Goal: Task Accomplishment & Management: Manage account settings

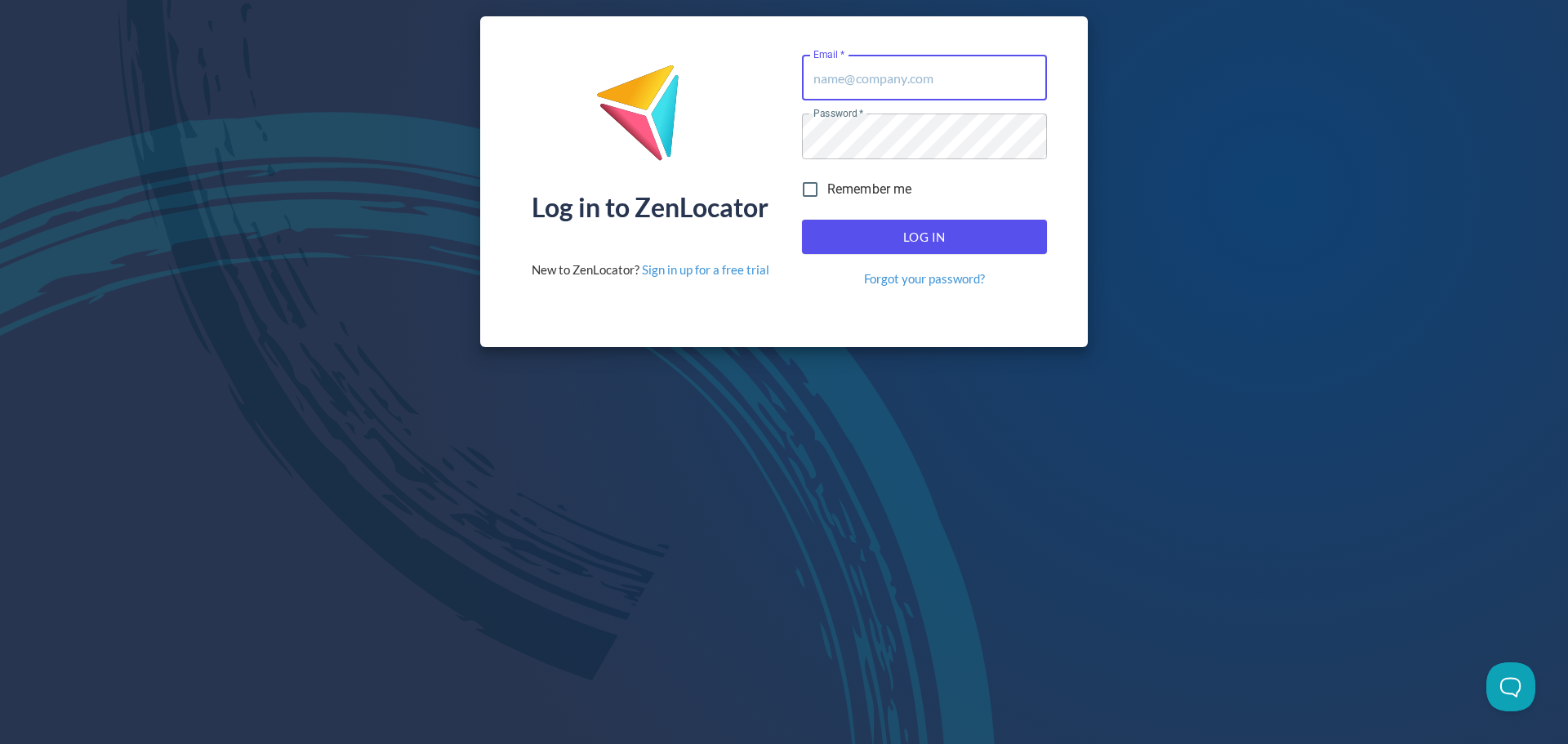
type input "mlangan@pinnaclesalesgroup.com"
click at [929, 226] on span "Log In" at bounding box center [924, 237] width 209 height 21
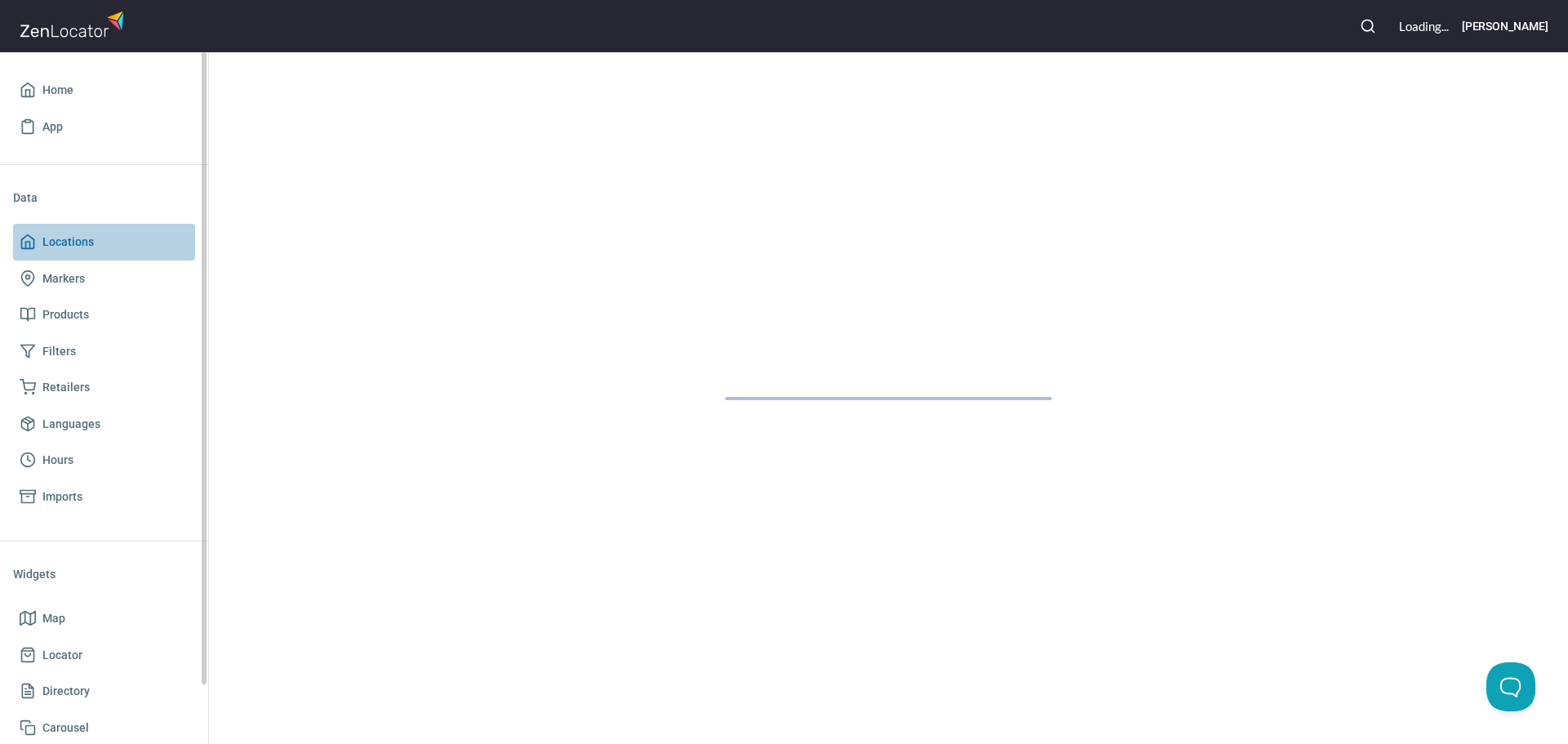
click at [122, 252] on span "Locations" at bounding box center [104, 242] width 169 height 20
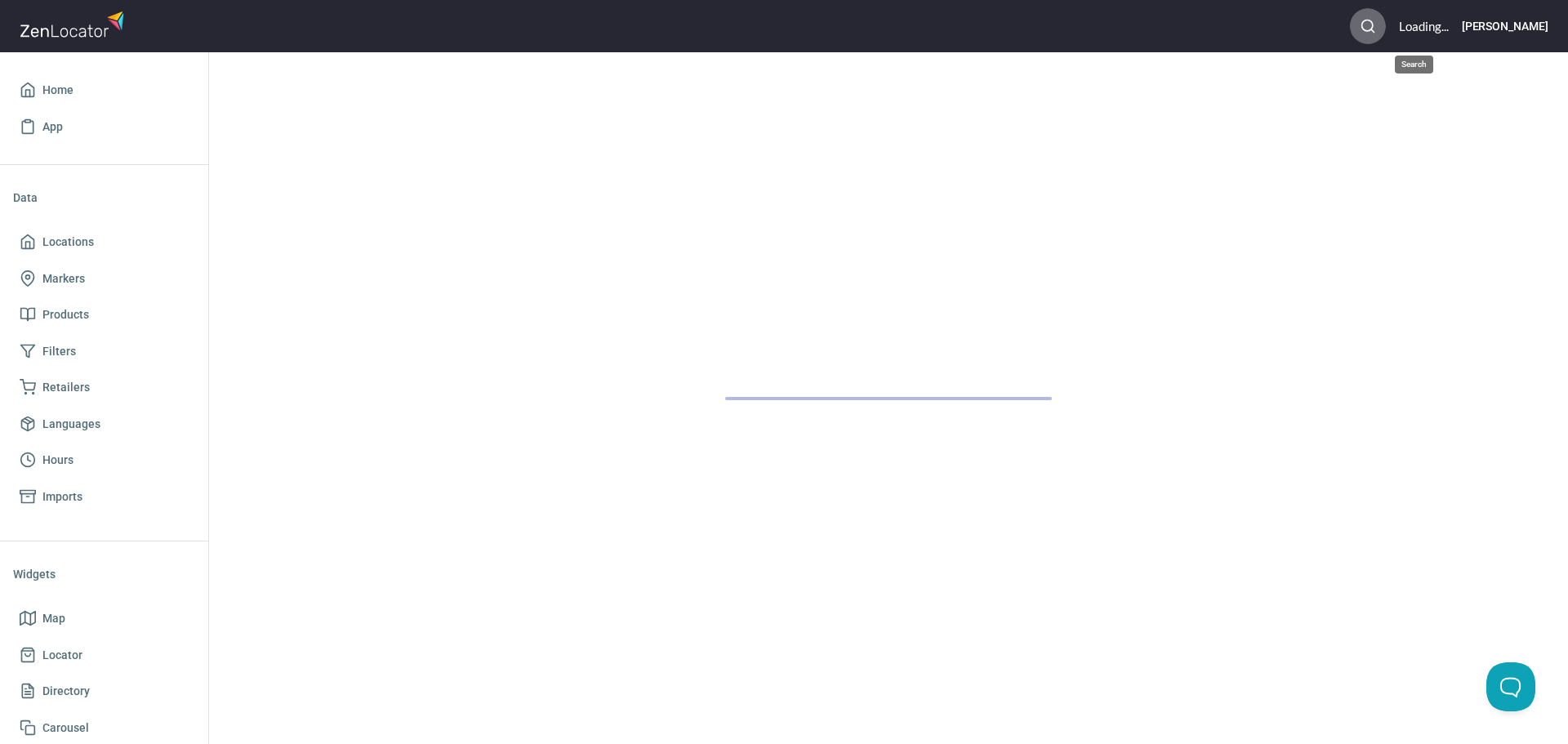
click at [1376, 31] on icon "button" at bounding box center [1368, 26] width 16 height 16
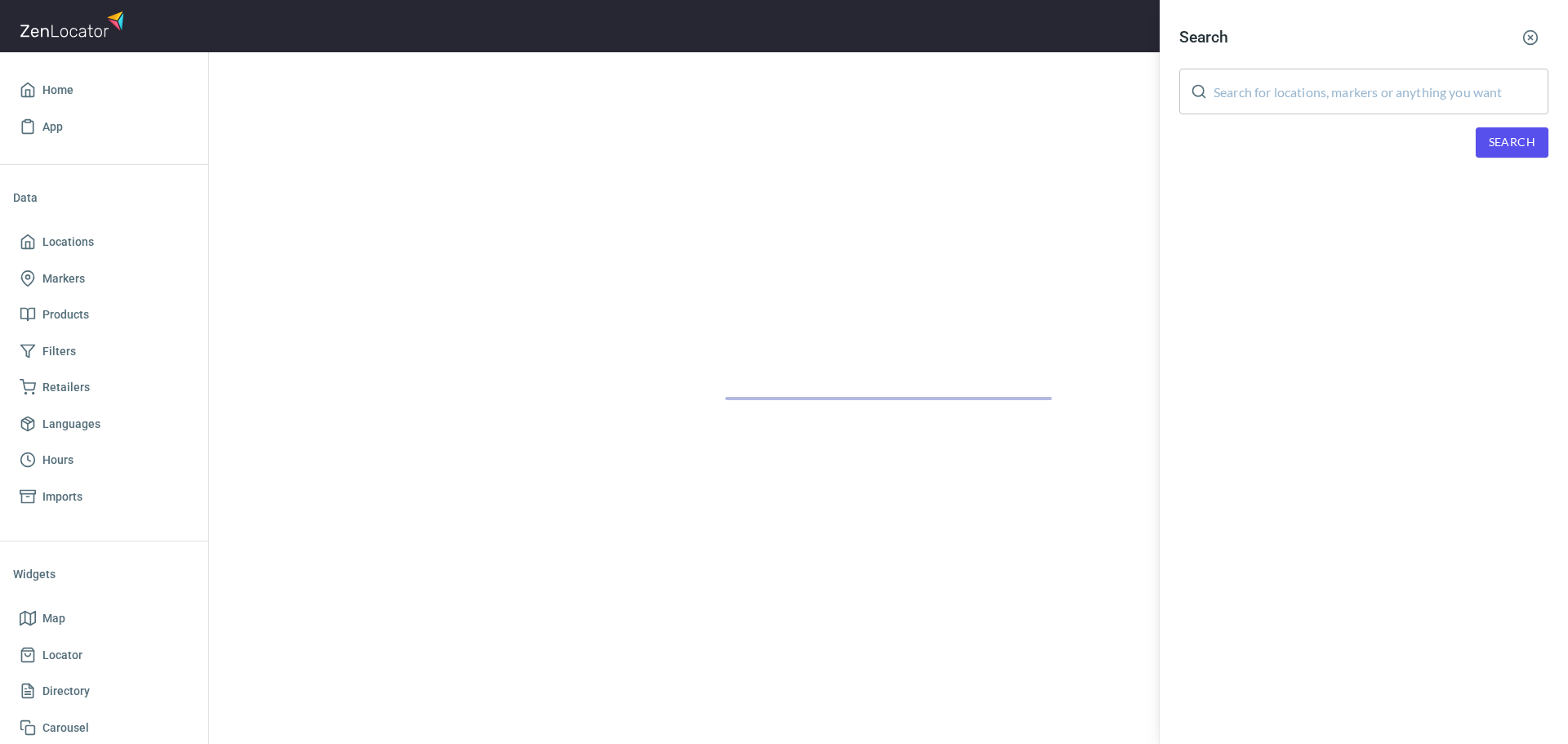
click at [1289, 113] on input "text" at bounding box center [1381, 91] width 335 height 46
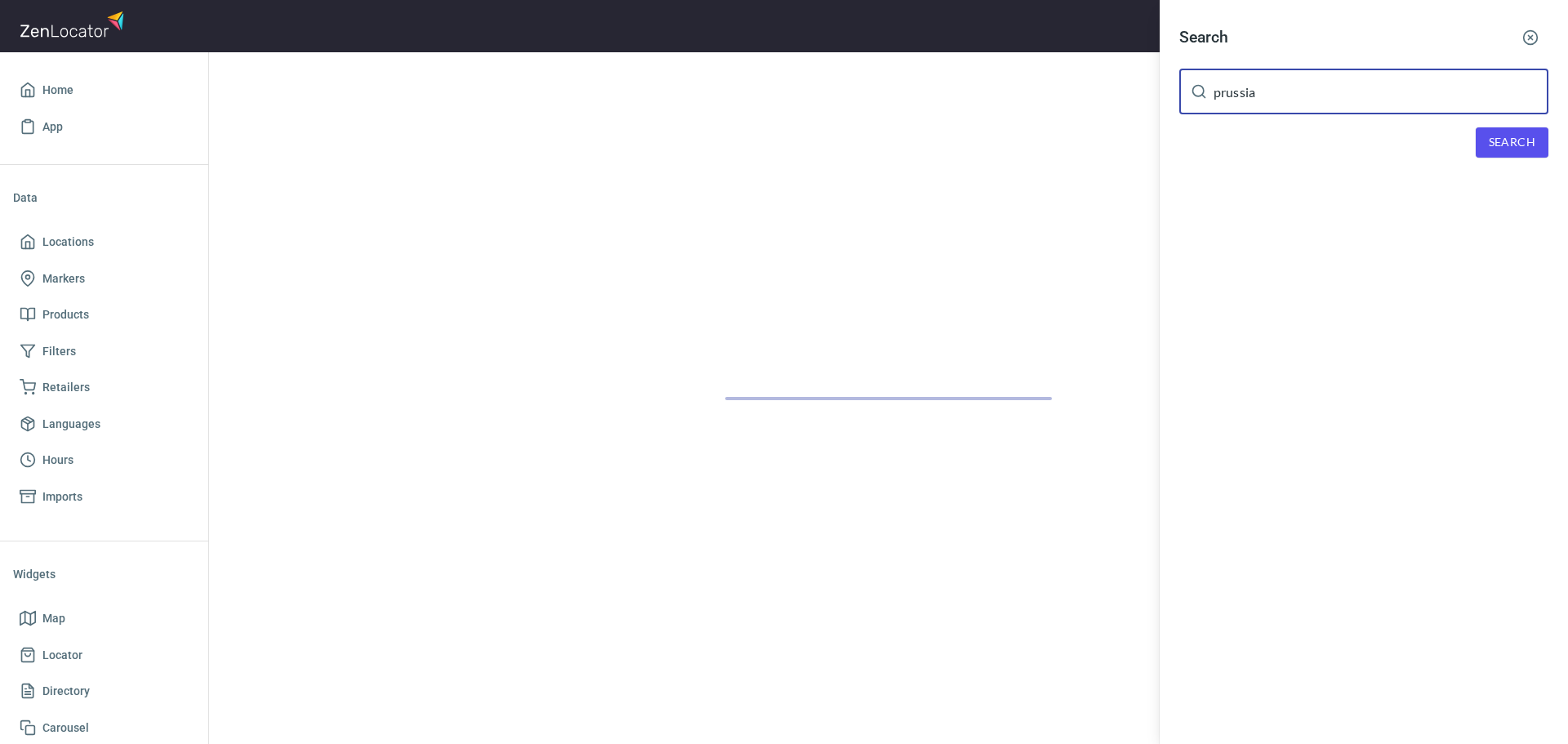
type input "prussia"
click at [1512, 150] on span "Search" at bounding box center [1512, 142] width 46 height 20
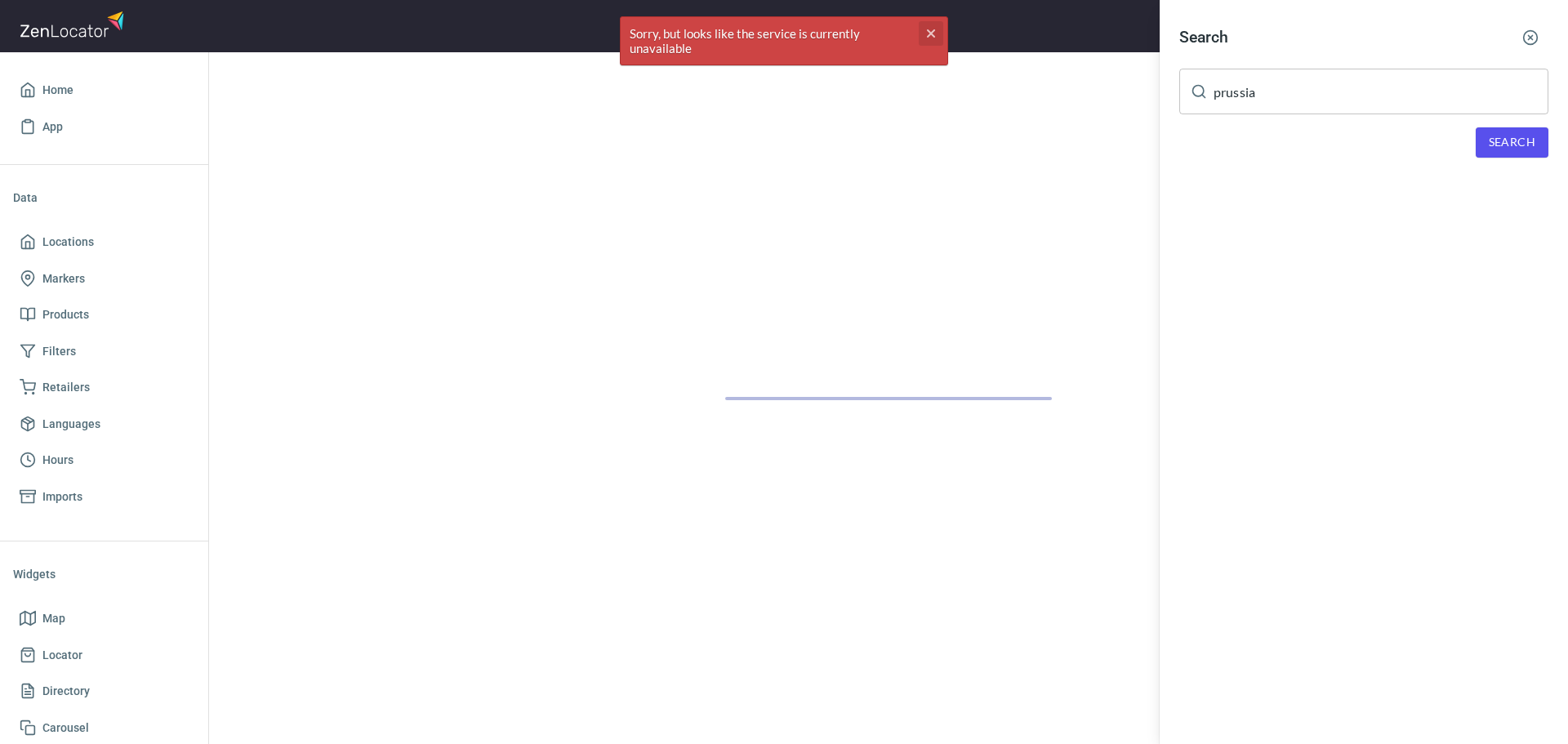
click at [929, 35] on icon "button" at bounding box center [930, 33] width 8 height 8
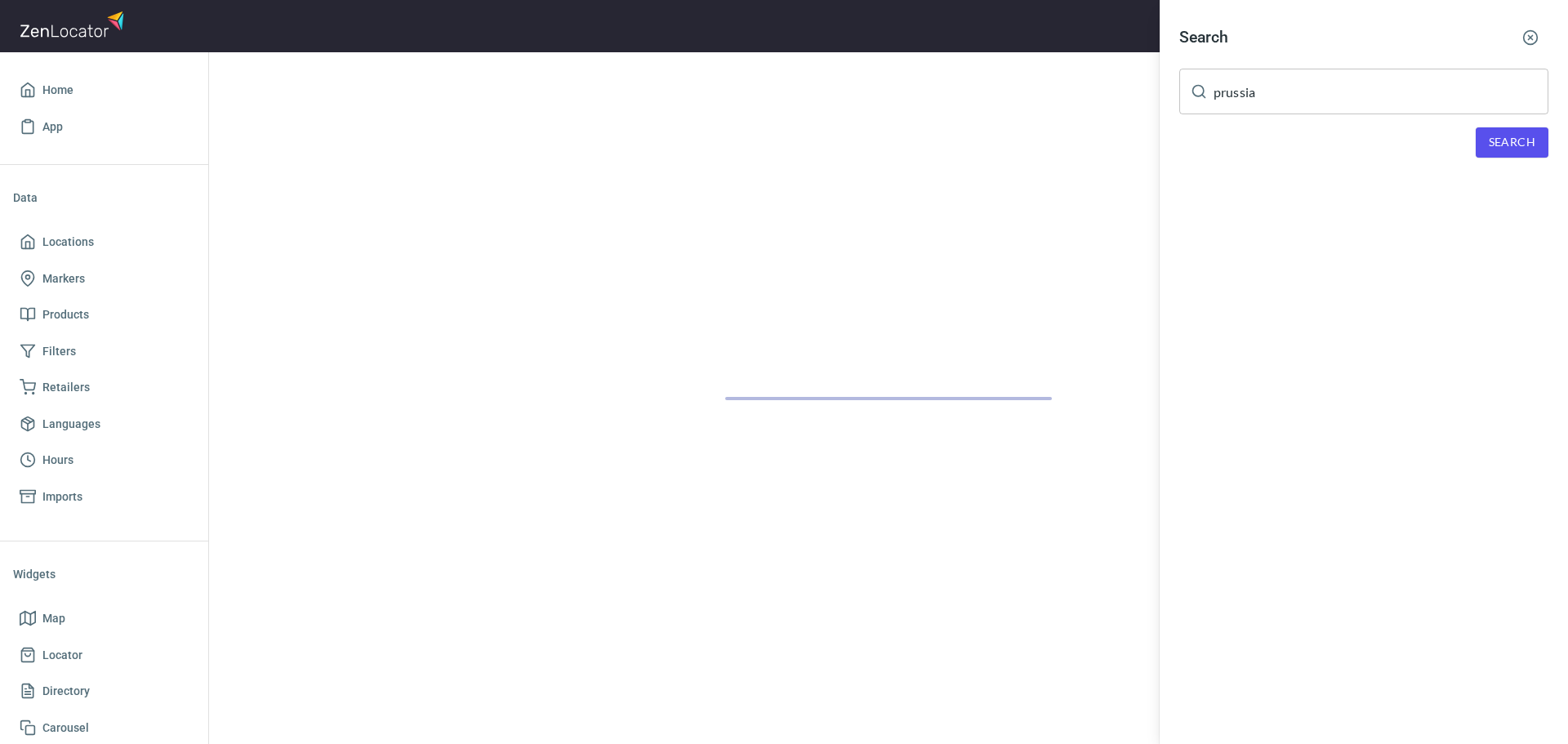
click at [76, 247] on div at bounding box center [784, 372] width 1568 height 744
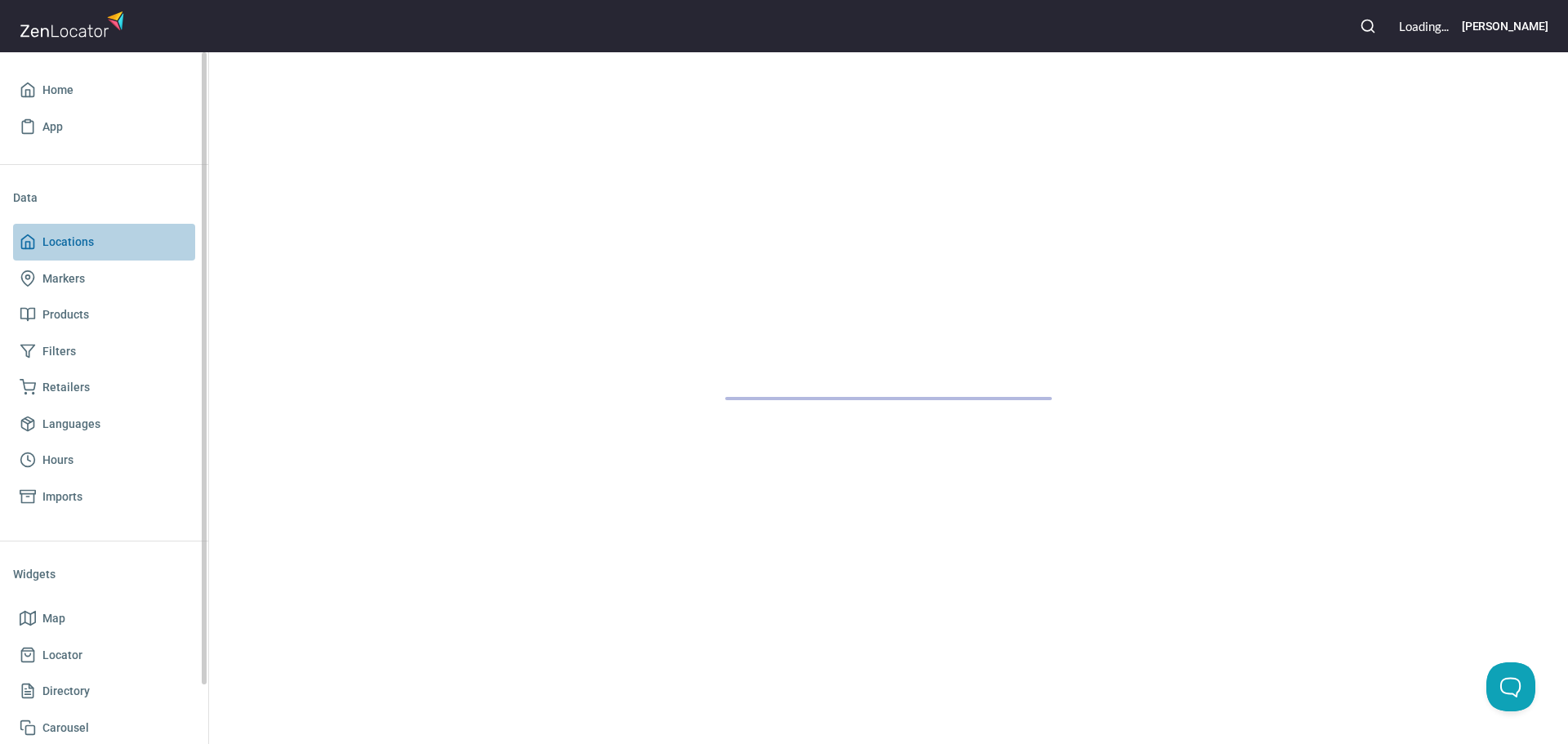
click at [77, 238] on span "Locations" at bounding box center [68, 242] width 51 height 20
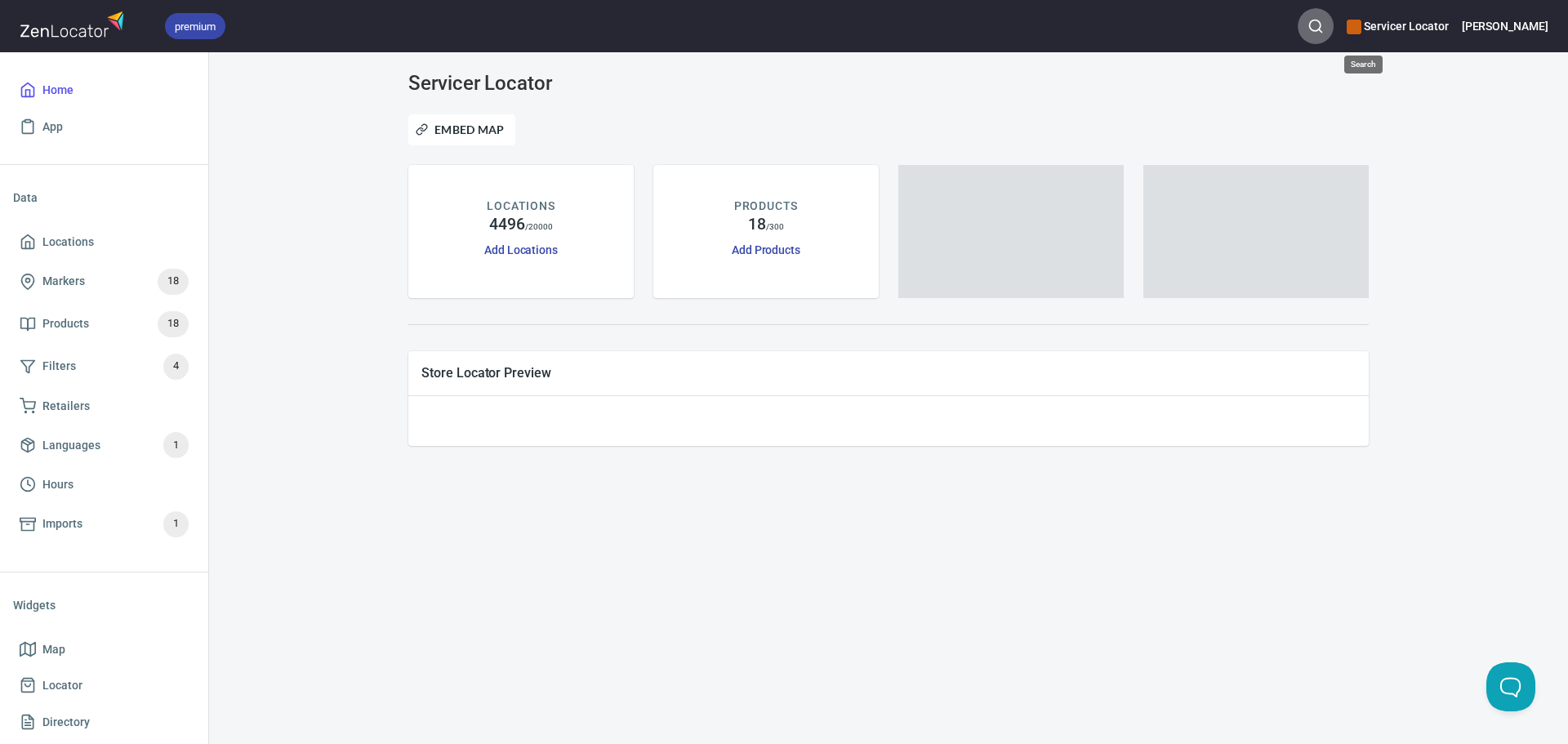
click at [1334, 15] on button "button" at bounding box center [1315, 26] width 36 height 36
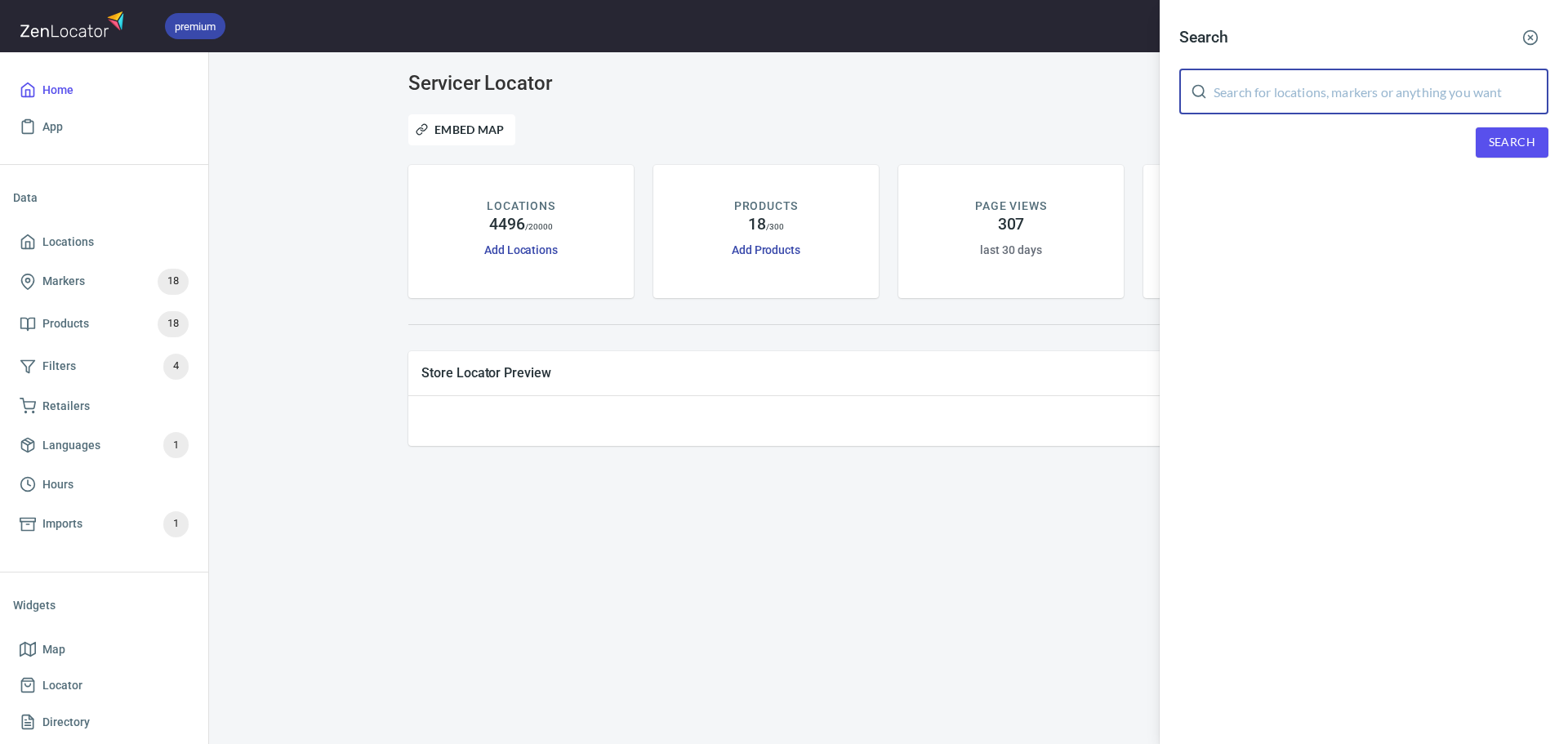
click at [1304, 88] on input "text" at bounding box center [1381, 91] width 335 height 46
type input "prussia"
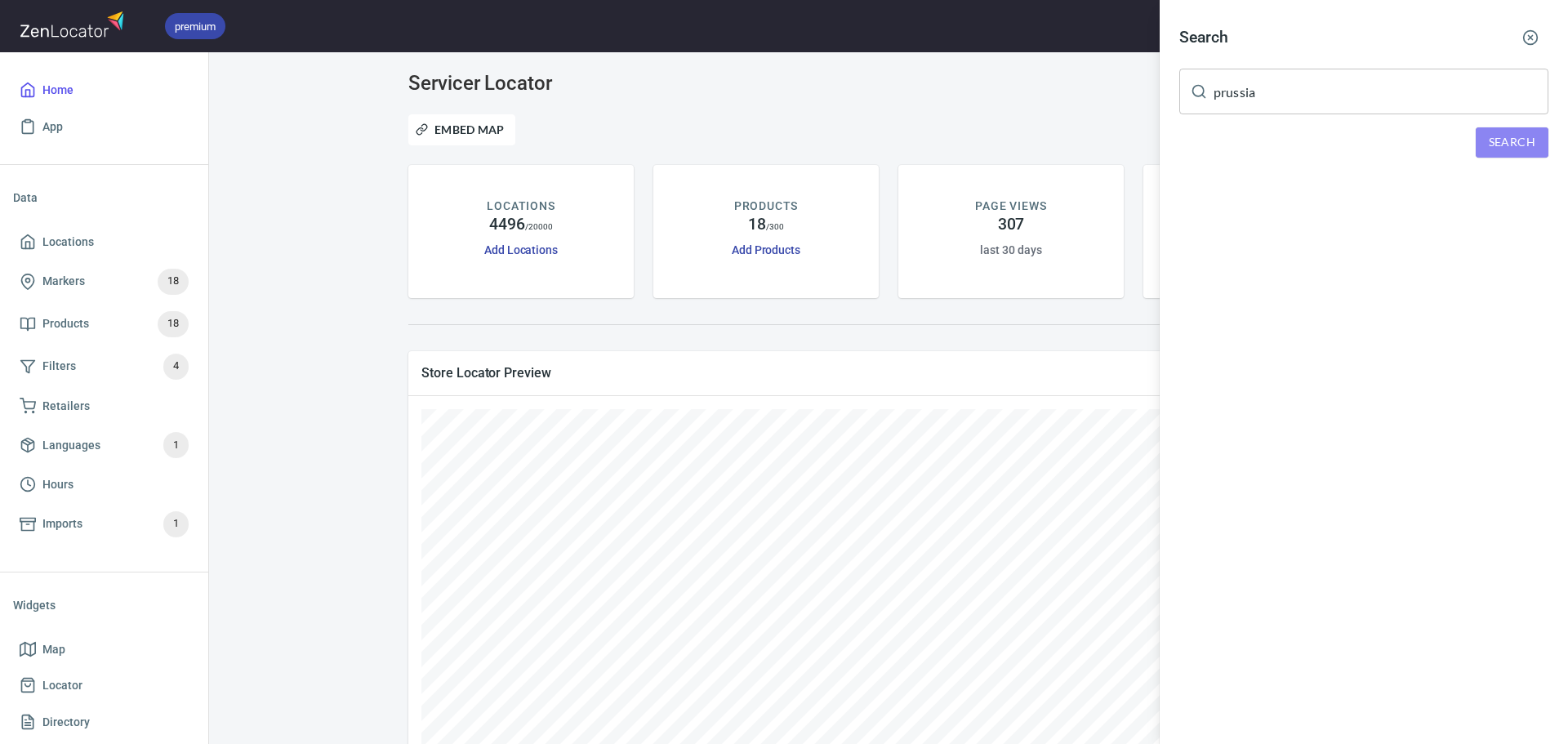
click at [1506, 144] on span "Search" at bounding box center [1512, 142] width 46 height 20
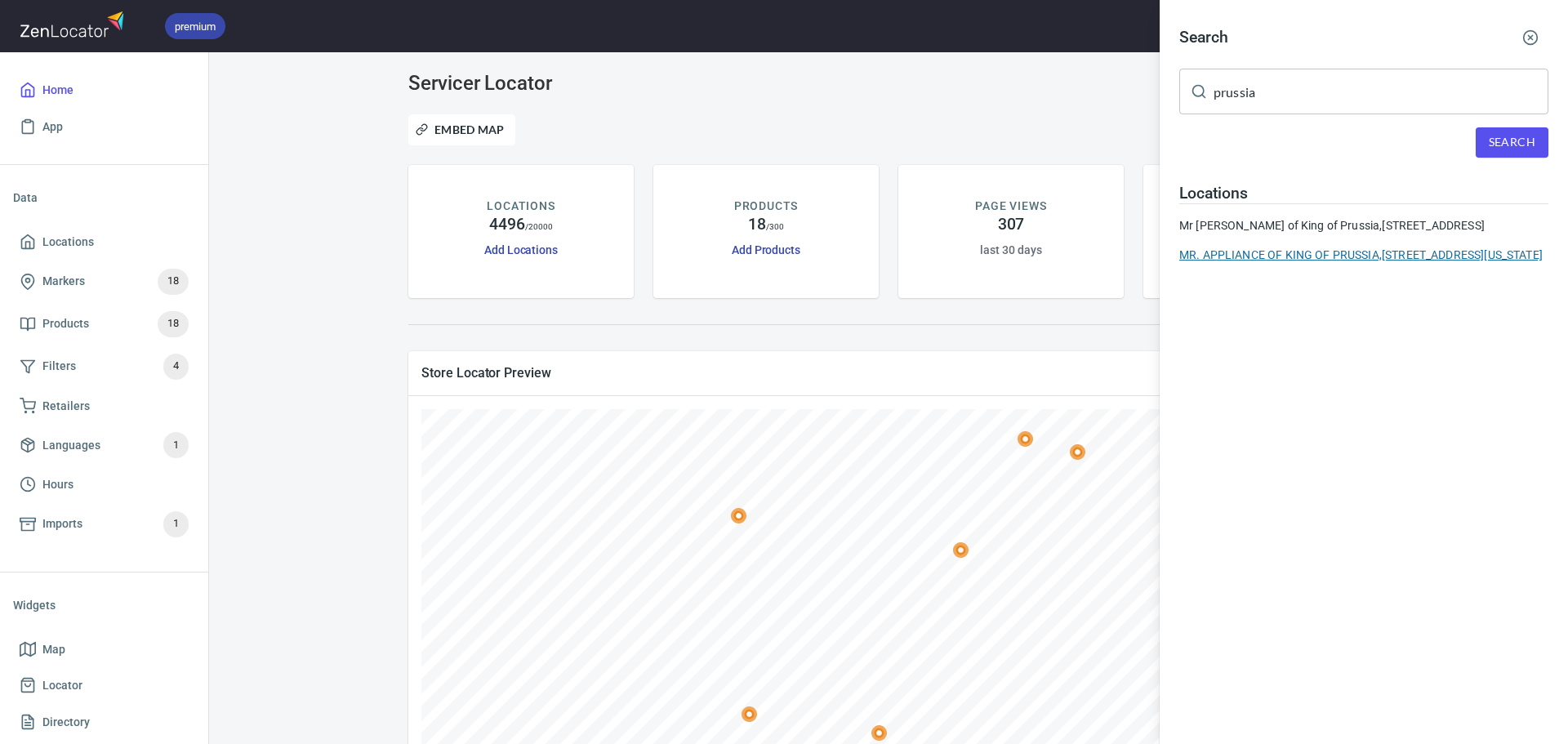
click at [1301, 262] on div "MR. APPLIANCE OF KING OF PRUSSIA, 226 Coleridge Ln, Coatesville, Pennsylvania 1…" at bounding box center [1364, 255] width 369 height 16
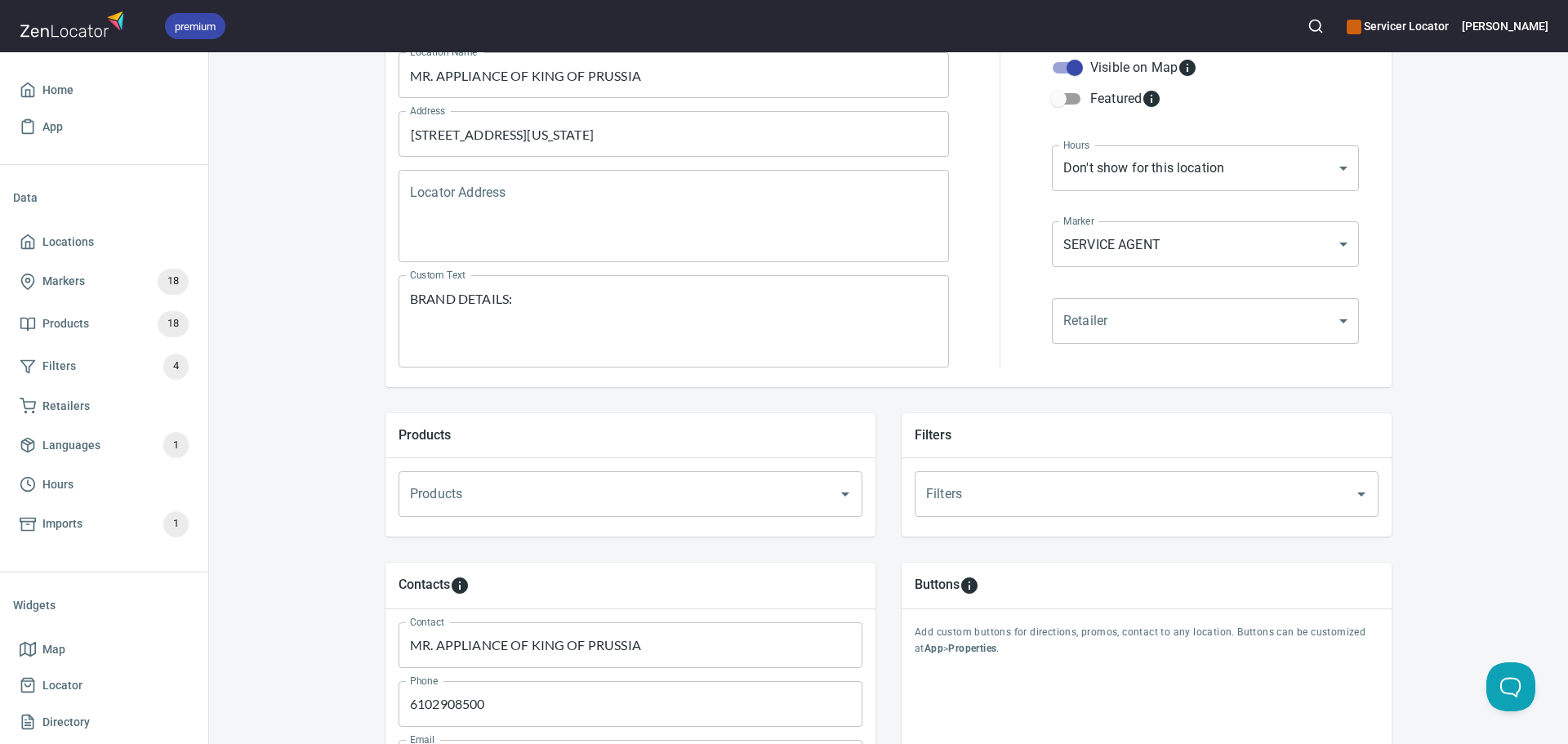
scroll to position [489, 0]
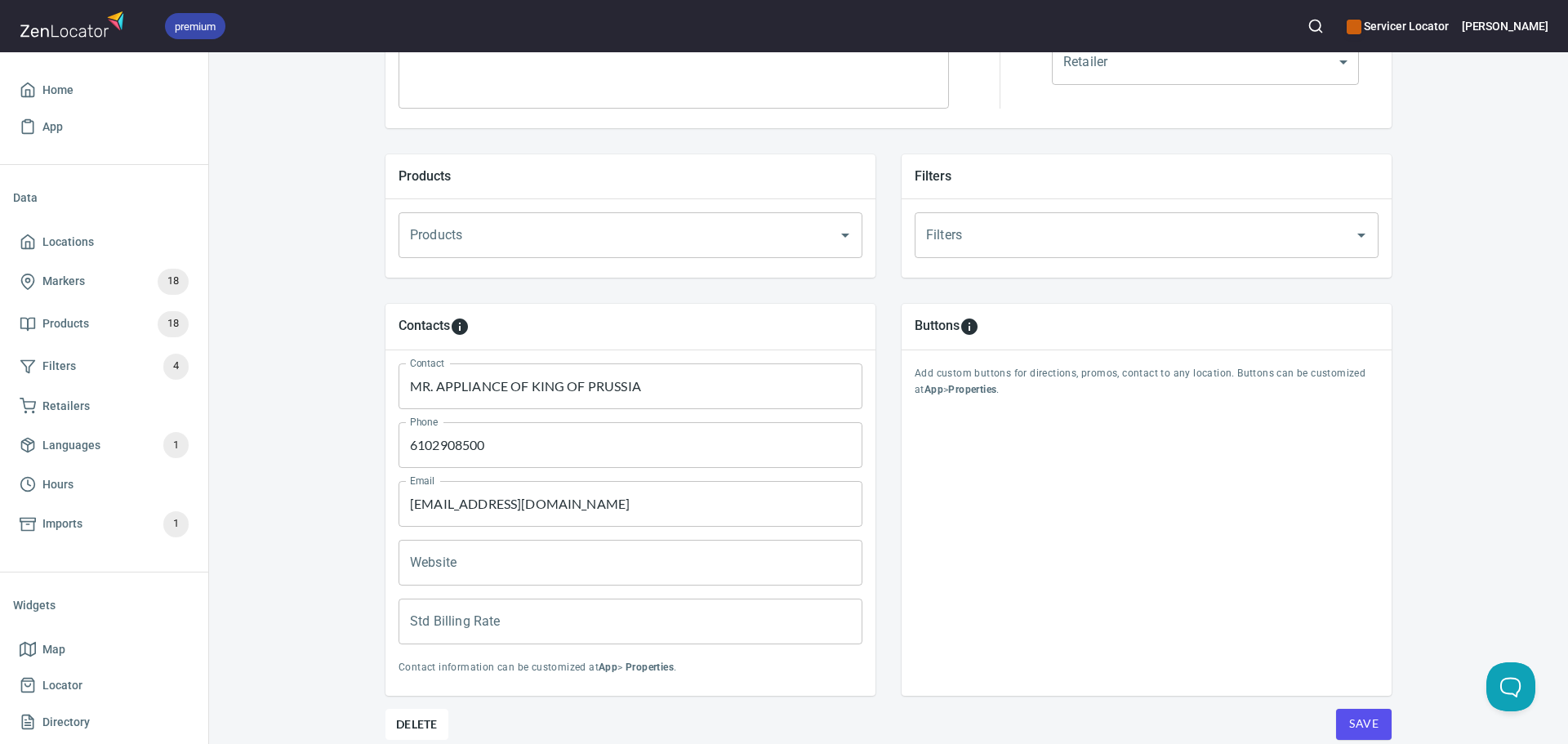
click at [1337, 711] on button "Save" at bounding box center [1363, 724] width 56 height 31
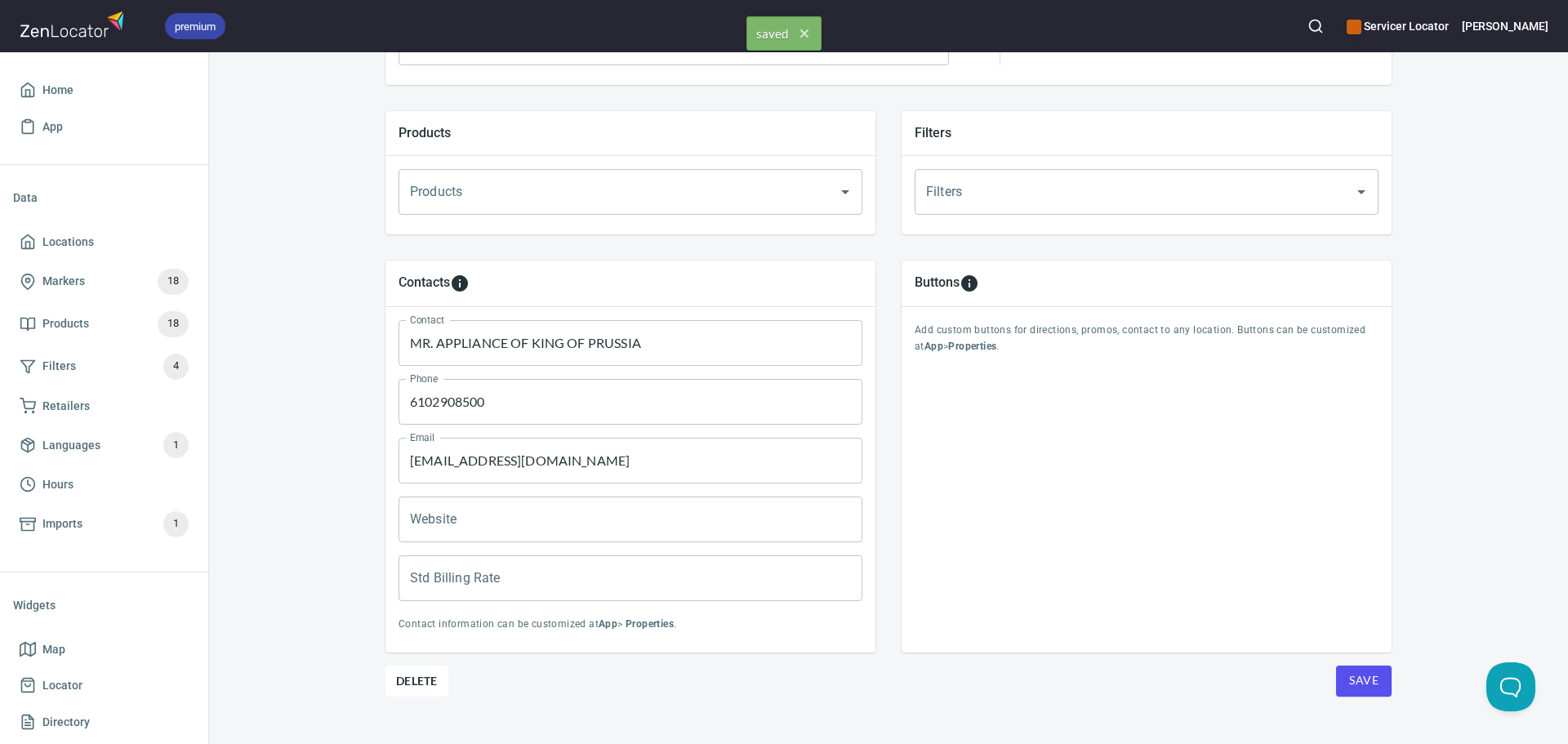
scroll to position [558, 0]
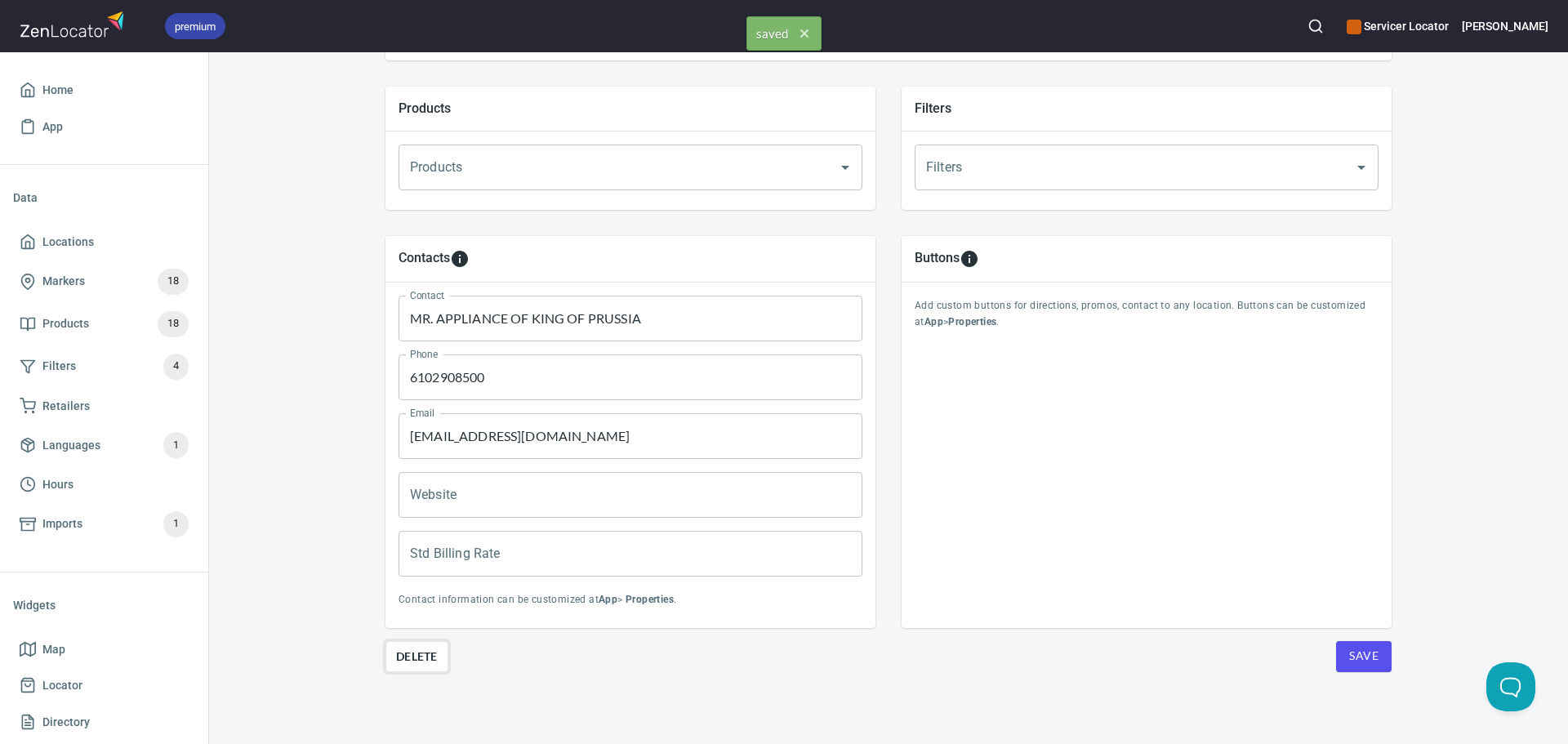
click at [425, 665] on span "Delete" at bounding box center [417, 656] width 42 height 20
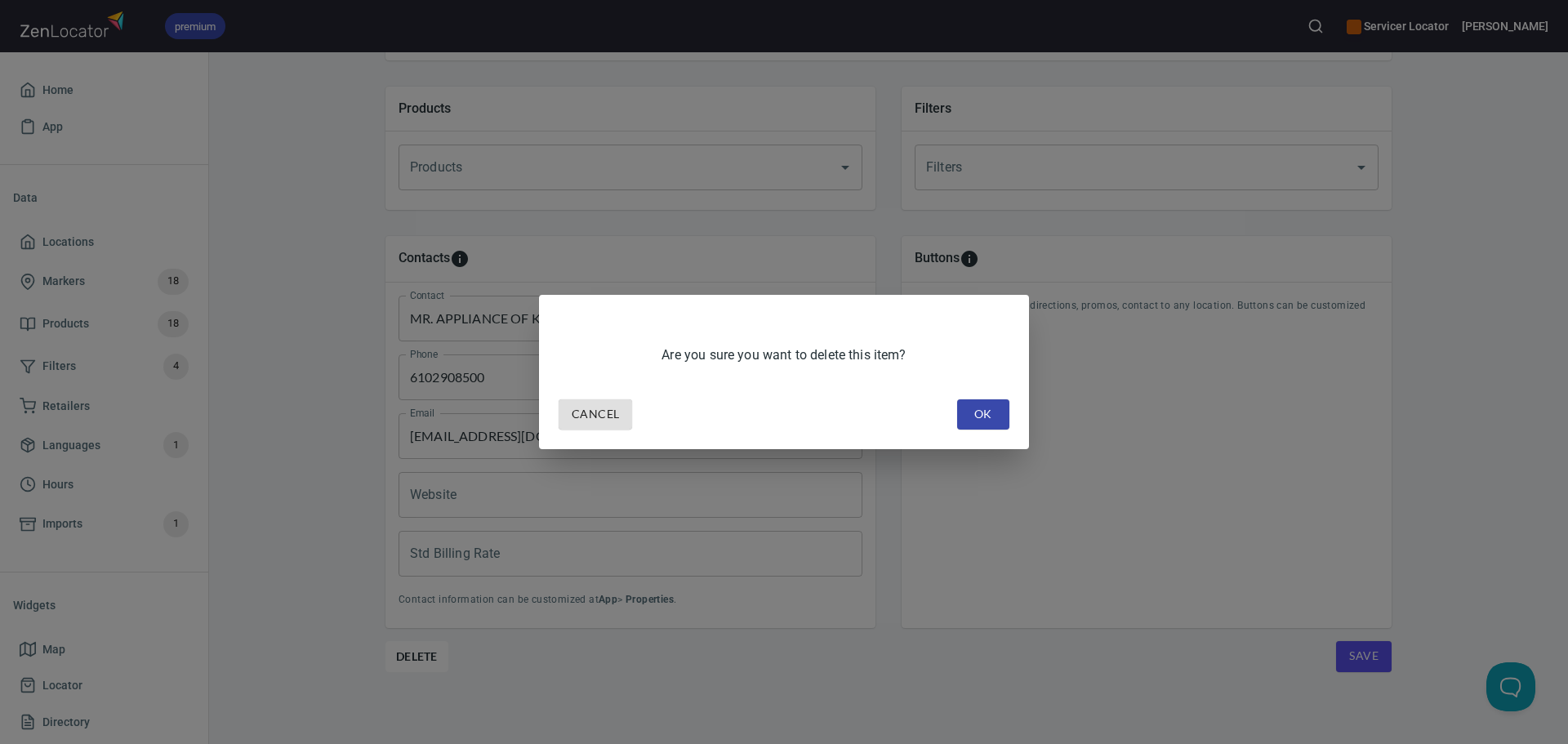
click at [984, 414] on span "OK" at bounding box center [983, 414] width 26 height 20
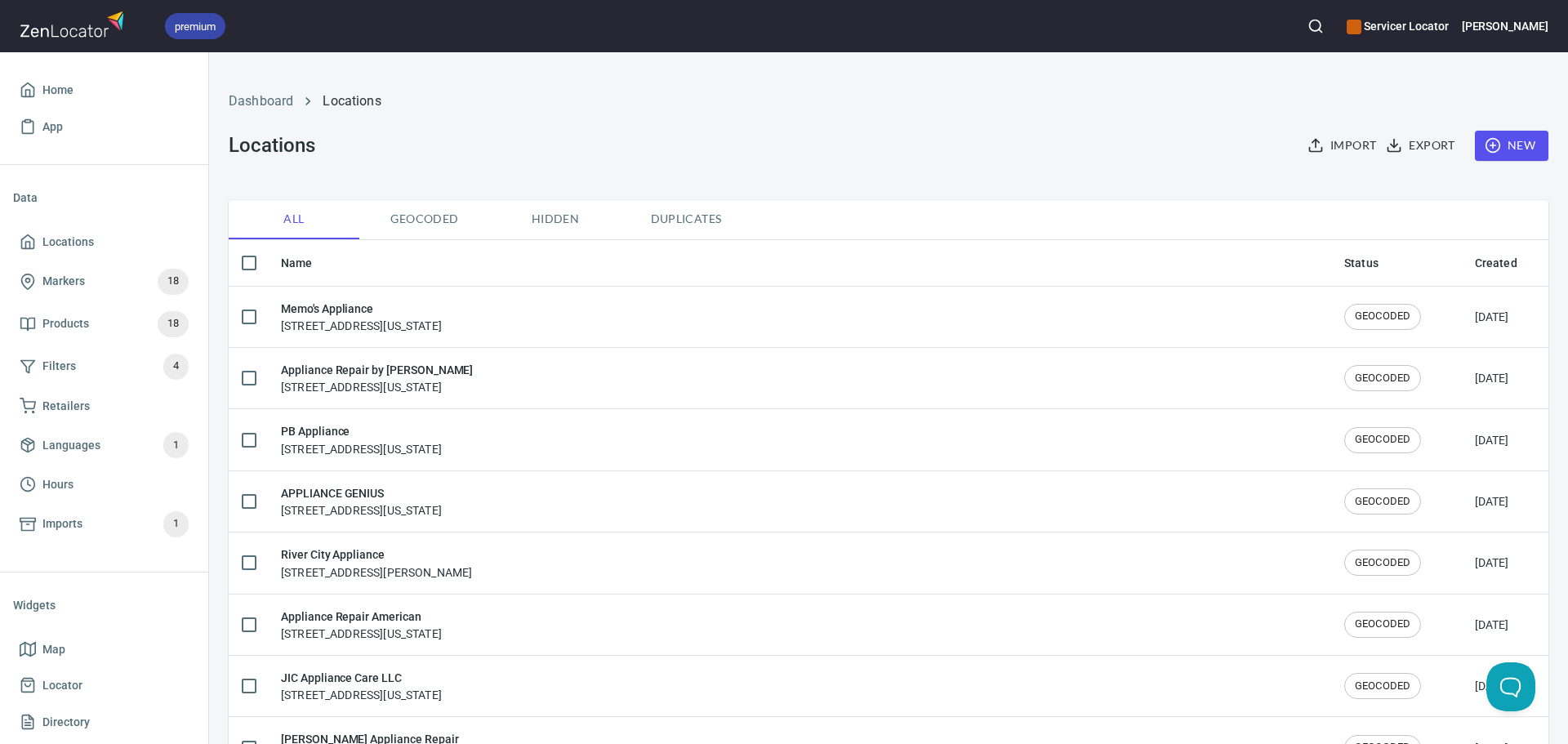
checkbox input "false"
click at [1324, 26] on icon "button" at bounding box center [1315, 26] width 16 height 16
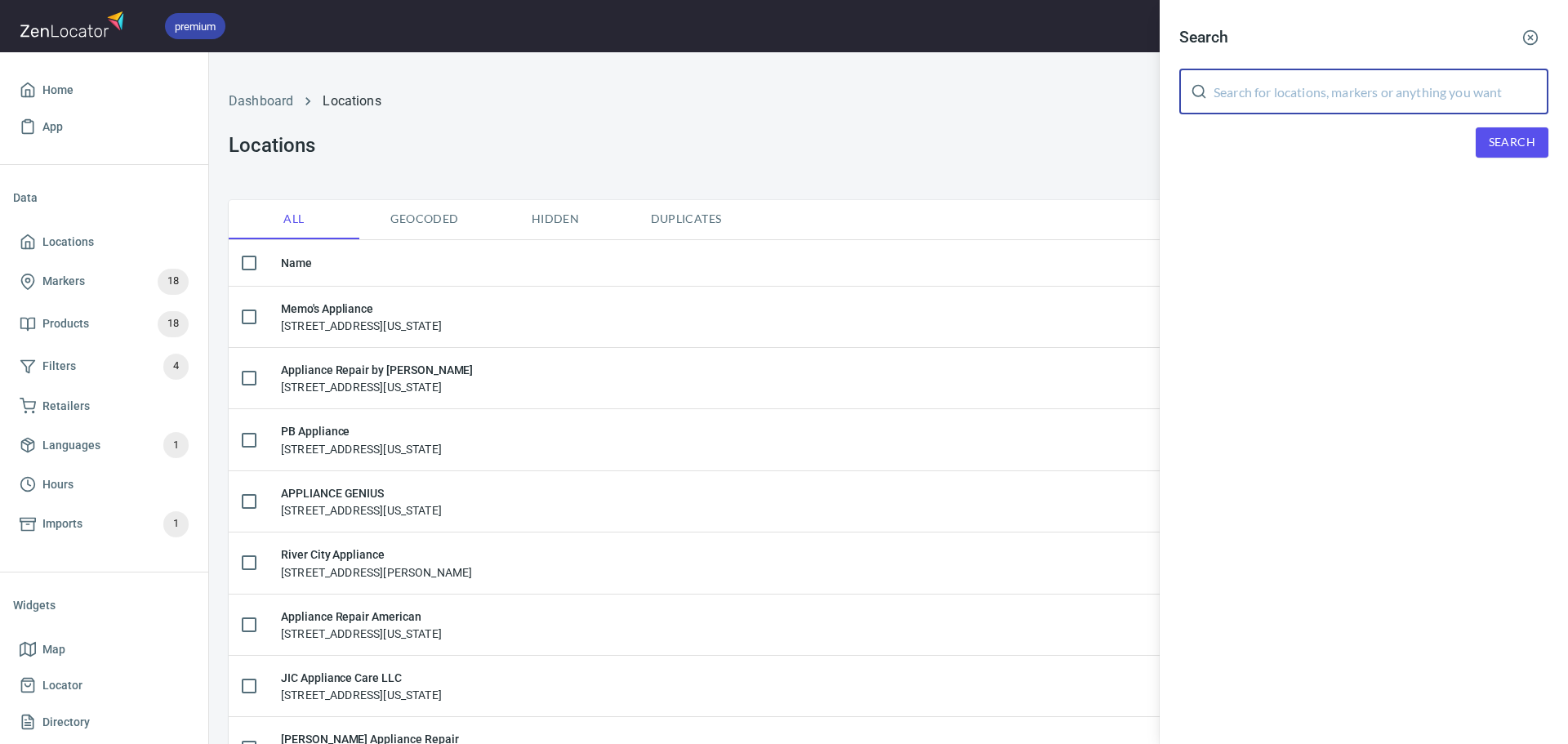
click at [1272, 108] on input "text" at bounding box center [1381, 91] width 335 height 46
type input "doylestown"
click at [1531, 144] on span "Search" at bounding box center [1512, 142] width 46 height 20
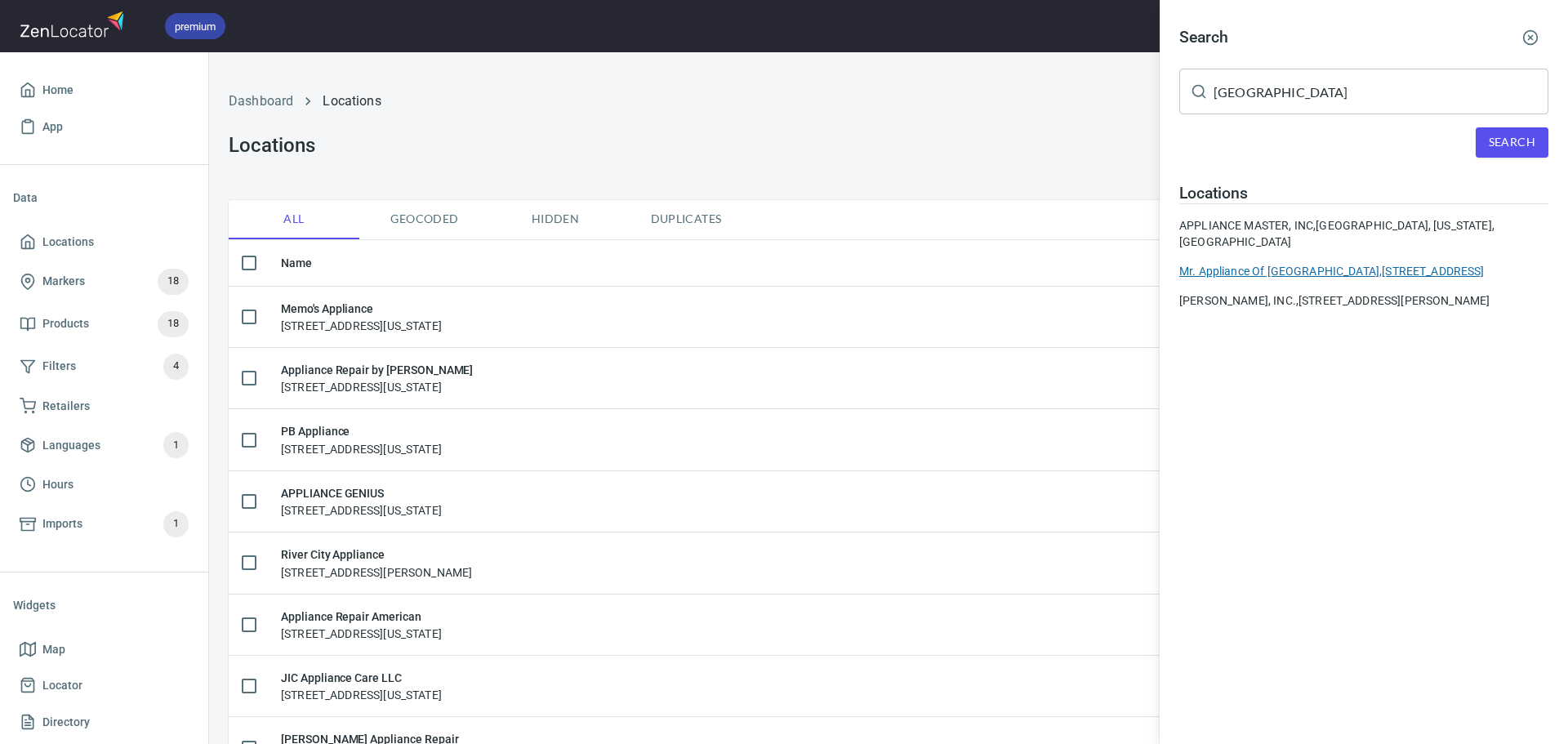
click at [1299, 262] on div "Mr. Appliance Of Doylestown, 39 Iron Hill Business Ctr Ste 10 Doylestown, PA 18…" at bounding box center [1364, 270] width 369 height 16
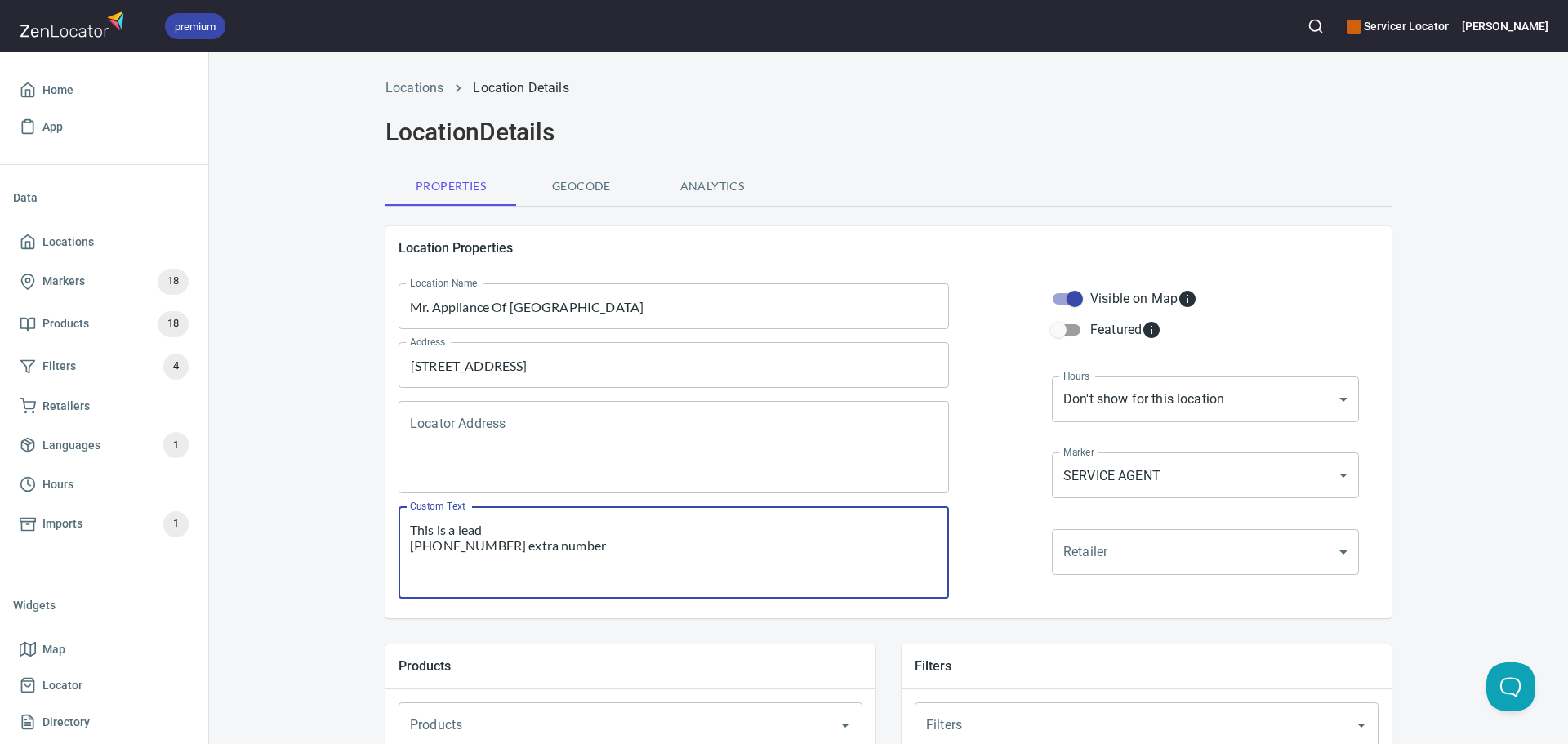
drag, startPoint x: 615, startPoint y: 552, endPoint x: 405, endPoint y: 521, distance: 212.3
click at [410, 521] on textarea "This is a lead (267) 728-4785 extra number" at bounding box center [673, 552] width 528 height 62
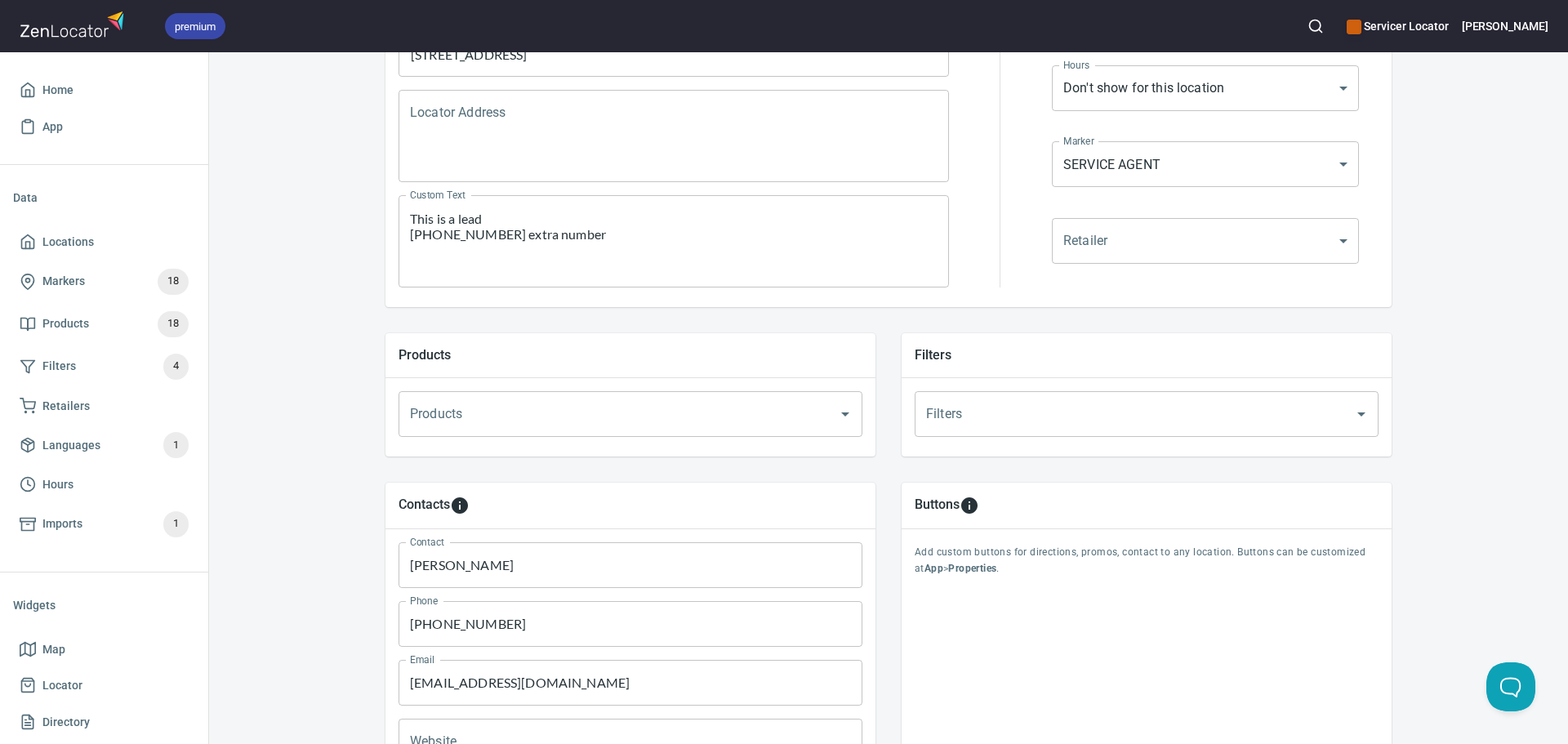
scroll to position [408, 0]
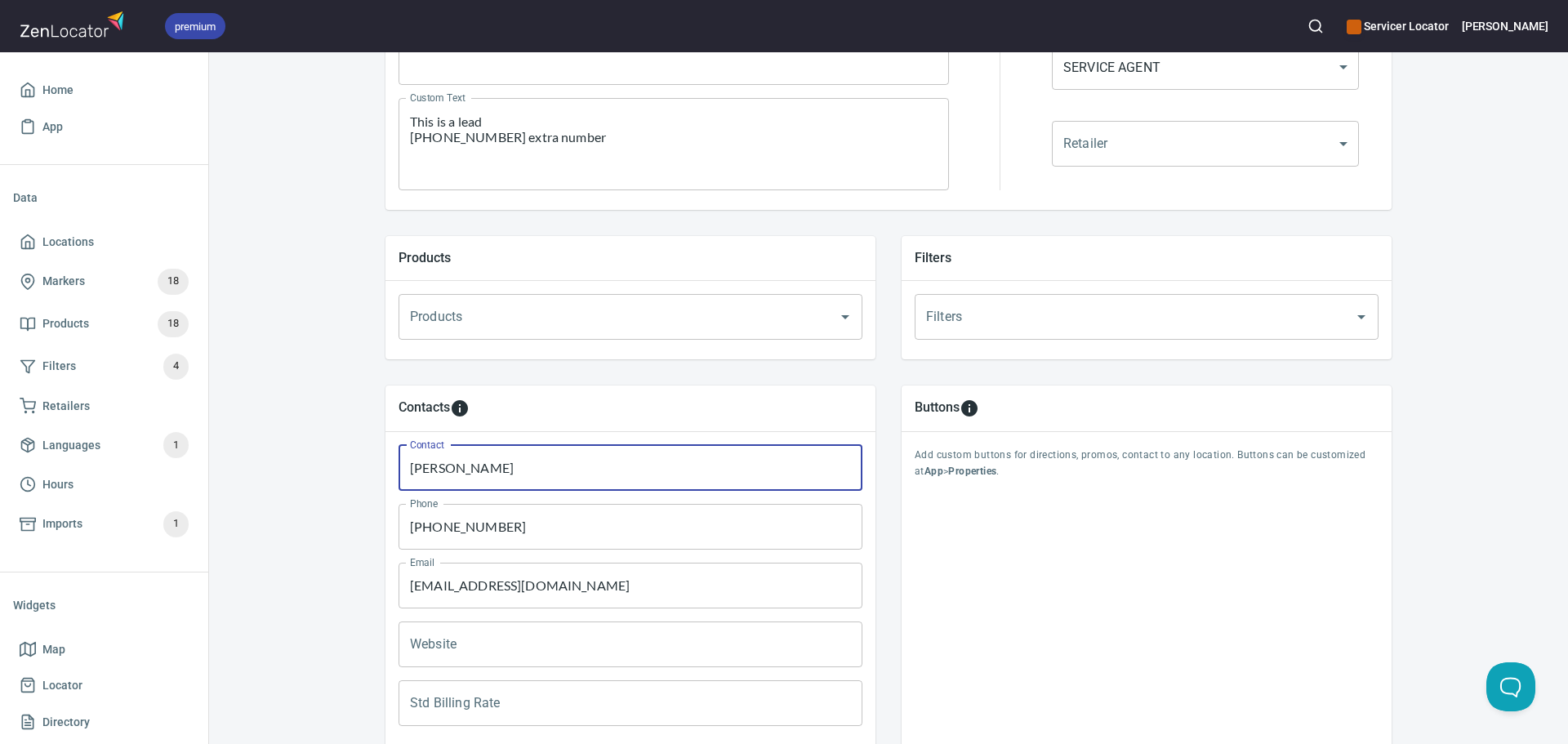
click at [563, 472] on input "Richard H. Gloskey" at bounding box center [630, 468] width 464 height 46
click at [450, 474] on input "Richard H. Gloskey" at bounding box center [630, 468] width 464 height 46
paste input "Elisabet Gloskey"
click at [528, 468] on input "Richard / Elisabet Gloskey H. Gloskey" at bounding box center [630, 468] width 464 height 46
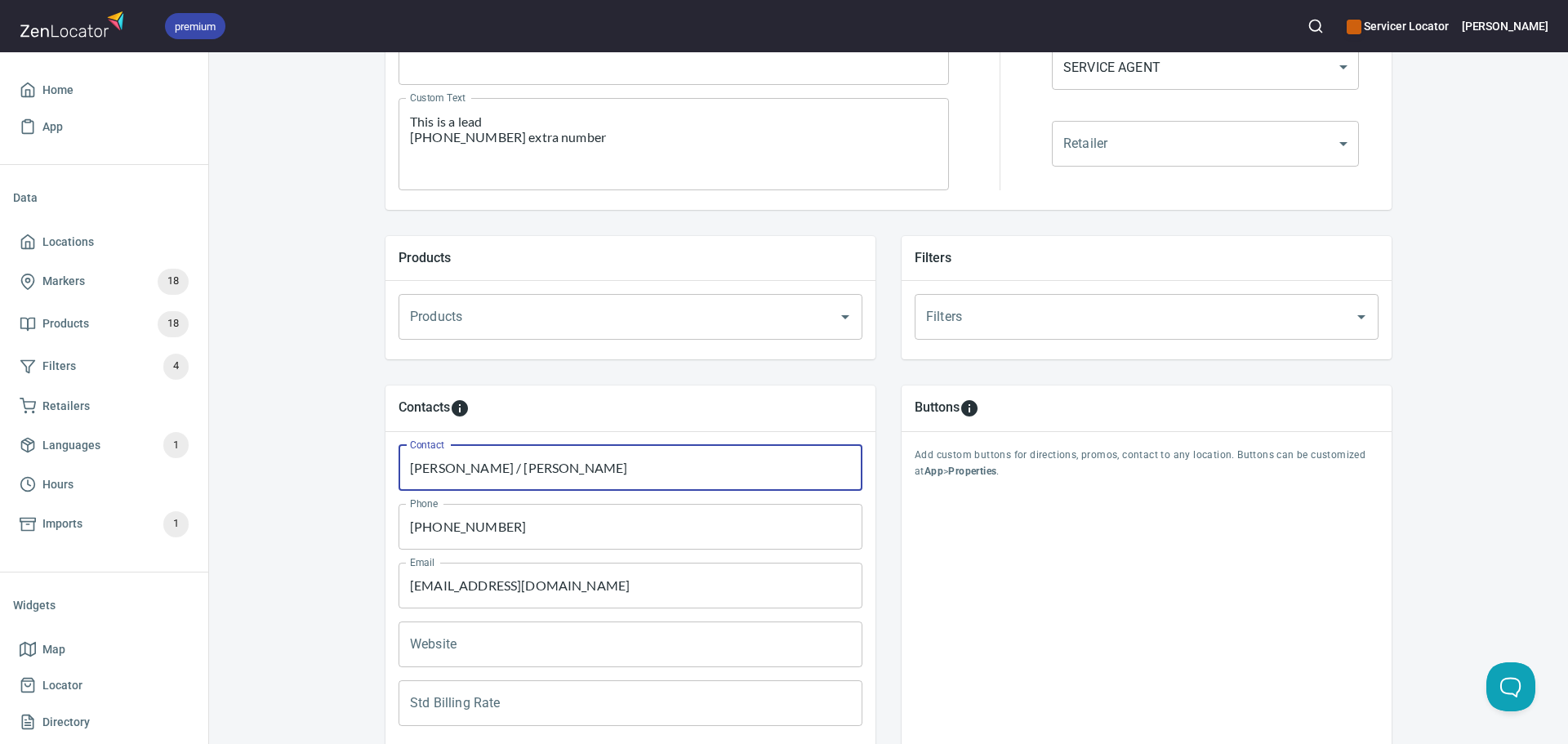
type input "[PERSON_NAME] / [PERSON_NAME]"
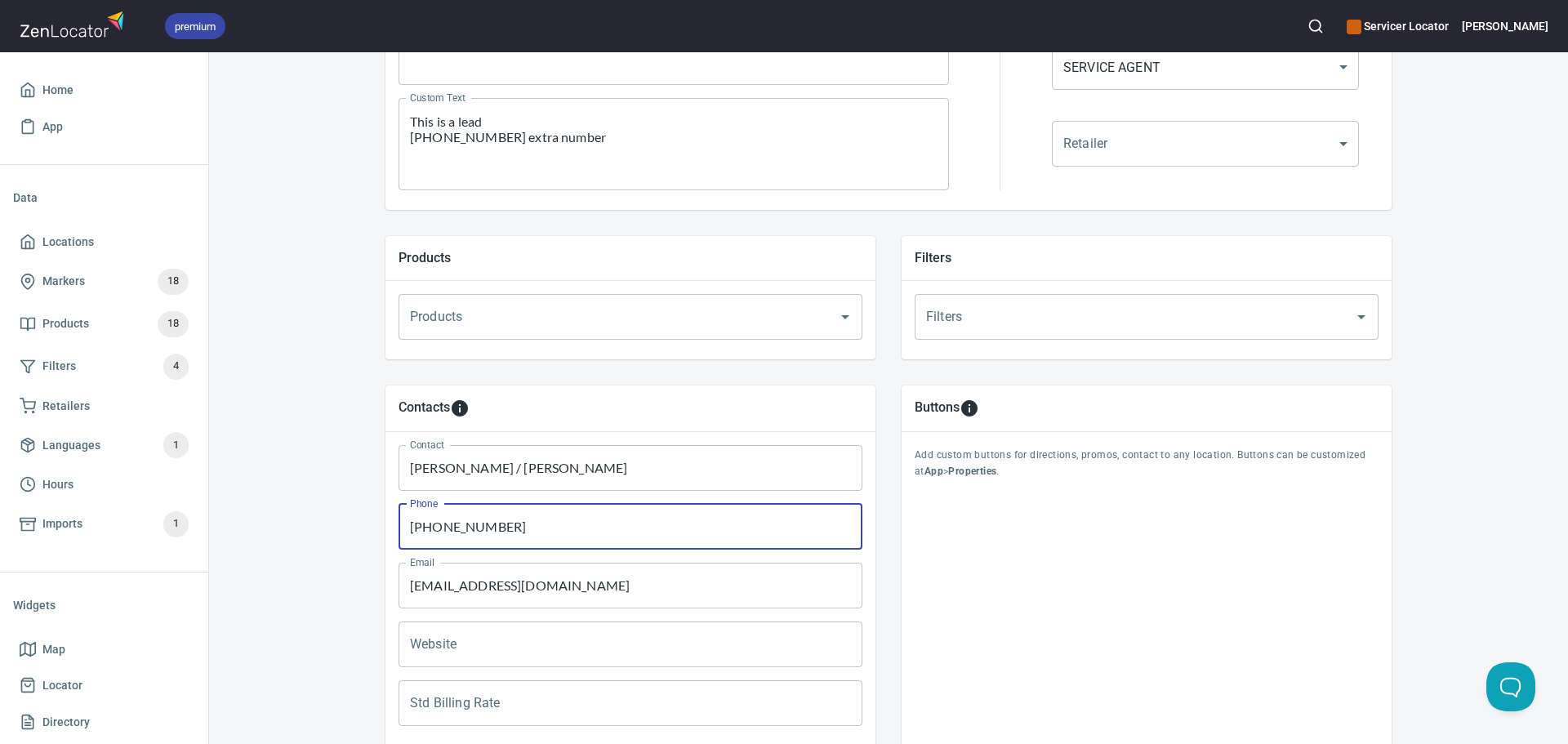
click at [577, 529] on input "(267) 742-3333" at bounding box center [630, 527] width 464 height 46
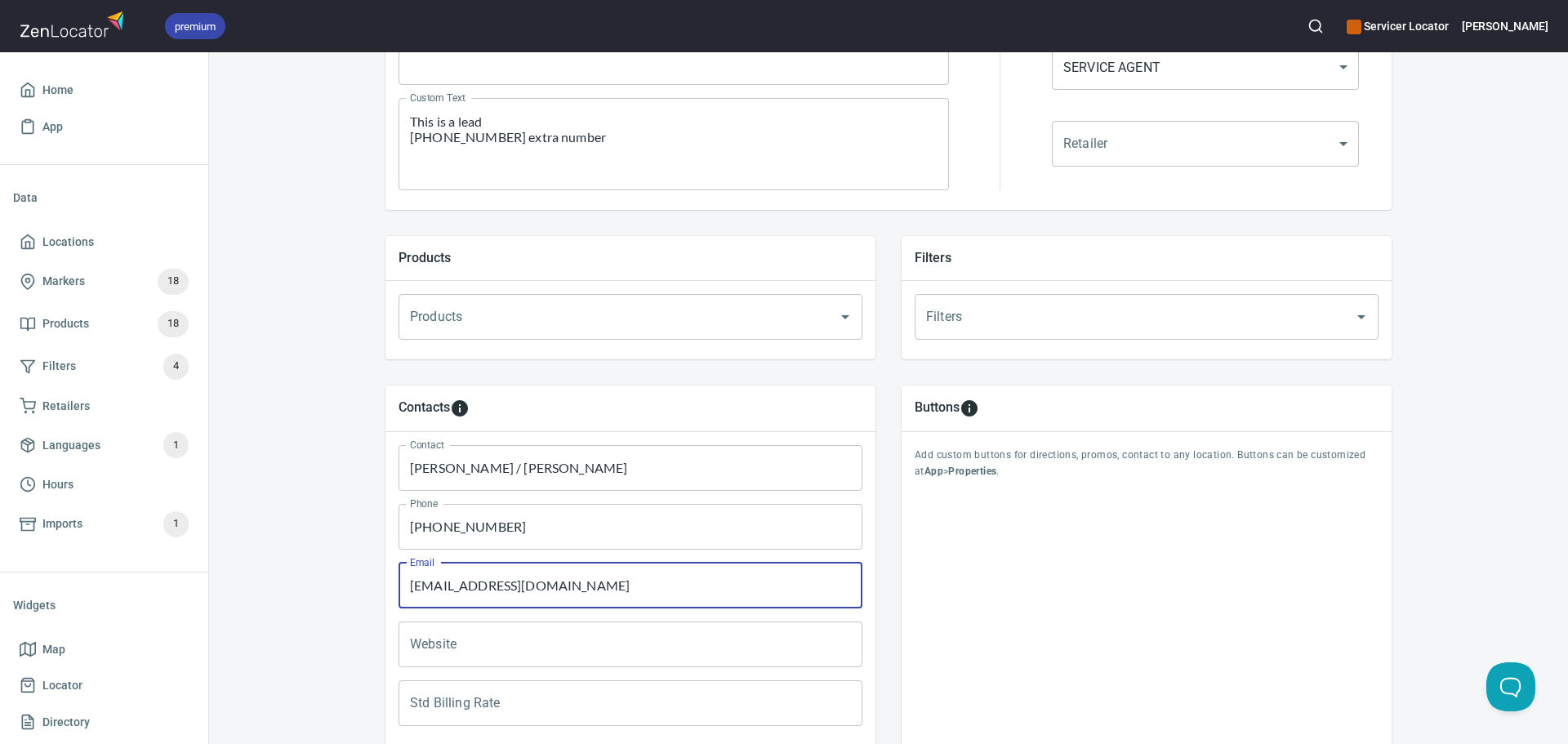
click at [486, 601] on input "MRAPPLIANCEKOP@OUTLOOK.COM" at bounding box center [630, 585] width 464 height 46
click at [487, 601] on input "MRAPPLIANCEKOP@OUTLOOK.COM" at bounding box center [630, 585] width 464 height 46
paste input "rappliancekop@outlook.com"
click at [415, 576] on input "Mrappliancekop@outlook.com" at bounding box center [630, 585] width 464 height 46
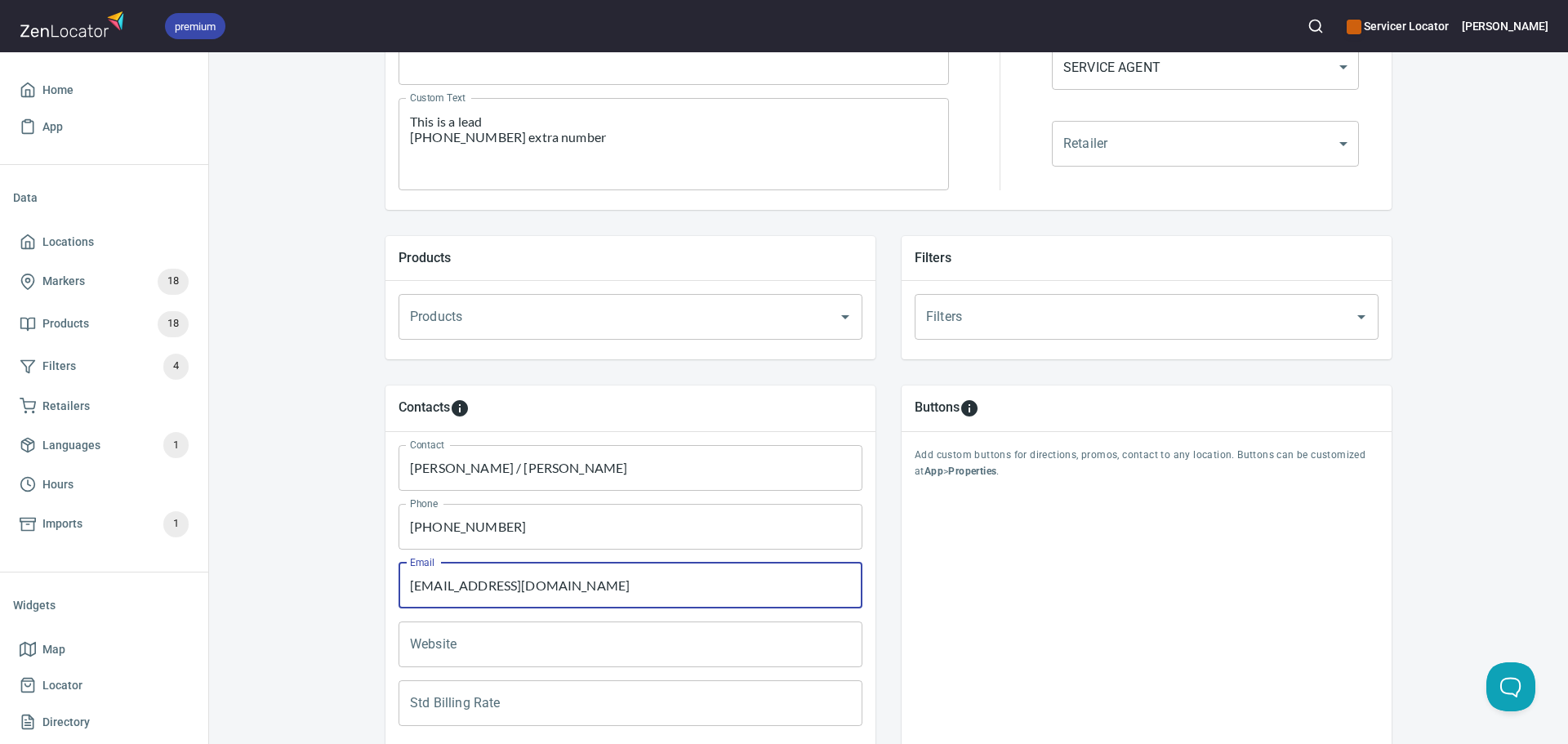
type input "mrappliancekop@outlook.com"
click at [373, 569] on div "Contacts Contact Richard / Elisabet Gloskey Contact Phone (267) 742-3333 Phone …" at bounding box center [631, 581] width 516 height 418
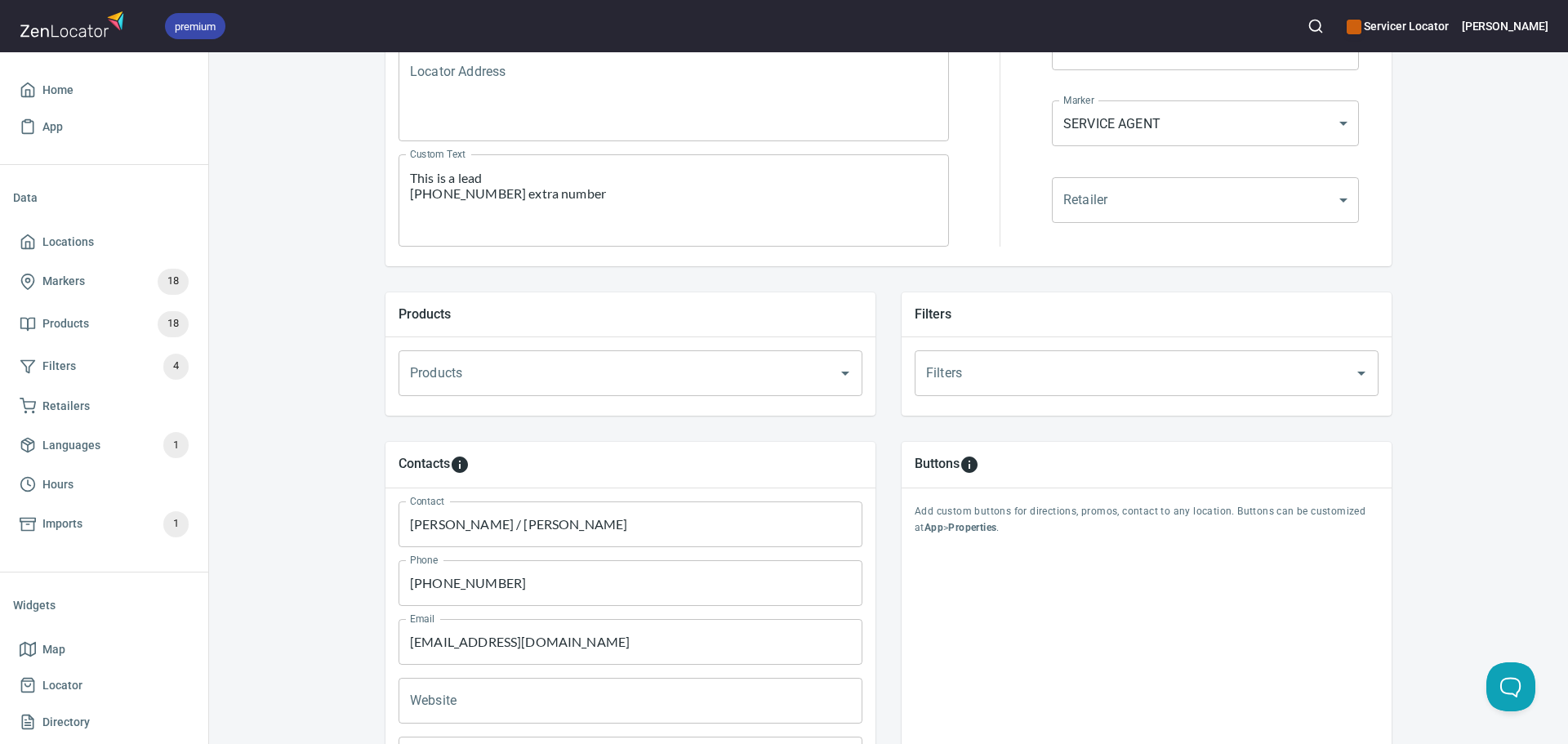
scroll to position [245, 0]
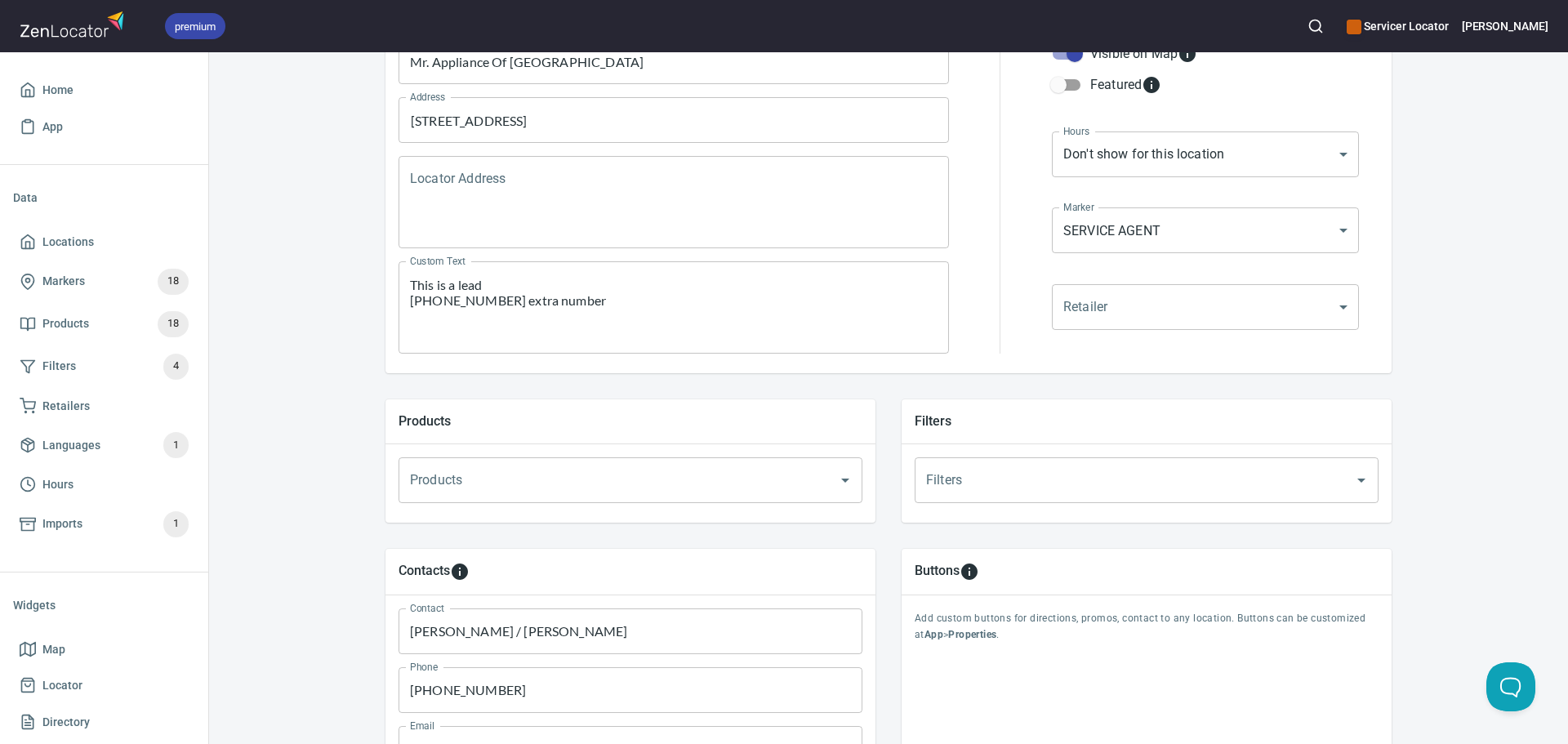
click at [500, 489] on input "Products" at bounding box center [608, 480] width 404 height 31
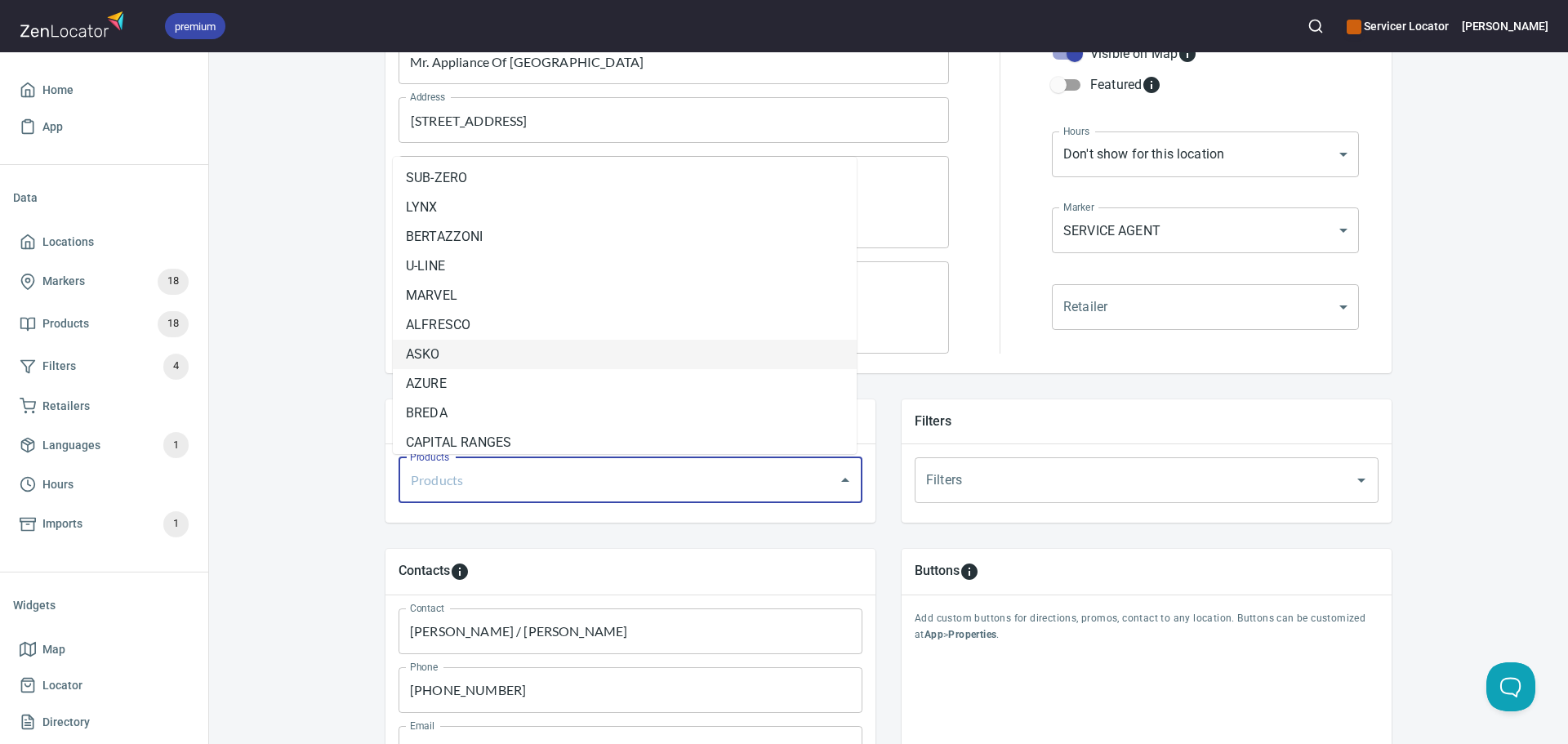
click at [558, 359] on li "ASKO" at bounding box center [624, 354] width 464 height 29
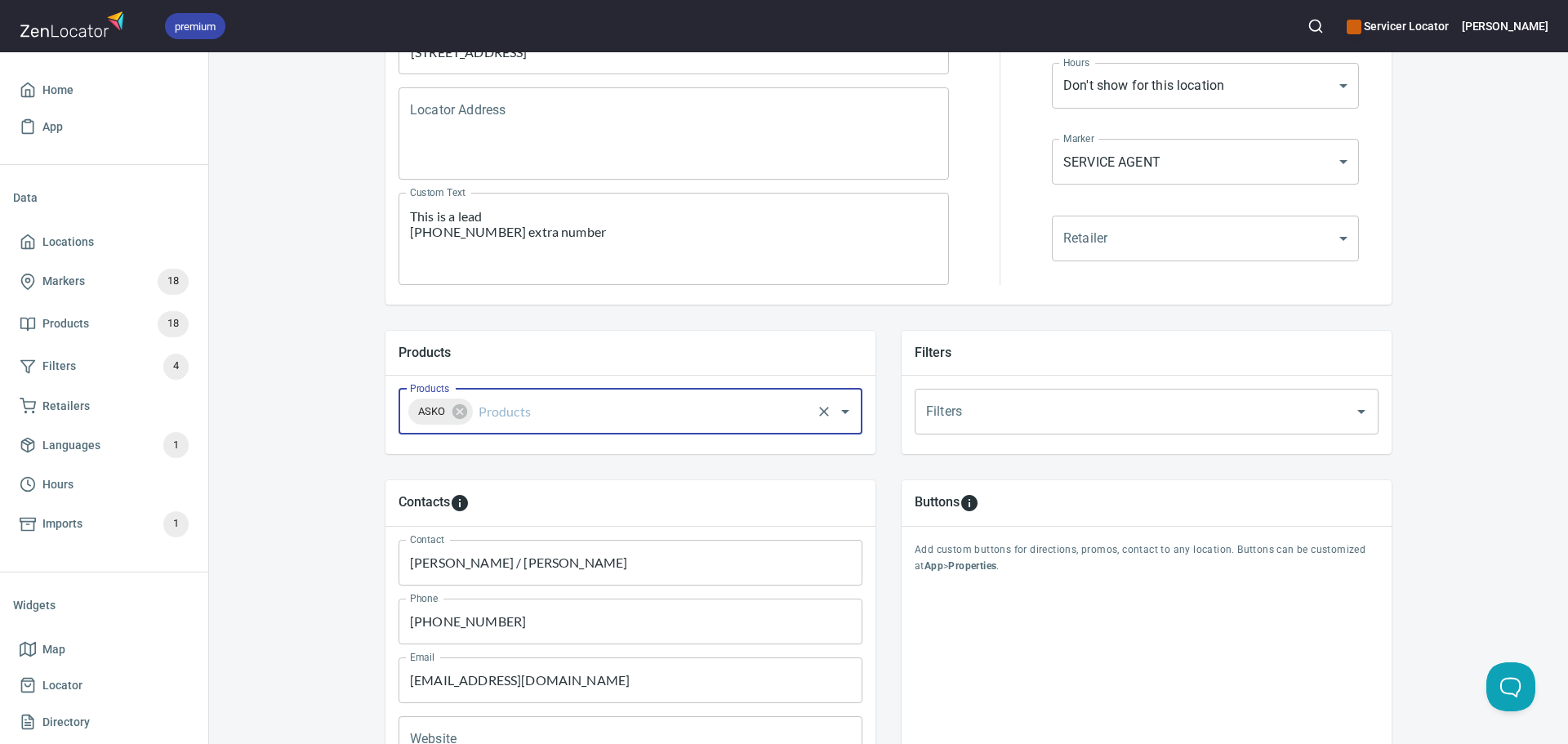
scroll to position [408, 0]
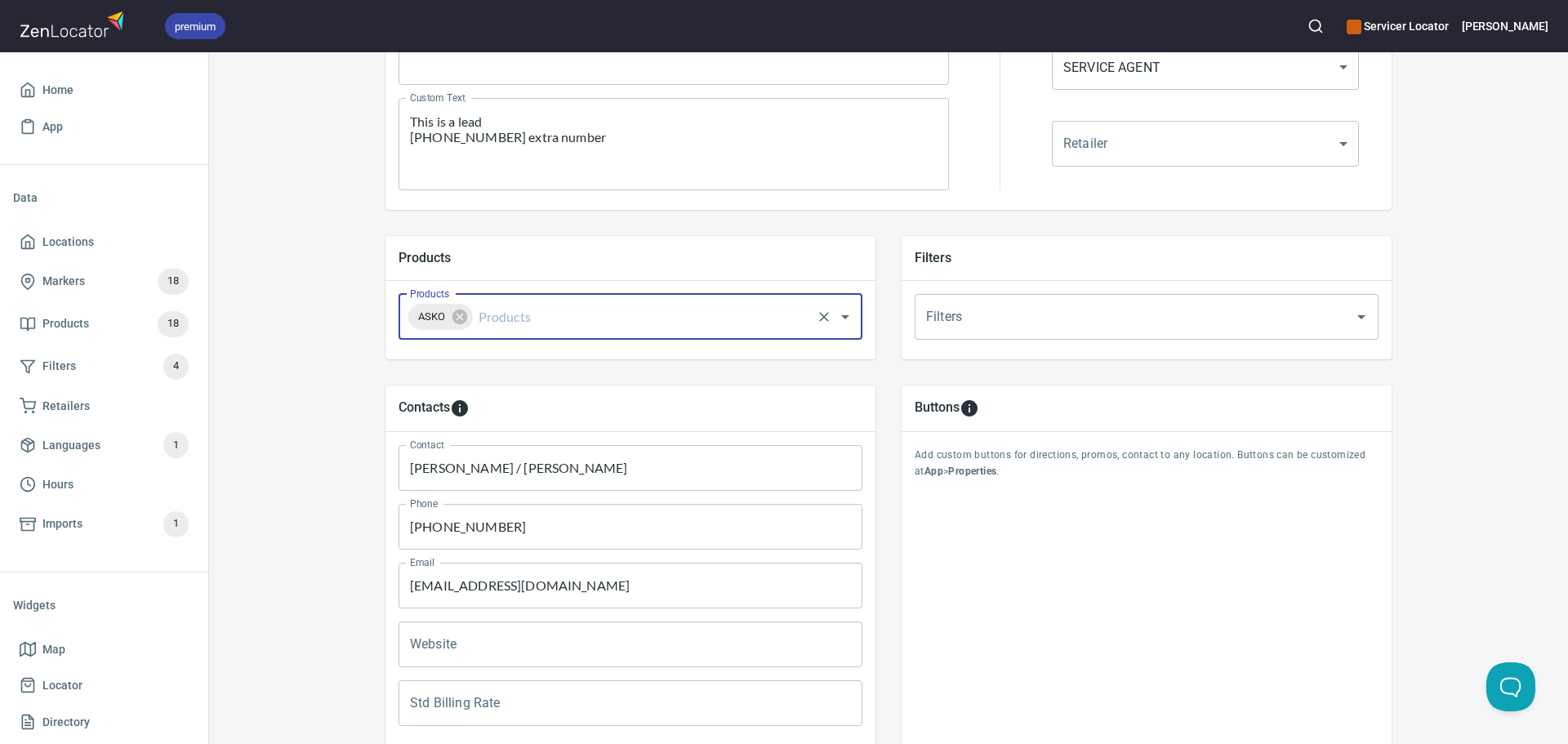
click at [570, 314] on input "Products" at bounding box center [642, 317] width 334 height 31
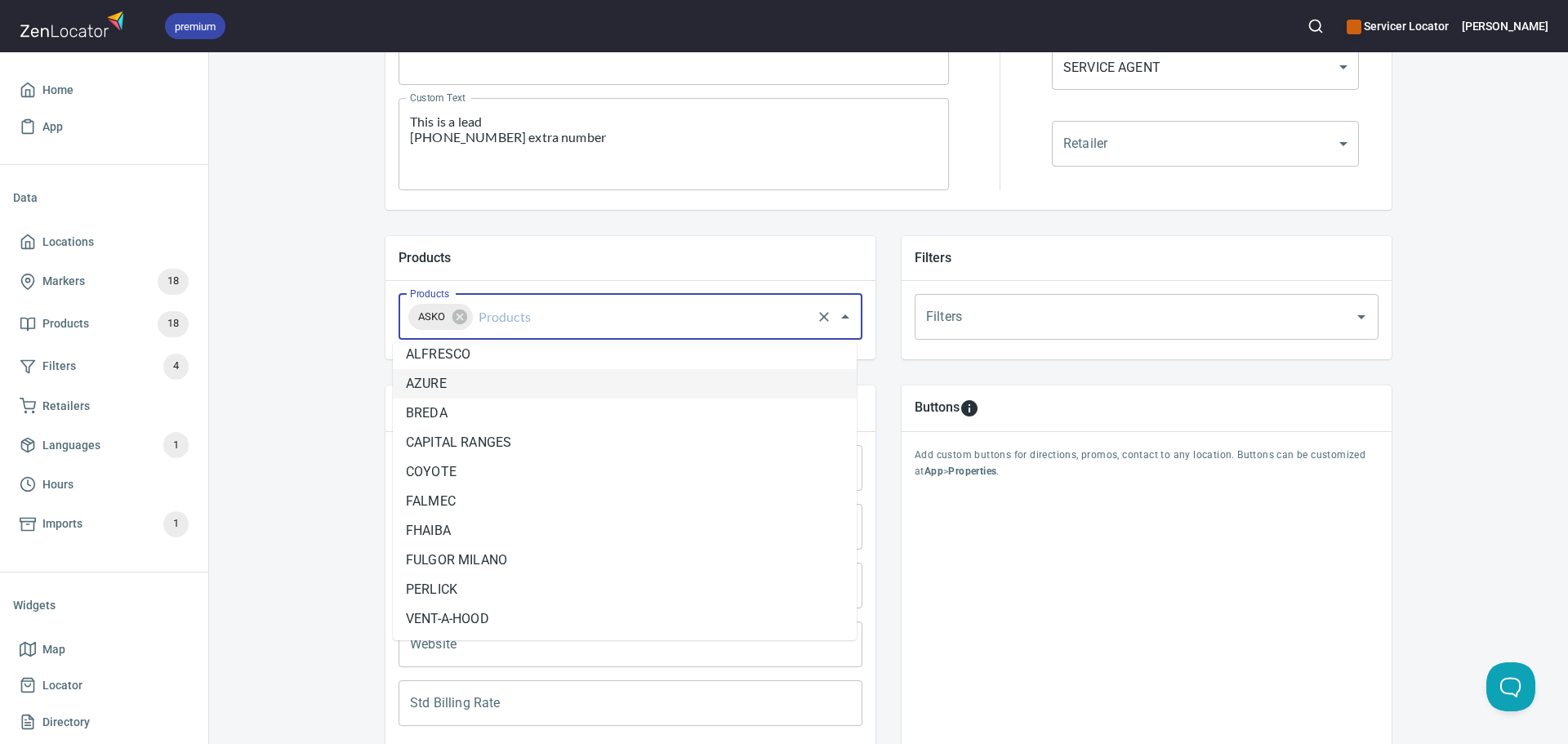
scroll to position [163, 0]
click at [572, 380] on li "AZURE" at bounding box center [624, 377] width 464 height 29
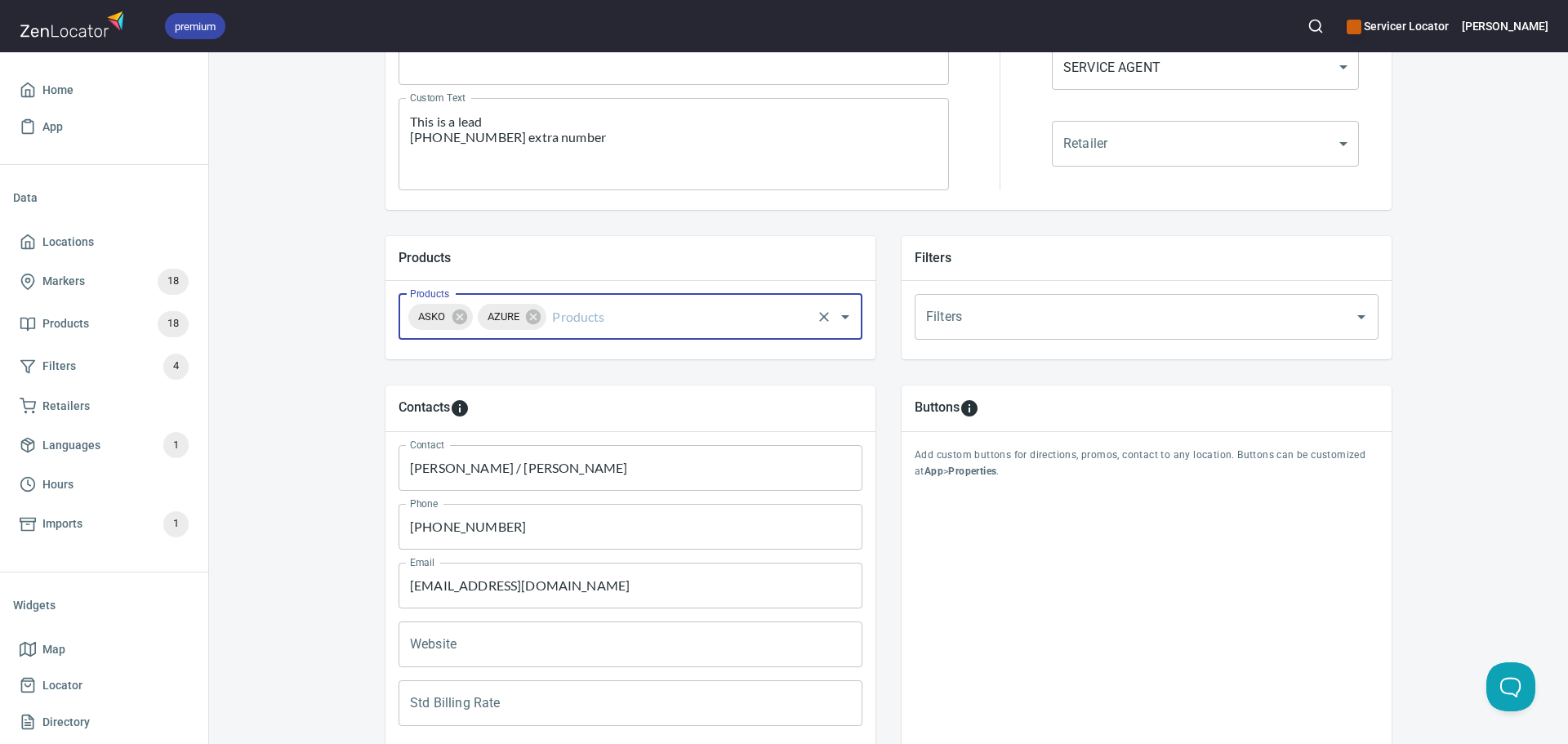
click at [598, 318] on input "Products" at bounding box center [679, 317] width 261 height 31
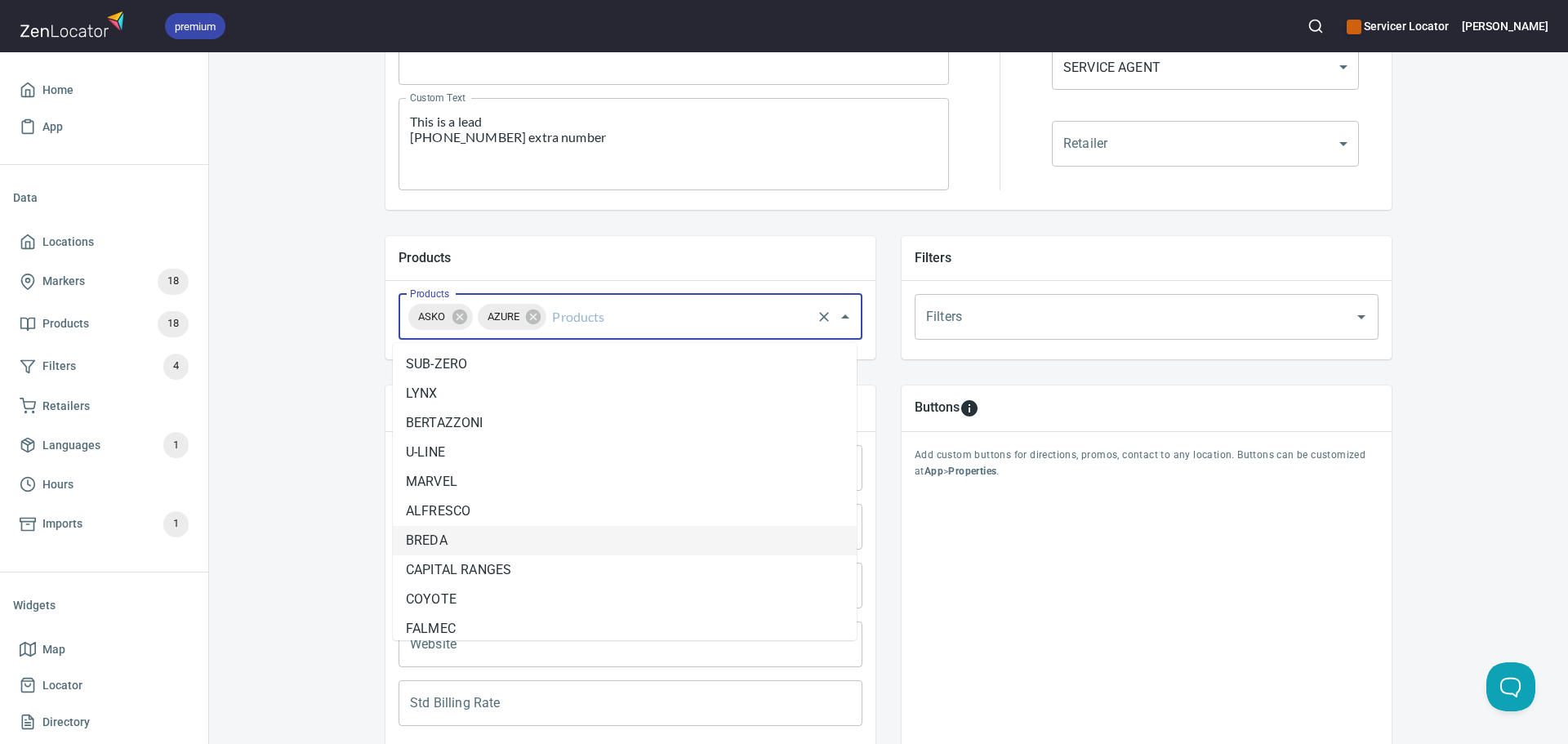
click at [513, 535] on li "BREDA" at bounding box center [624, 540] width 464 height 29
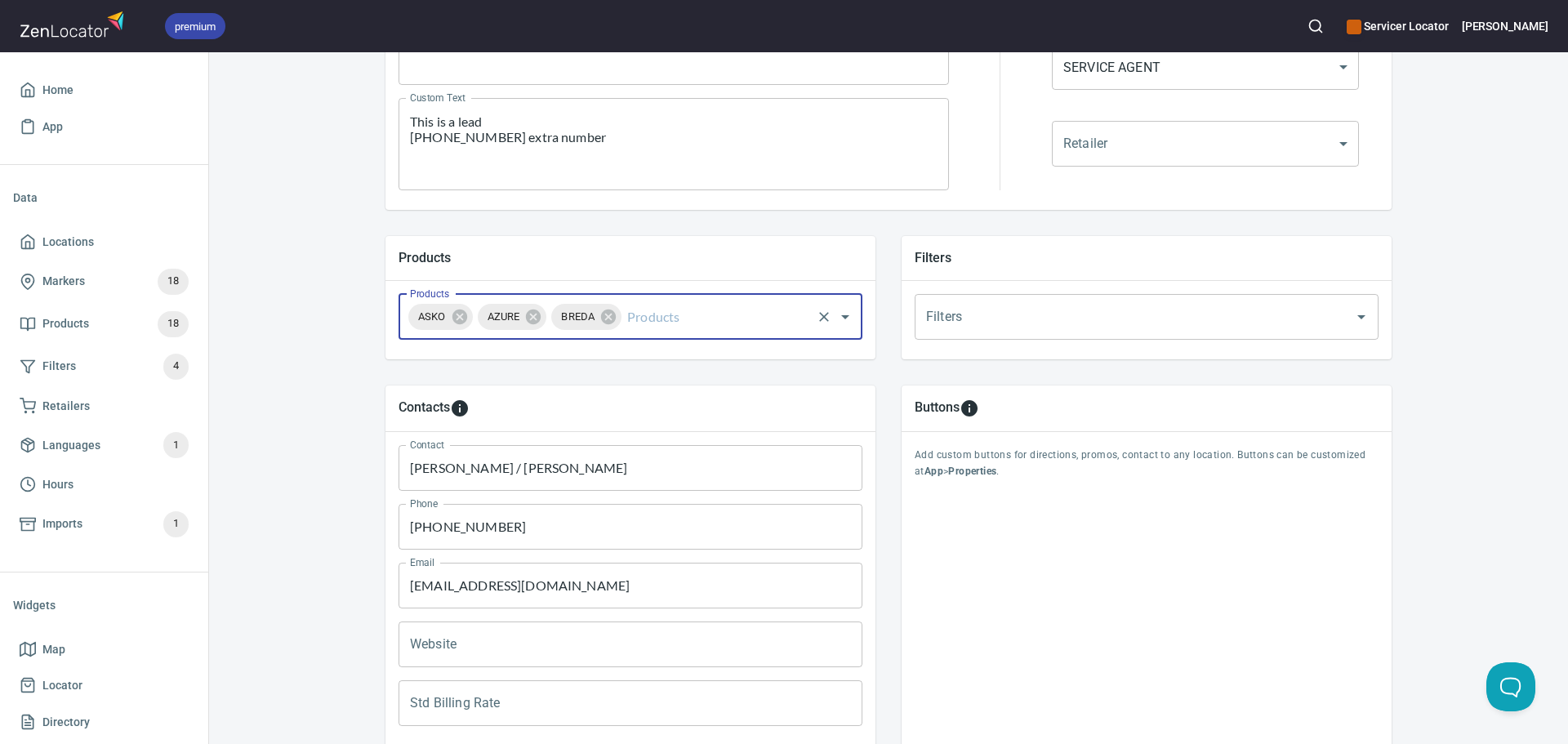
click at [623, 311] on input "Products" at bounding box center [716, 317] width 185 height 31
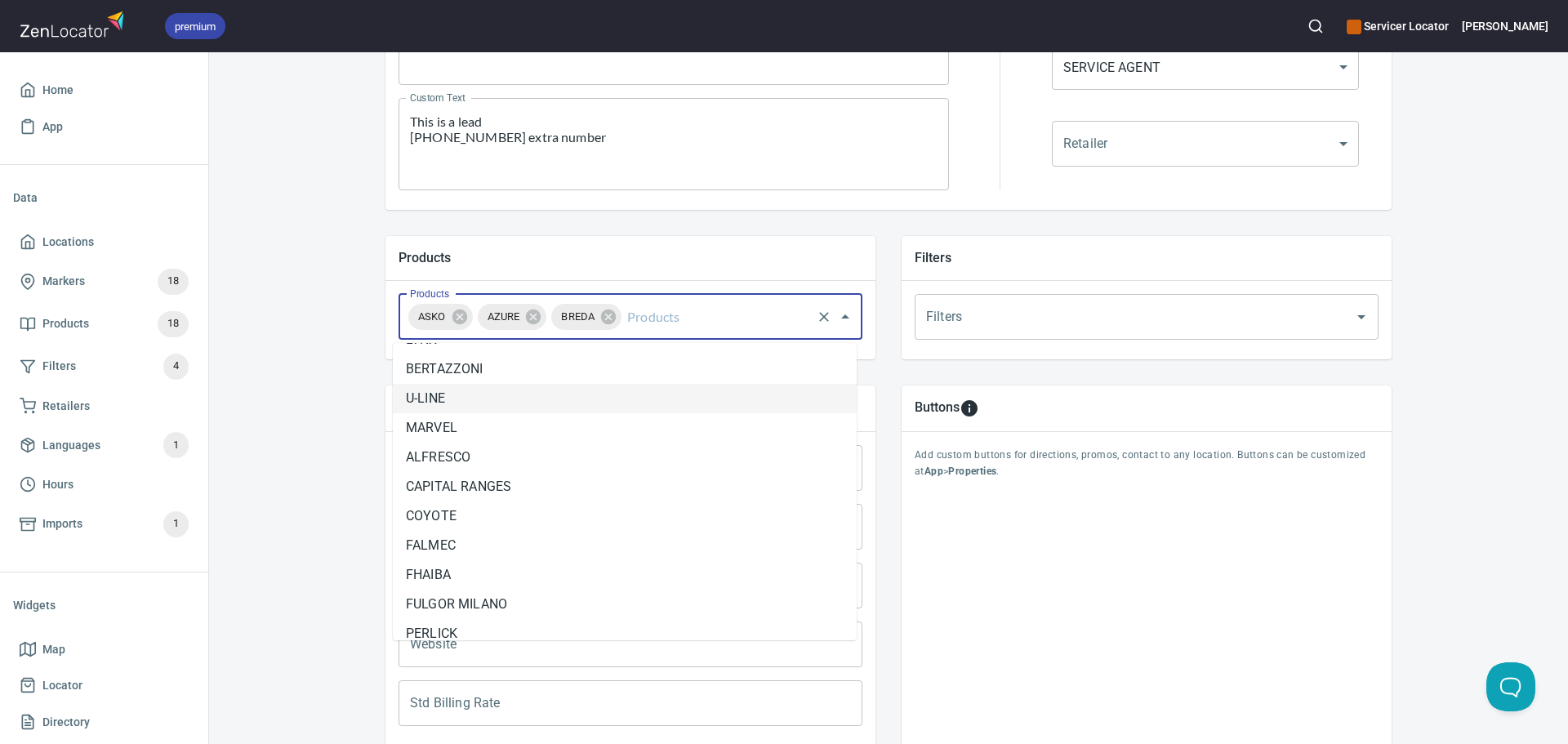
scroll to position [82, 0]
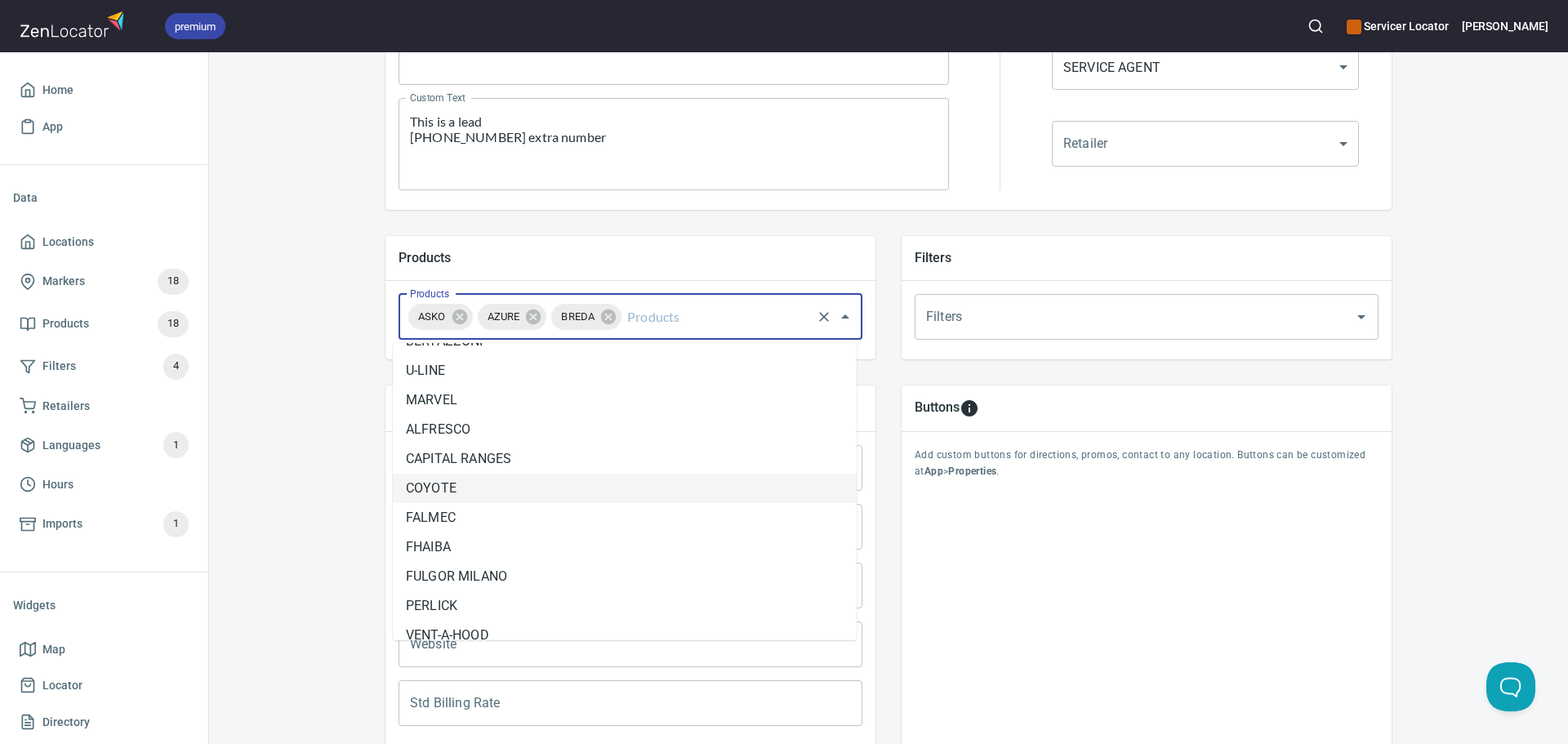
click at [531, 486] on li "COYOTE" at bounding box center [624, 488] width 464 height 29
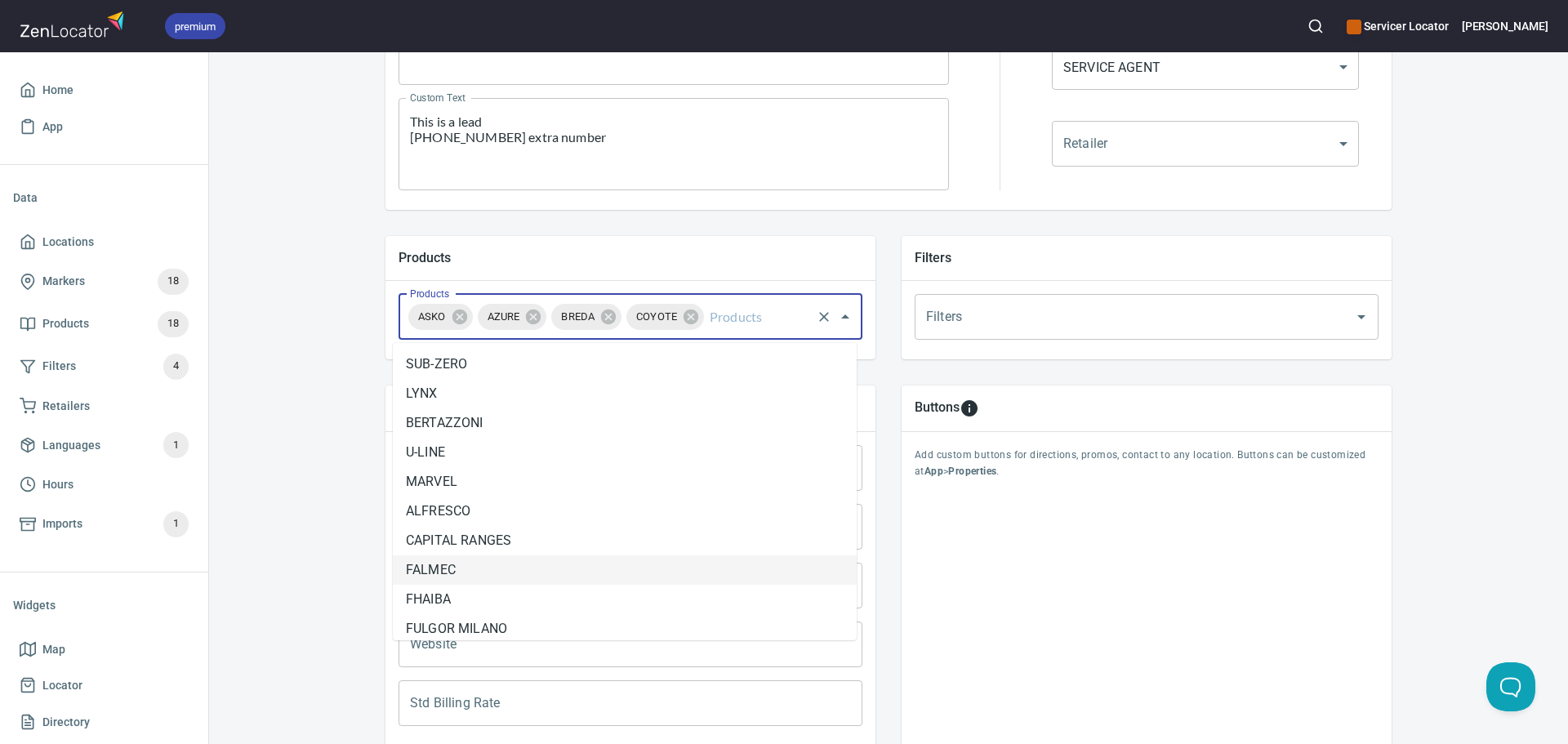
click at [717, 314] on input "Products" at bounding box center [757, 317] width 103 height 31
click at [540, 564] on li "FALMEC" at bounding box center [624, 569] width 464 height 29
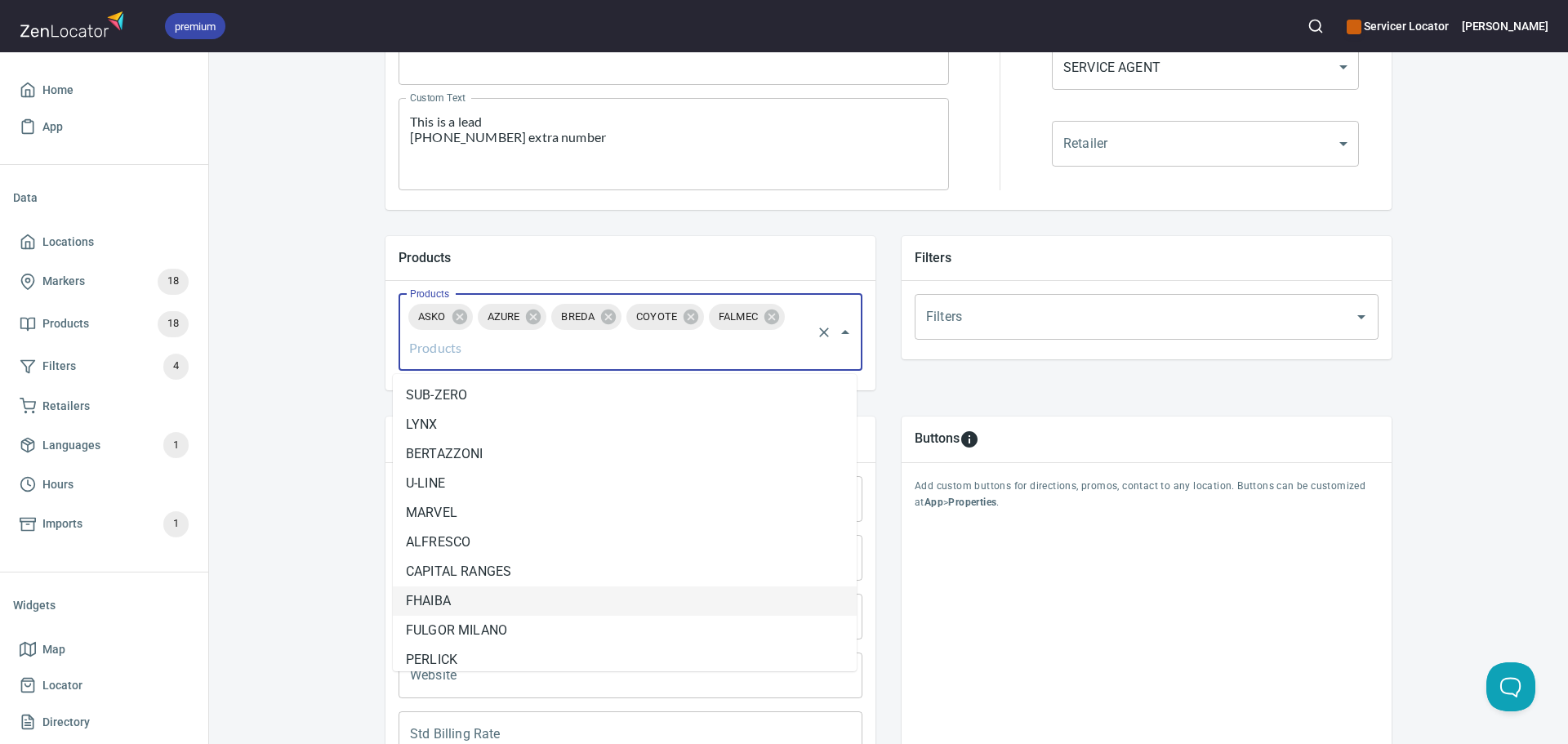
click at [729, 357] on input "Products" at bounding box center [608, 348] width 404 height 31
click at [561, 593] on li "FHAIBA" at bounding box center [624, 600] width 464 height 29
click at [544, 345] on input "Products" at bounding box center [647, 348] width 325 height 31
click at [517, 592] on li "FULGOR MILANO" at bounding box center [624, 600] width 464 height 29
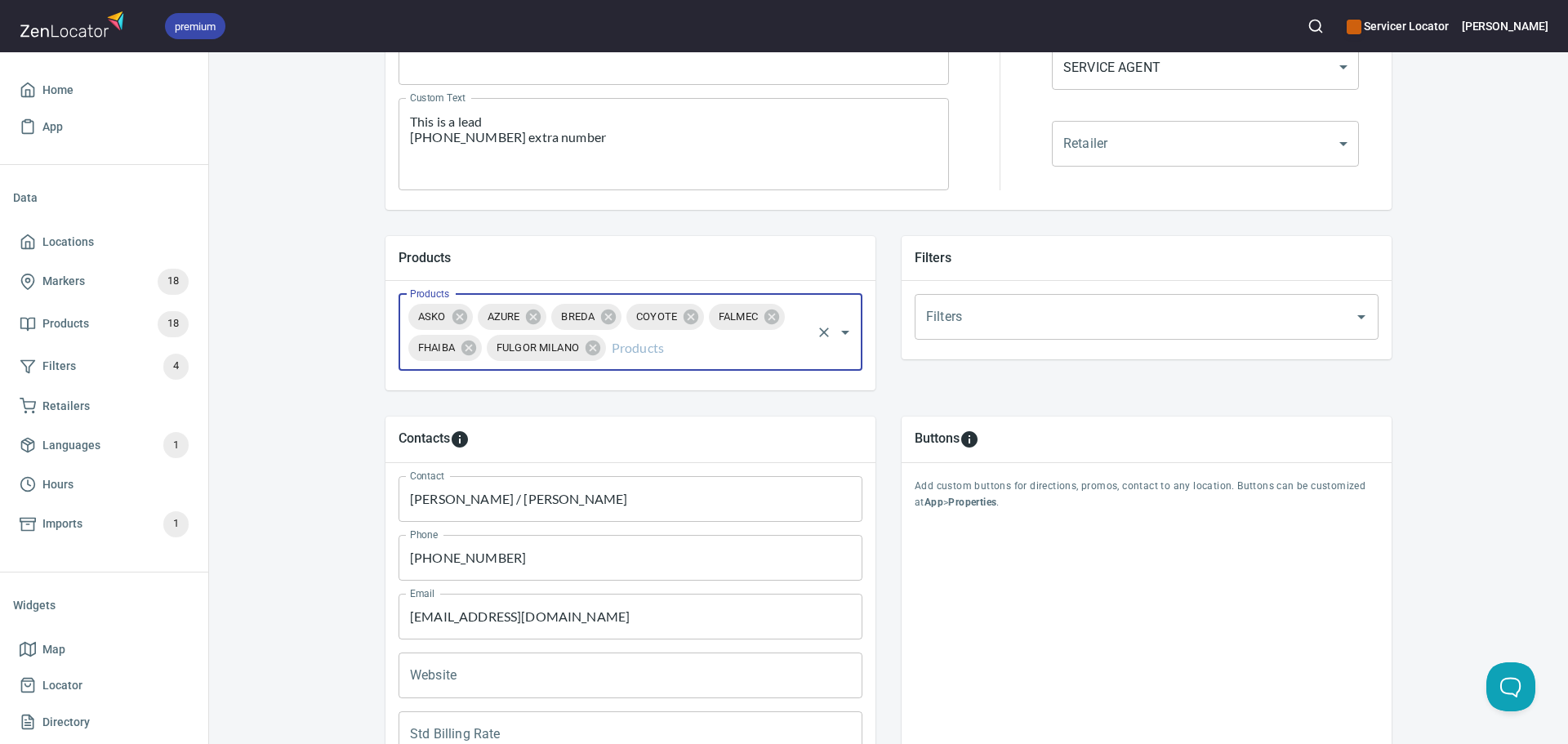
click at [600, 341] on div "ASKO AZURE BREDA COYOTE FALMEC FHAIBA FULGOR MILANO Products" at bounding box center [630, 332] width 464 height 77
click at [614, 356] on input "Products" at bounding box center [709, 348] width 201 height 31
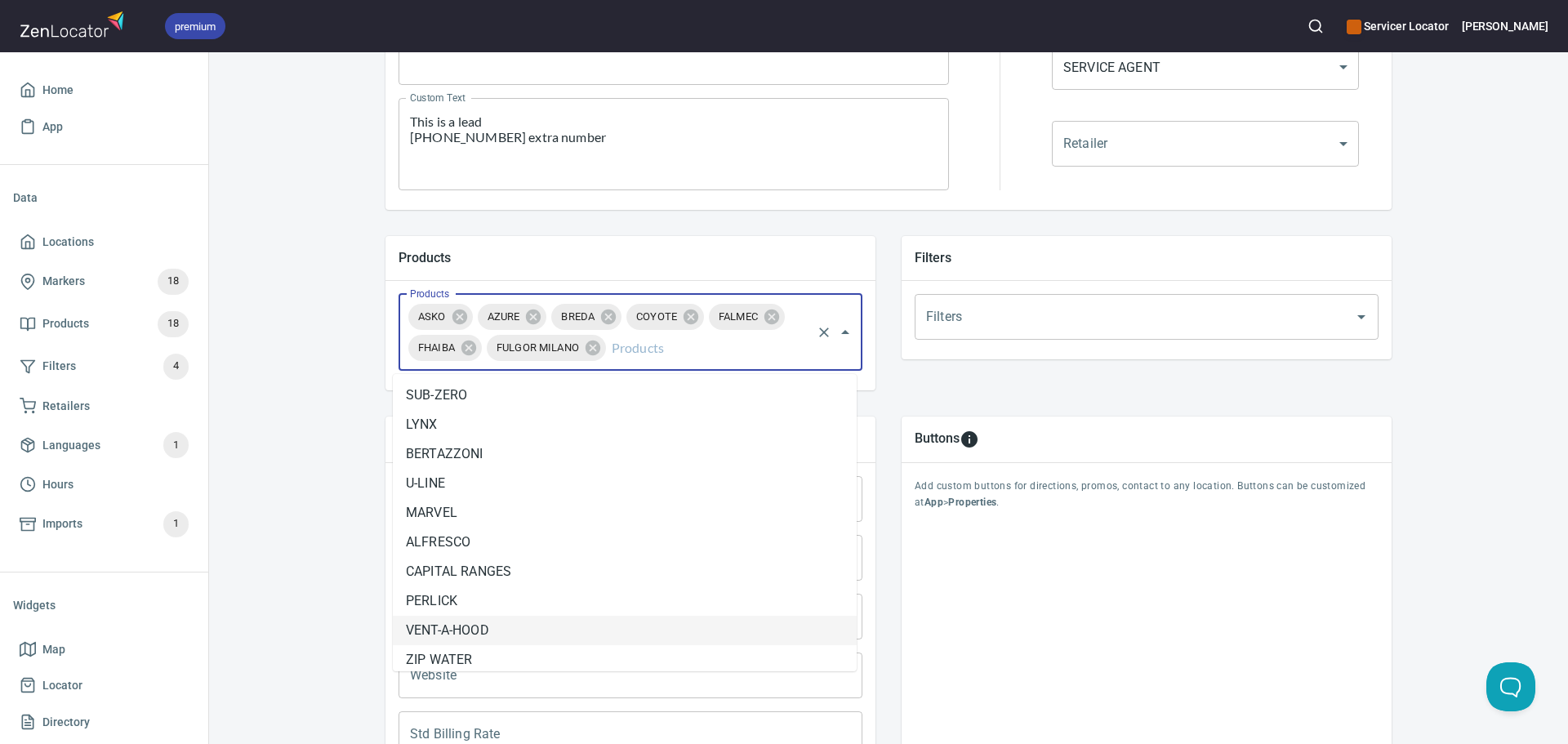
scroll to position [39, 0]
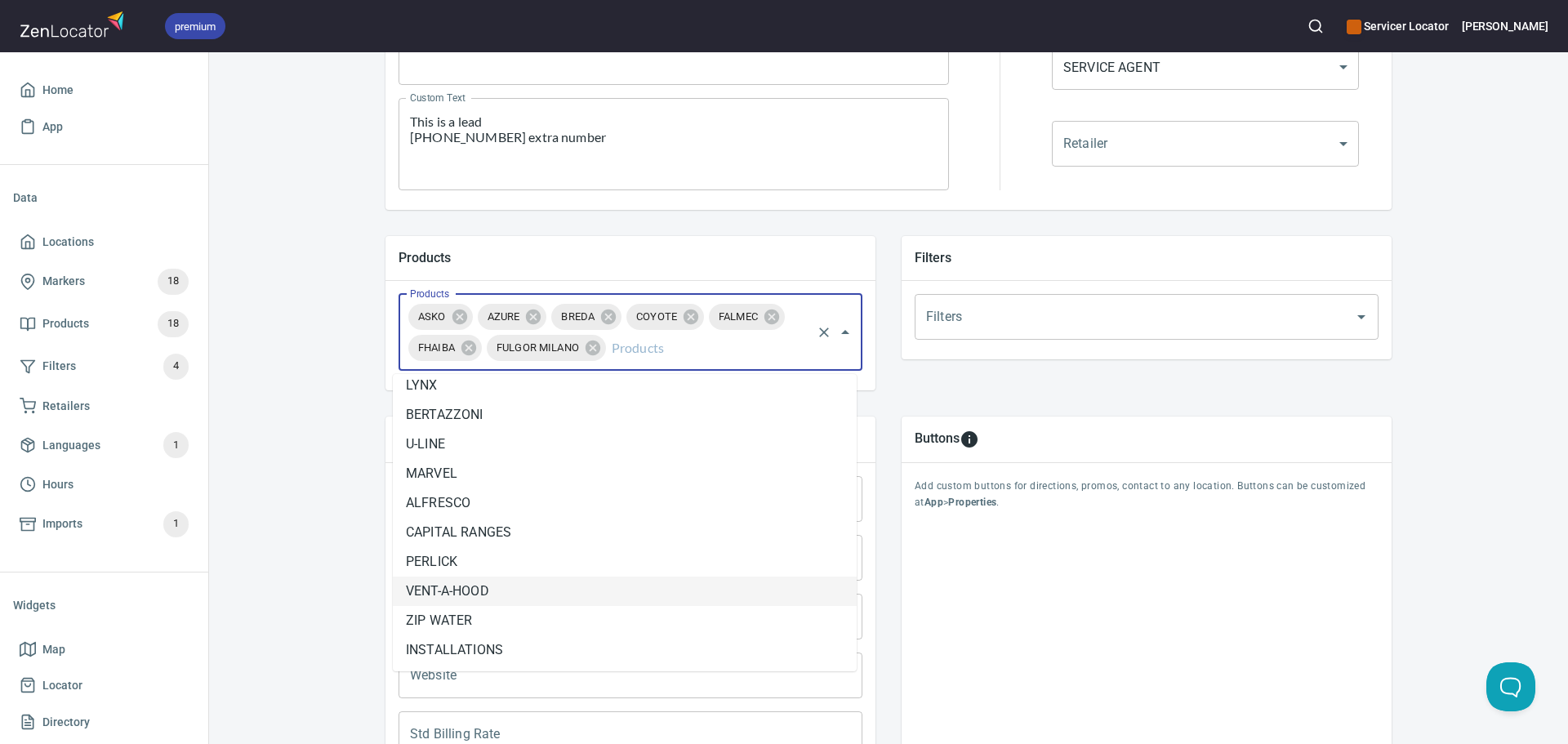
click at [570, 597] on li "VENT-A-HOOD" at bounding box center [624, 591] width 464 height 29
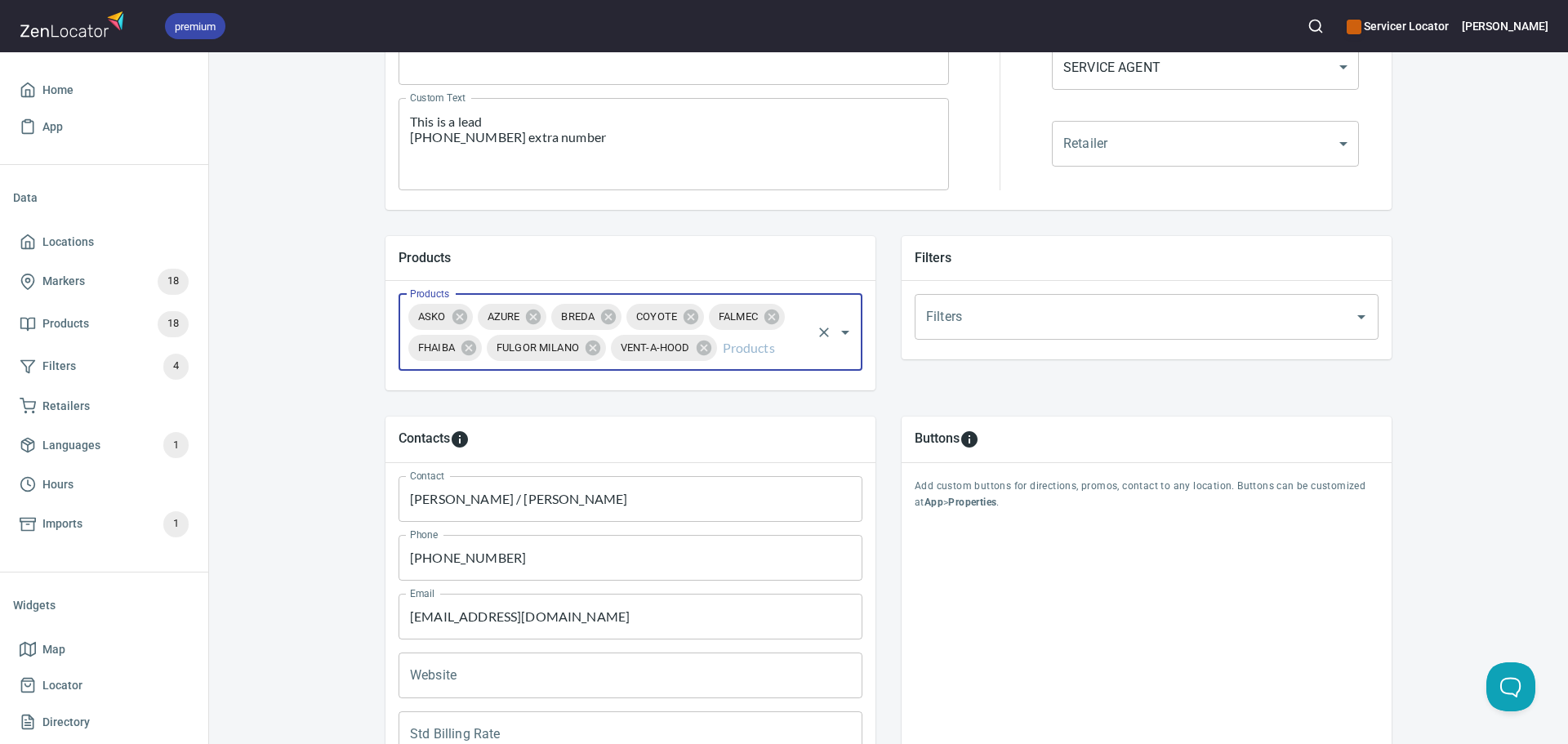
click at [748, 358] on input "Products" at bounding box center [764, 348] width 90 height 31
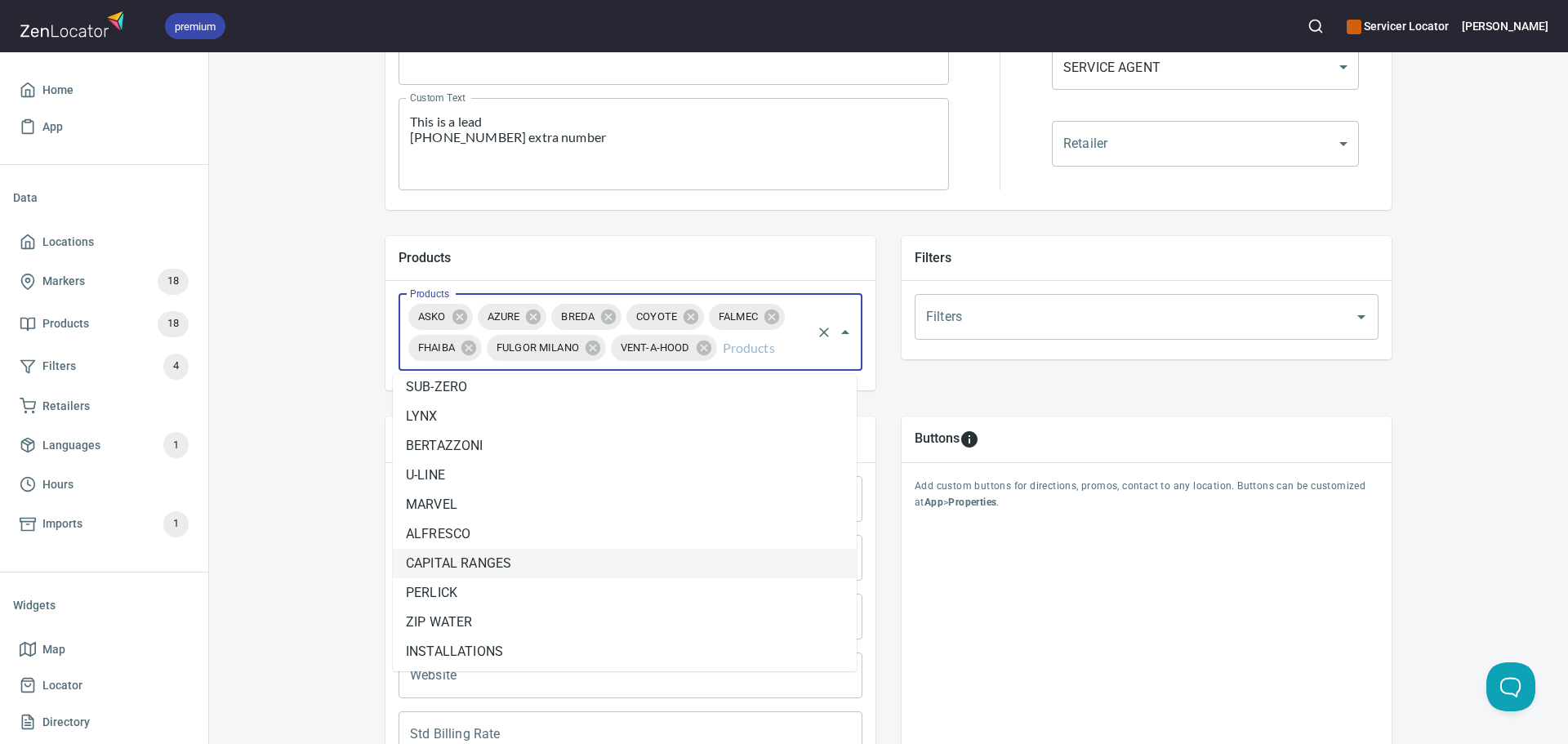
scroll to position [10, 0]
click at [327, 538] on div "Locations Location Details Location Details Properties Geocode Analytics Locati…" at bounding box center [889, 292] width 1359 height 1264
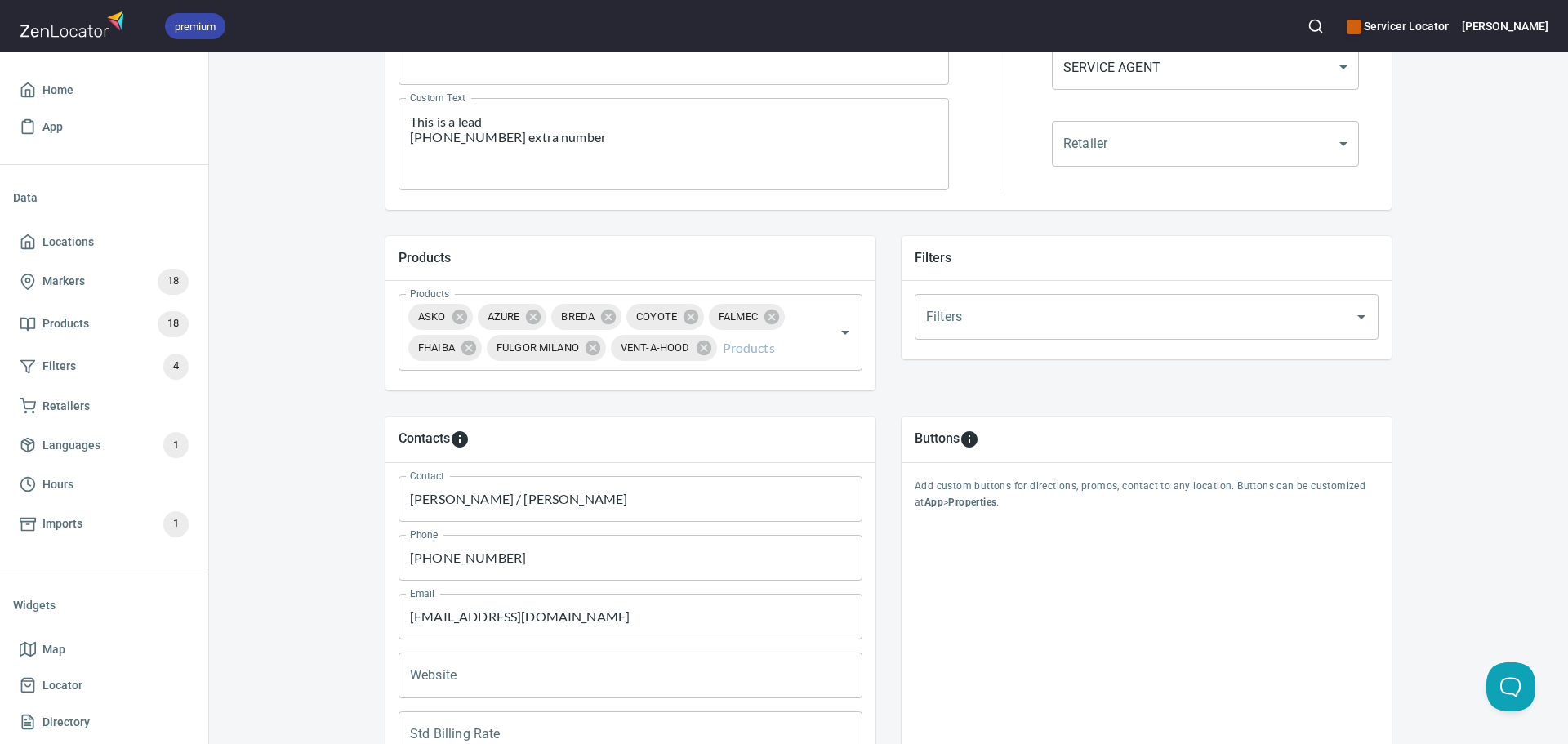
click at [942, 333] on div "Filters" at bounding box center [1146, 317] width 464 height 46
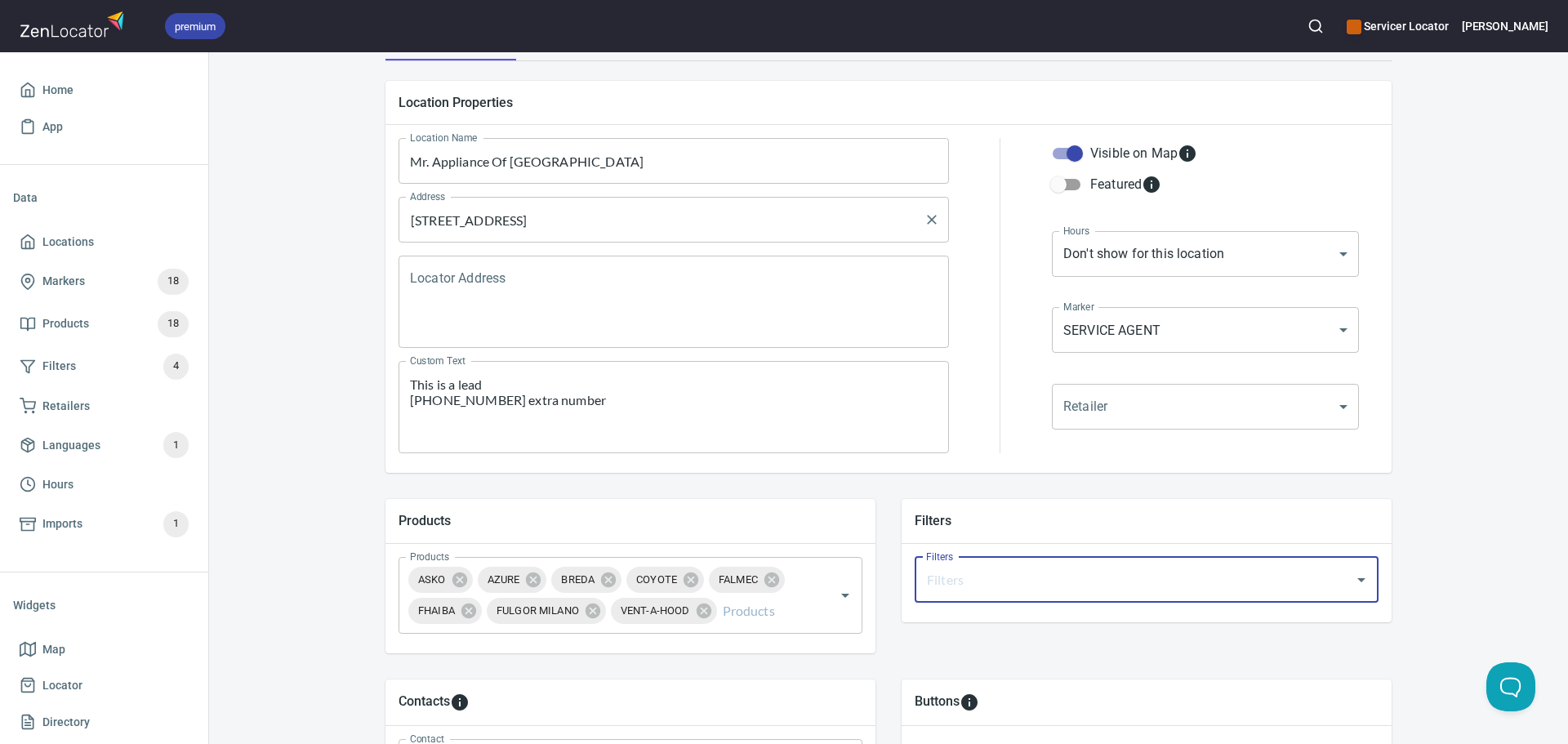
scroll to position [82, 0]
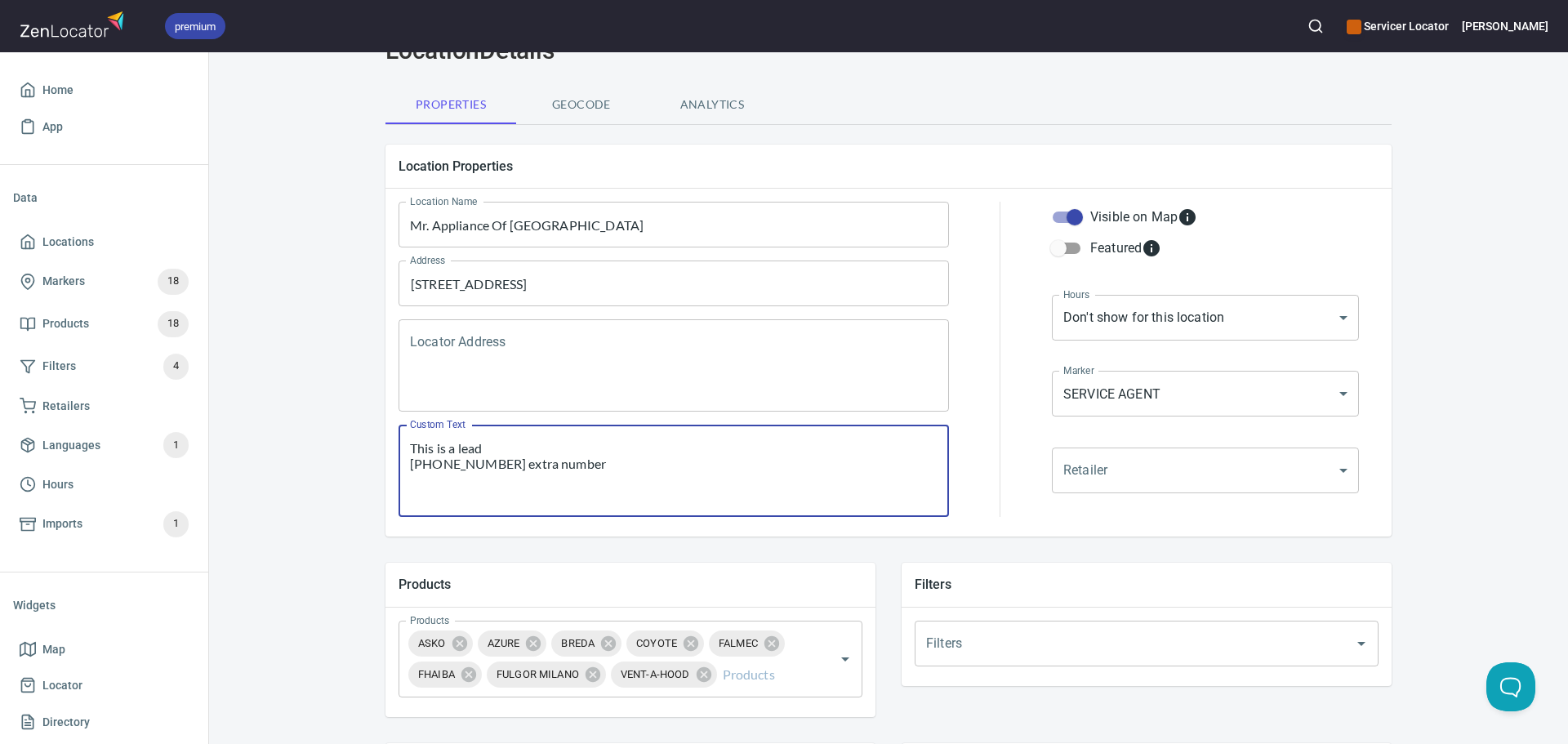
drag, startPoint x: 602, startPoint y: 468, endPoint x: 388, endPoint y: 449, distance: 214.8
click at [392, 449] on div "Custom Text This is a lead (267) 728-4785 extra number Custom Text" at bounding box center [673, 470] width 563 height 106
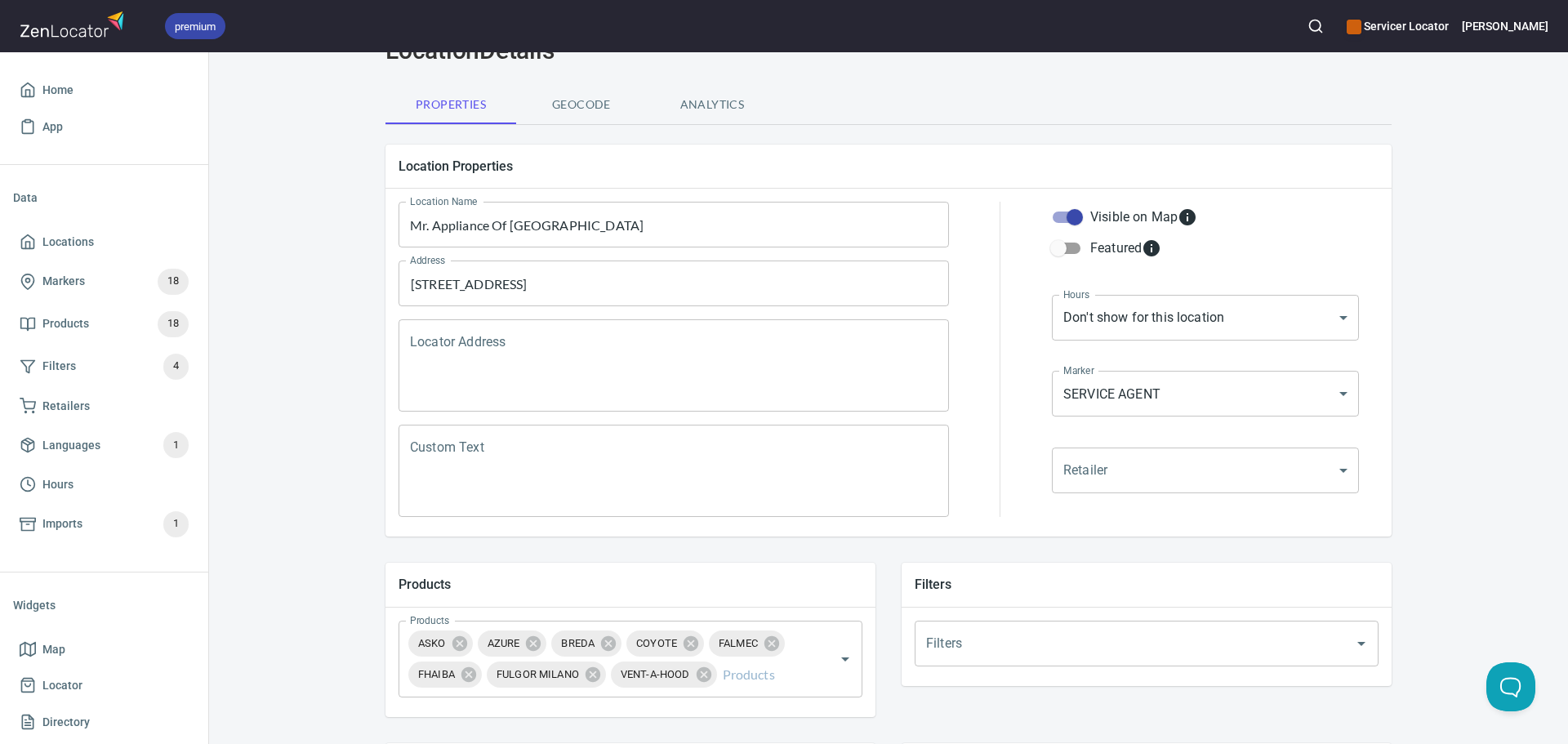
click at [443, 366] on textarea "Locator Address" at bounding box center [673, 366] width 528 height 62
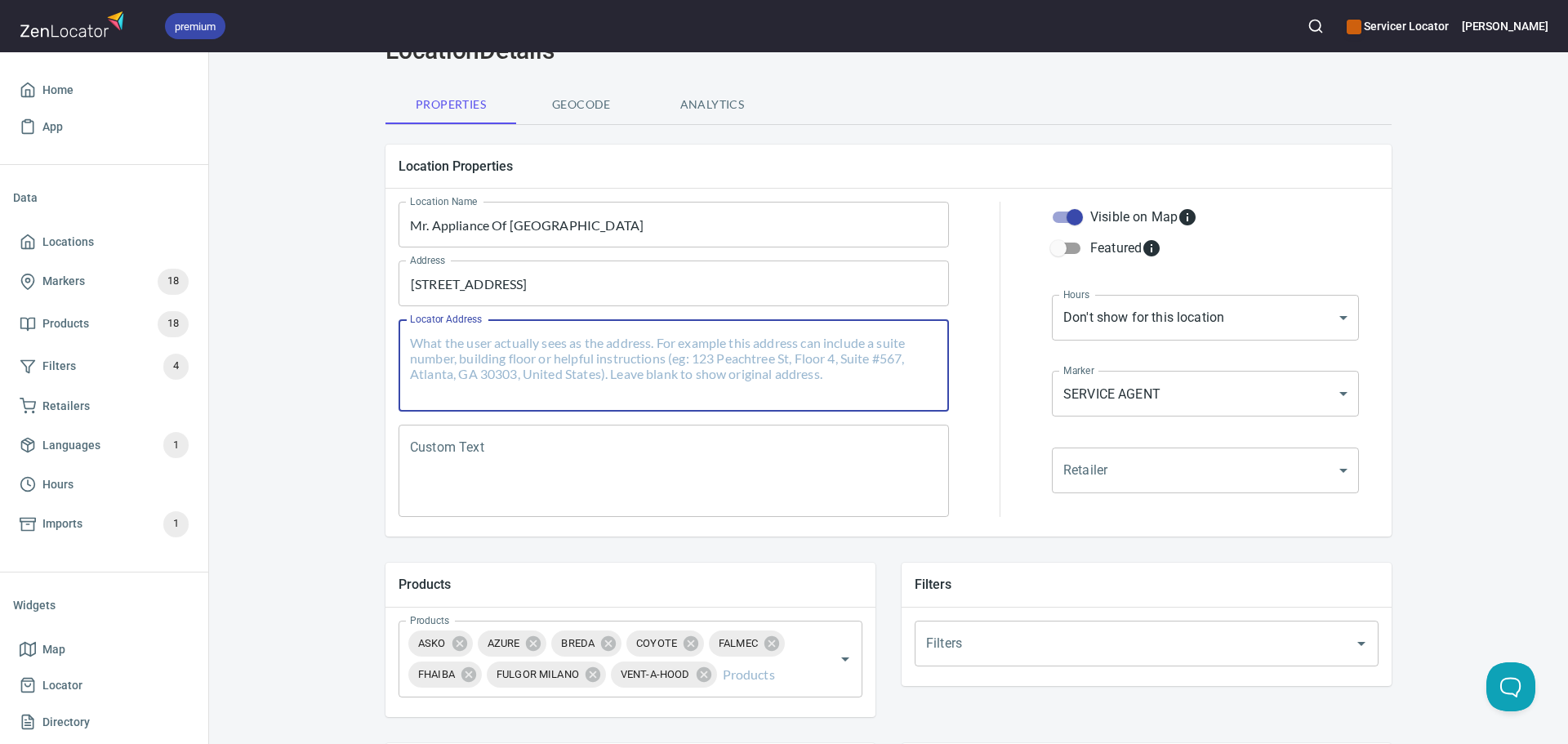
click at [438, 446] on textarea "Custom Text" at bounding box center [673, 471] width 528 height 62
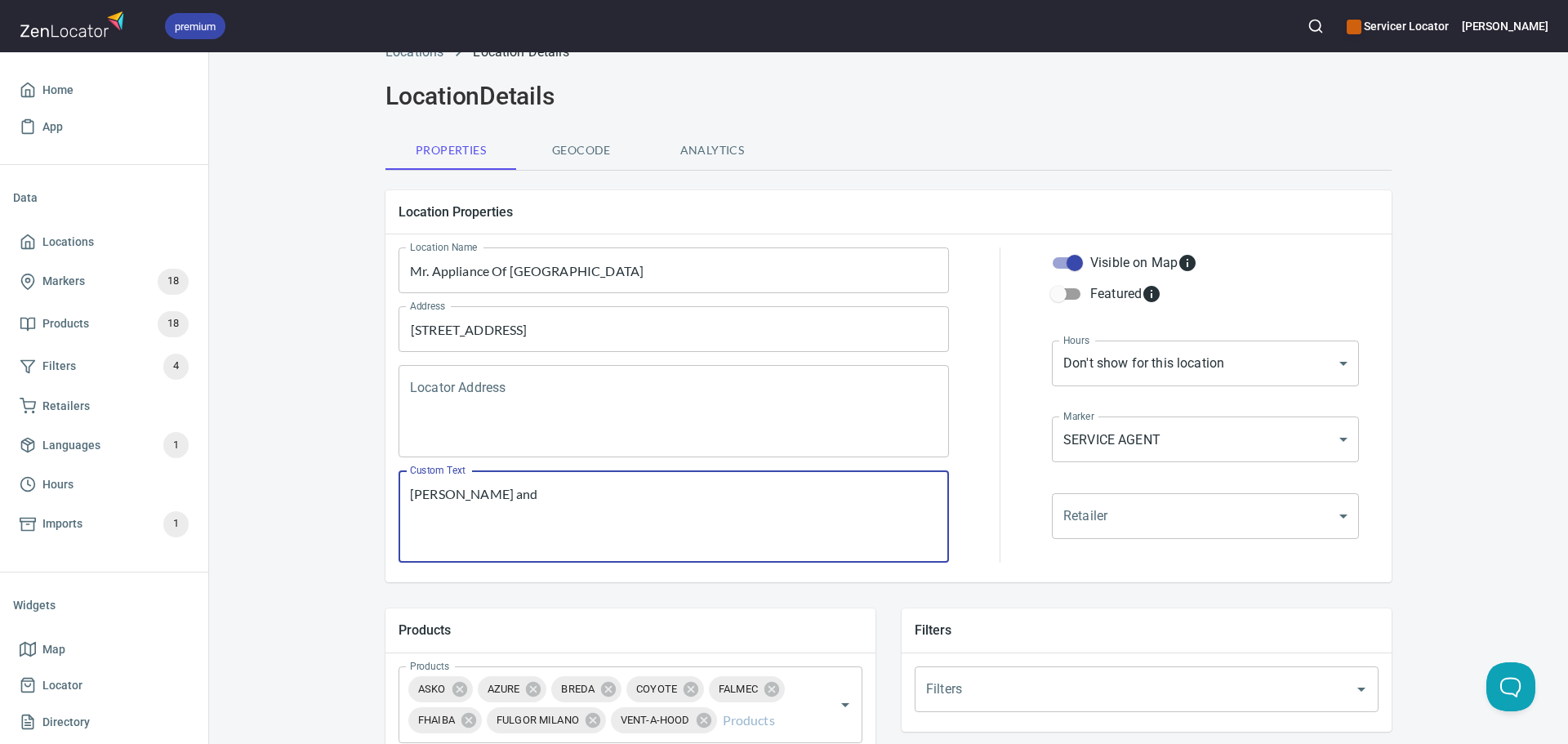
scroll to position [0, 0]
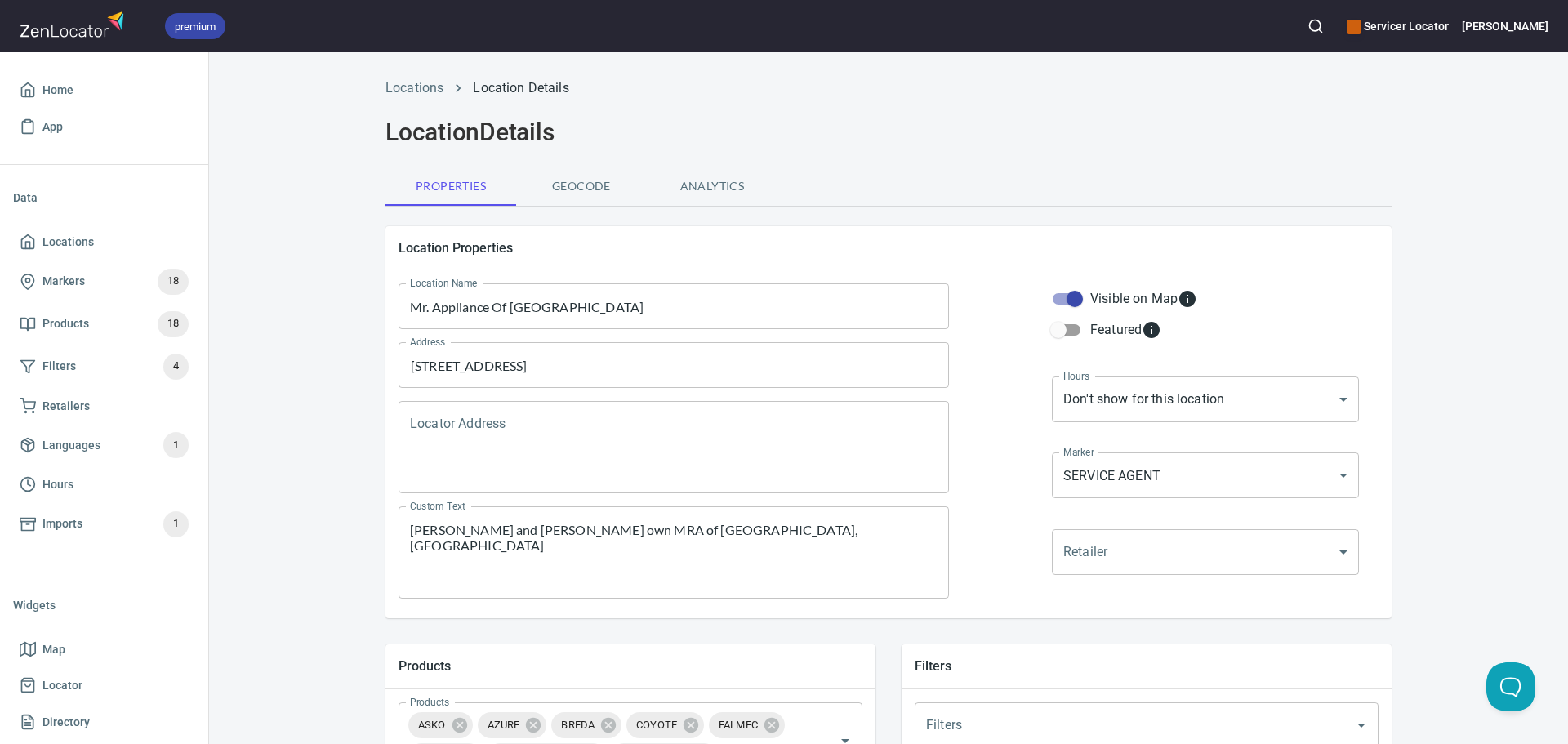
click at [649, 535] on textarea "Liz and Robert own MRA of Doylestown, Lit" at bounding box center [673, 552] width 528 height 62
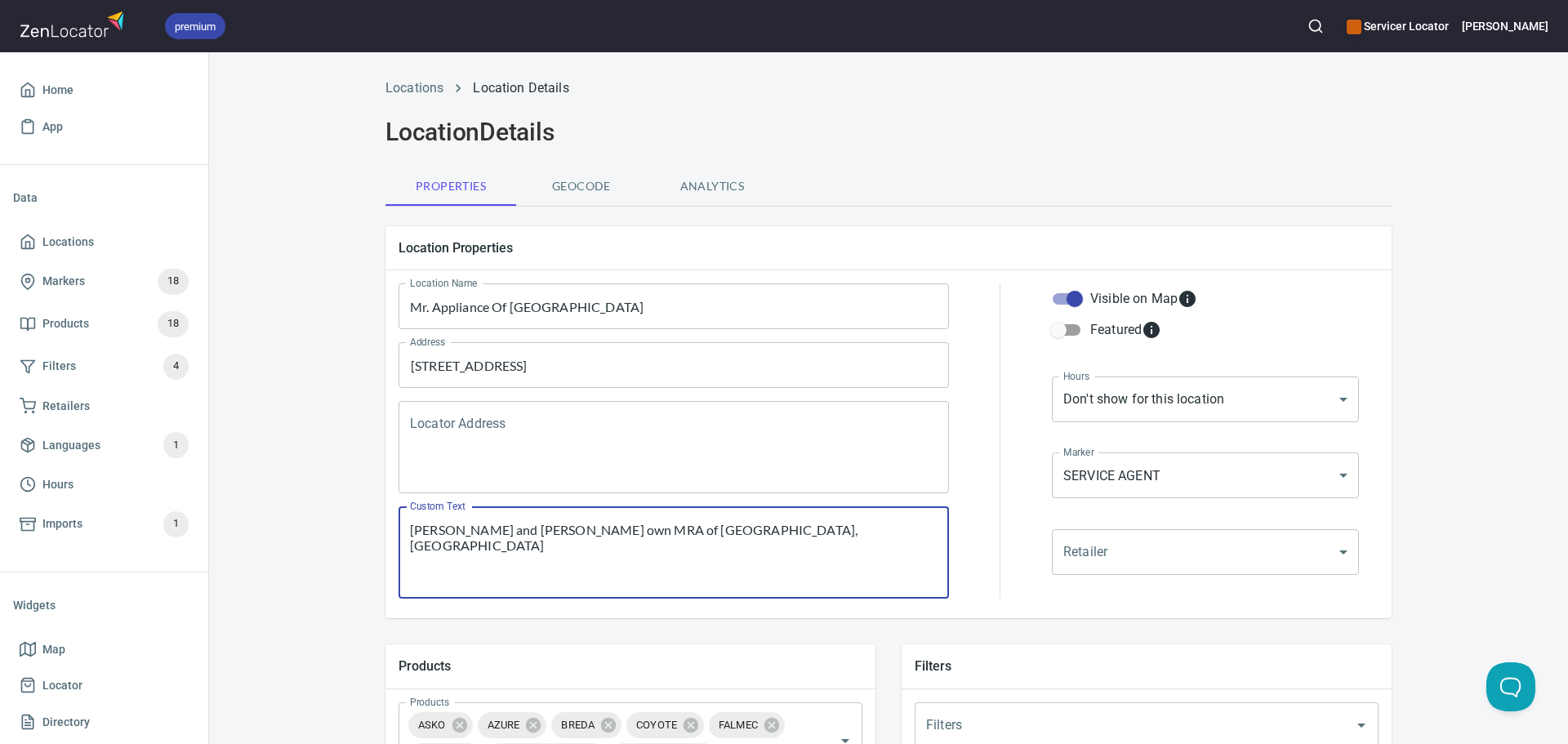
click at [649, 535] on textarea "Liz and Robert own MRA of Doylestown, Lit" at bounding box center [673, 552] width 528 height 62
paste textarea "itz"
click at [640, 530] on textarea "Liz and Robert own MRA of Doylestown, Lititz" at bounding box center [673, 552] width 528 height 62
click at [789, 533] on textarea "Liz and Robert own MRA of Doylestown, MRA of Lititz" at bounding box center [673, 552] width 528 height 62
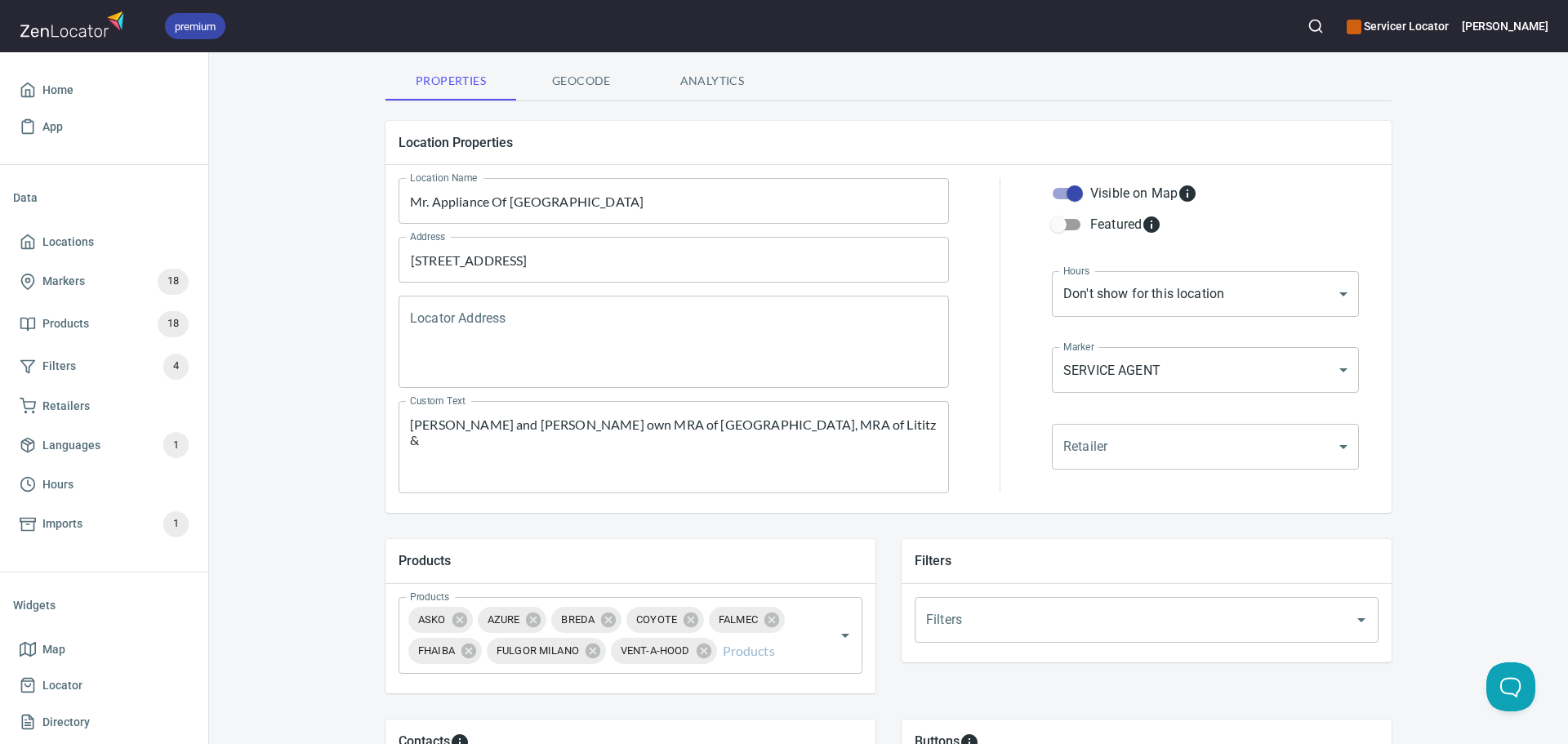
scroll to position [82, 0]
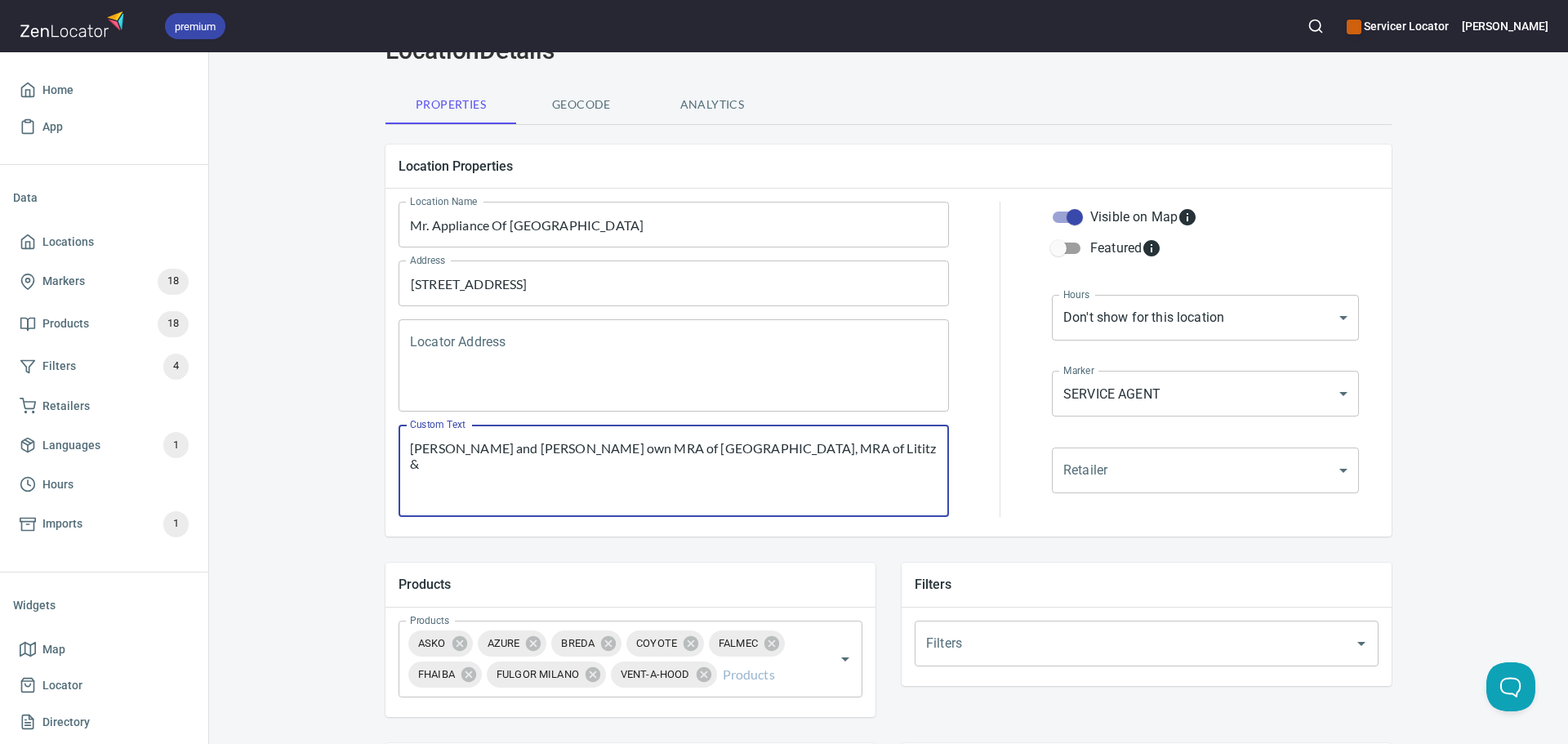
click at [758, 452] on textarea "Liz and Robert own MRA of Doylestown, MRA of Lititz &" at bounding box center [673, 471] width 528 height 62
click at [611, 449] on textarea "Liz and Robert own MRA of Doylestown, MRA of Lititz &" at bounding box center [673, 471] width 528 height 62
click at [641, 449] on textarea "Liz and Robert own MRA of Doylestown, MRA of Lititz &" at bounding box center [673, 471] width 528 height 62
drag, startPoint x: 644, startPoint y: 450, endPoint x: 742, endPoint y: 455, distance: 98.1
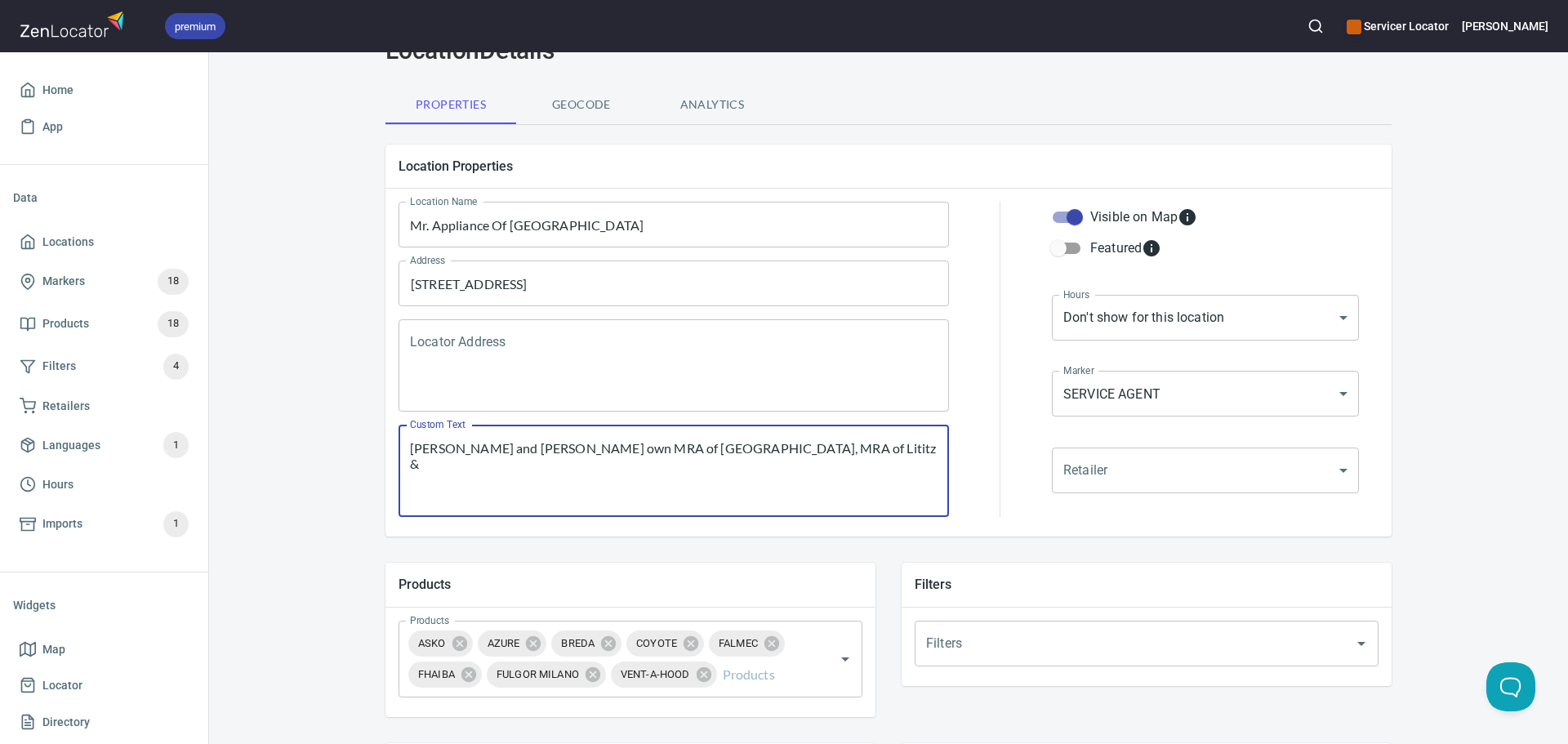
click at [742, 455] on textarea "Liz and Robert own MRA of Doylestown, MRA of Lititz &" at bounding box center [673, 471] width 528 height 62
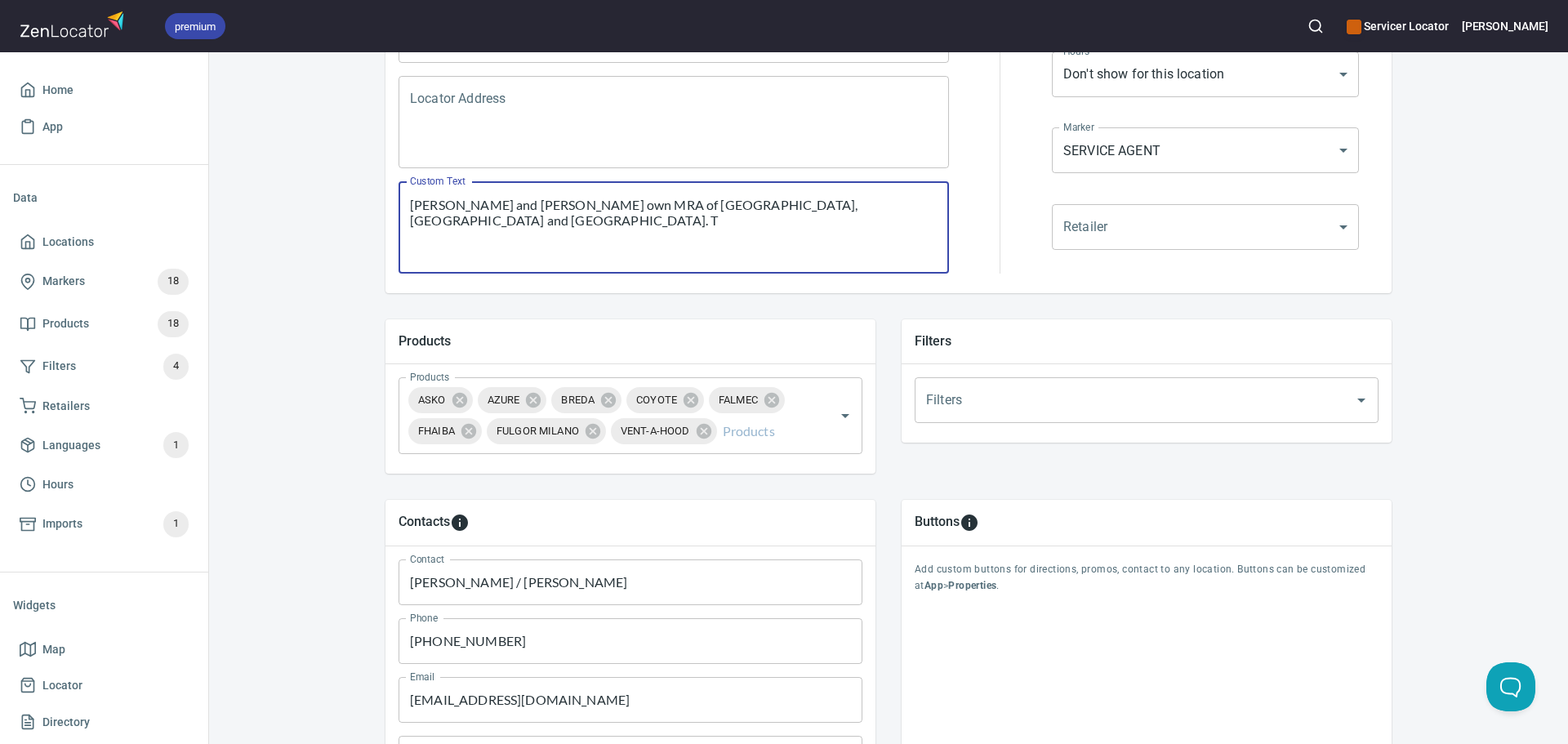
scroll to position [326, 0]
click at [410, 201] on textarea "Liz and Robert own MRA of Doylestown, King of Prussia and Doylestown. Zach is S…" at bounding box center [673, 226] width 528 height 62
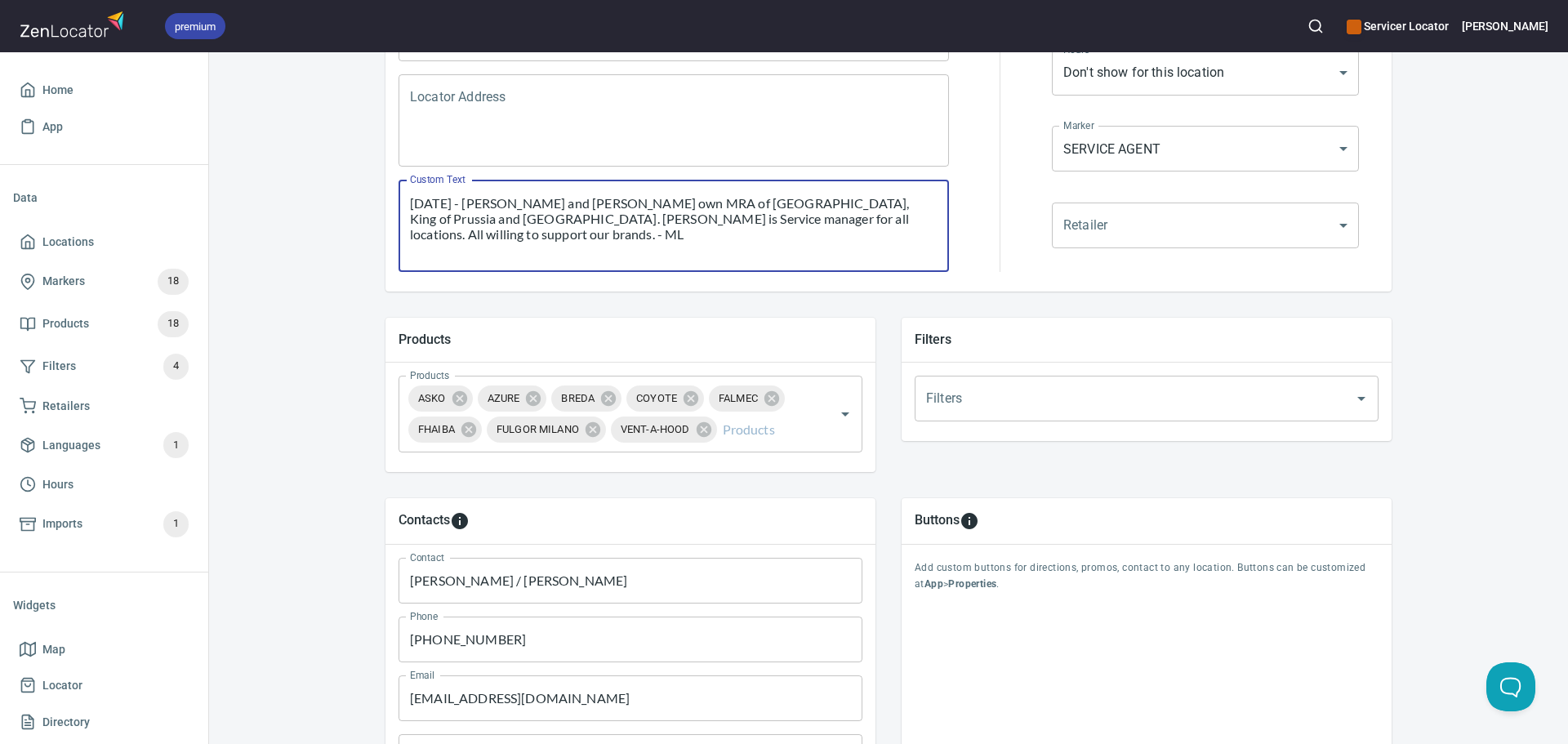
click at [599, 217] on textarea "9/26/25 - Liz and Robert own MRA of Doylestown, King of Prussia and Doylestown.…" at bounding box center [673, 226] width 528 height 62
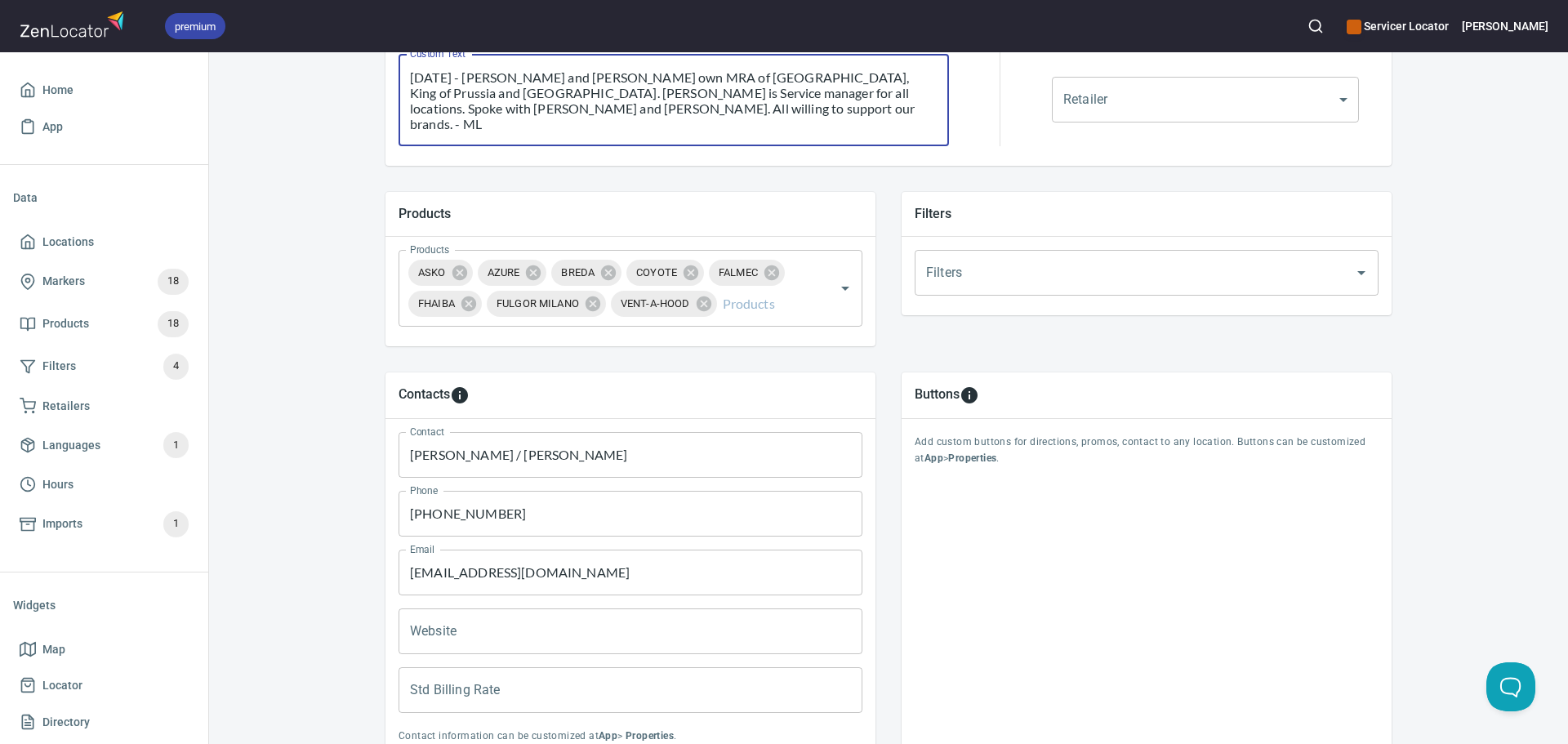
scroll to position [98, 0]
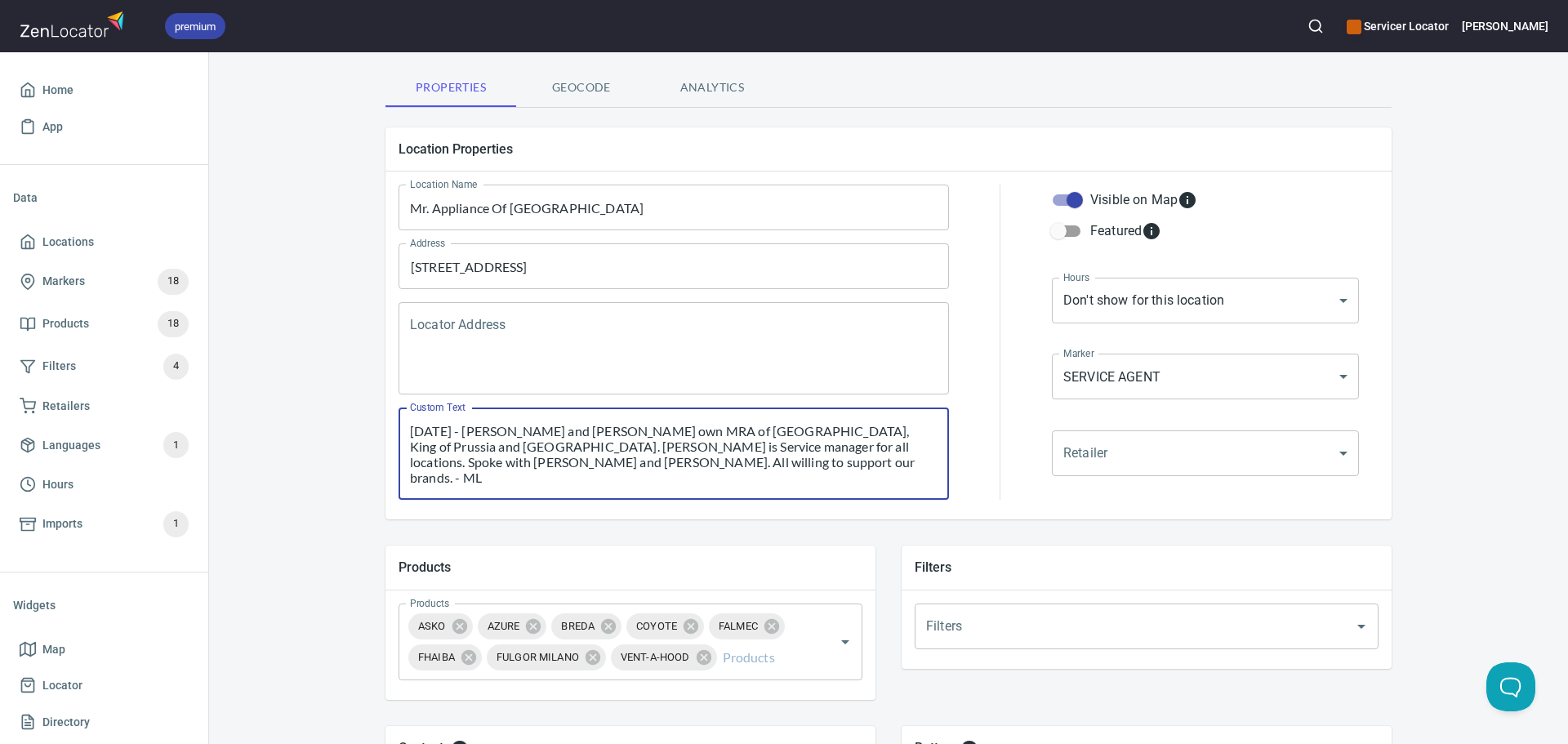
type textarea "9/26/25 - Liz and Robert own MRA of Doylestown, King of Prussia and Doylestown.…"
click at [1062, 239] on input "Featured" at bounding box center [1058, 231] width 93 height 31
checkbox input "true"
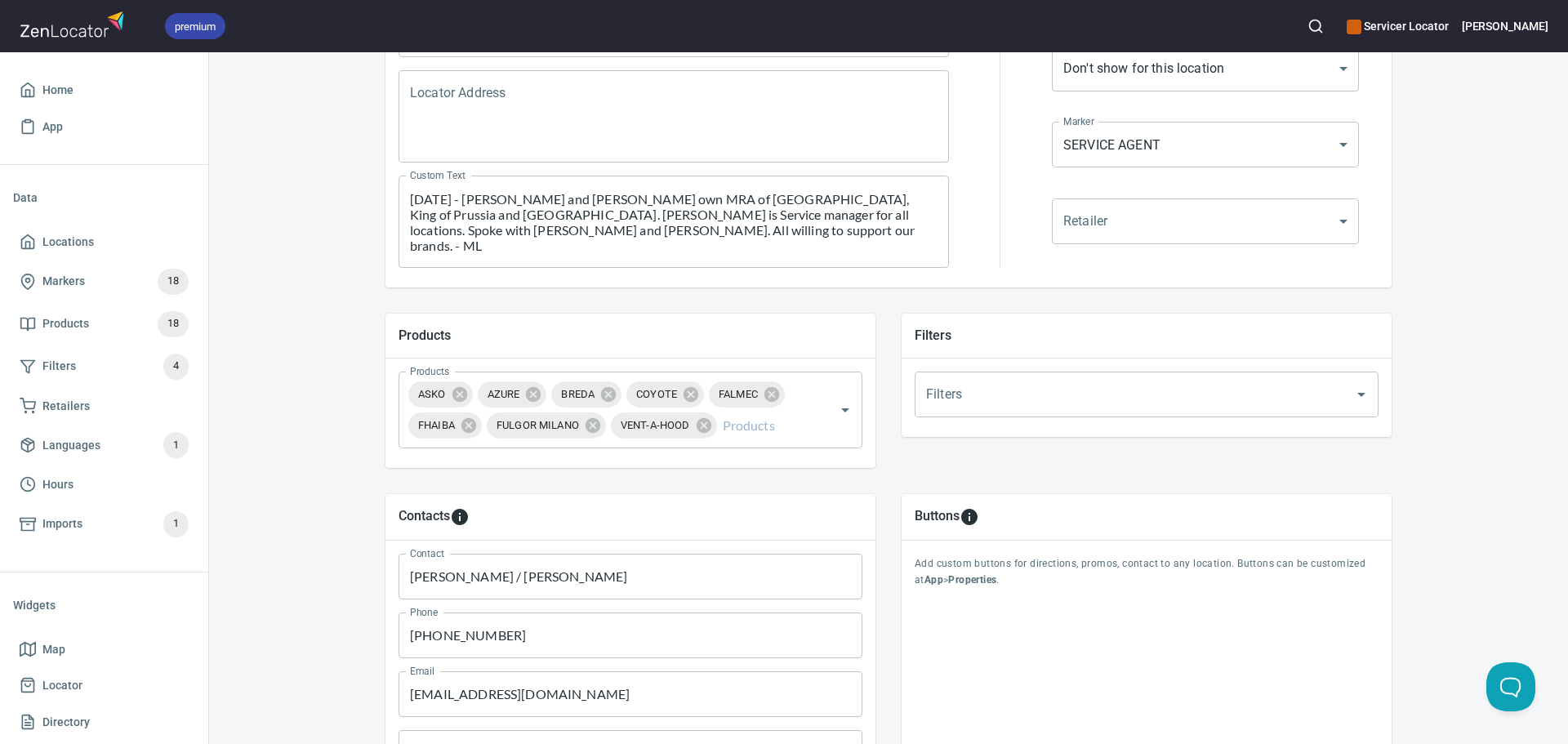
scroll to position [589, 0]
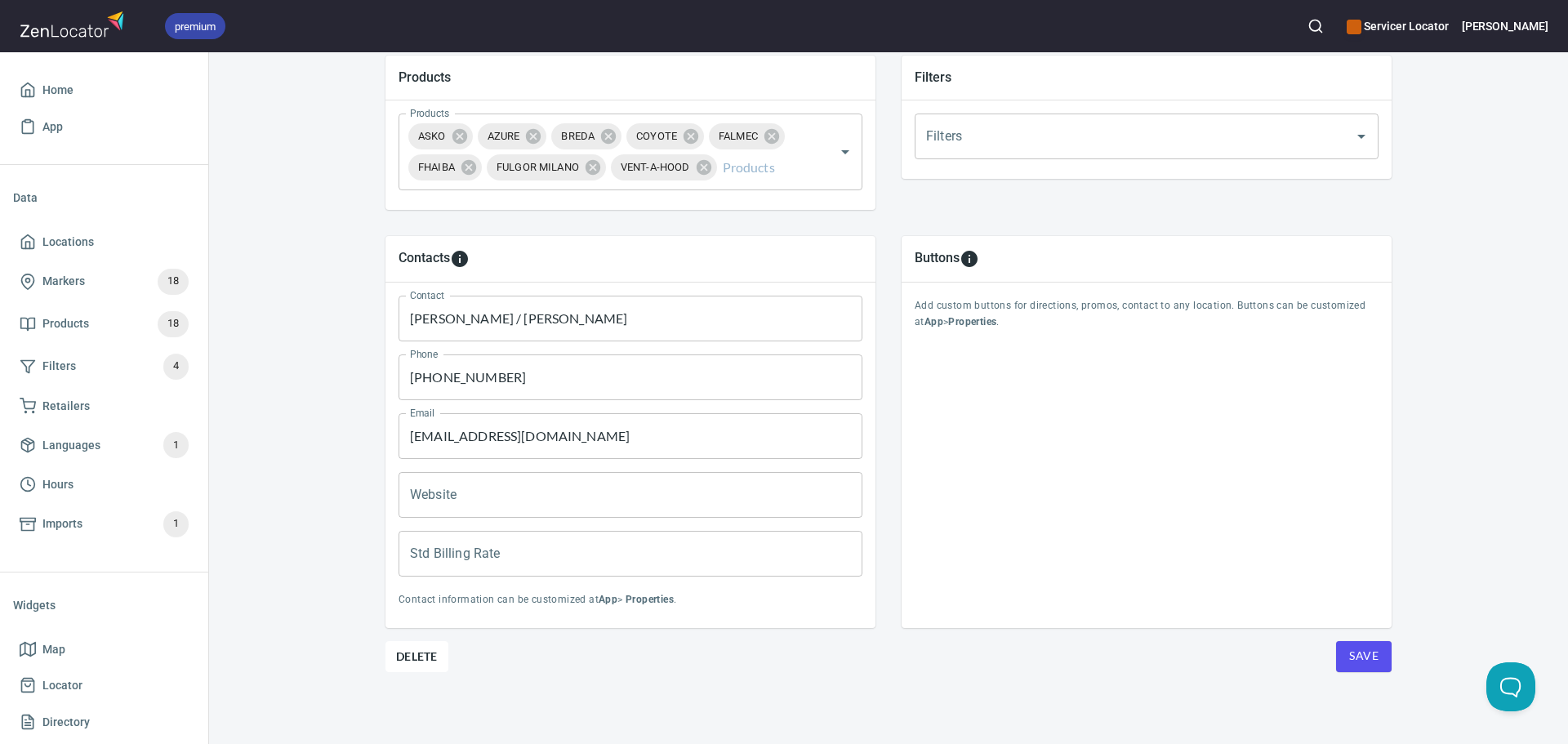
click at [1376, 654] on button "Save" at bounding box center [1363, 656] width 56 height 31
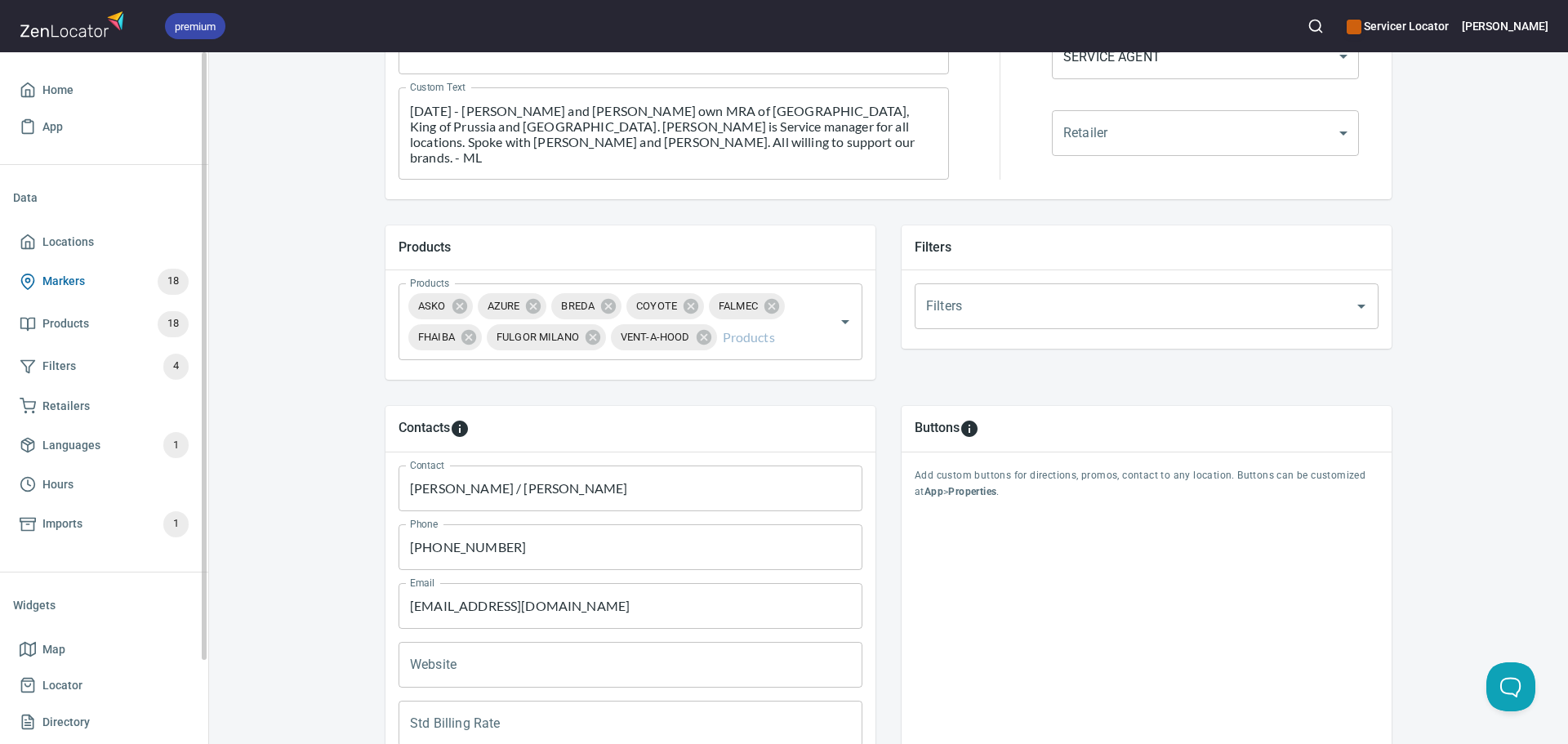
scroll to position [180, 0]
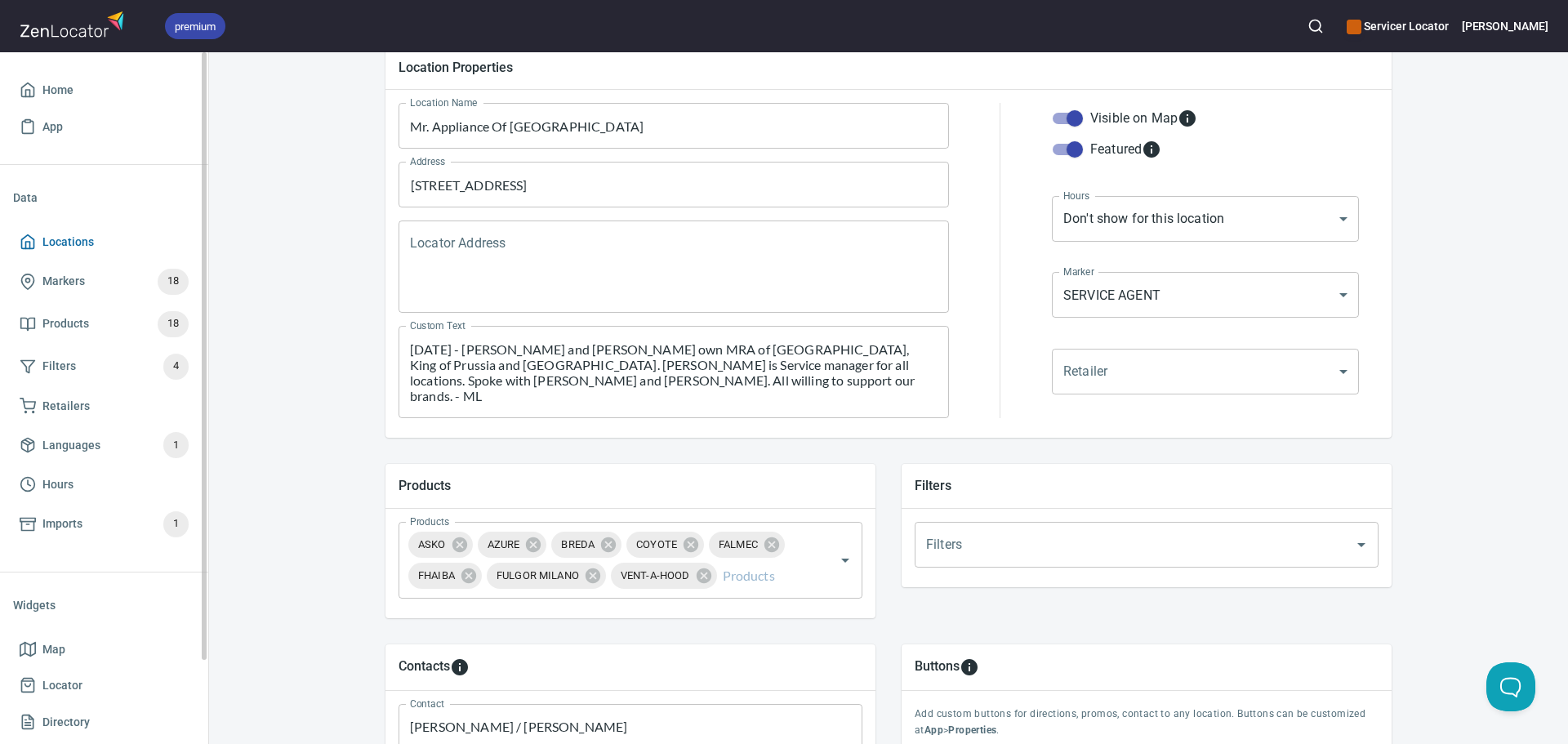
click at [69, 247] on span "Locations" at bounding box center [68, 242] width 51 height 20
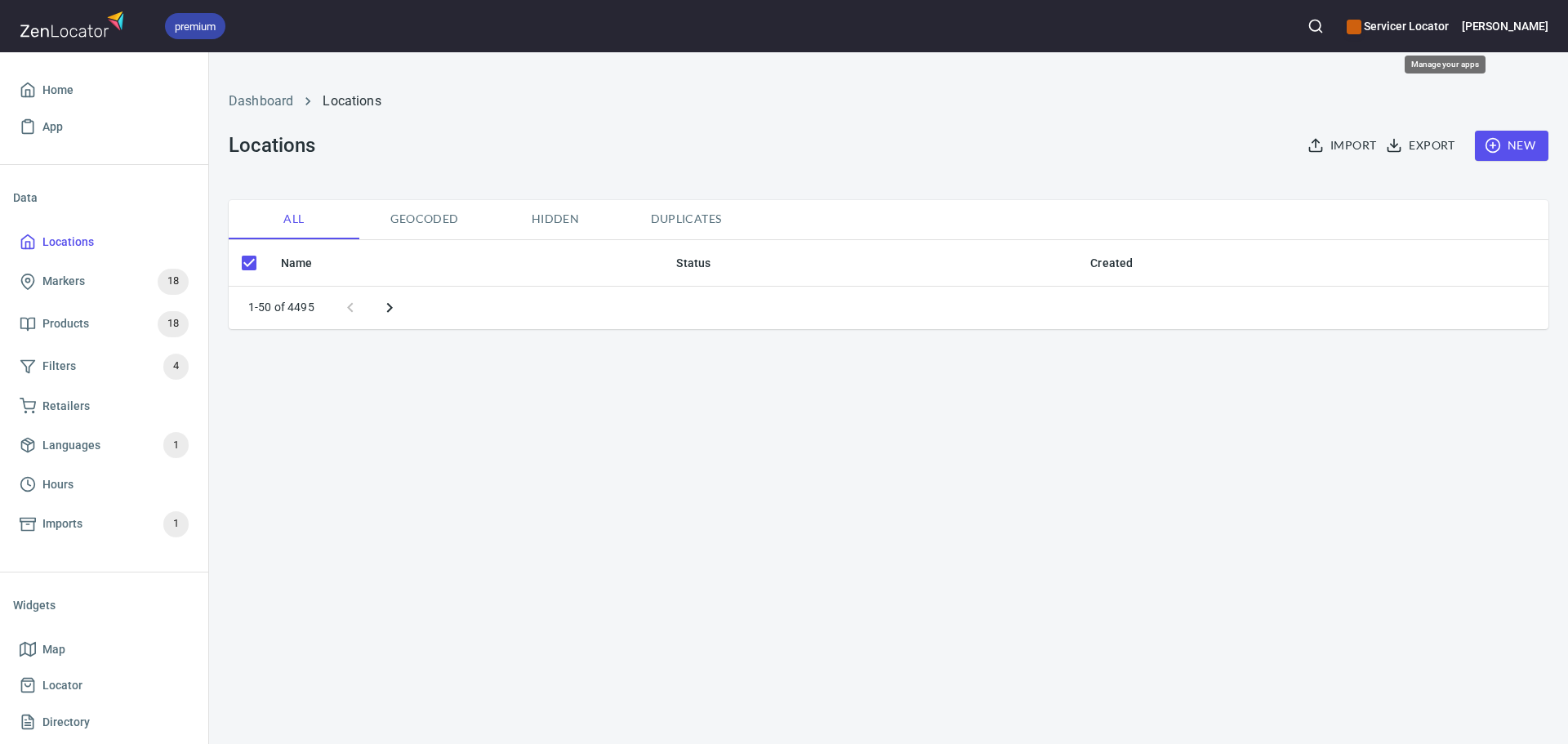
checkbox input "false"
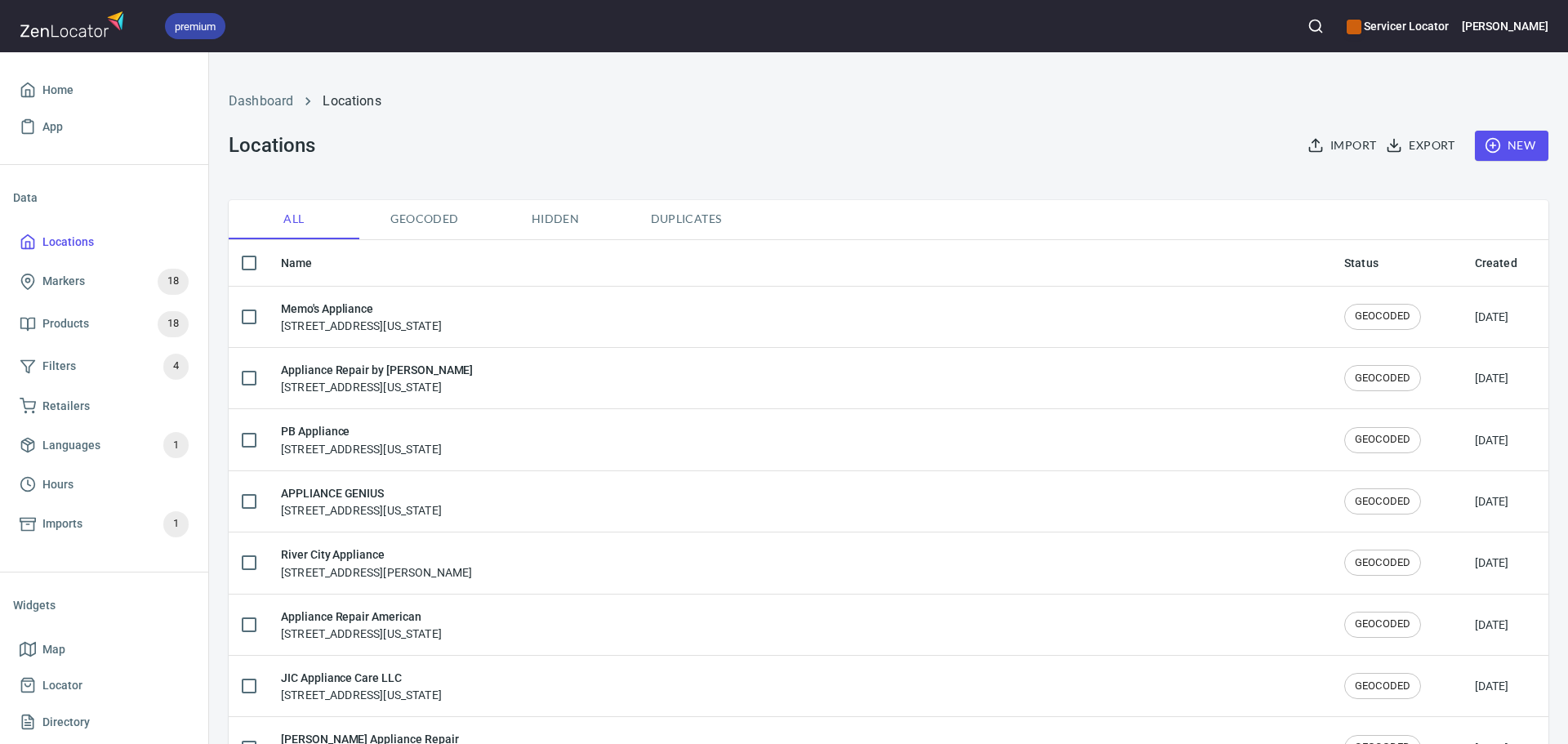
click at [1324, 27] on icon "button" at bounding box center [1315, 26] width 16 height 16
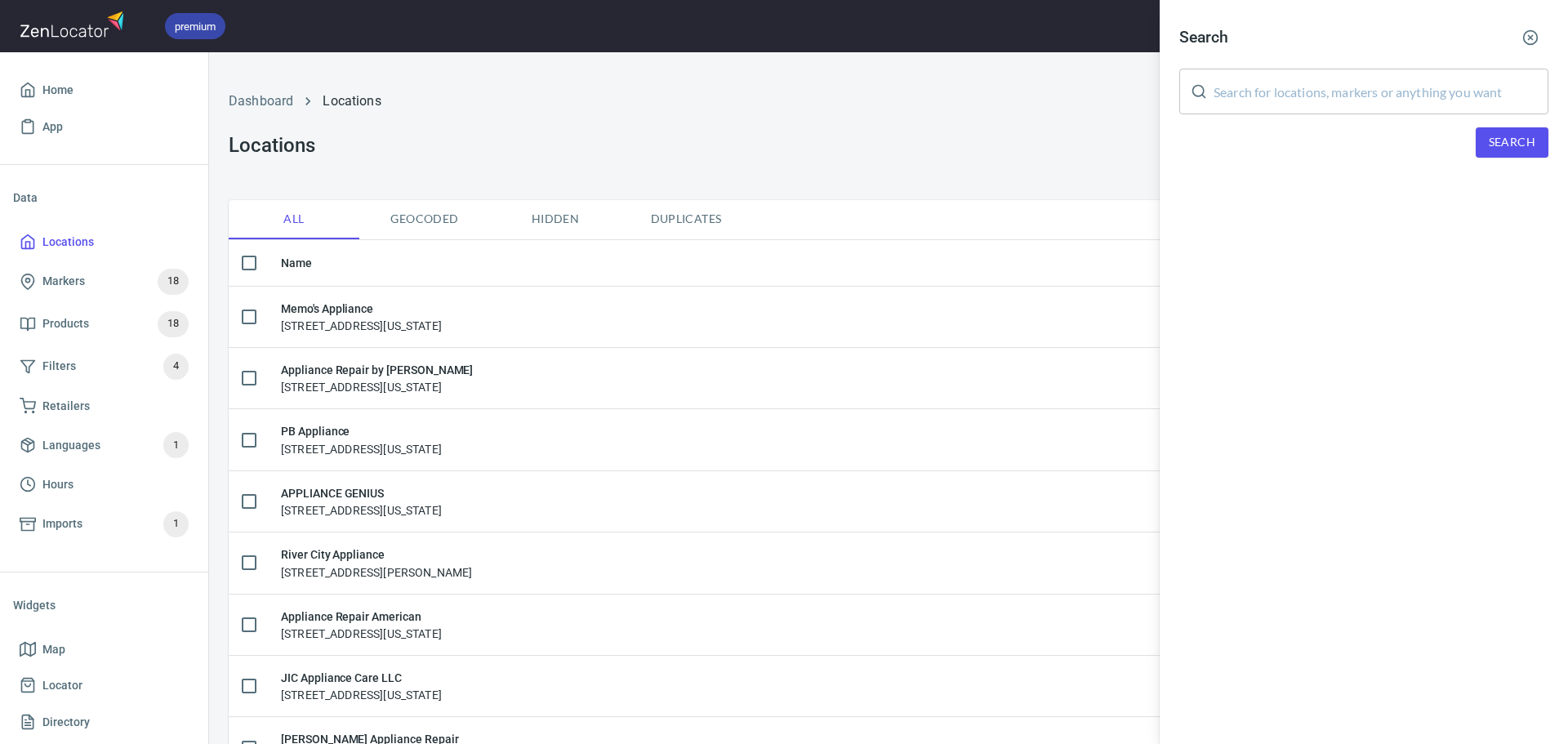
click at [1318, 95] on input "text" at bounding box center [1381, 91] width 335 height 46
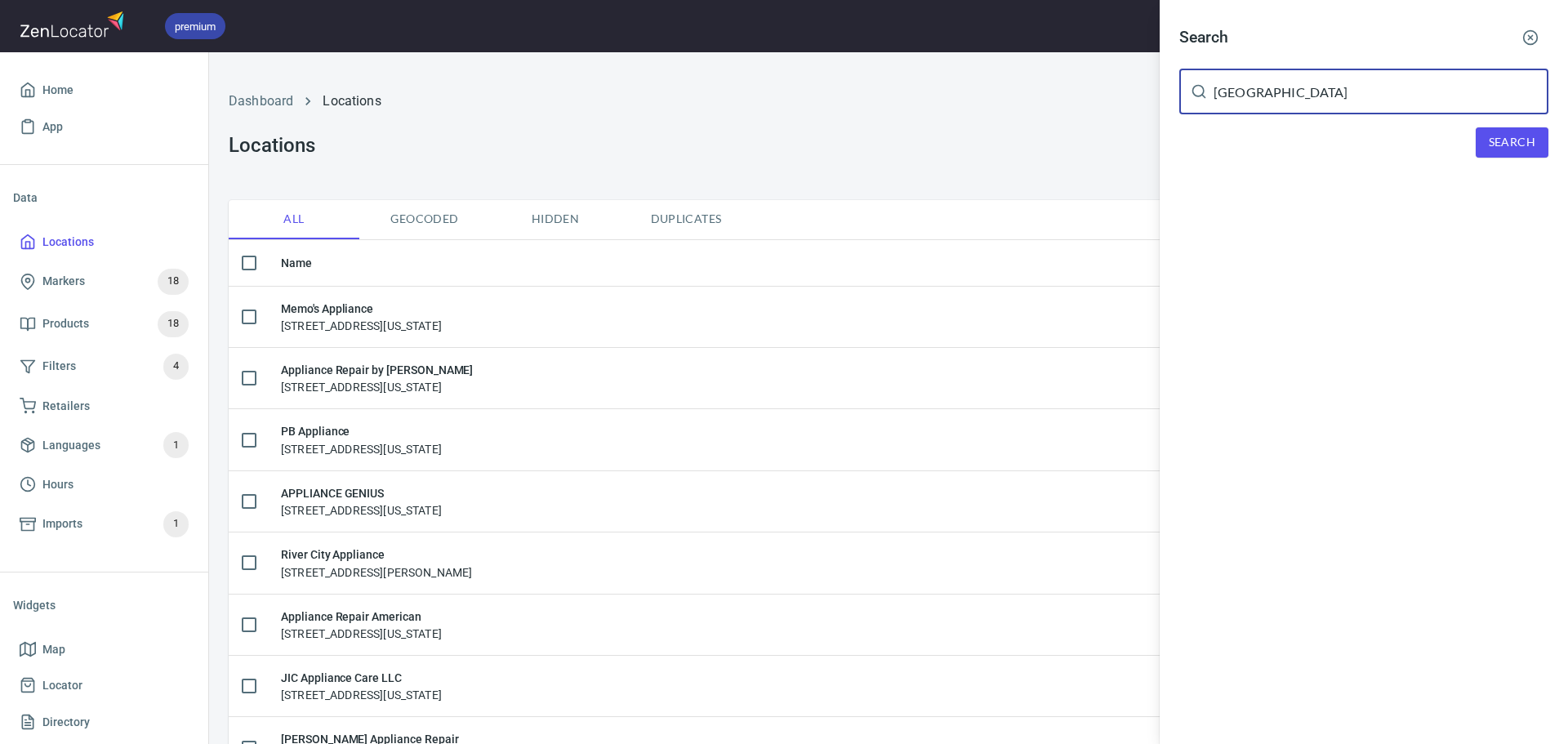
type input "[GEOGRAPHIC_DATA]"
click at [1521, 147] on span "Search" at bounding box center [1512, 142] width 46 height 20
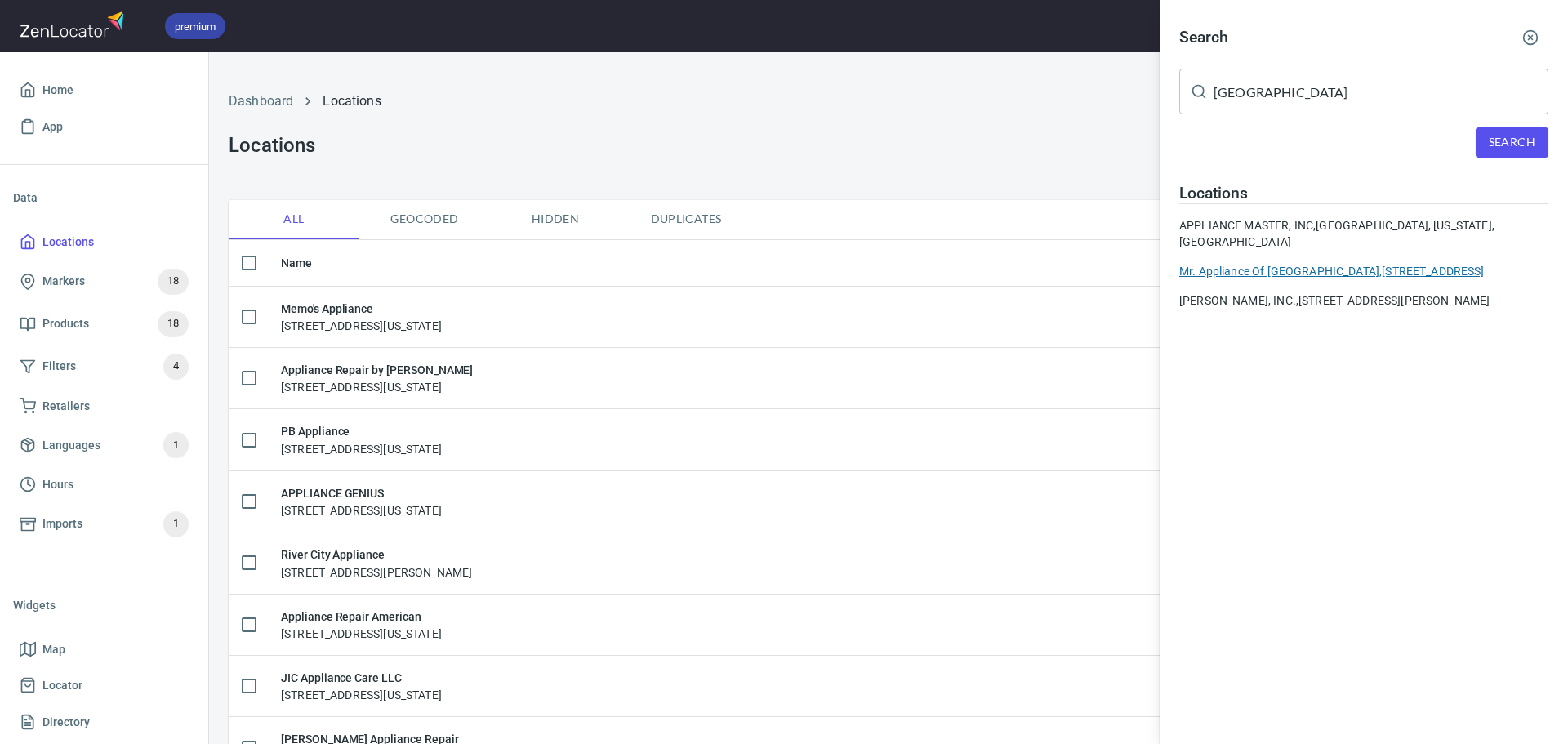
click at [1274, 262] on div "Mr. Appliance Of [GEOGRAPHIC_DATA], [STREET_ADDRESS]" at bounding box center [1364, 270] width 369 height 16
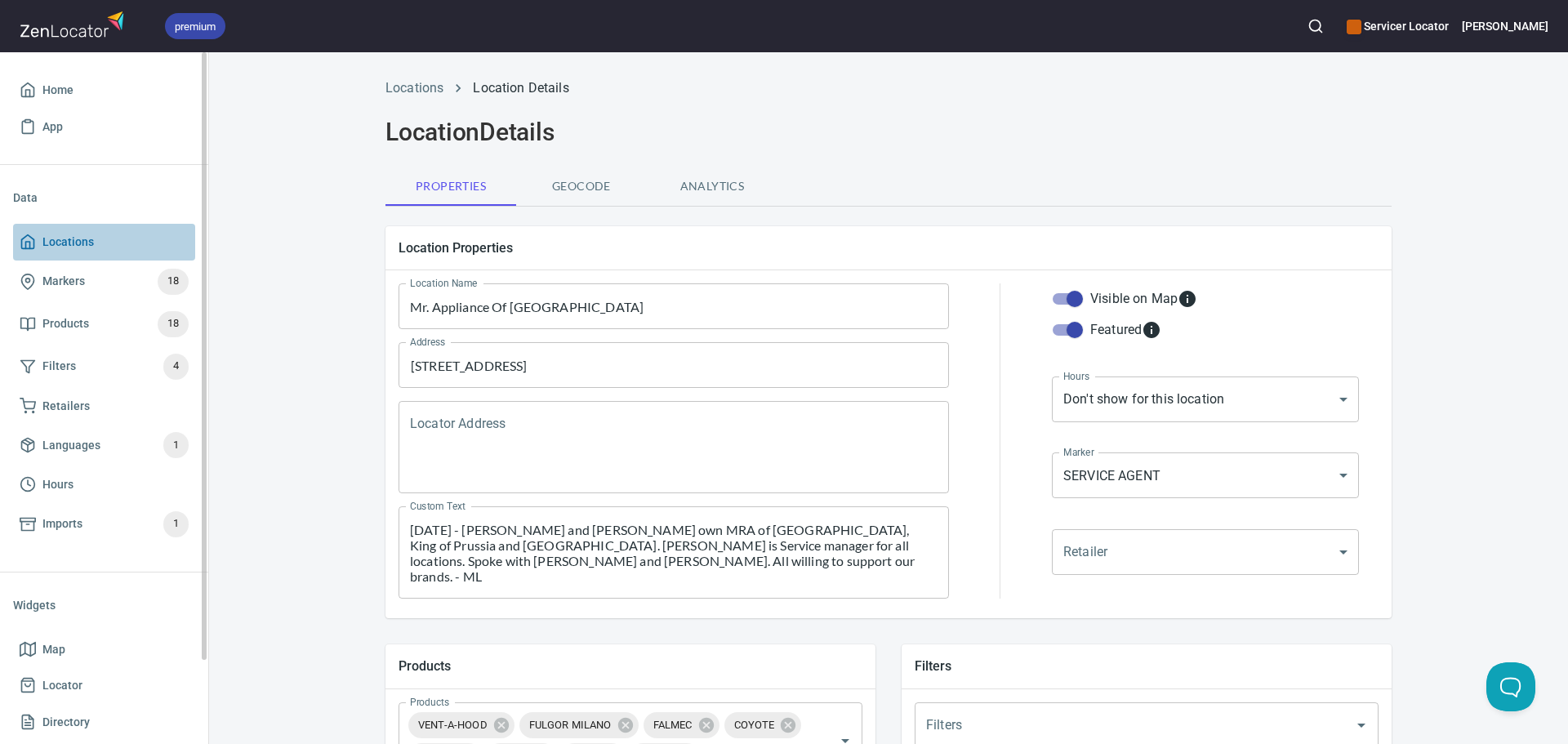
click at [72, 237] on span "Locations" at bounding box center [68, 242] width 51 height 20
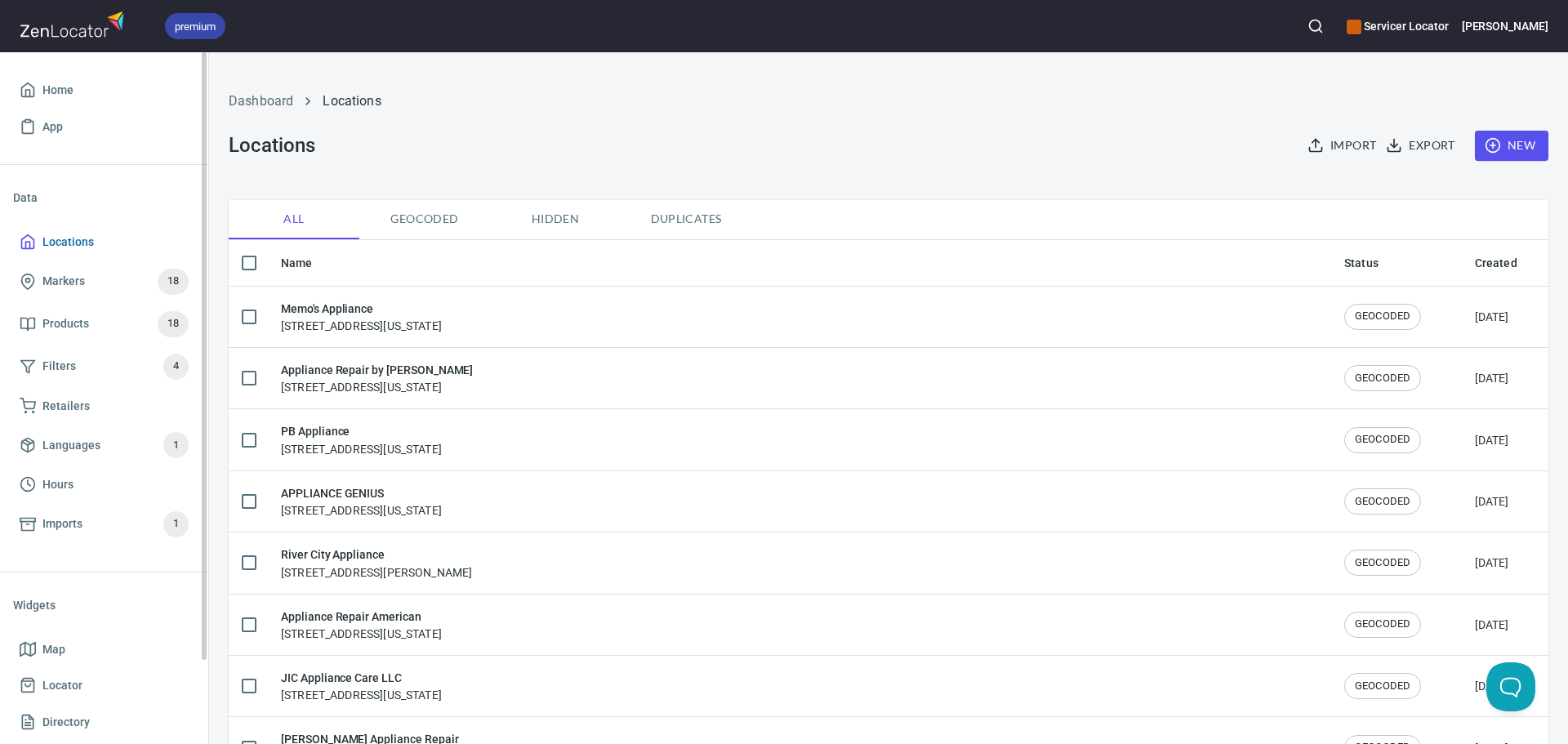
click at [62, 249] on span "Locations" at bounding box center [68, 242] width 51 height 20
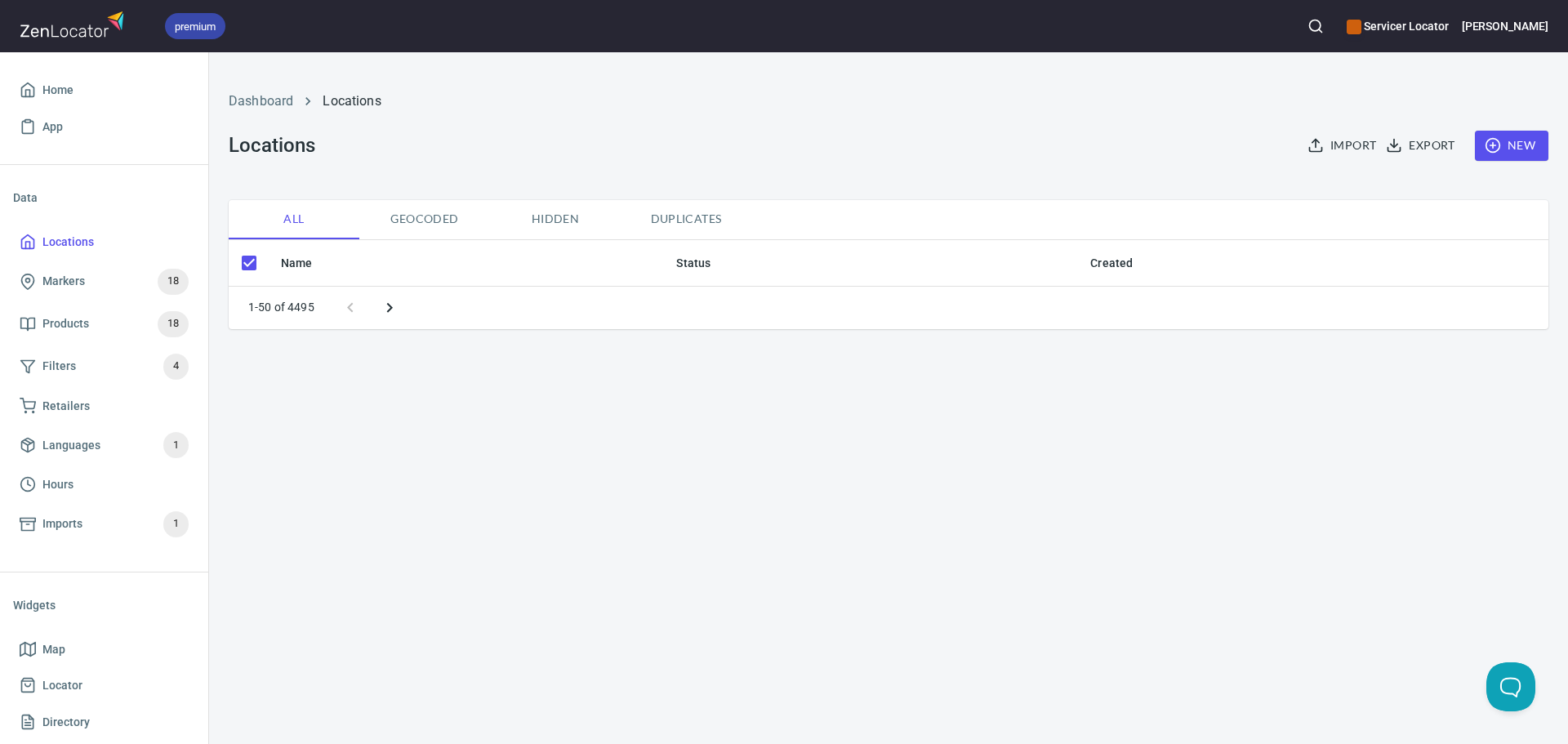
checkbox input "false"
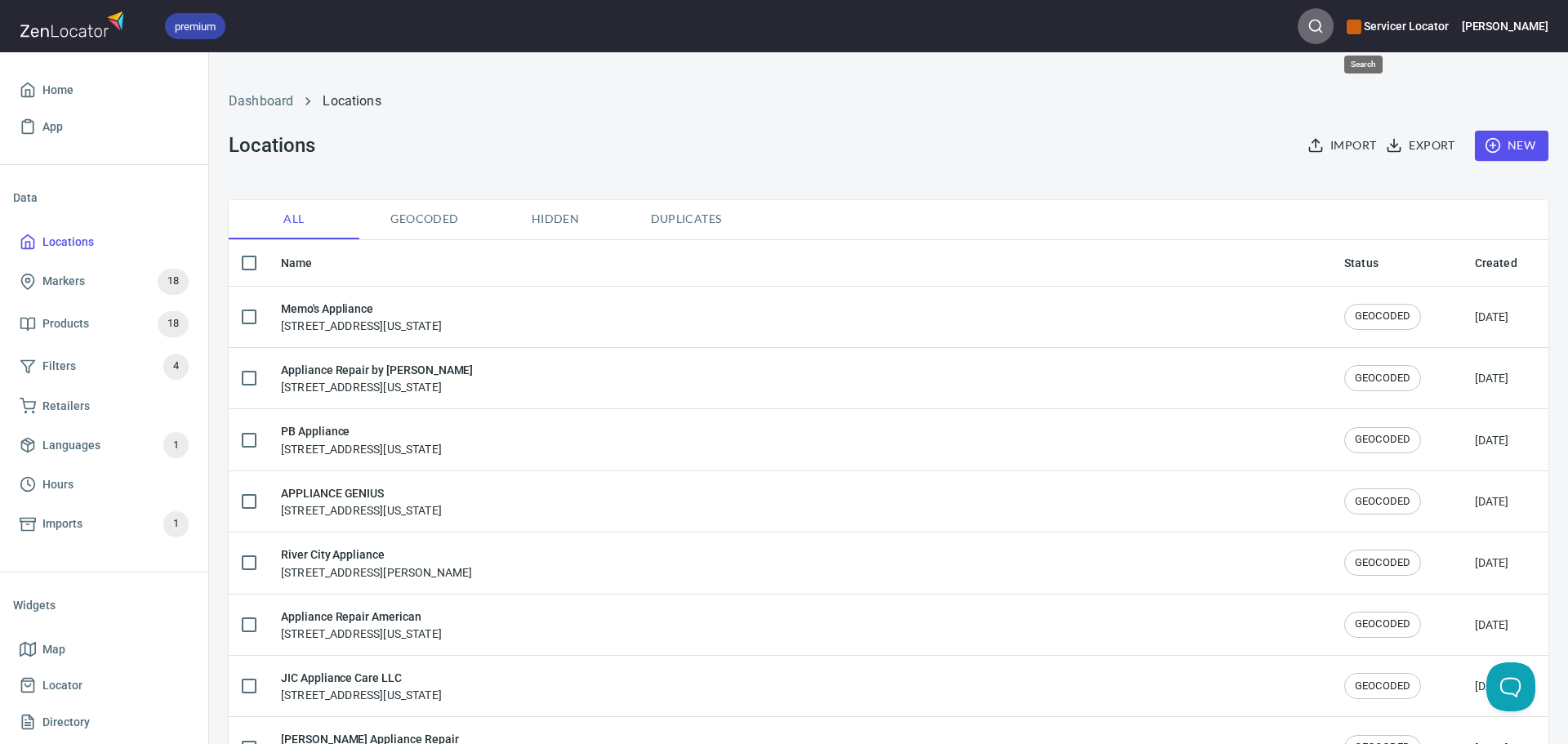
click at [1321, 27] on circle "button" at bounding box center [1315, 26] width 11 height 11
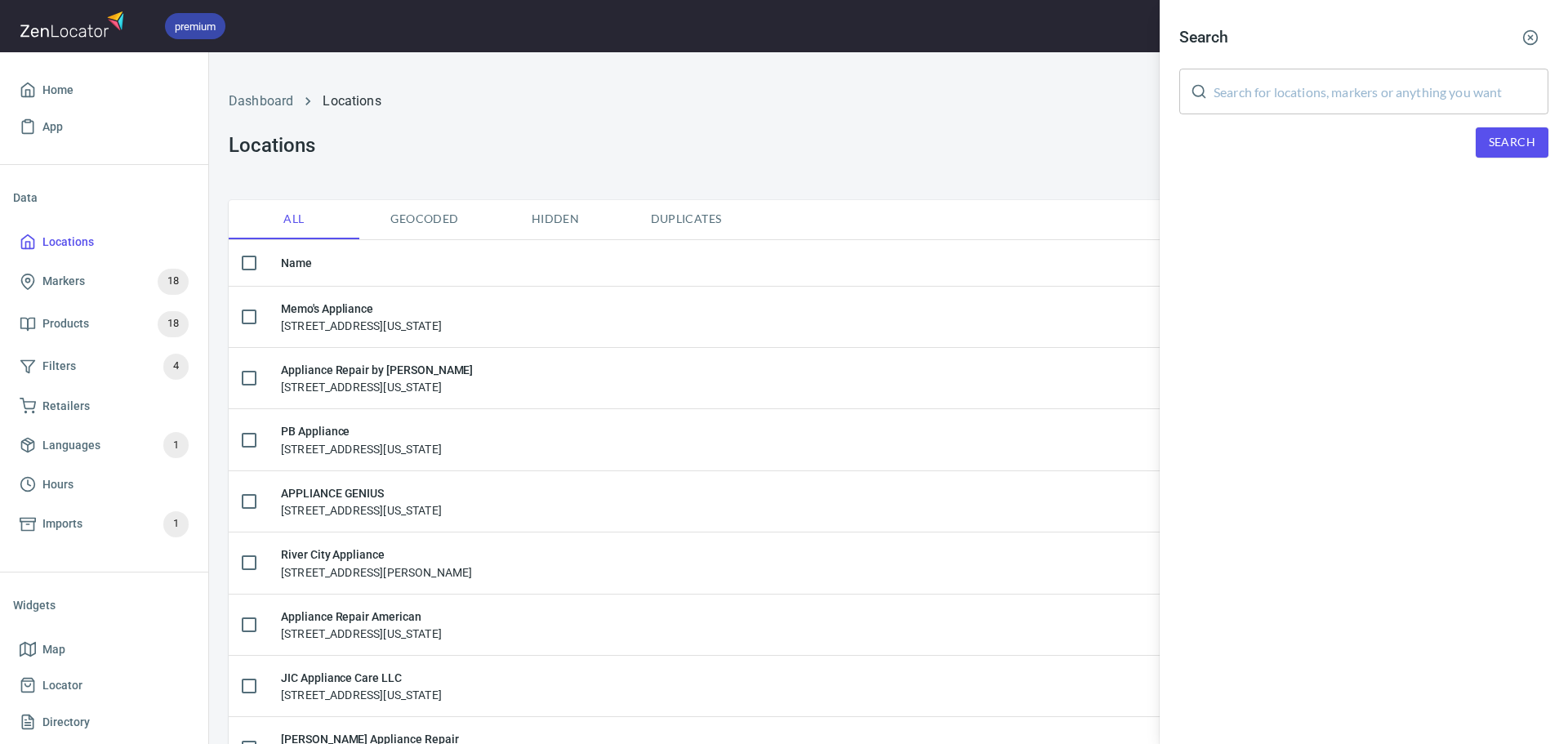
drag, startPoint x: 1299, startPoint y: 130, endPoint x: 1306, endPoint y: 114, distance: 17.5
click at [1305, 121] on div "Search ​ Search" at bounding box center [1364, 101] width 408 height 203
click at [1313, 89] on input "text" at bounding box center [1381, 91] width 335 height 46
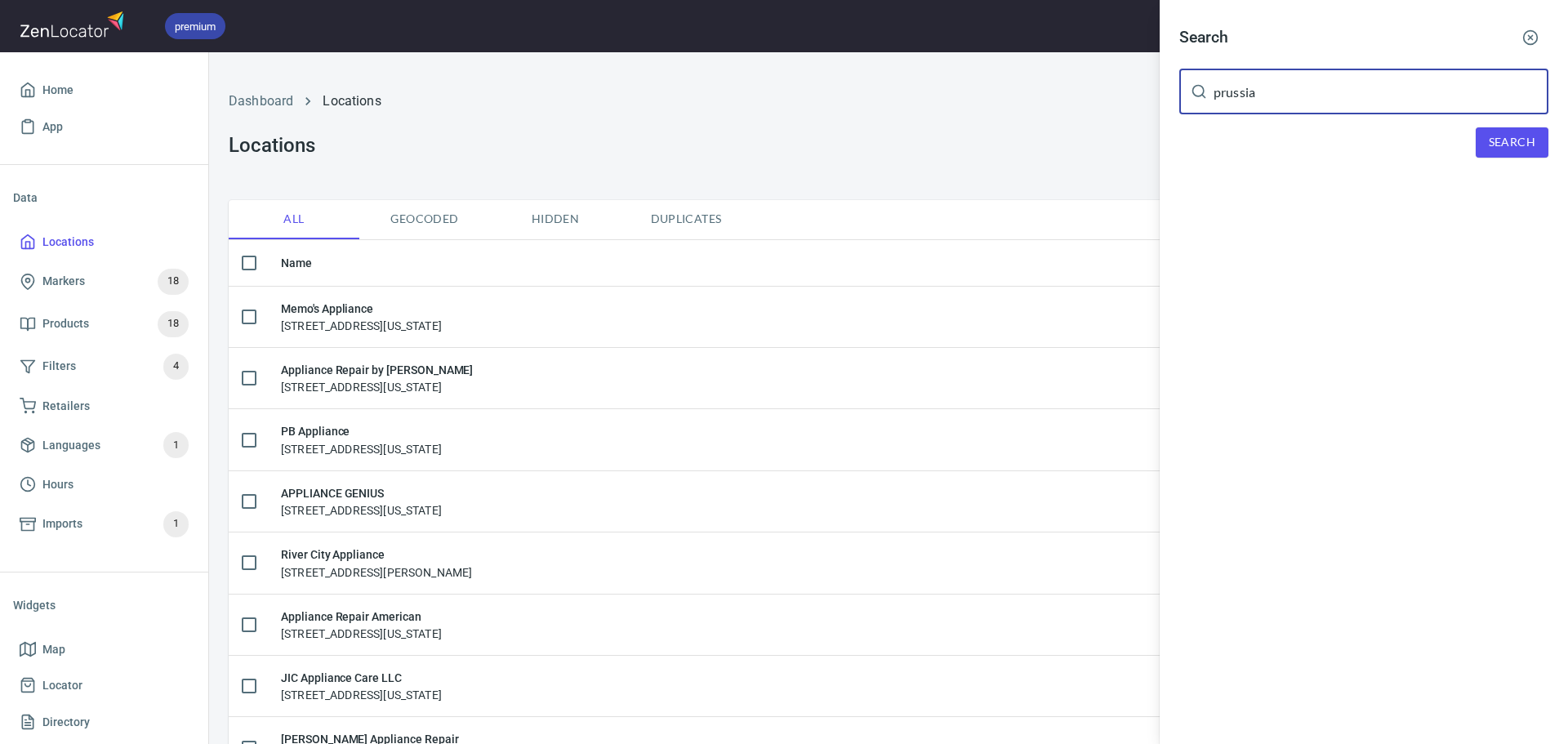
type input "prussia"
click at [1512, 149] on span "Search" at bounding box center [1512, 142] width 46 height 20
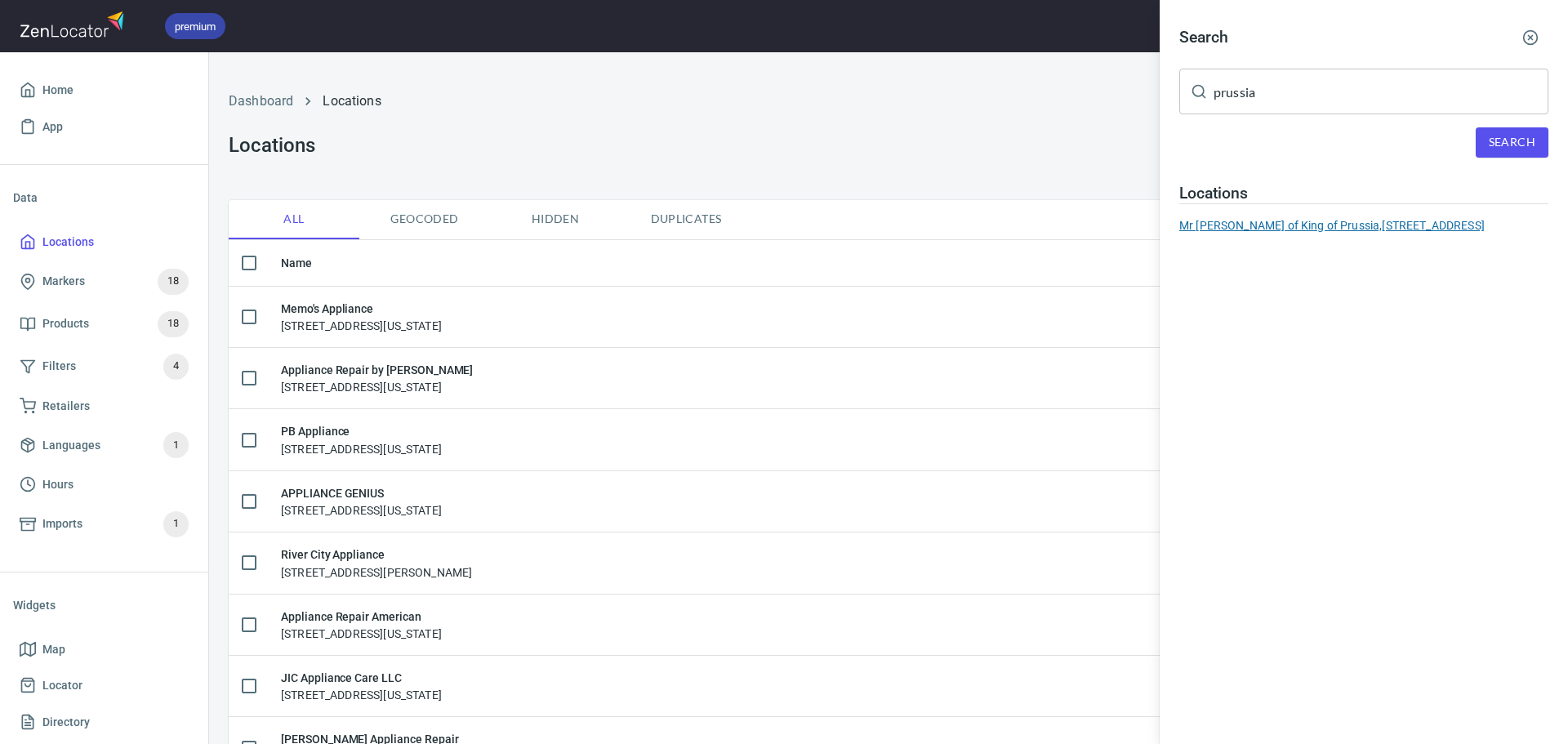
click at [1361, 217] on div "Mr Appliance of King of Prussia, 2525 W Main St, 3rd floor, Norristown, PA 19403" at bounding box center [1364, 225] width 369 height 16
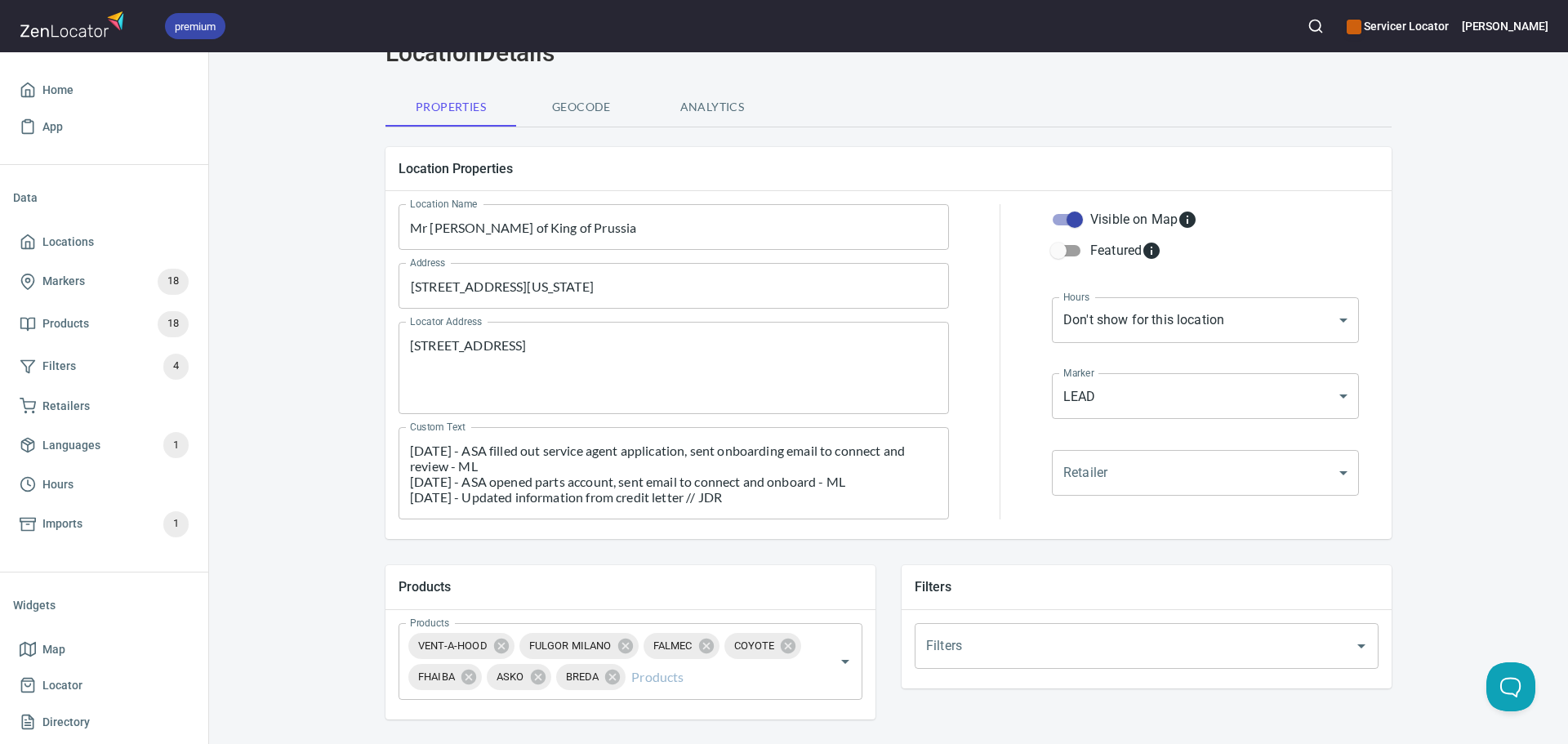
scroll to position [245, 0]
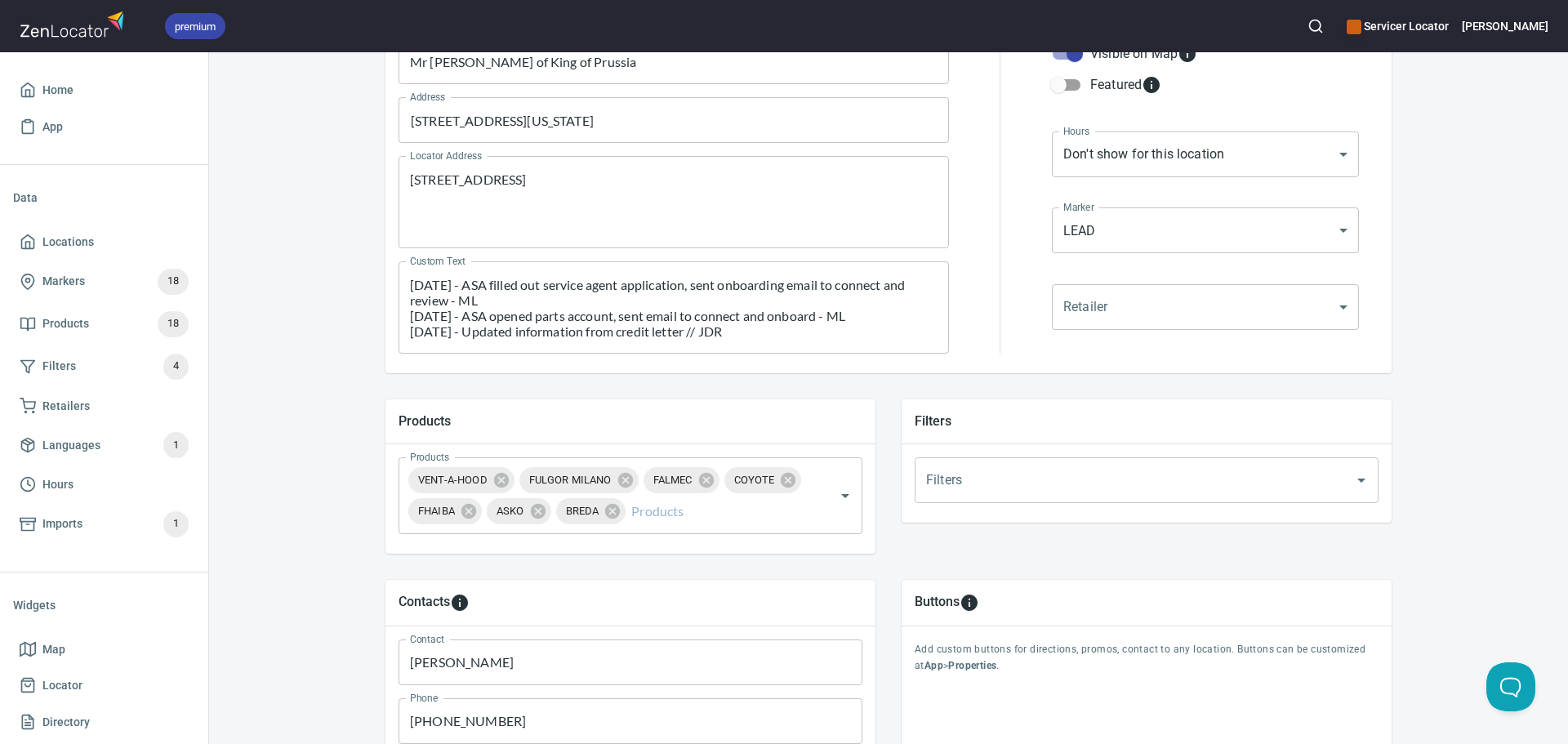
click at [473, 669] on input "Zach Gardner" at bounding box center [630, 662] width 464 height 46
click at [735, 328] on textarea "4/7/25 - ASA filled out service agent application, sent onboarding email to con…" at bounding box center [673, 308] width 528 height 62
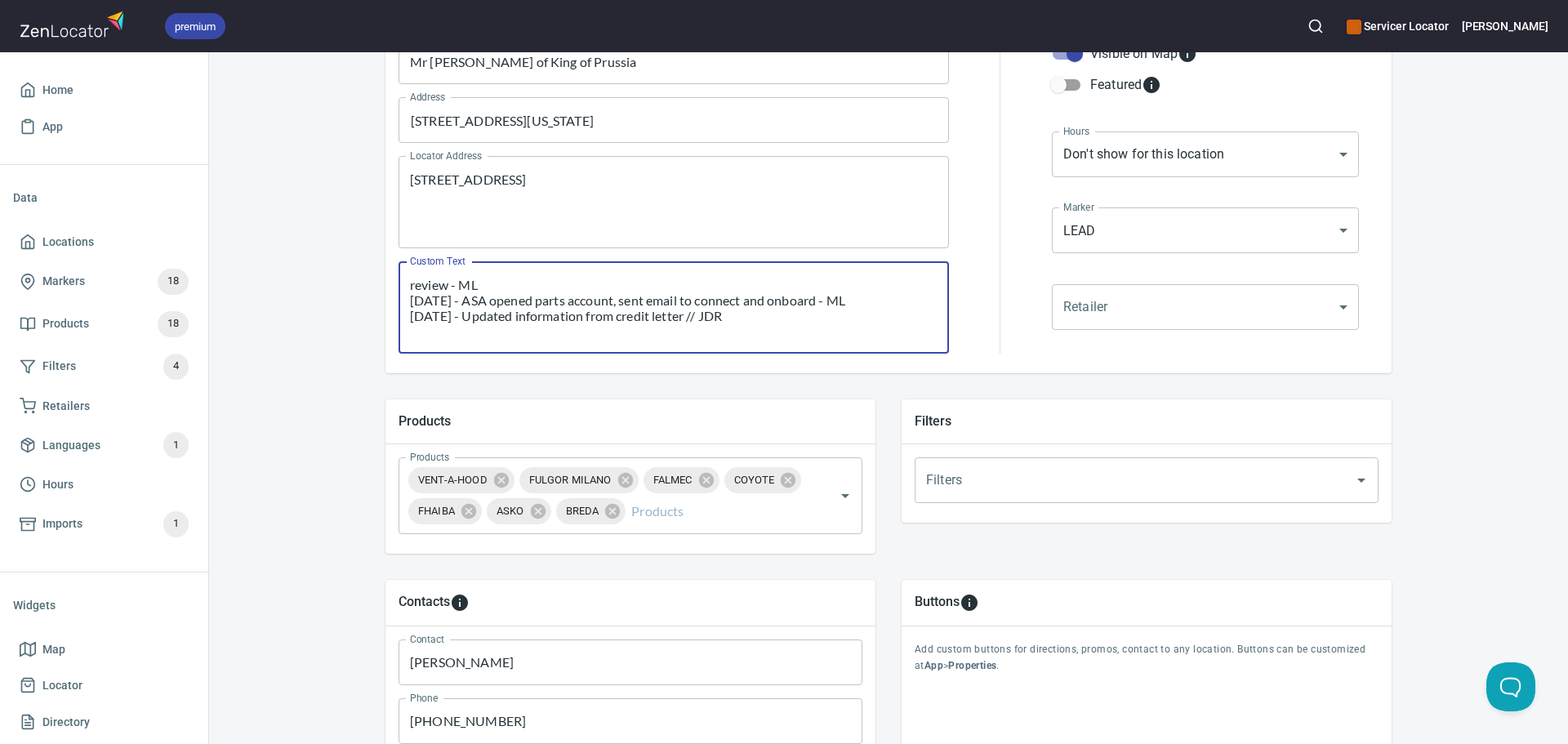
scroll to position [31, 0]
paste textarea "Zach Gardner"
type textarea "4/7/25 - ASA filled out service agent application, sent onboarding email to con…"
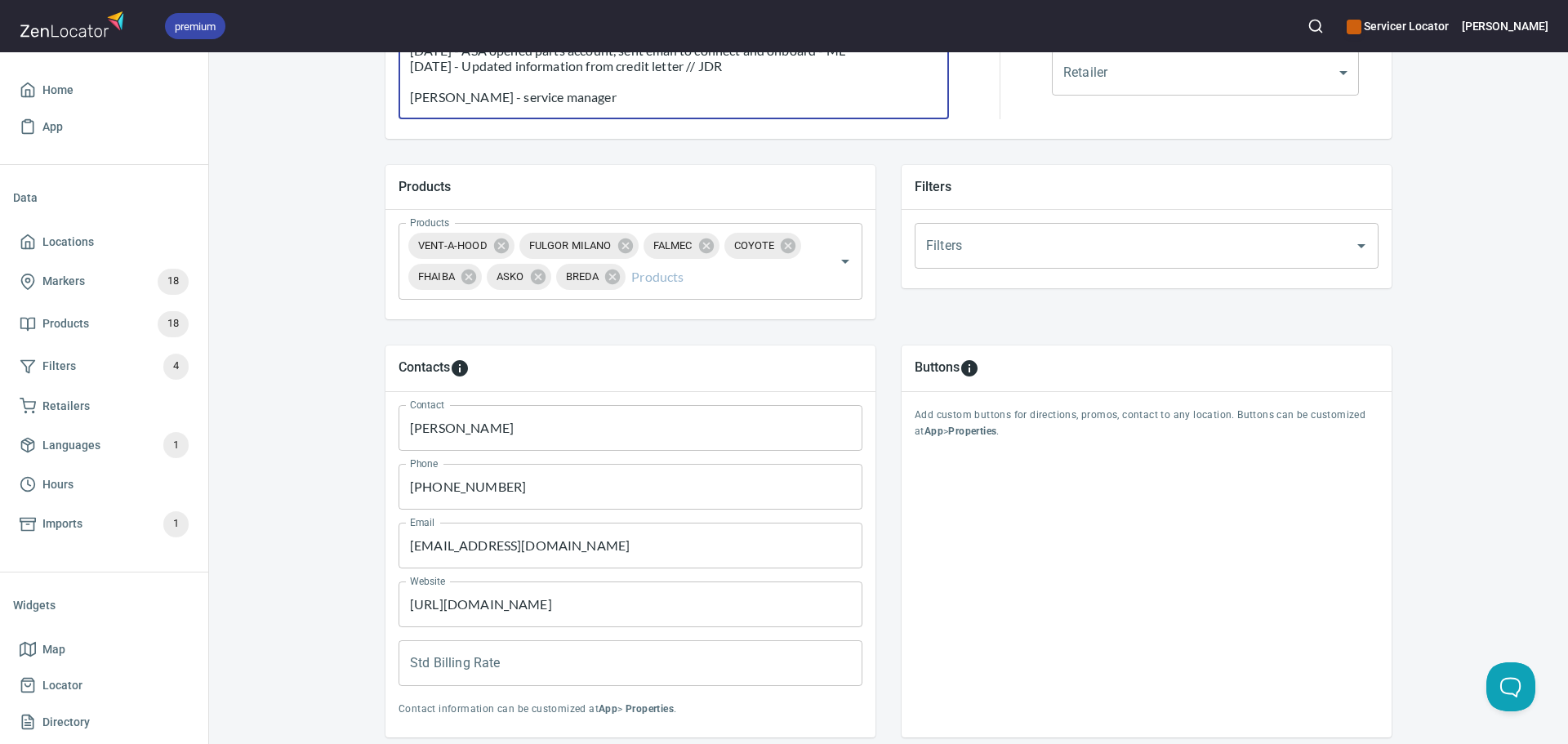
scroll to position [489, 0]
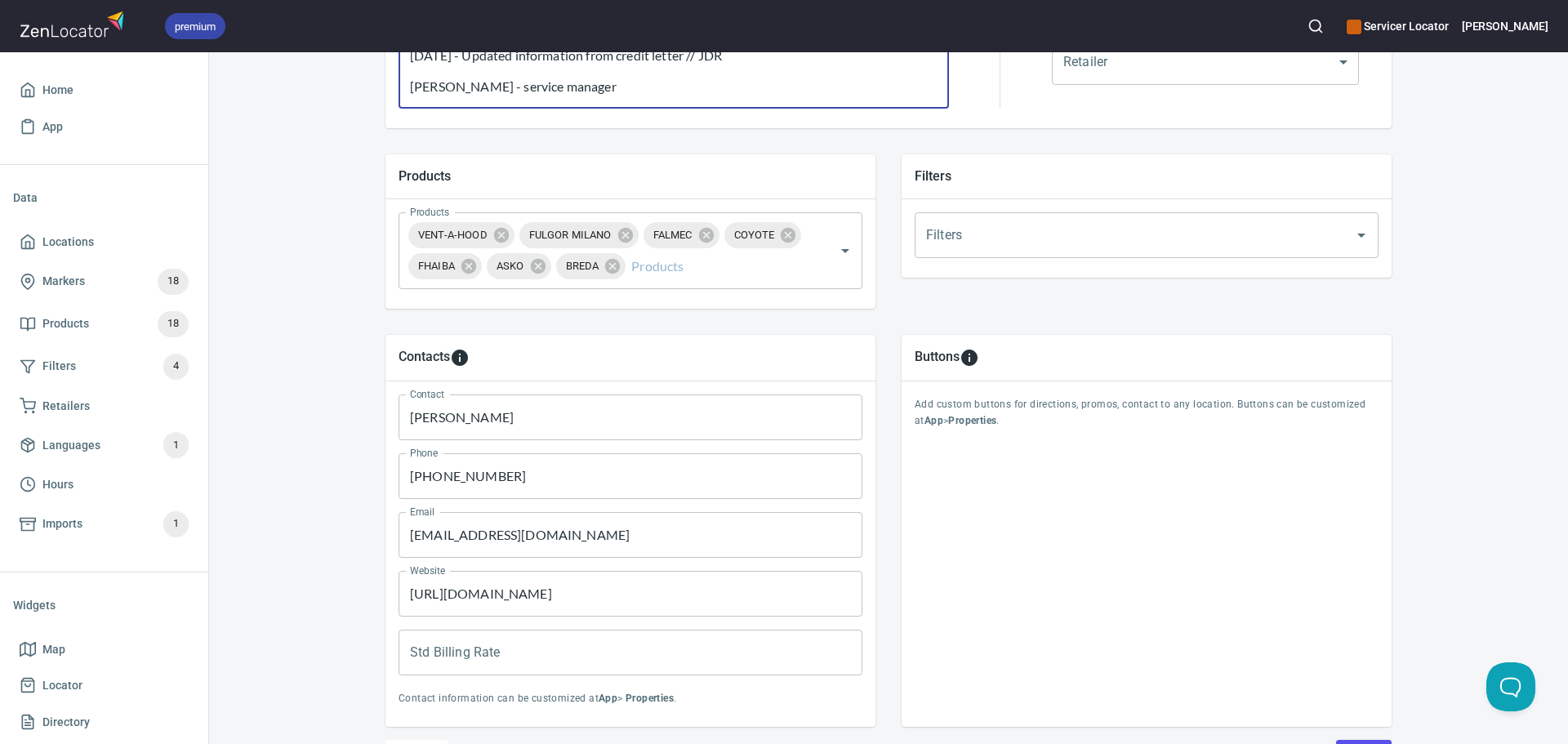
click at [500, 423] on input "Zach Gardner" at bounding box center [630, 418] width 464 height 46
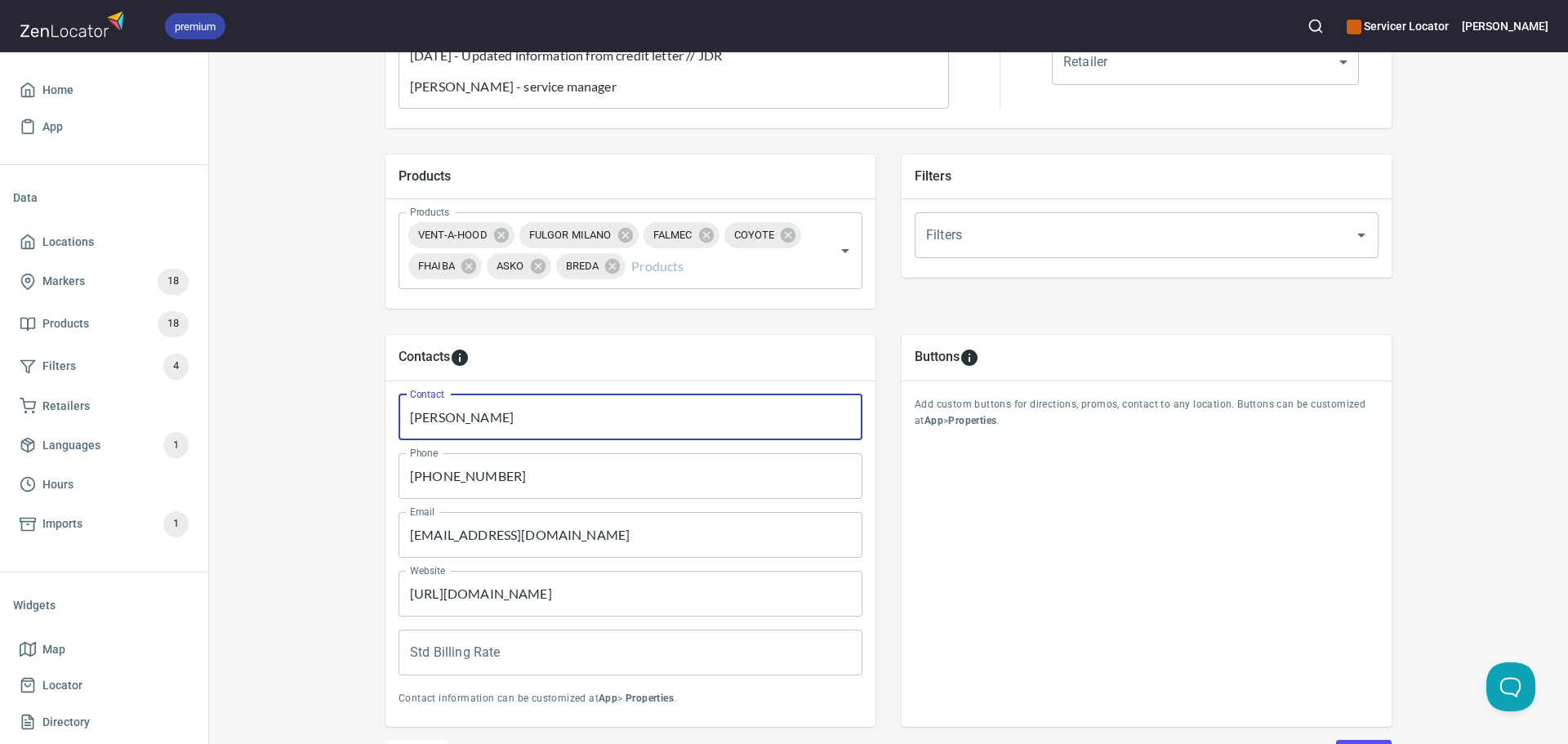
click at [500, 423] on input "Zach Gardner" at bounding box center [630, 418] width 464 height 46
paste input "[PERSON_NAME] / [PERSON_NAME]"
click at [482, 425] on input "Zach Richard / Elisabet Gloskey" at bounding box center [630, 418] width 464 height 46
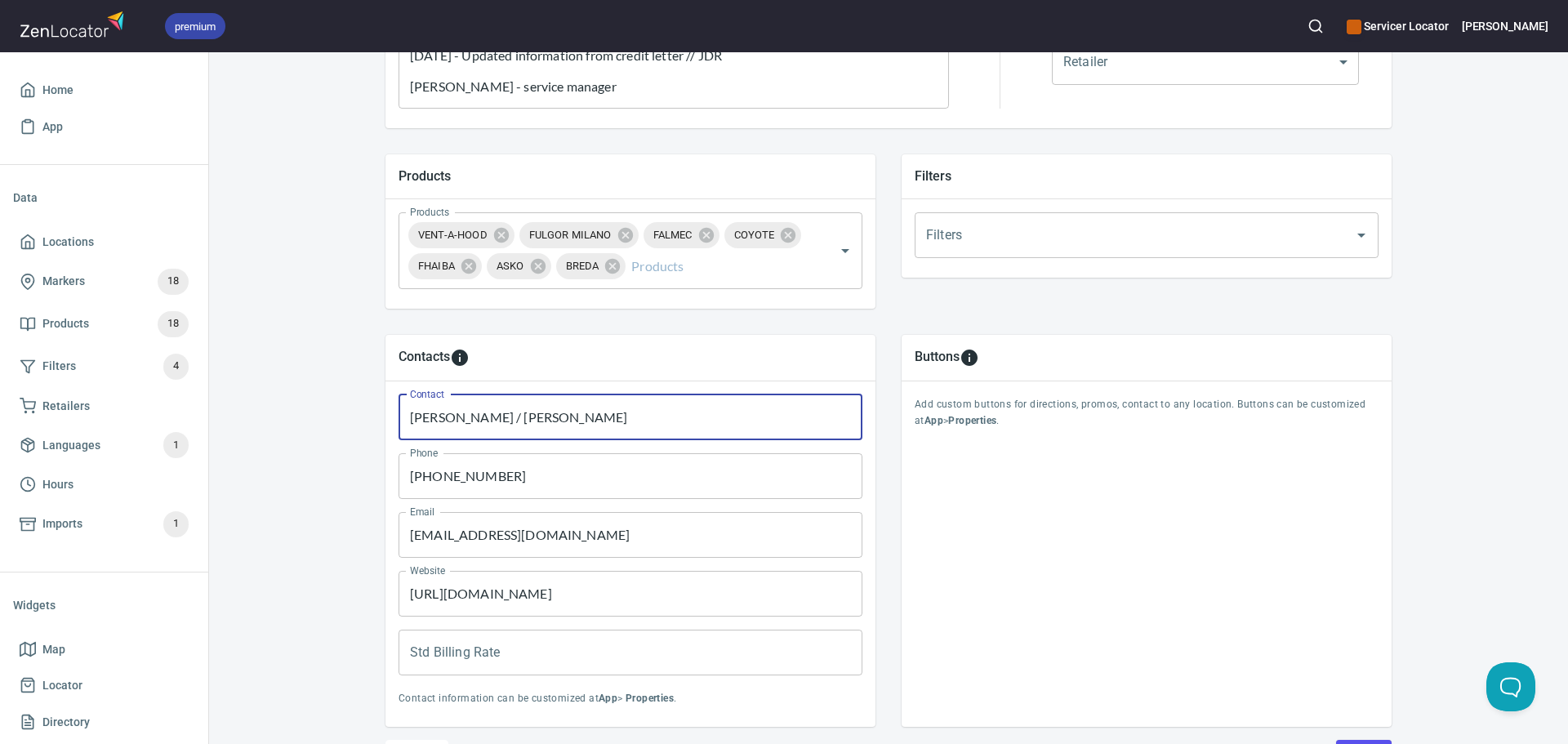
paste input "text"
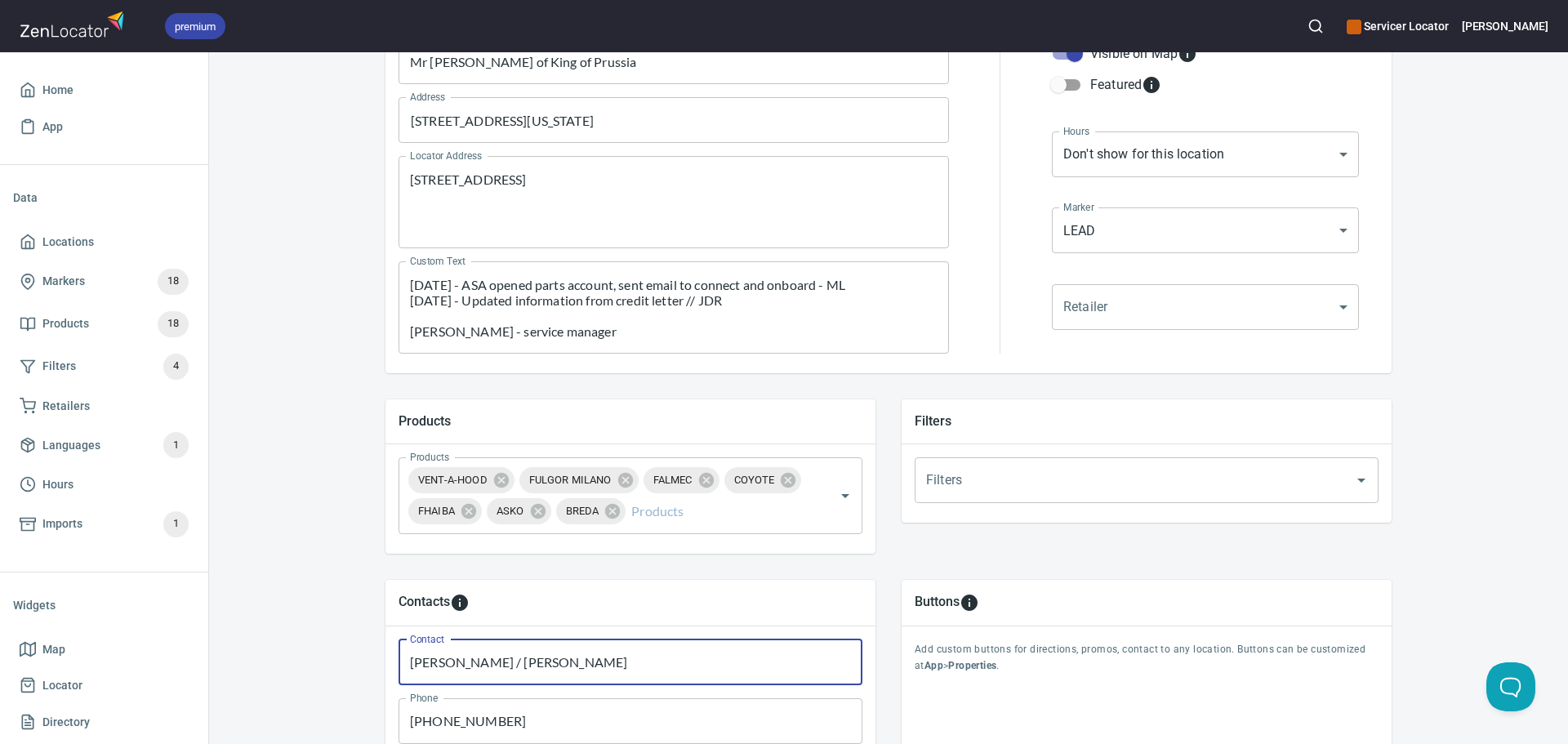
scroll to position [163, 0]
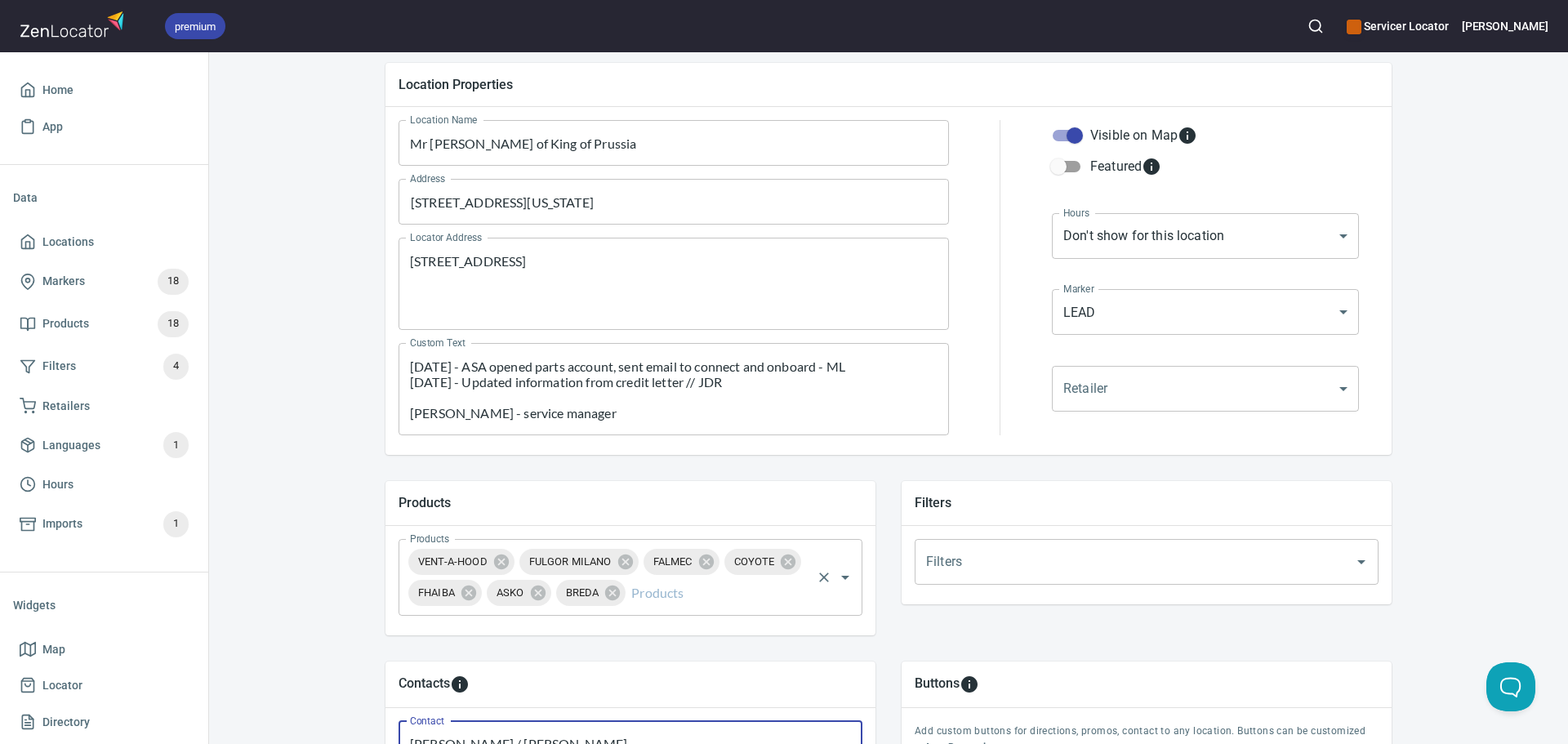
type input "[PERSON_NAME] / [PERSON_NAME]"
click at [643, 594] on input "Products" at bounding box center [718, 592] width 181 height 31
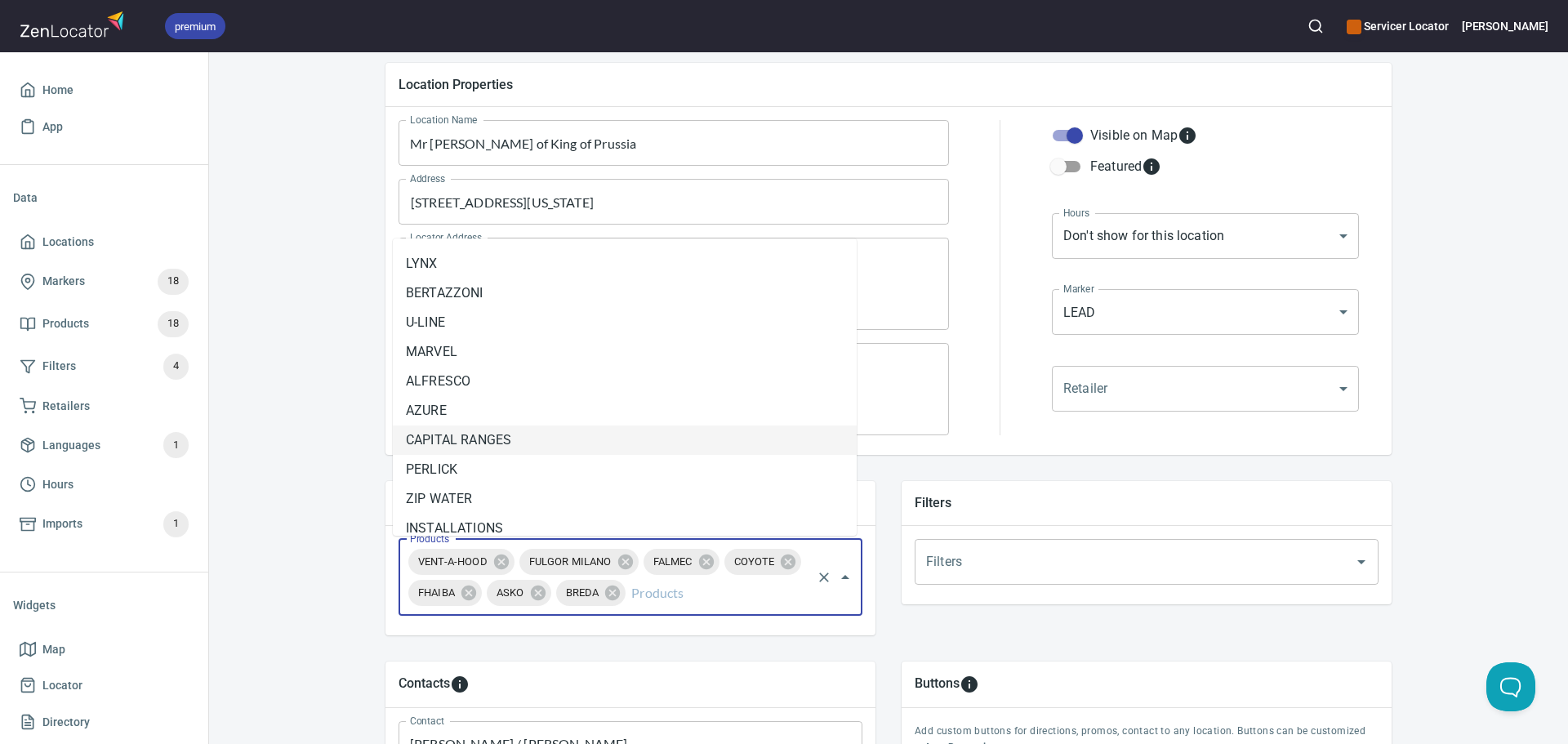
scroll to position [39, 0]
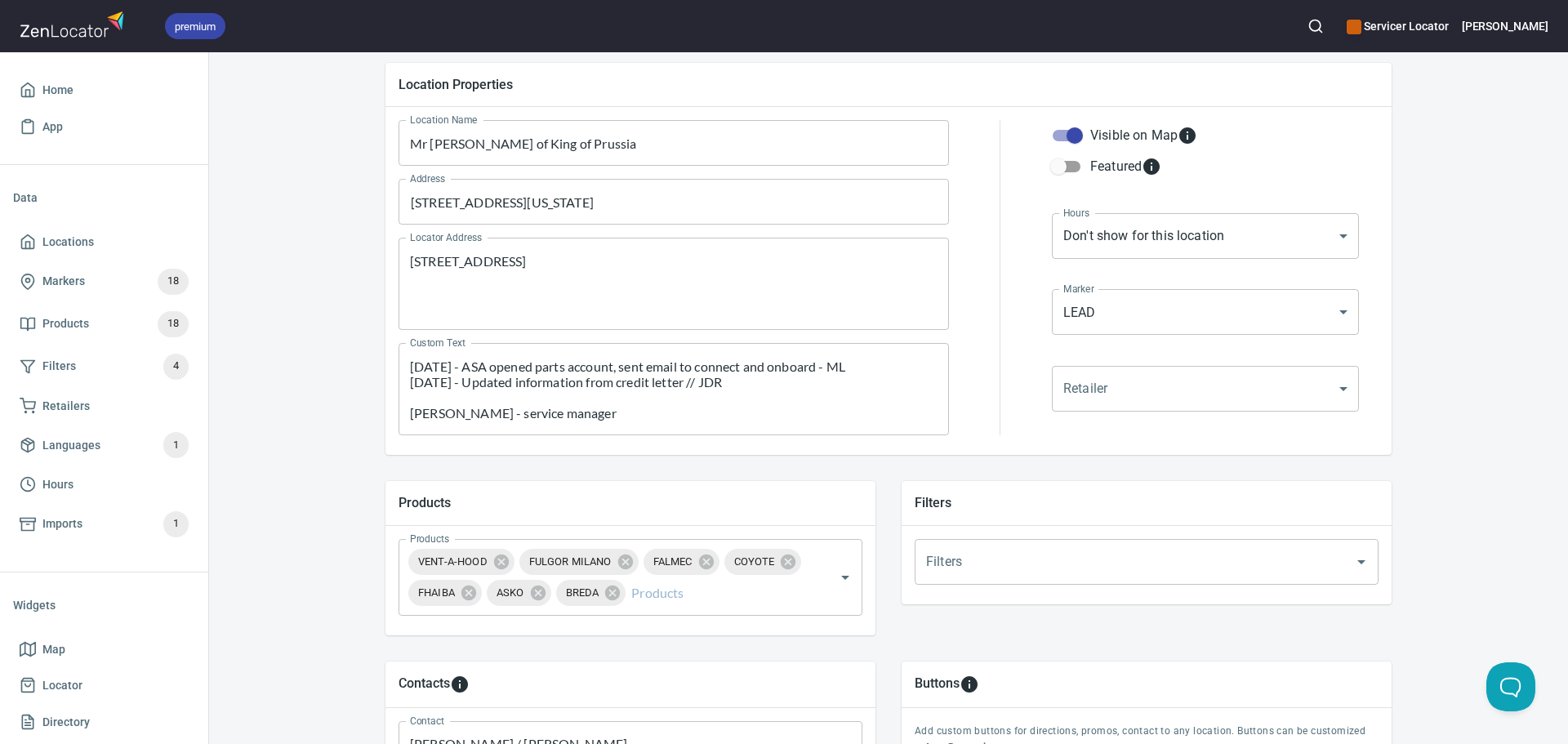
click at [372, 450] on div "Location Properties Location Name Mr Appliance of King of Prussia Location Name…" at bounding box center [889, 258] width 1032 height 418
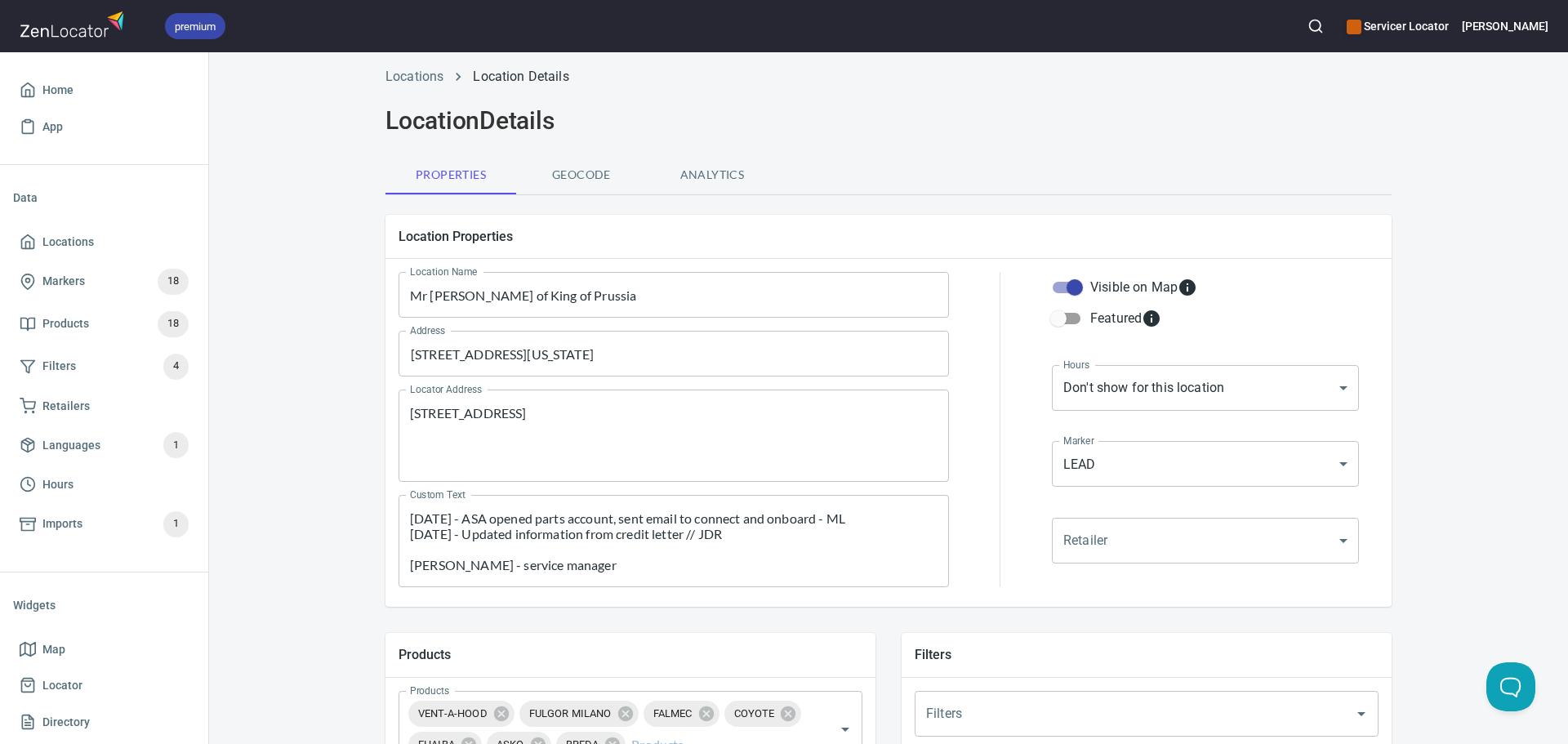
scroll to position [0, 0]
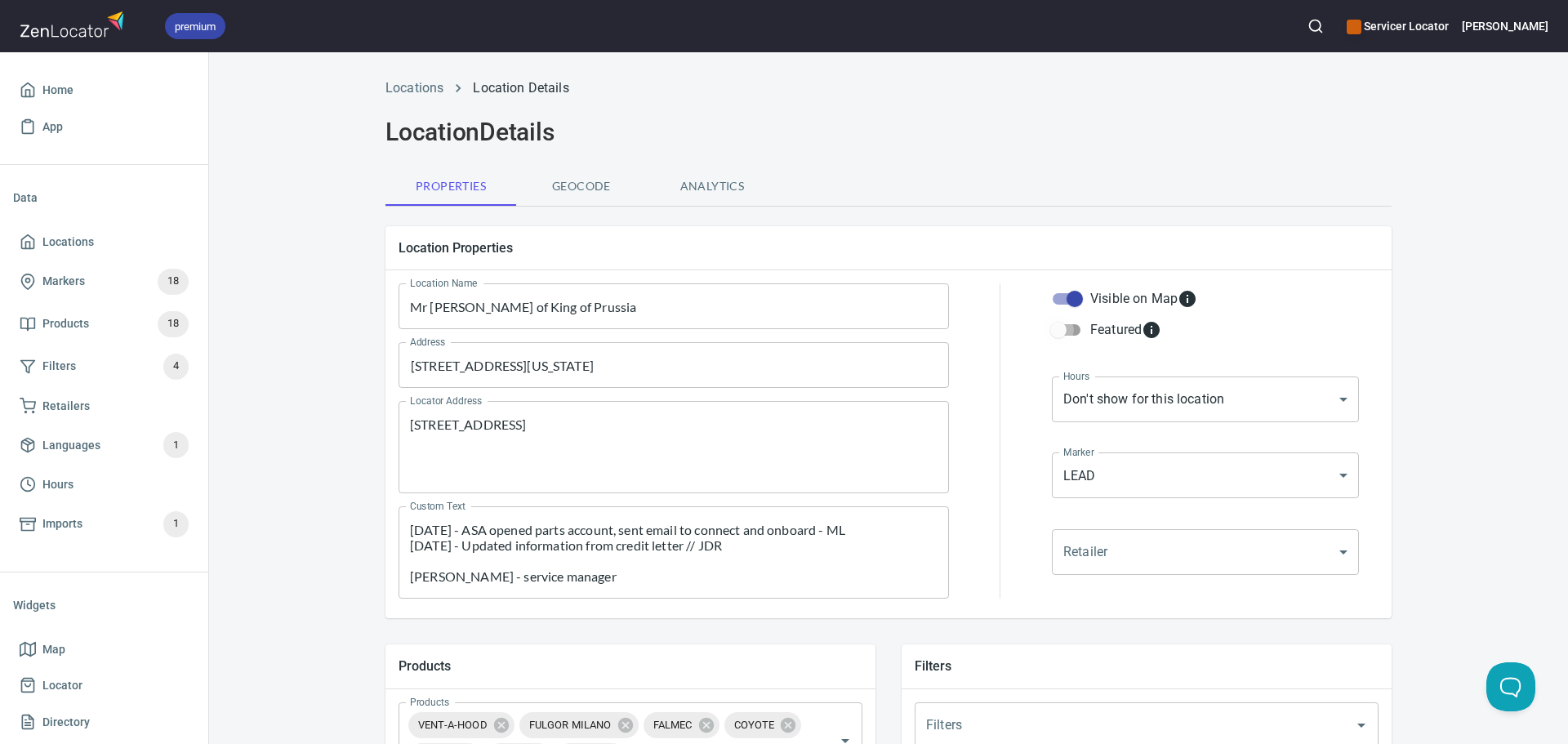
click at [1061, 333] on input "Featured" at bounding box center [1058, 330] width 93 height 31
checkbox input "true"
click at [1076, 469] on body "premium Servicer Locator Michael Home App Data Locations Markers 18 Products 18…" at bounding box center [784, 372] width 1568 height 744
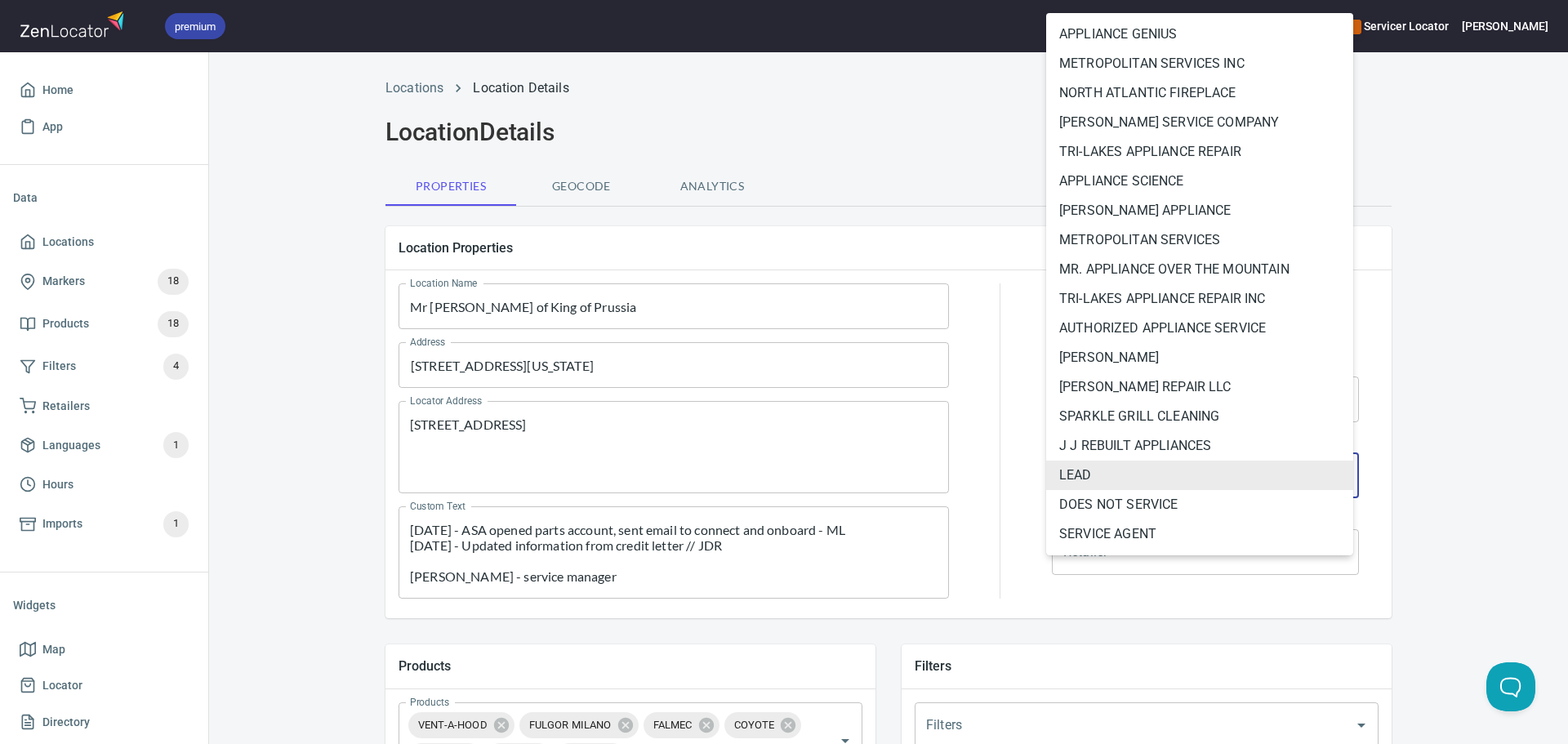
click at [1154, 531] on li "SERVICE AGENT" at bounding box center [1200, 534] width 307 height 29
type input "mrk_k389fsaj"
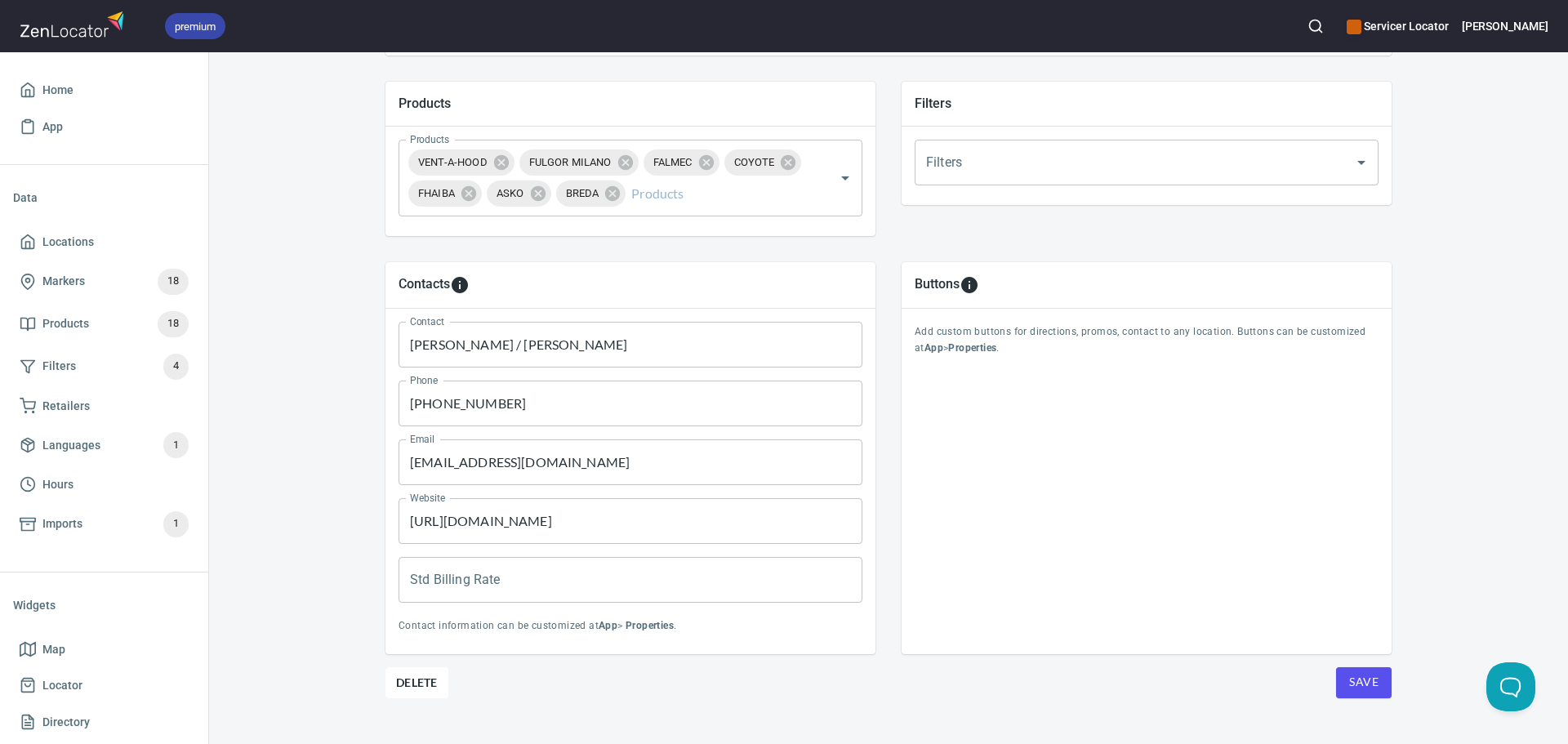
scroll to position [572, 0]
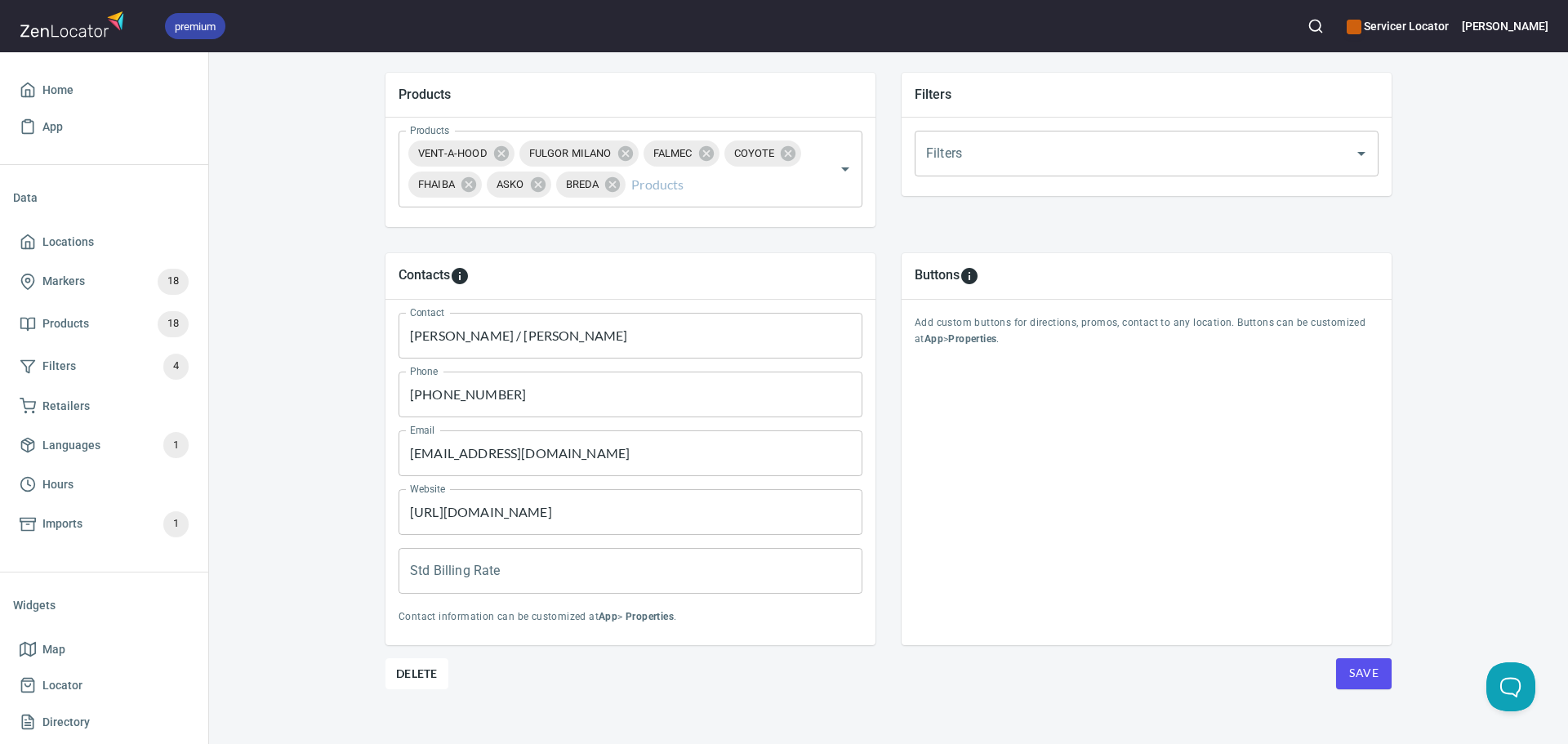
click at [1356, 670] on span "Save" at bounding box center [1363, 673] width 29 height 20
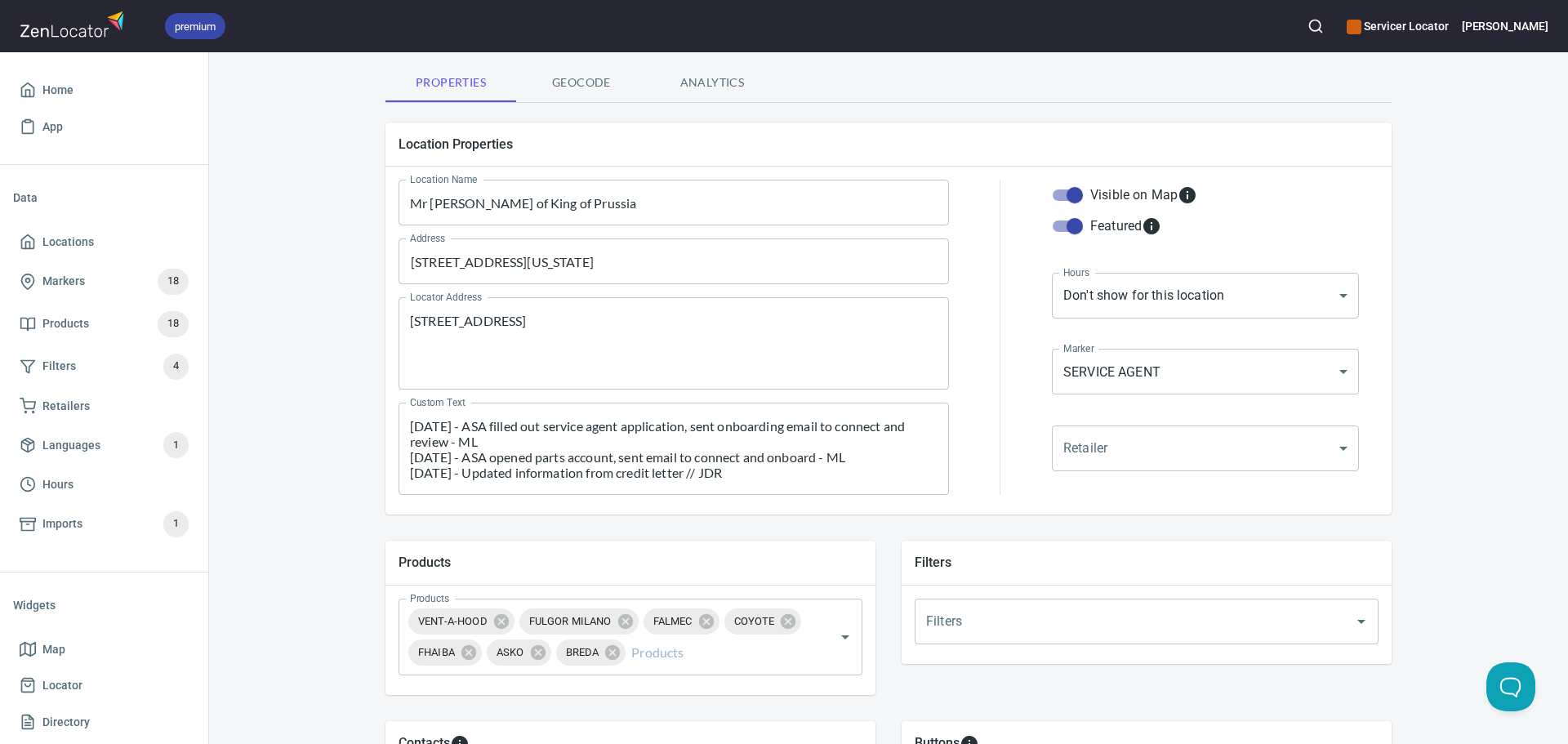
scroll to position [0, 0]
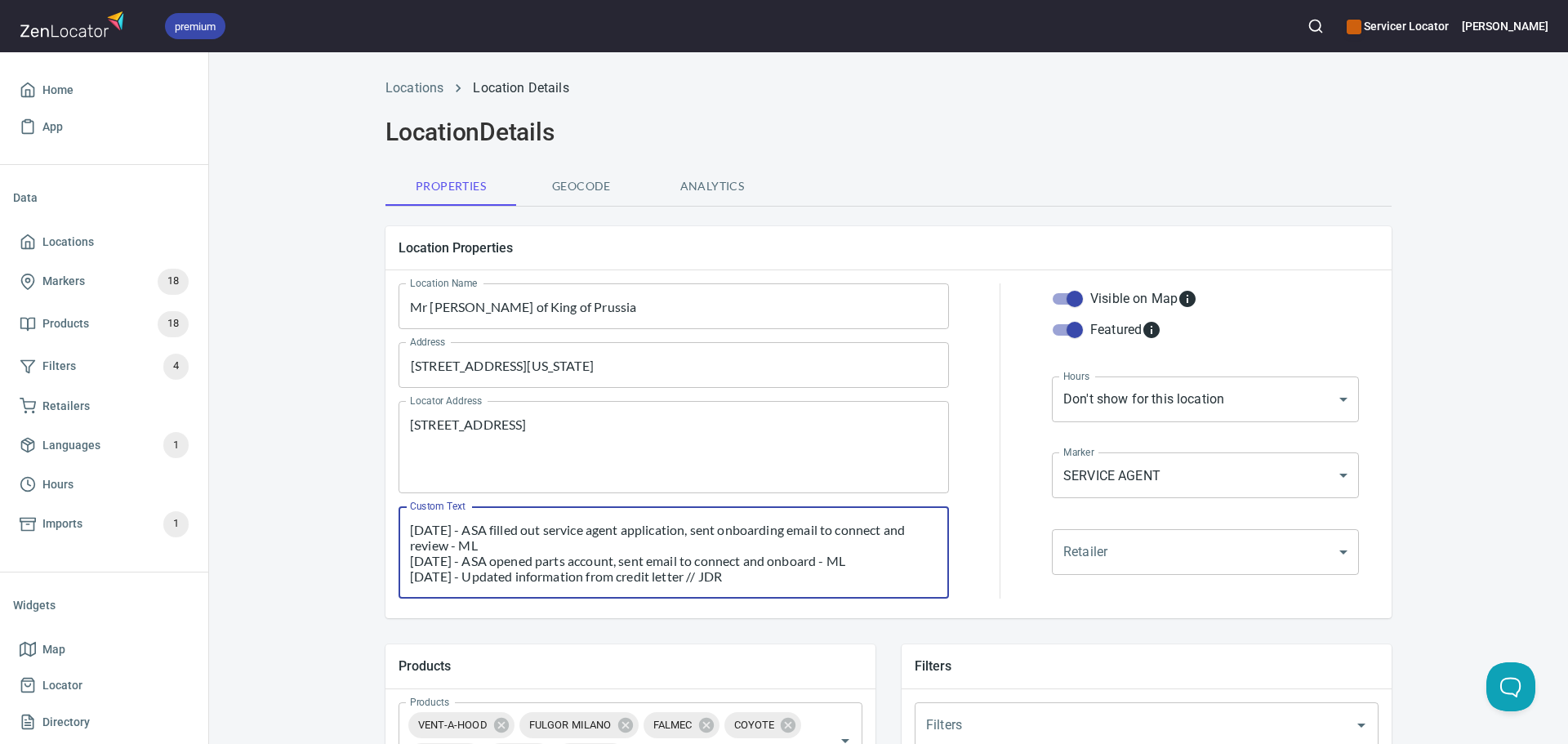
click at [410, 530] on textarea "4/7/25 - ASA filled out service agent application, sent onboarding email to con…" at bounding box center [673, 552] width 528 height 62
paste textarea "Liz and Robert own MRA of Doylestown, King of Prussia and Doylestown. Zach is S…"
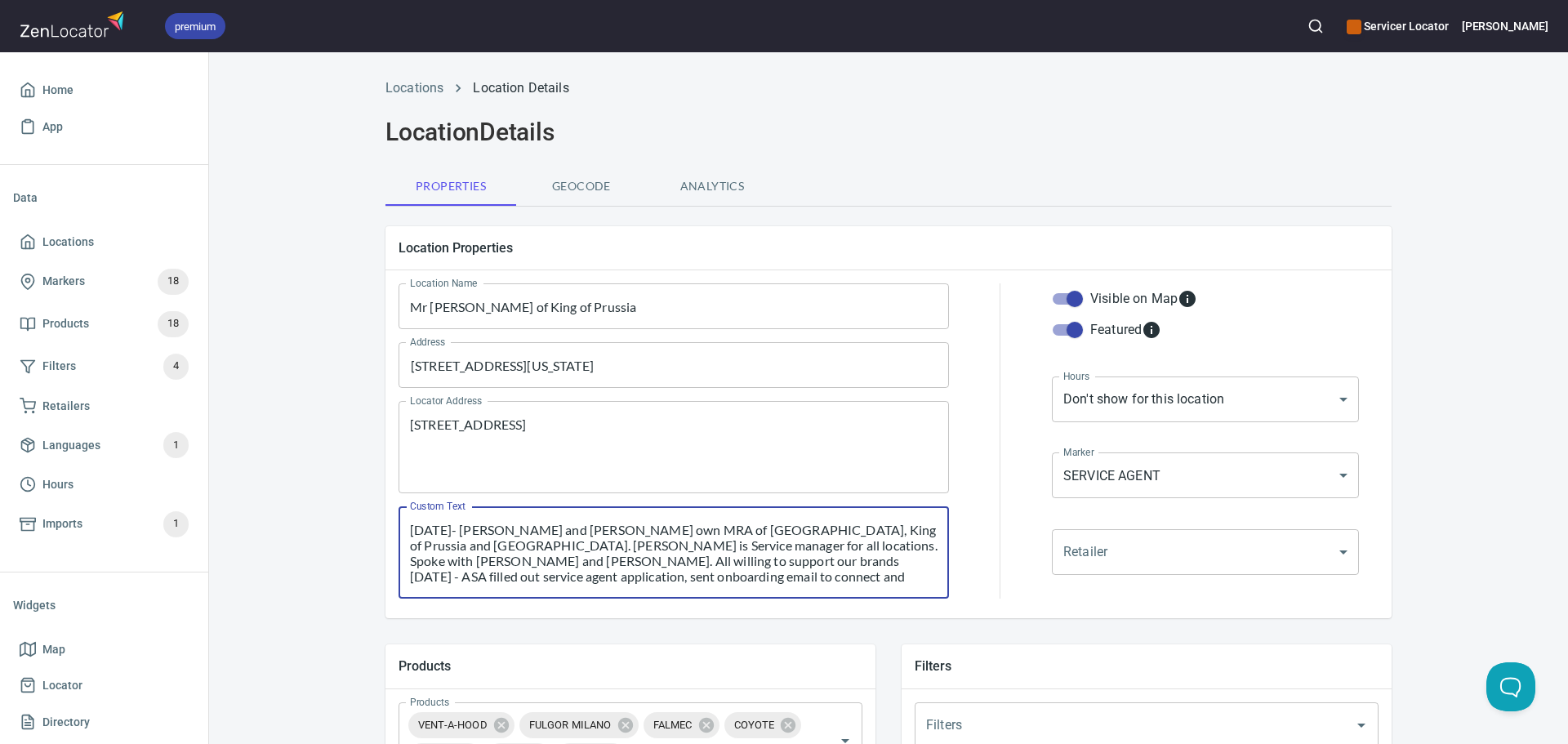
click at [552, 568] on textarea "9/26/25- Liz and Robert own MRA of Doylestown, King of Prussia and Doylestown. …" at bounding box center [673, 552] width 528 height 62
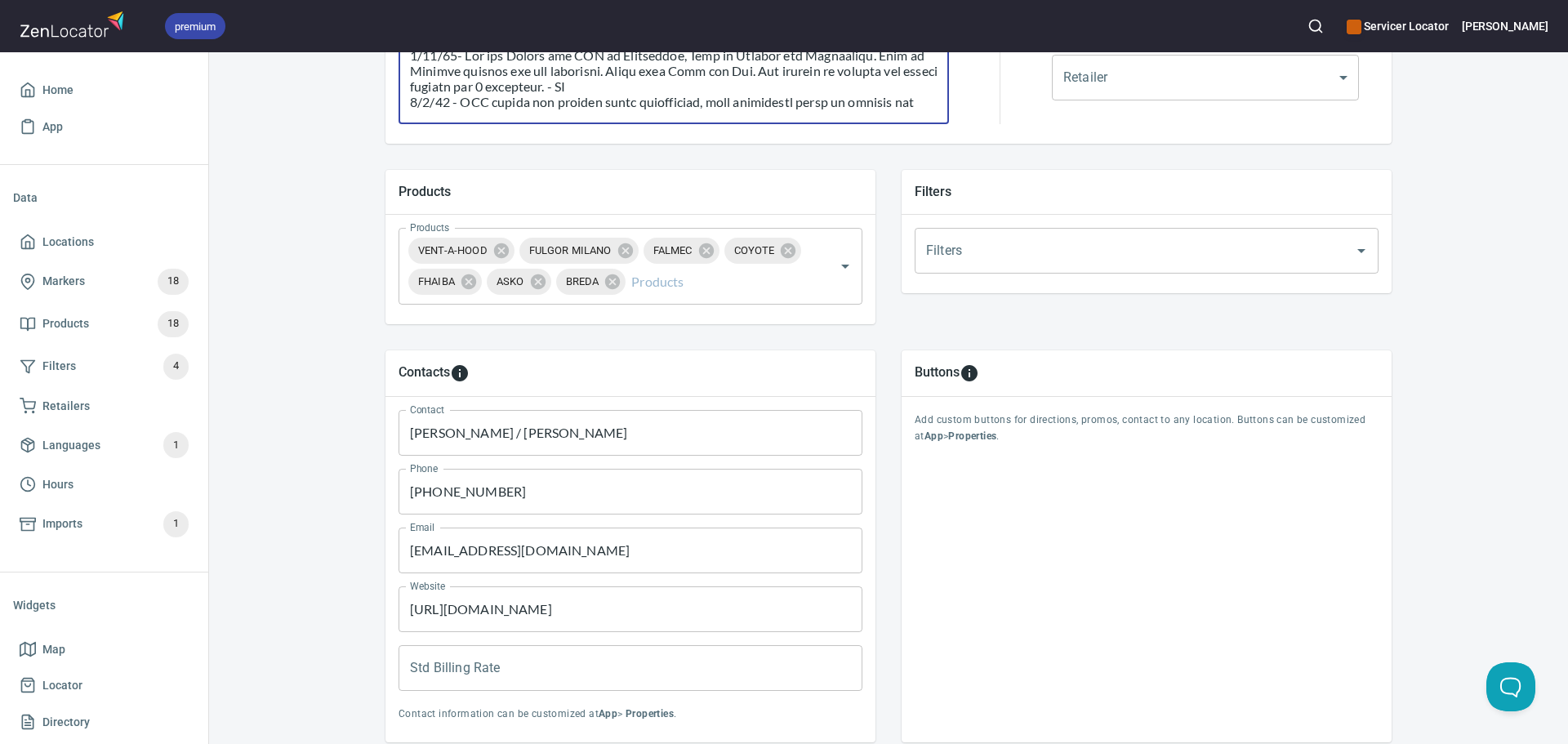
scroll to position [589, 0]
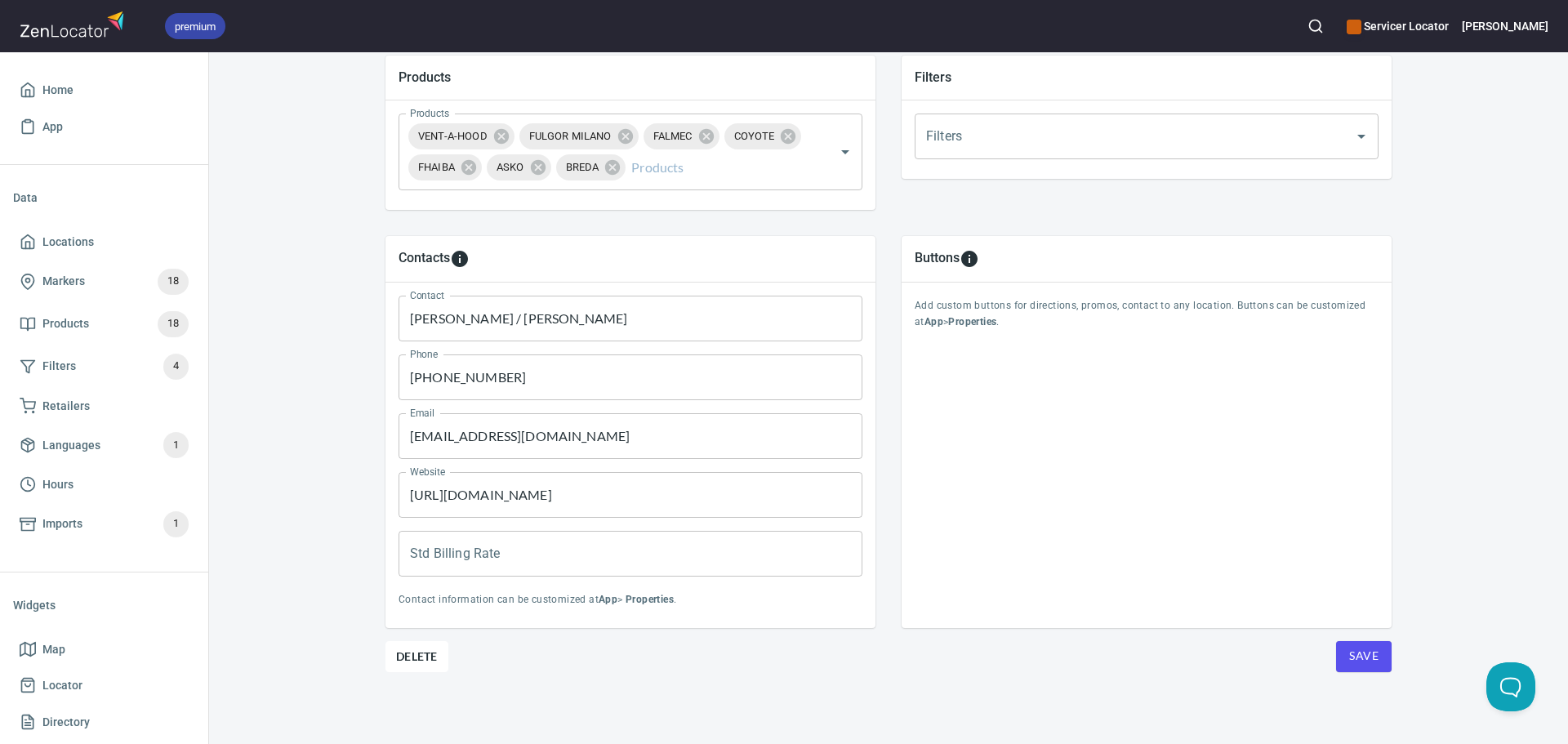
type textarea "9/26/25- Liz and Robert own MRA of Doylestown, King of Prussia and Doylestown. …"
click at [1349, 657] on span "Save" at bounding box center [1363, 655] width 29 height 20
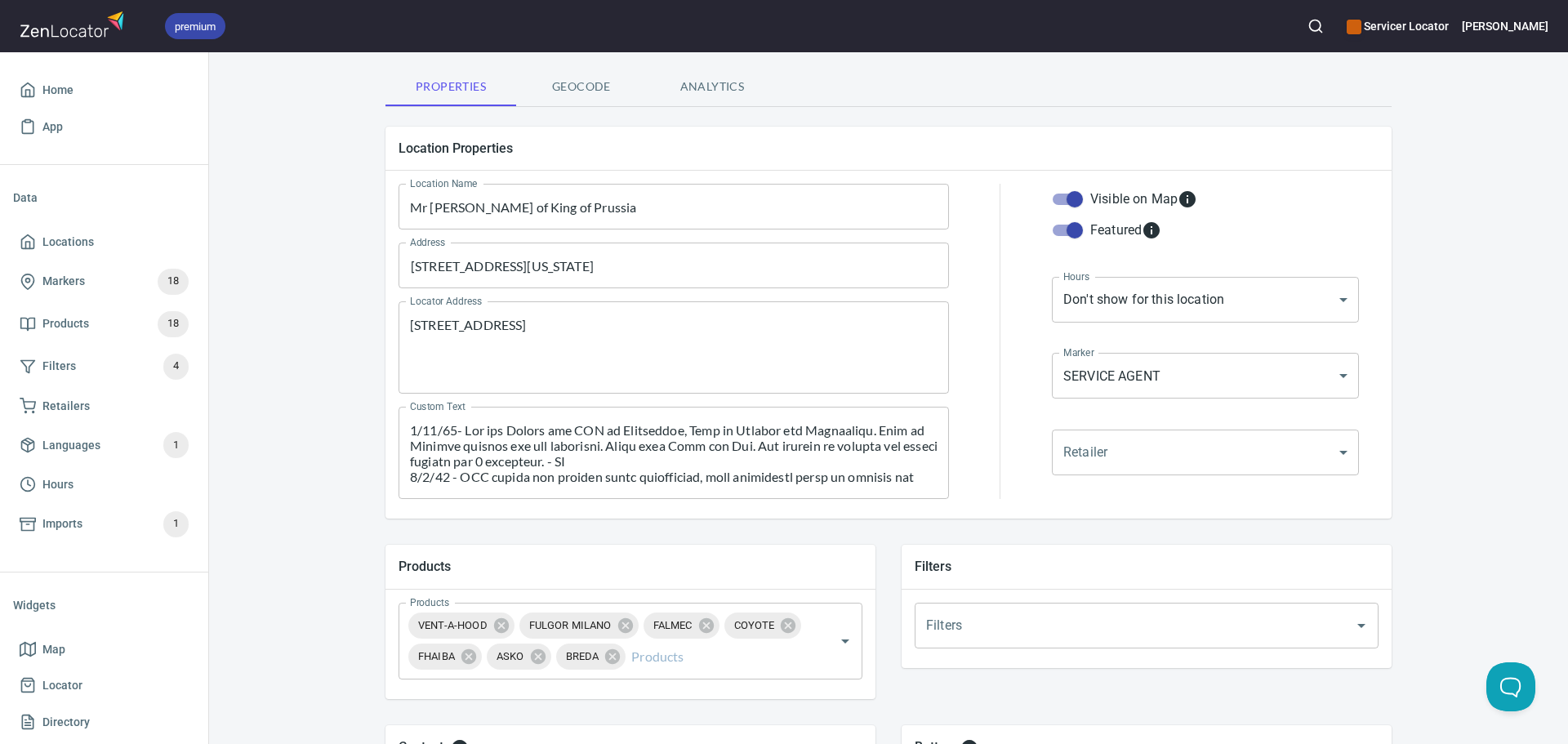
scroll to position [98, 0]
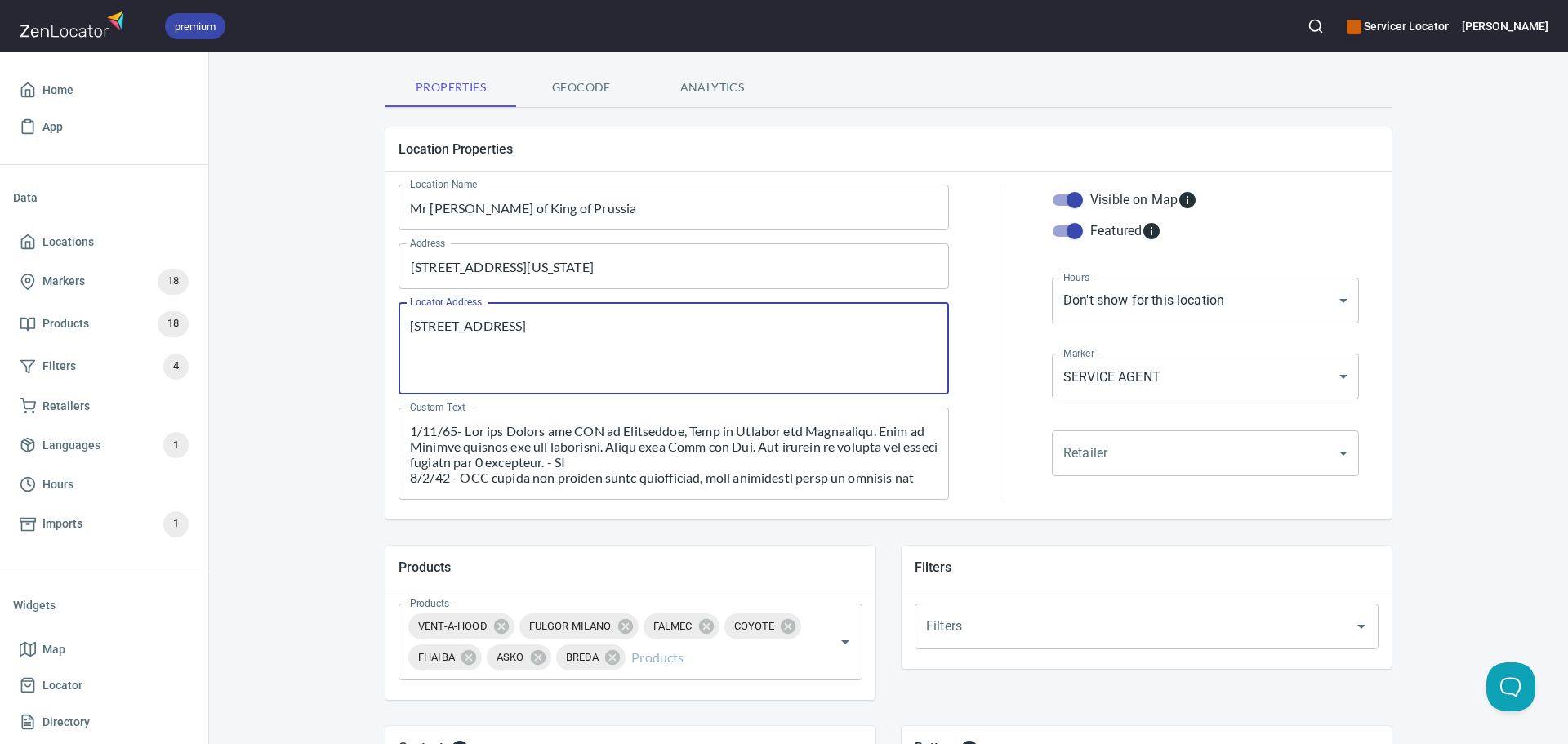
click at [427, 325] on textarea "2525 W Main St, 3rd floor, Norristown, PA 19403" at bounding box center [673, 349] width 528 height 62
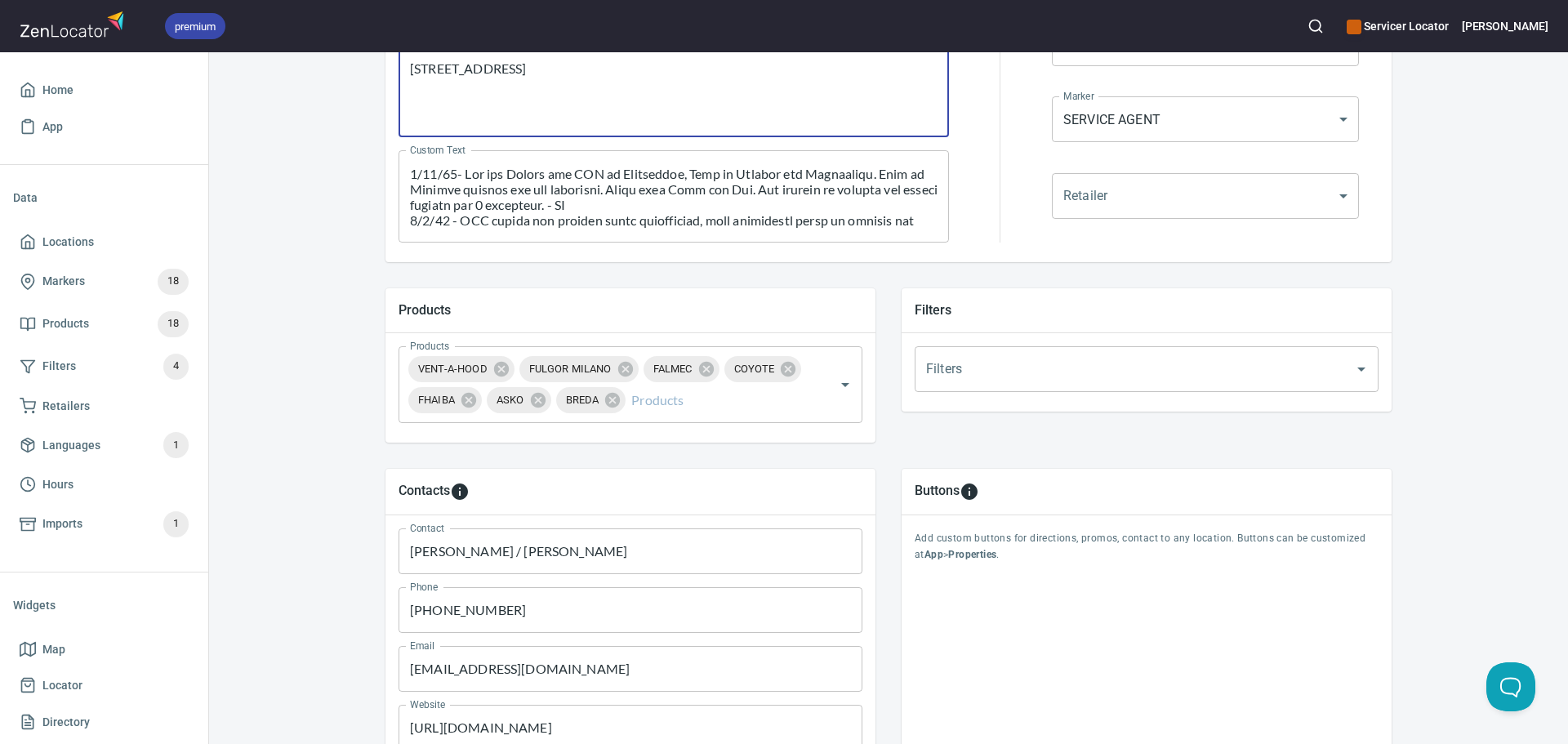
scroll to position [589, 0]
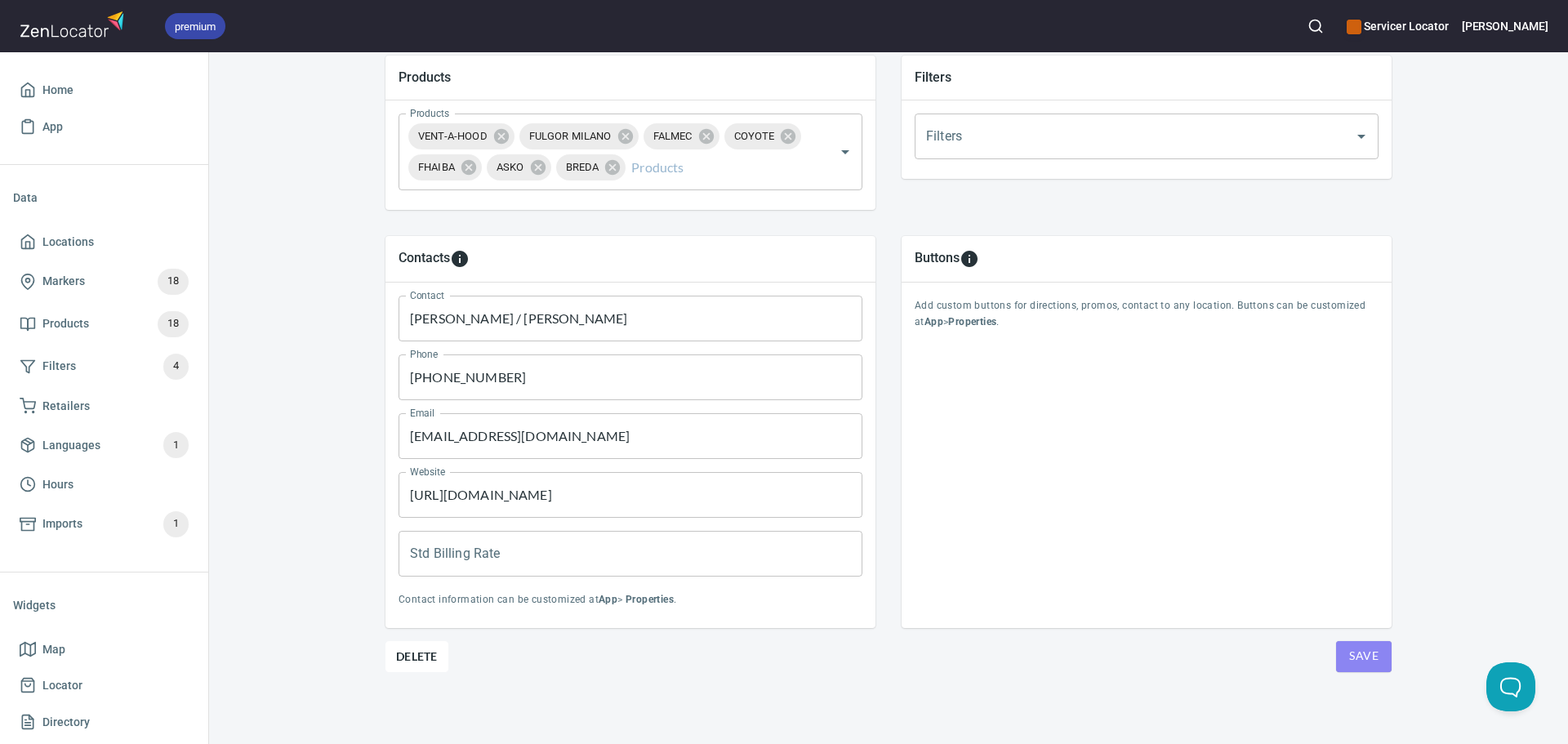
click at [1352, 654] on span "Save" at bounding box center [1363, 655] width 29 height 20
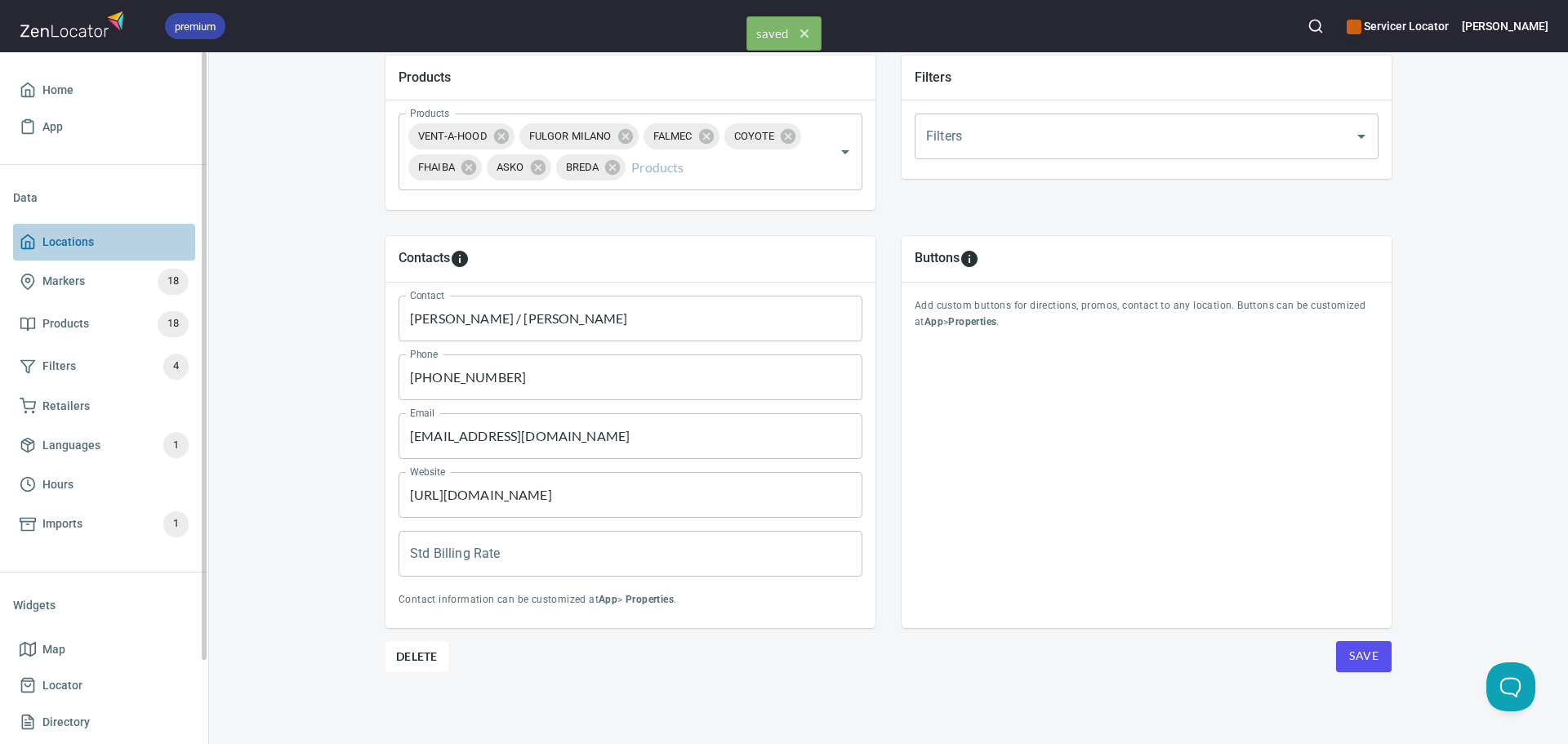
click at [91, 249] on span "Locations" at bounding box center [68, 242] width 51 height 20
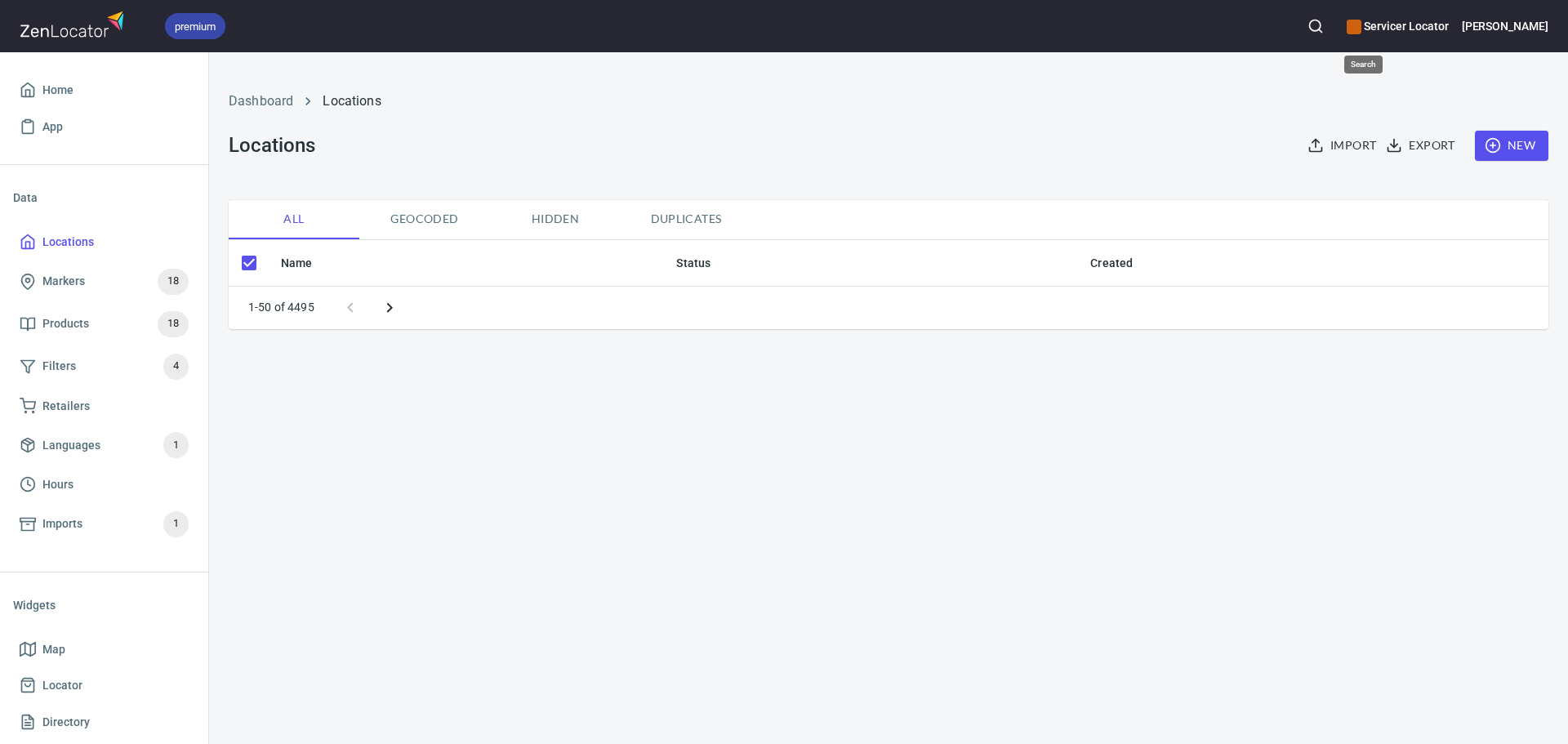
click at [1324, 32] on icon "button" at bounding box center [1315, 26] width 16 height 16
checkbox input "false"
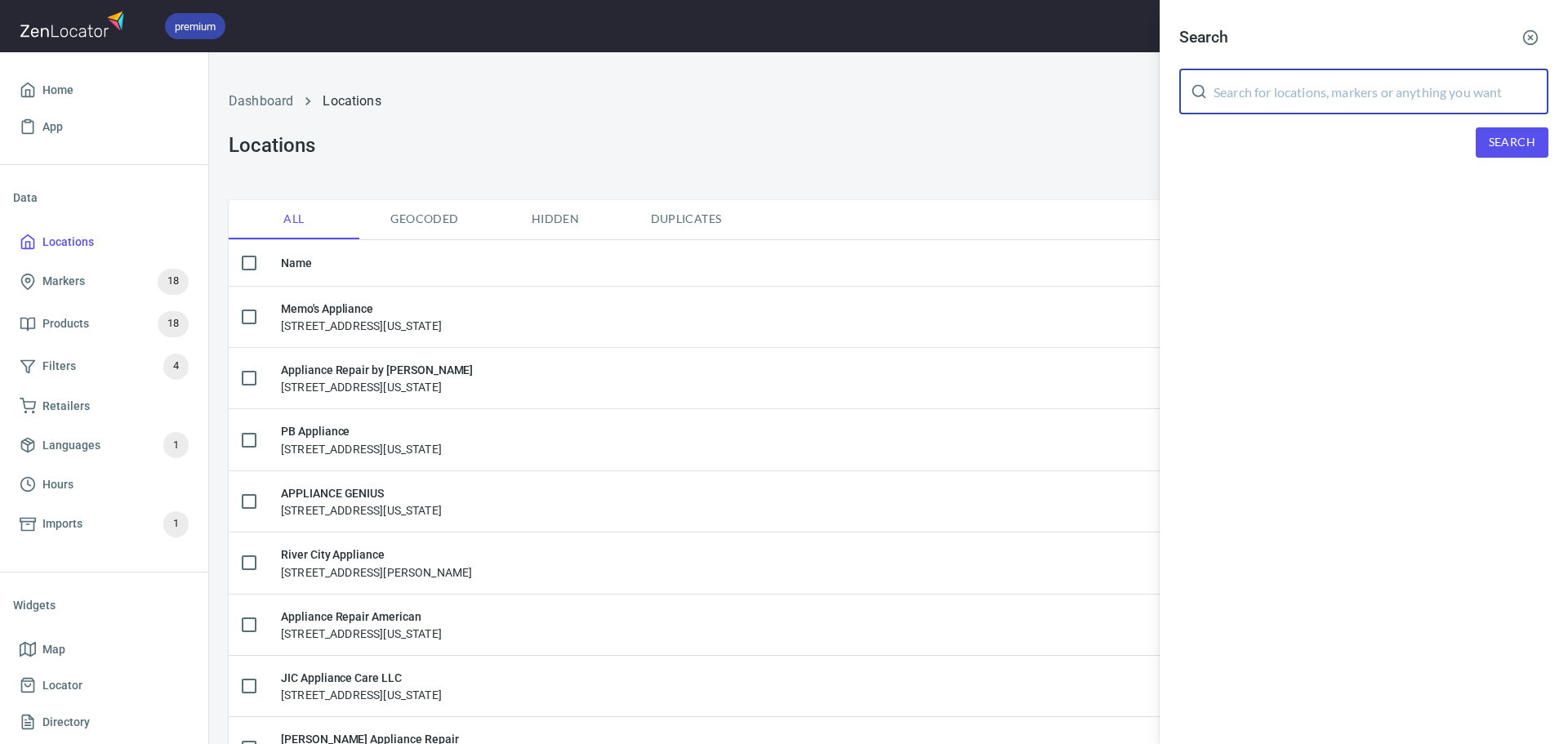
click at [1345, 93] on input "text" at bounding box center [1381, 91] width 335 height 46
type input "doylestown"
click at [1505, 151] on span "Search" at bounding box center [1512, 142] width 46 height 20
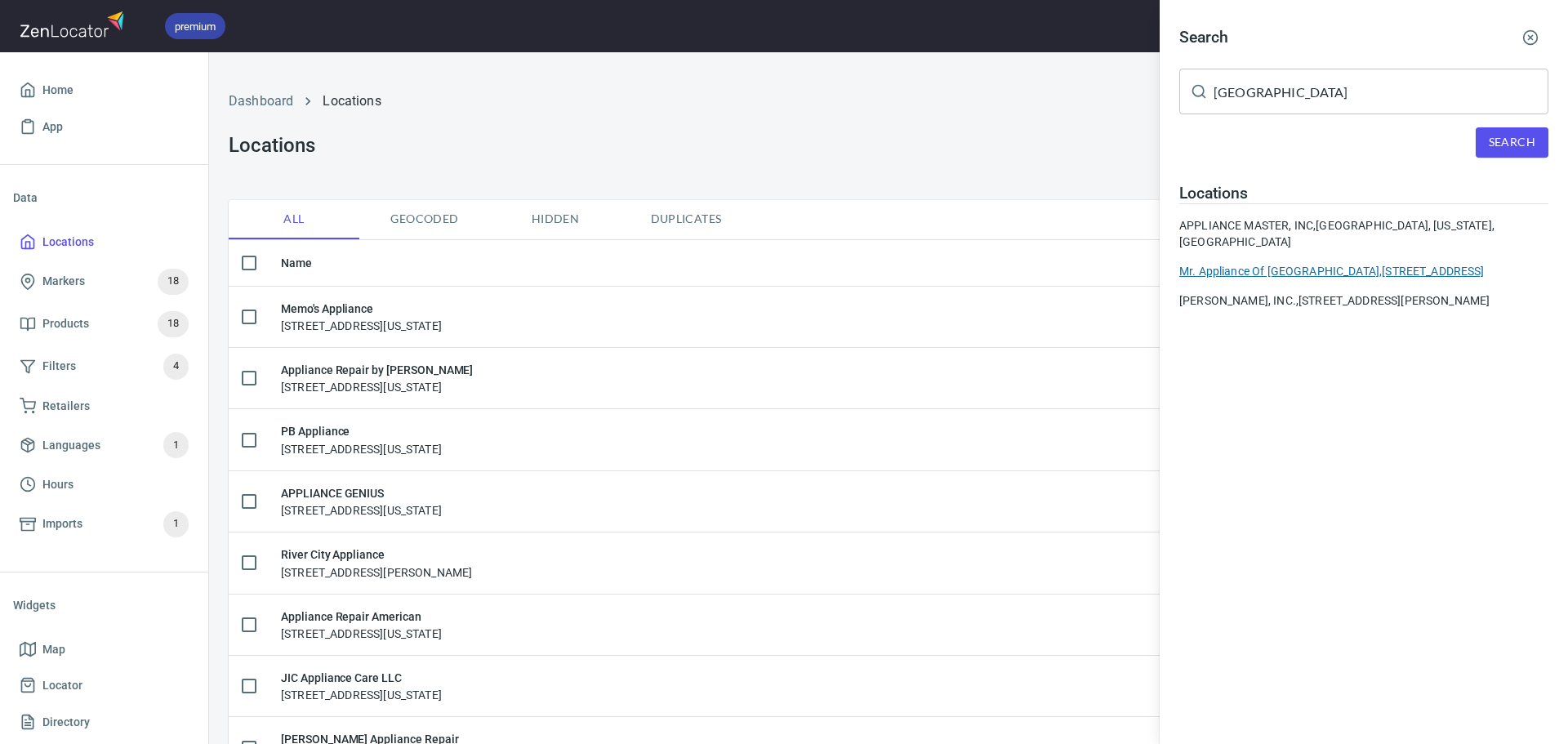
click at [1326, 262] on div "Mr. Appliance Of Doylestown, 39 Iron Hill Business Ctr Ste 10 Doylestown, PA 18…" at bounding box center [1364, 270] width 369 height 16
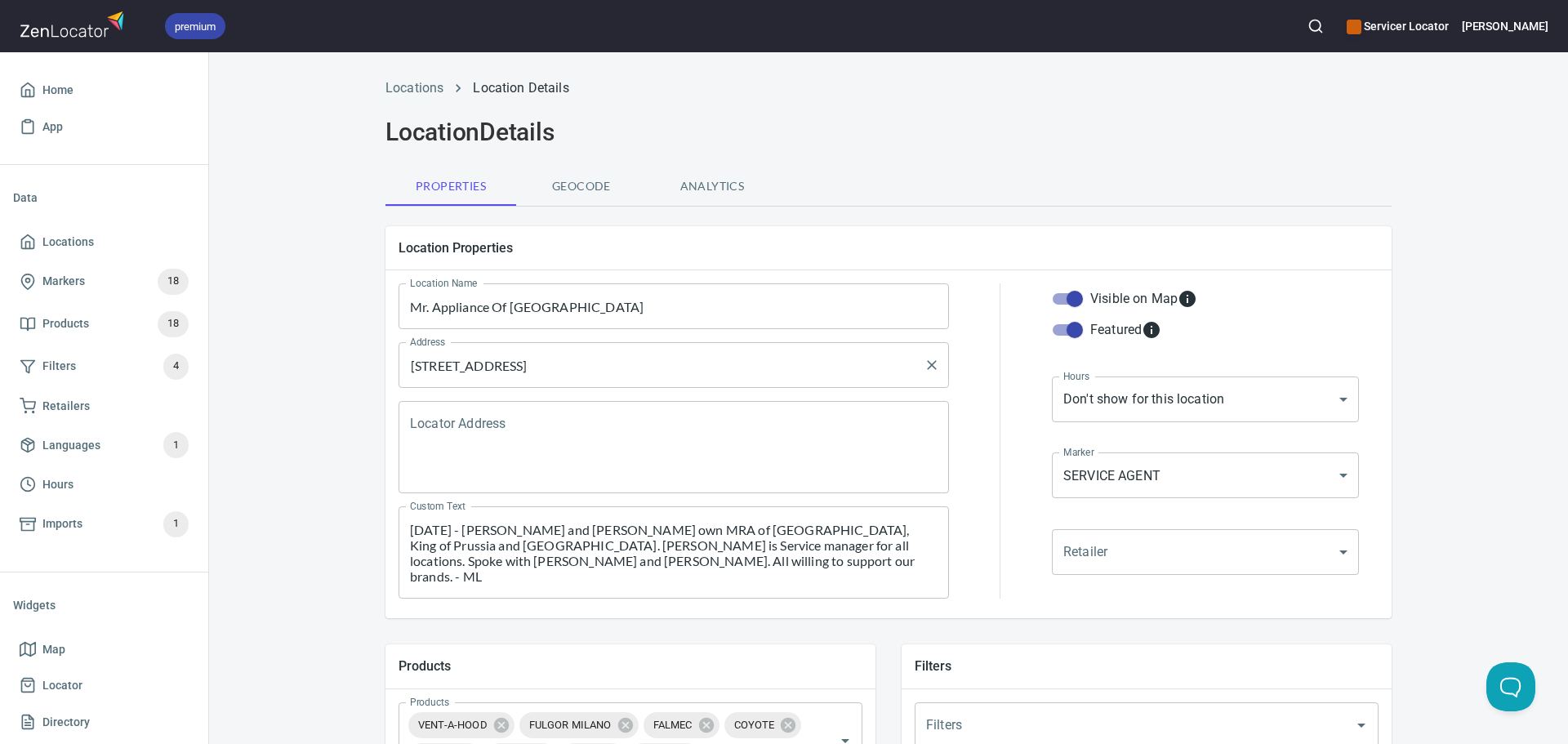
click at [528, 376] on input "39 Iron Hill Business Ctr Ste 10 Doylestown, PA 18901" at bounding box center [662, 364] width 511 height 31
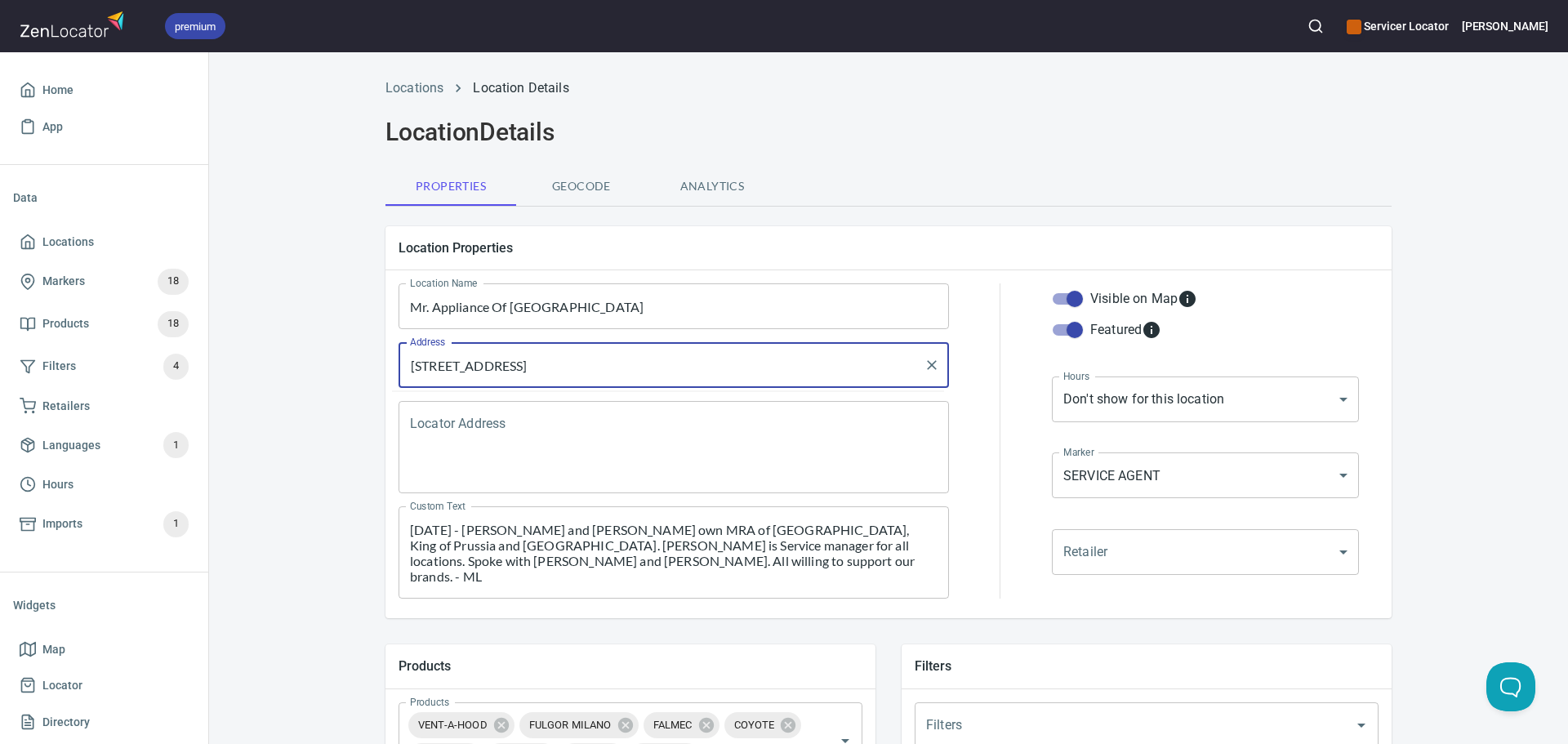
click at [528, 376] on input "39 Iron Hill Business Ctr Ste 10 Doylestown, PA 18901" at bounding box center [662, 364] width 511 height 31
paste input "2525 W Main St, 3rd floor, Norristown, PA 19403"
click at [595, 410] on li "2525 West Main Street, Norristown, Pennsylvania, United States" at bounding box center [668, 411] width 551 height 29
type input "2525 West Main Street, Norristown, Pennsylvania, United States"
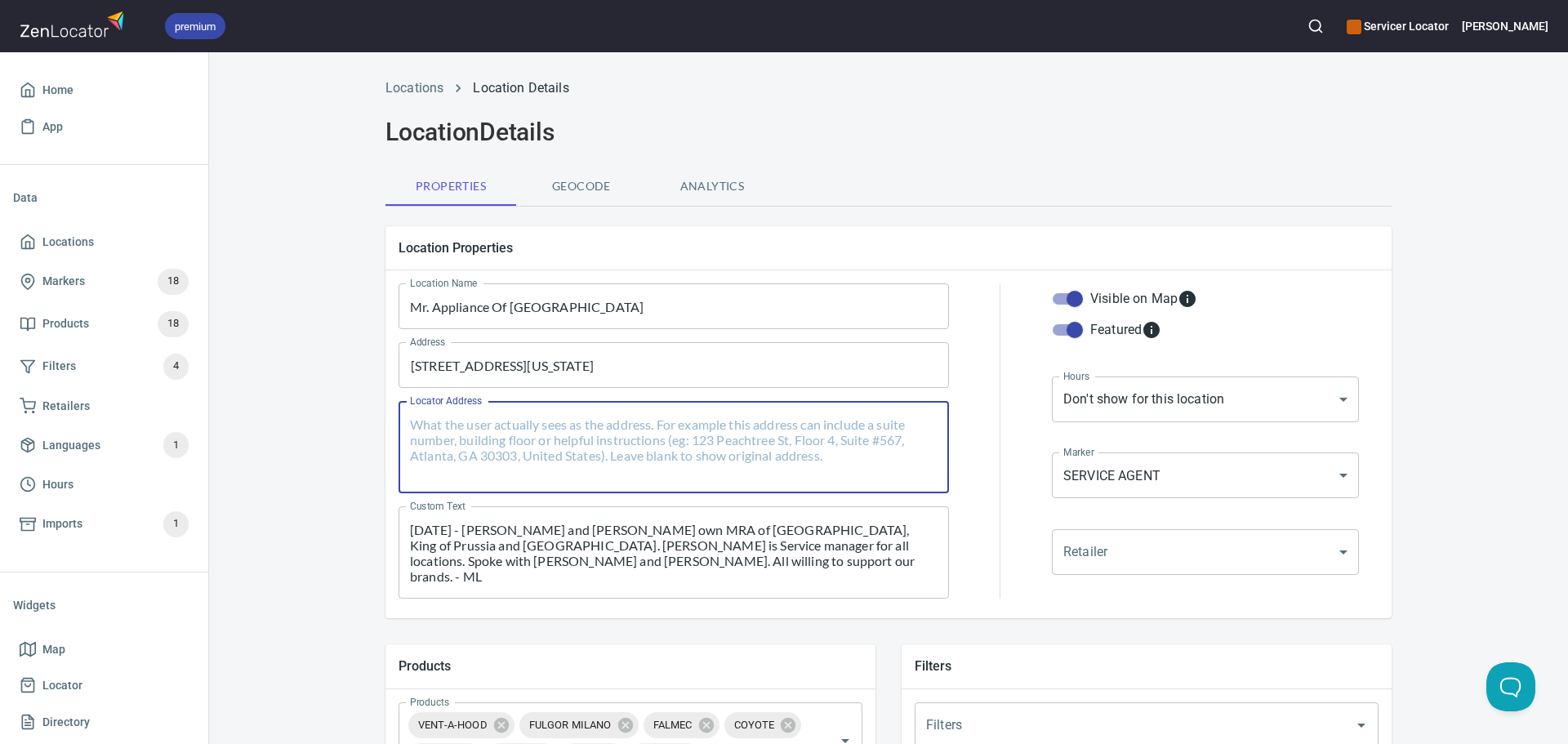
click at [586, 432] on textarea "Locator Address" at bounding box center [673, 448] width 528 height 62
click at [294, 488] on div "Locations Location Details Location Details Properties Geocode Analytics Locati…" at bounding box center [889, 700] width 1359 height 1264
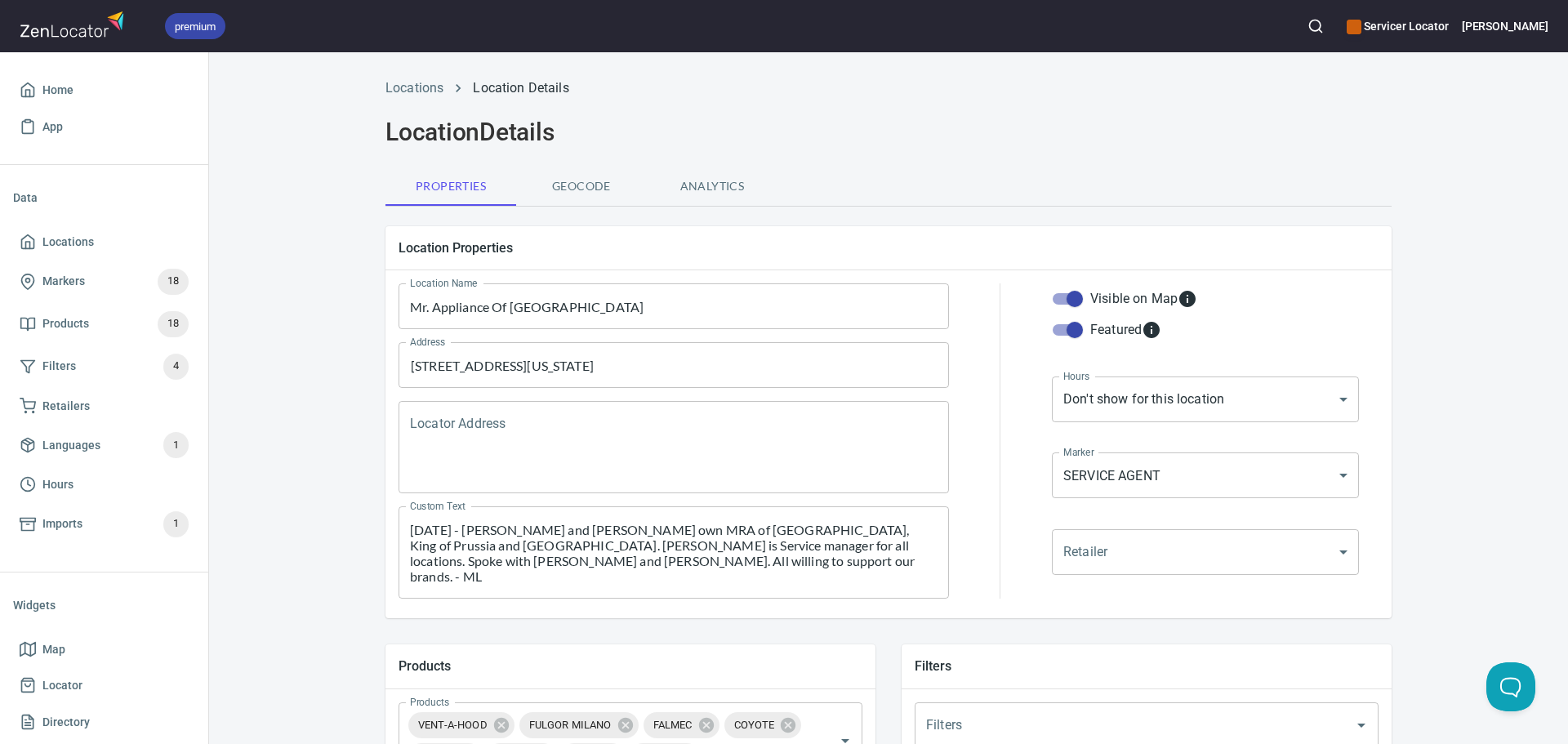
click at [463, 583] on textarea "9/26/25 - Liz and Robert own MRA of Doylestown, King of Prussia and Doylestown.…" at bounding box center [673, 552] width 528 height 62
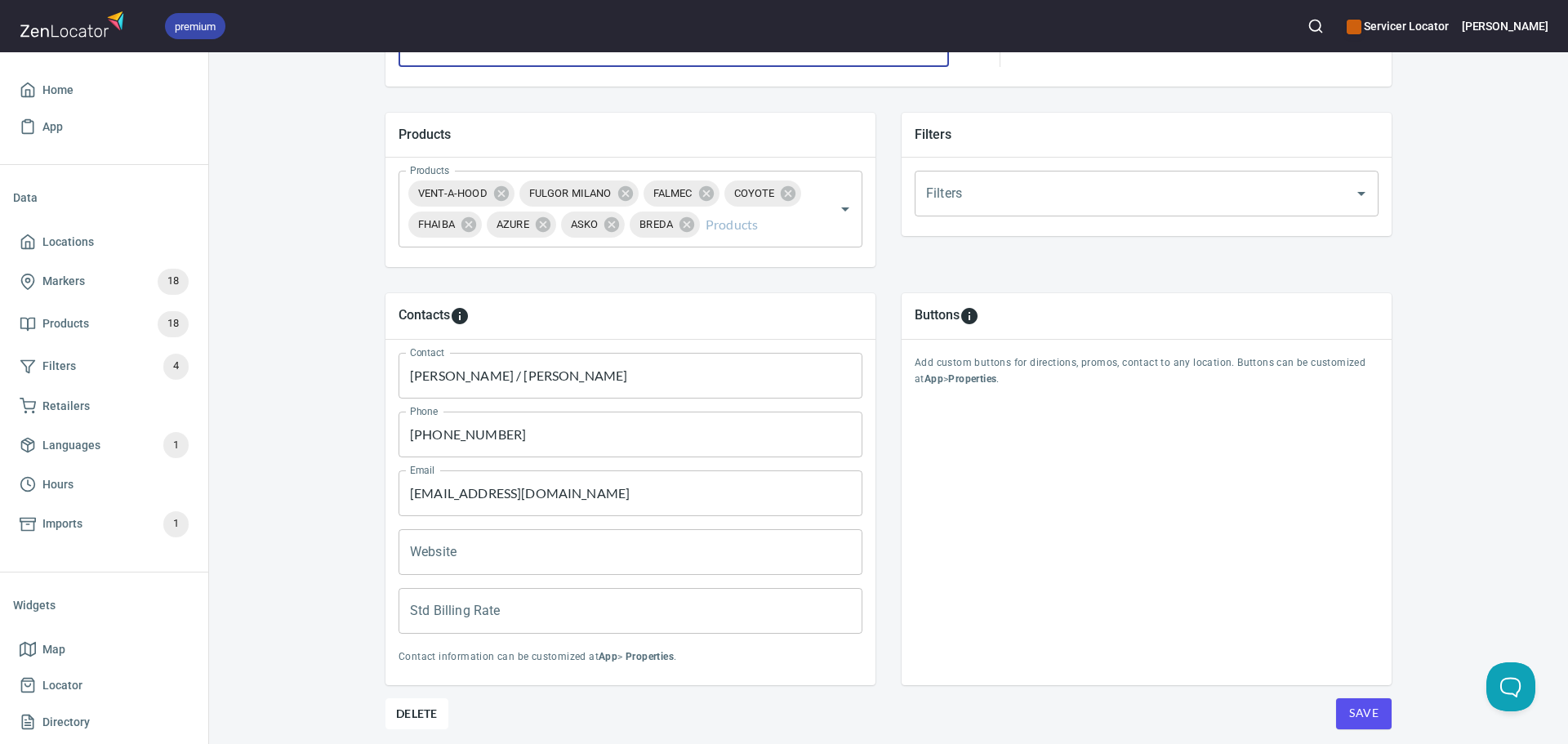
scroll to position [589, 0]
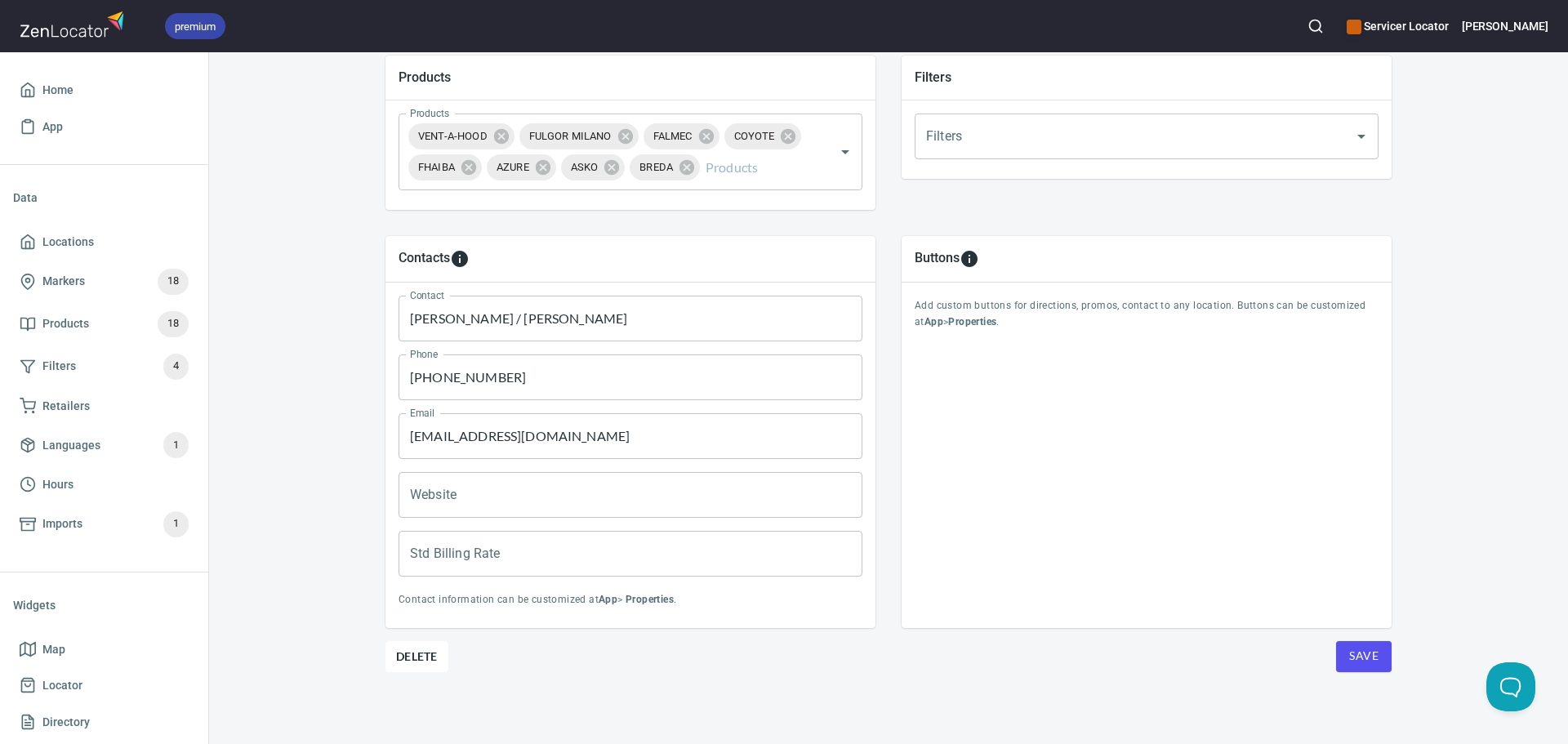
type textarea "9/26/25 - Liz and Robert own MRA of Doylestown, King of Prussia and Doylestown.…"
click at [1377, 663] on button "Save" at bounding box center [1363, 656] width 56 height 31
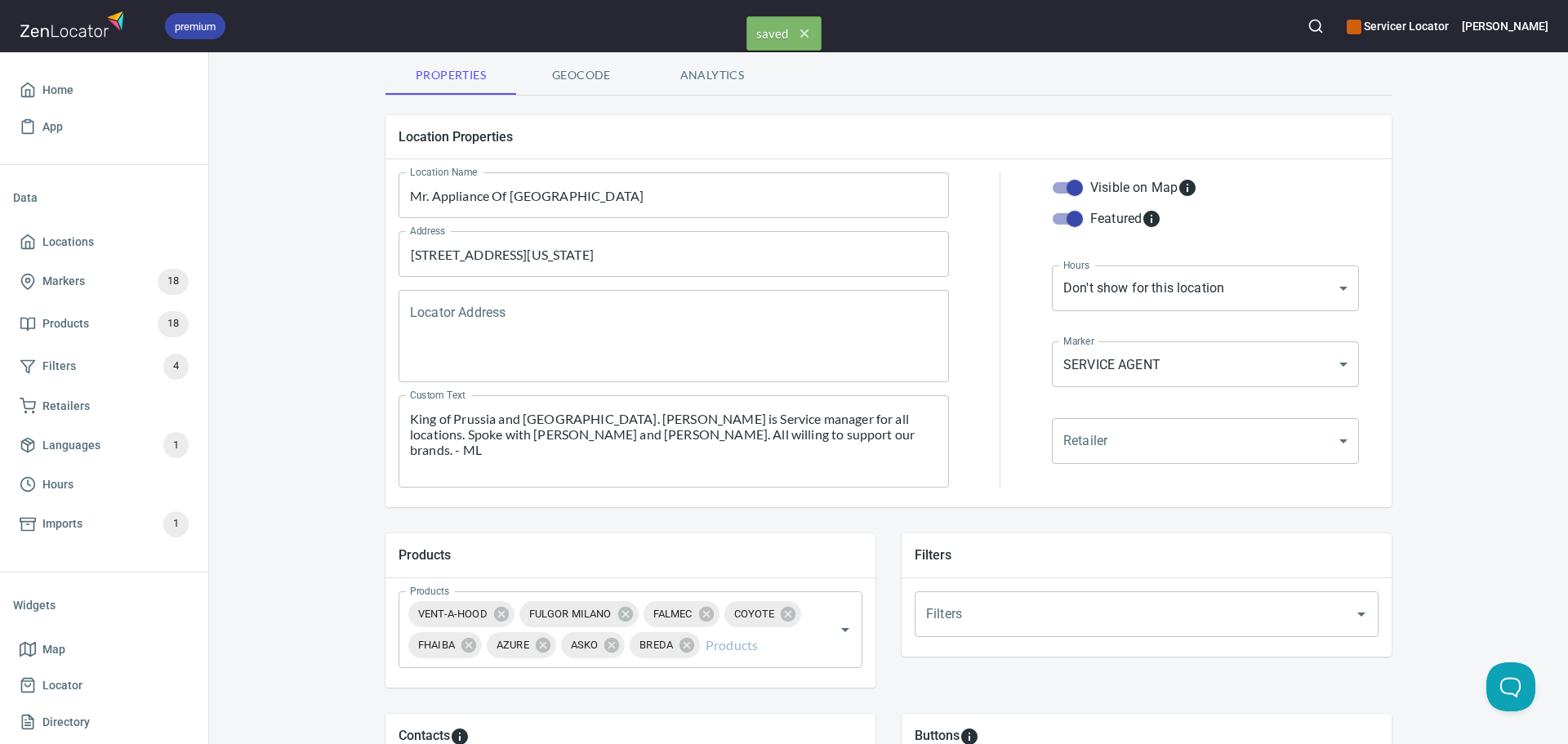
scroll to position [98, 0]
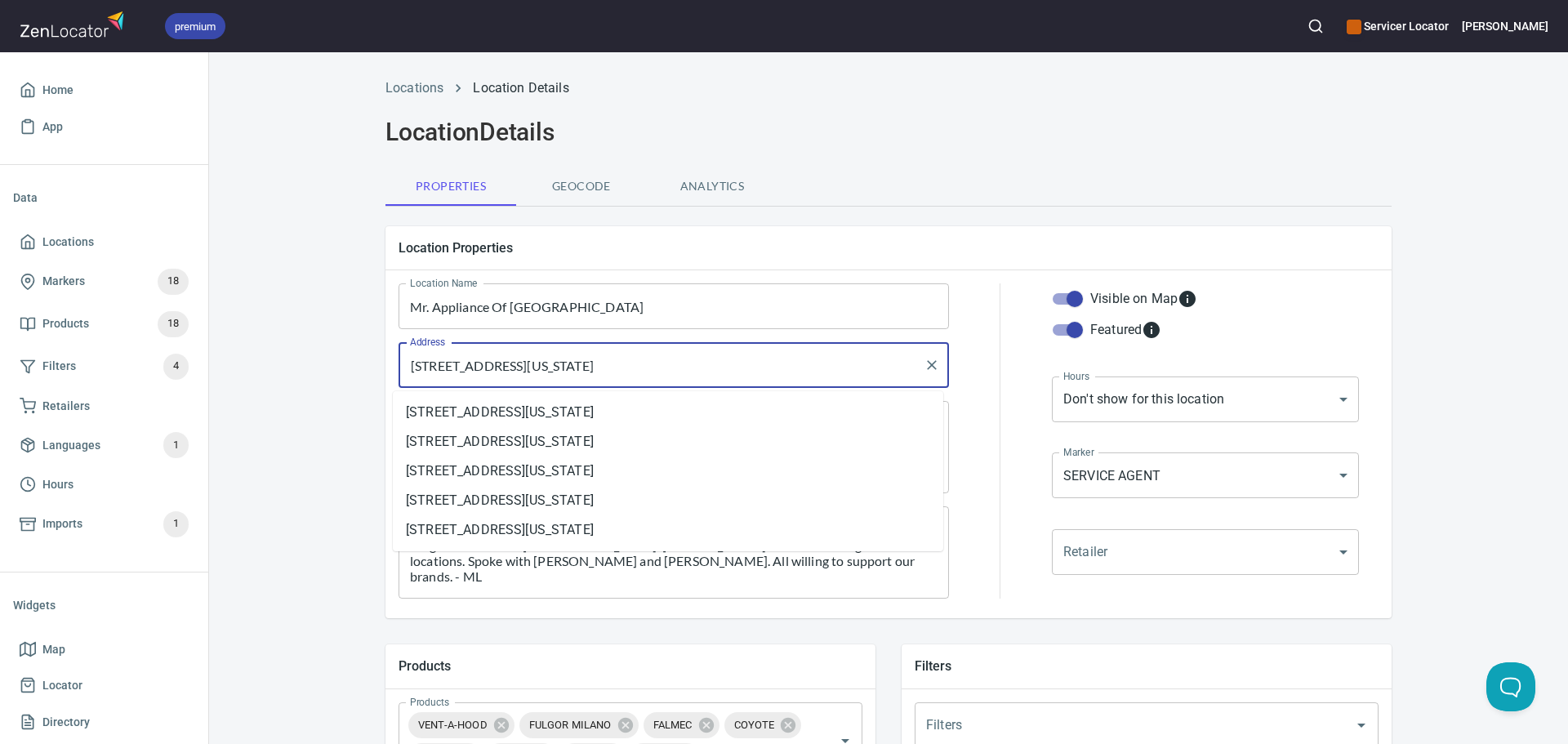
drag, startPoint x: 558, startPoint y: 364, endPoint x: 521, endPoint y: 376, distance: 38.9
click at [521, 376] on input "2525 West Main Street, Norristown, Pennsylvania, United States" at bounding box center [662, 364] width 511 height 31
paste input "39 Iron Hill Rd, Doylestown, PA 18901"
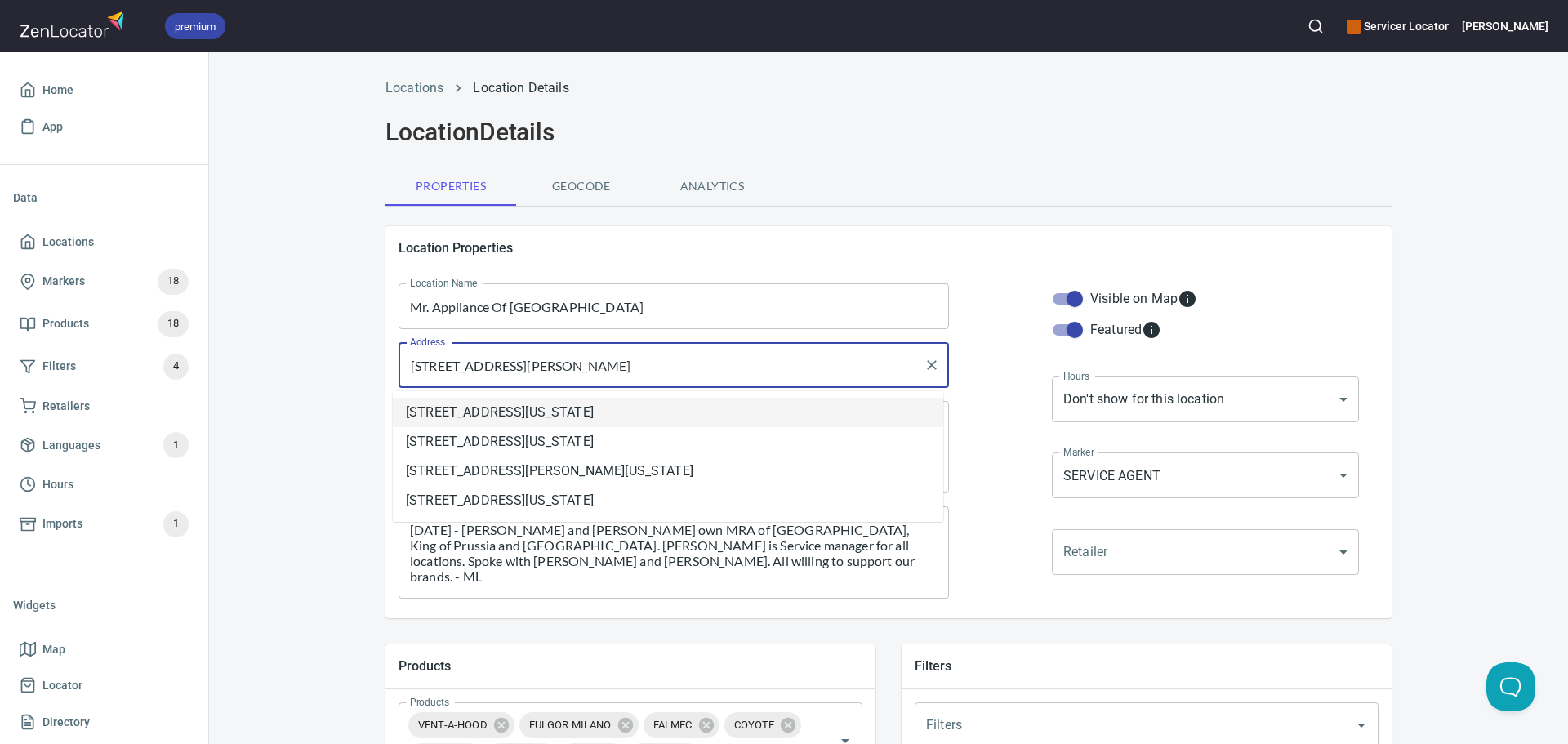
click at [448, 416] on li "39 Iron Hill Road, Doylestown, Pennsylvania, United States" at bounding box center [668, 411] width 551 height 29
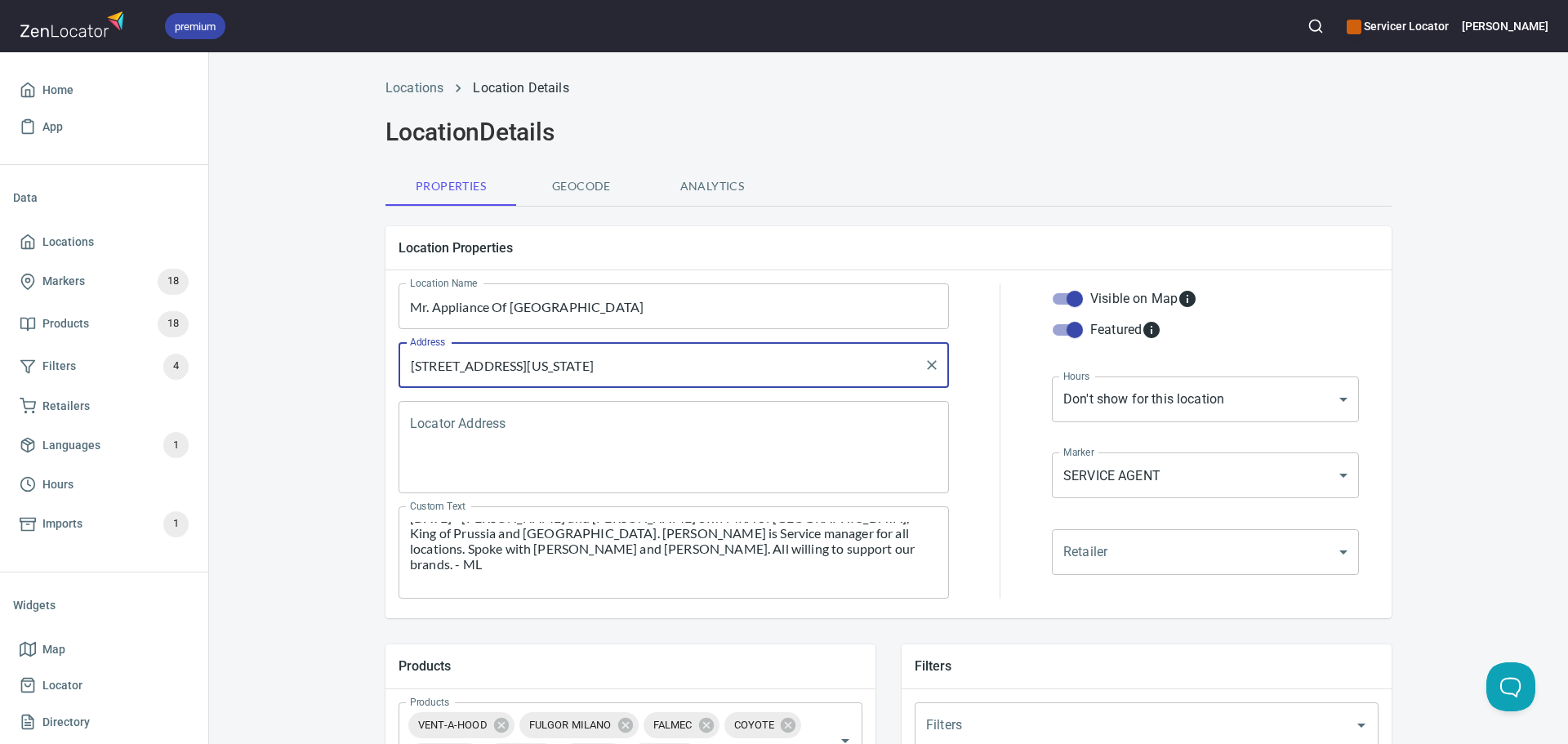
scroll to position [15, 0]
type input "39 Iron Hill Road, Doylestown, Pennsylvania, United States"
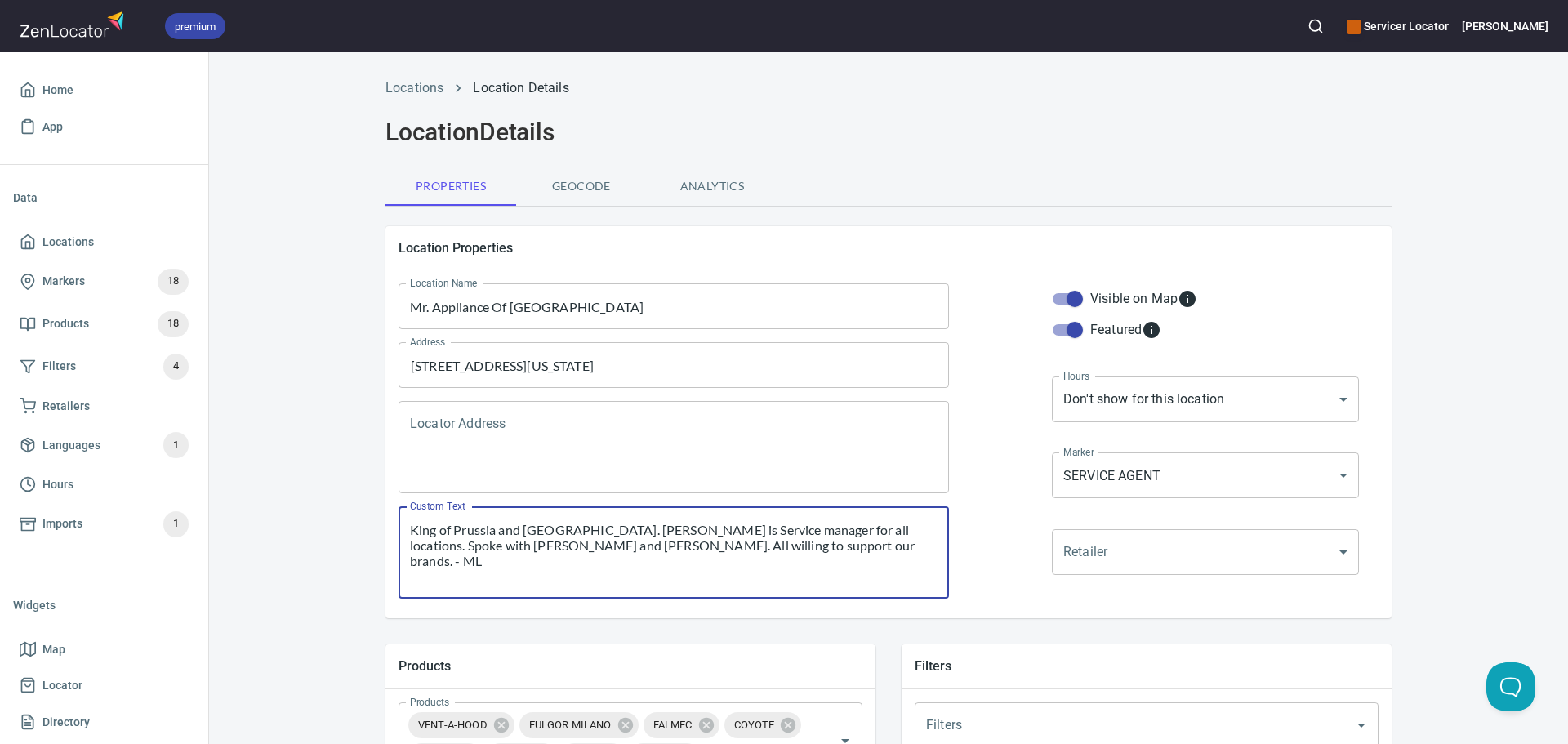
drag, startPoint x: 720, startPoint y: 574, endPoint x: 395, endPoint y: 575, distance: 325.0
click at [398, 575] on div "9/26/25 - Liz and Robert own MRA of Doylestown, King of Prussia and Doylestown.…" at bounding box center [673, 552] width 551 height 92
paste textarea "the same for all ( 2525 W Main St 3rd floor Norristown, PA 19403 )"
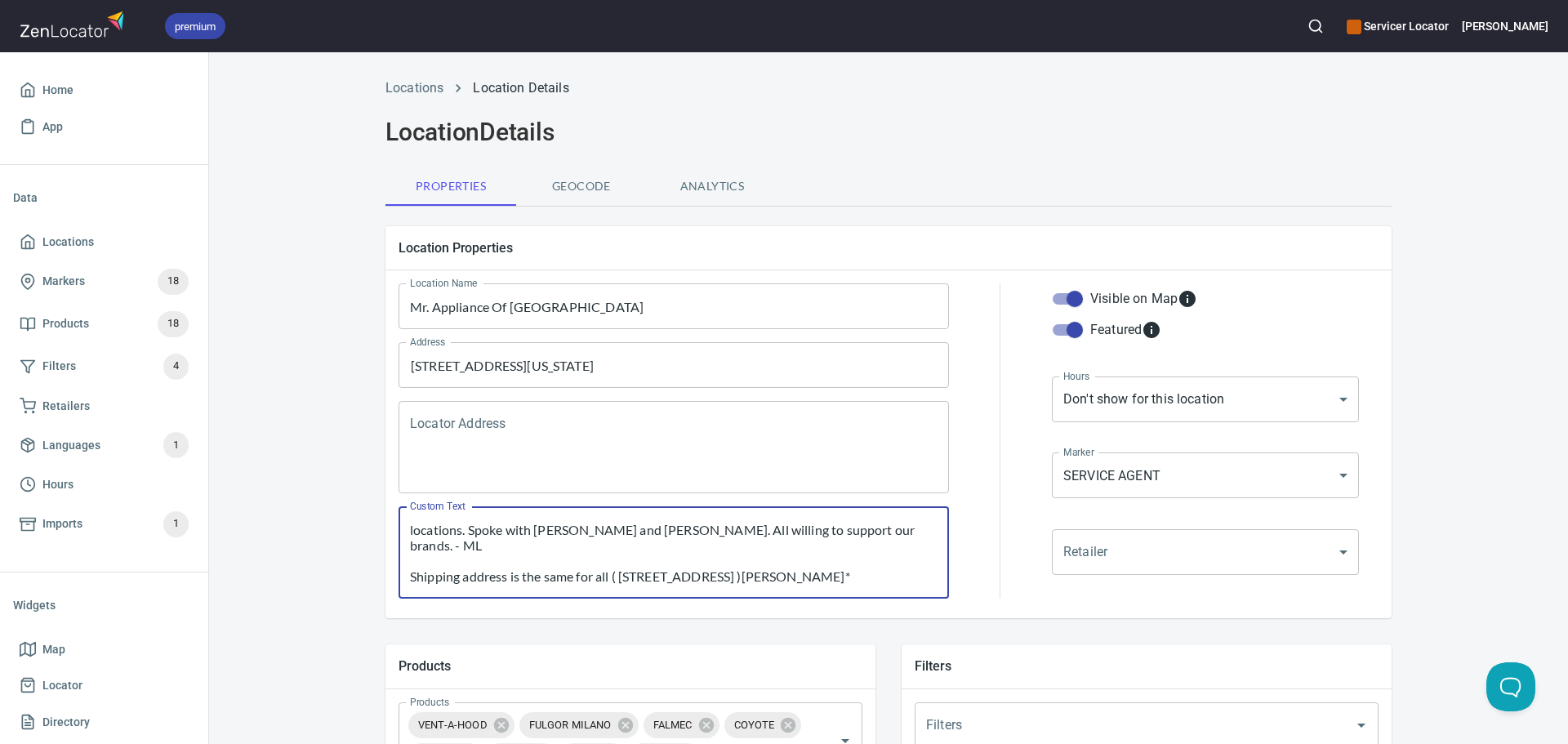
drag, startPoint x: 514, startPoint y: 577, endPoint x: 368, endPoint y: 568, distance: 146.3
click at [372, 568] on div "Location Properties Location Name Mr. Appliance Of Doylestown Location Name Add…" at bounding box center [889, 421] width 1032 height 418
click at [456, 573] on textarea "9/26/25 - Liz and Robert own MRA of Doylestown, King of Prussia and Doylestown.…" at bounding box center [673, 552] width 528 height 62
drag, startPoint x: 459, startPoint y: 579, endPoint x: 411, endPoint y: 580, distance: 48.0
click at [411, 580] on textarea "9/26/25 - Liz and Robert own MRA of Doylestown, King of Prussia and Doylestown.…" at bounding box center [673, 552] width 528 height 62
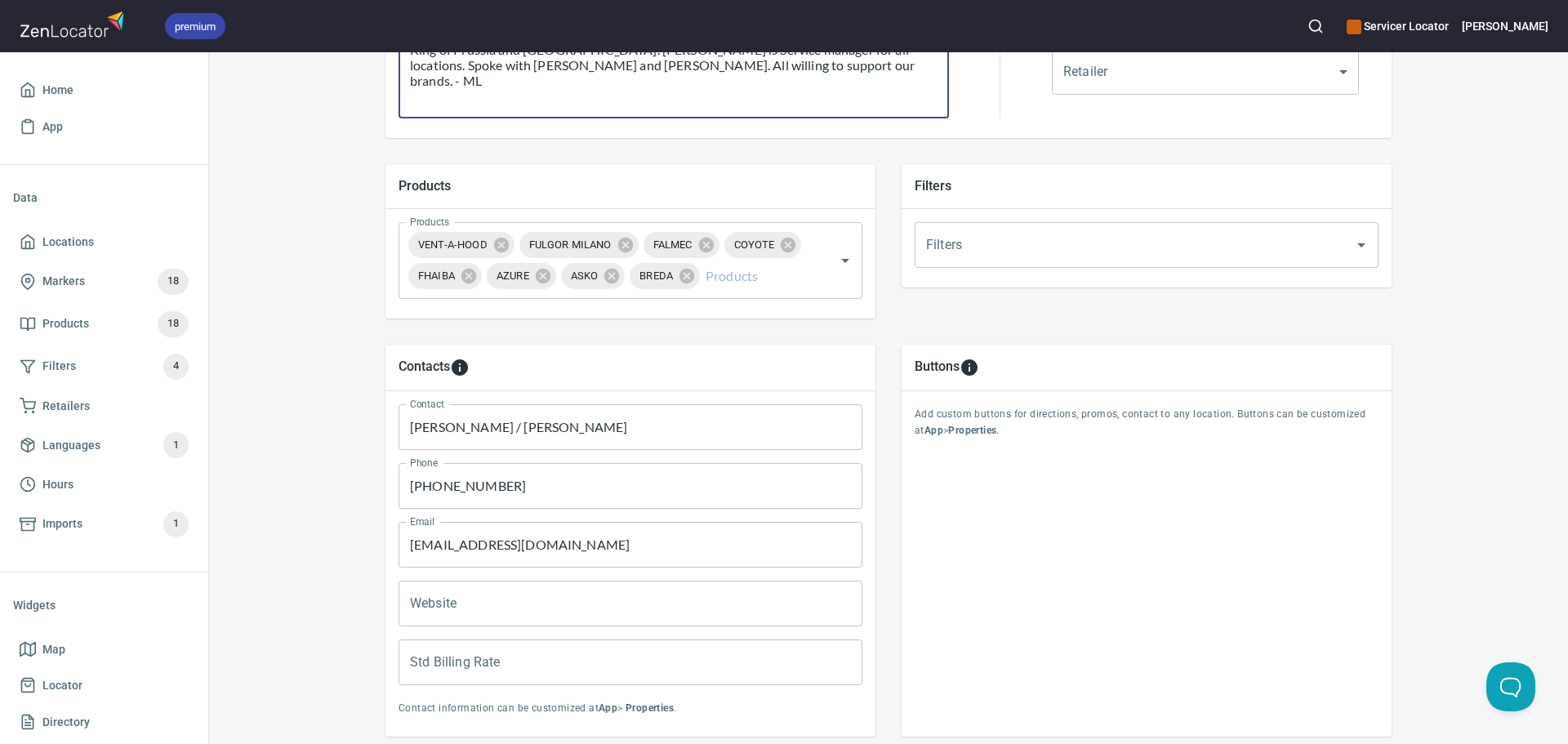
scroll to position [589, 0]
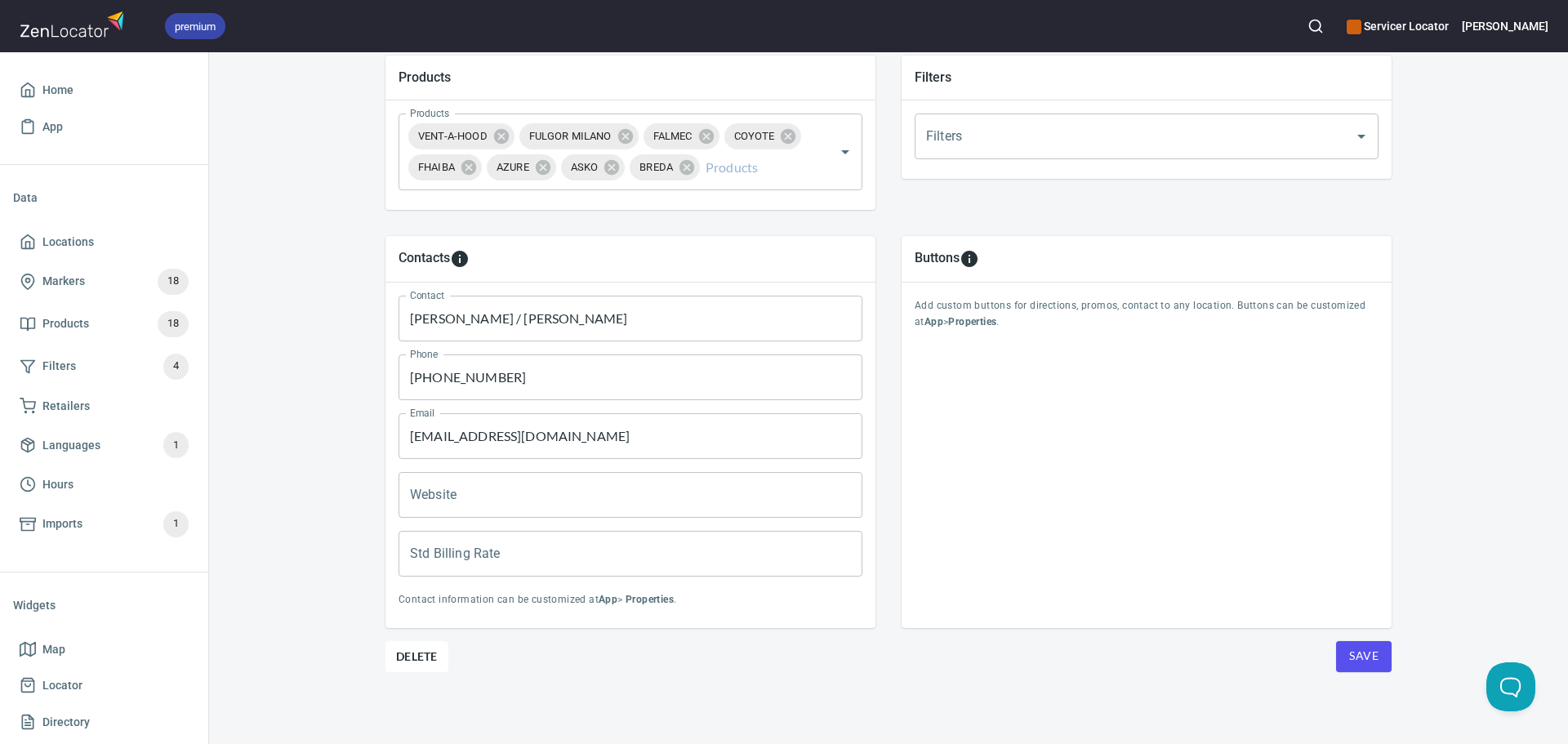
type textarea "9/26/25 - Liz and Robert own MRA of Doylestown, King of Prussia and Doylestown.…"
click at [1363, 657] on span "Save" at bounding box center [1363, 655] width 29 height 20
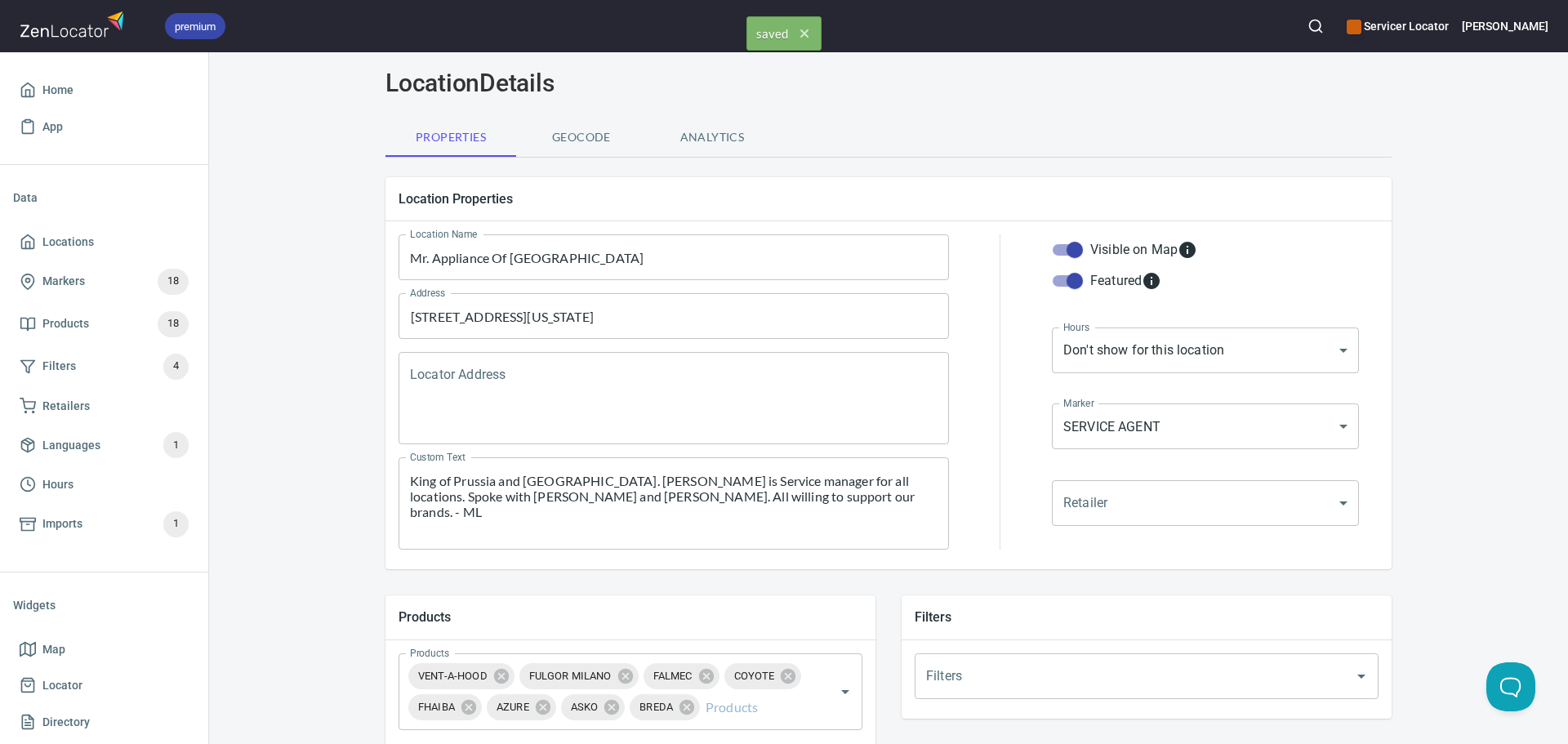
scroll to position [0, 0]
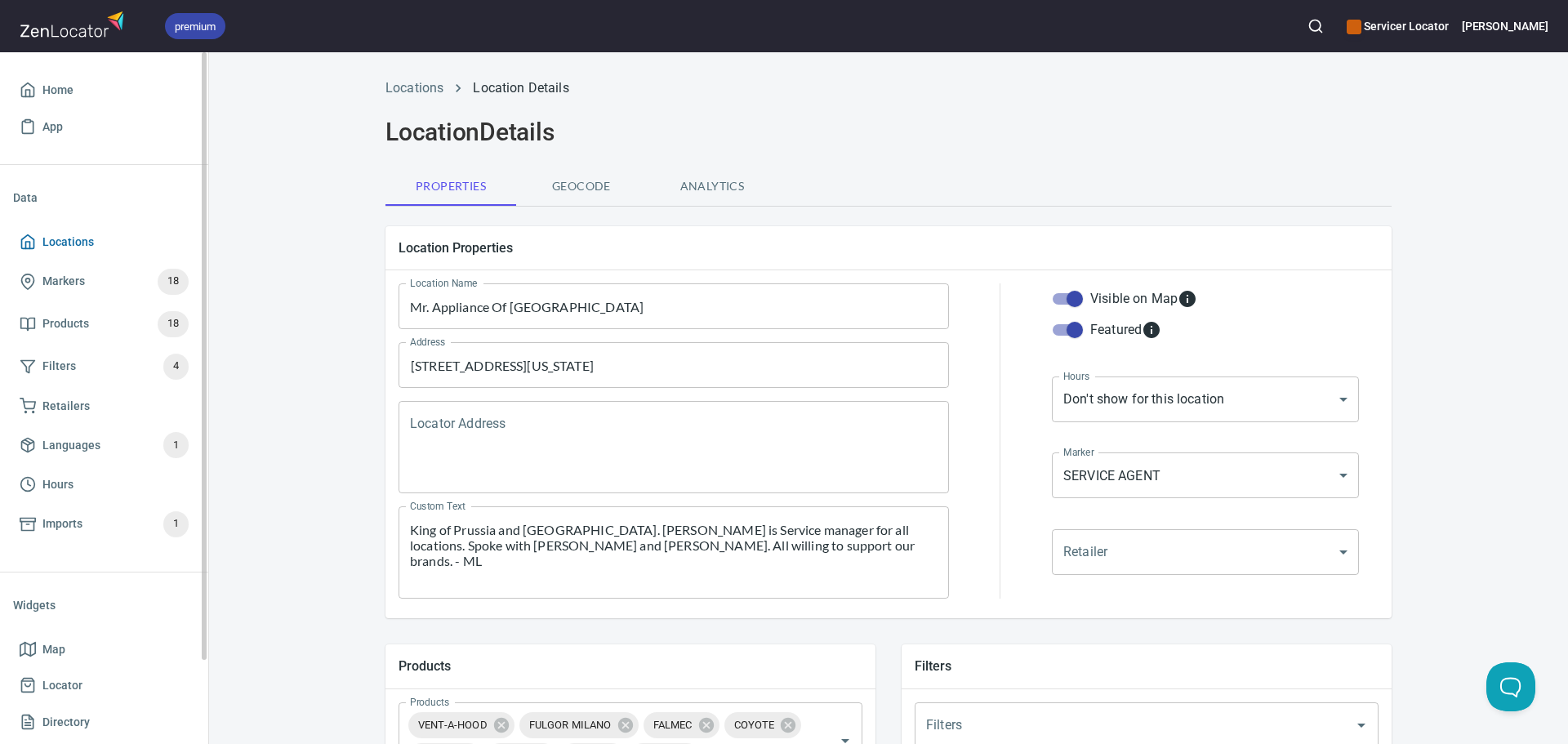
click at [104, 236] on span "Locations" at bounding box center [104, 242] width 169 height 20
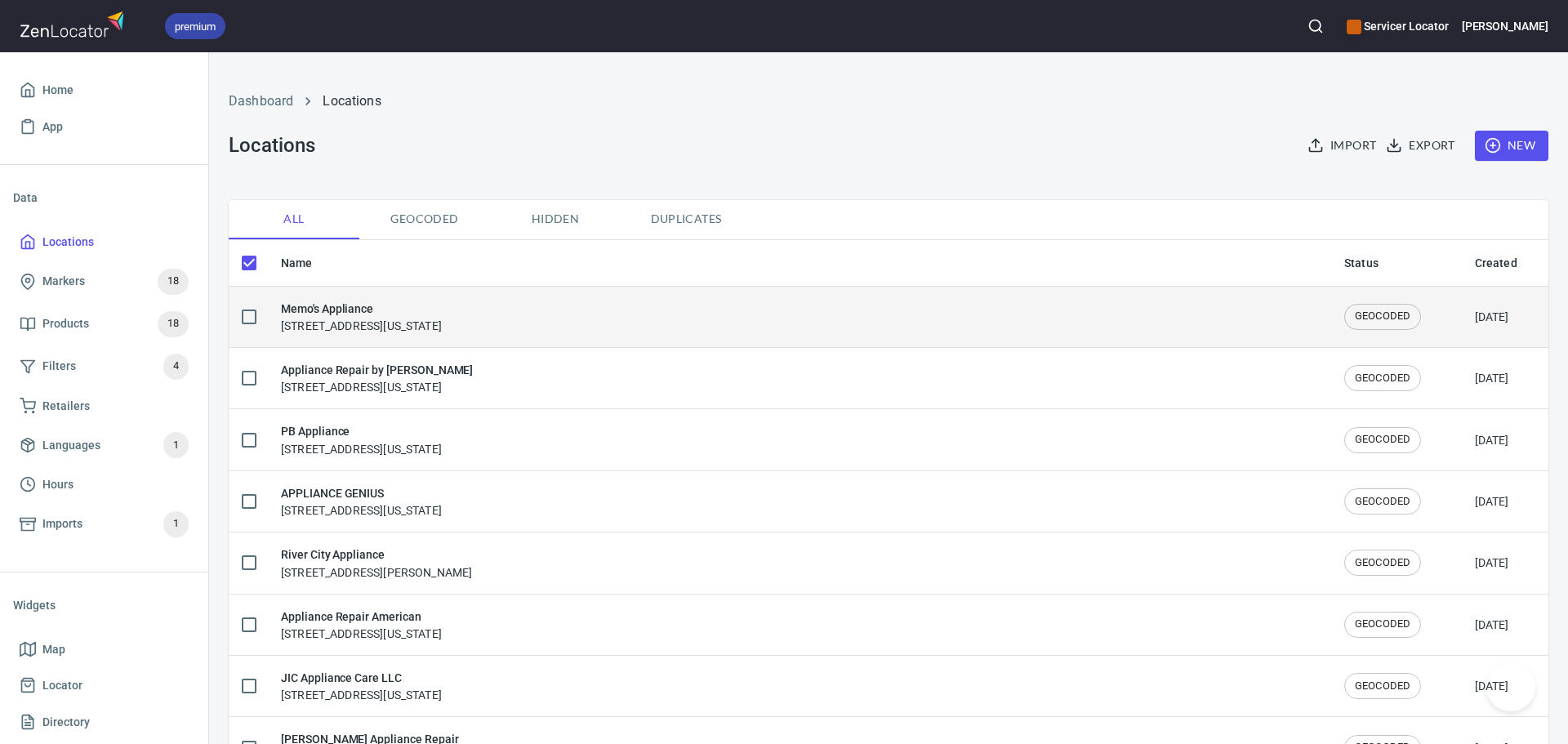
checkbox input "false"
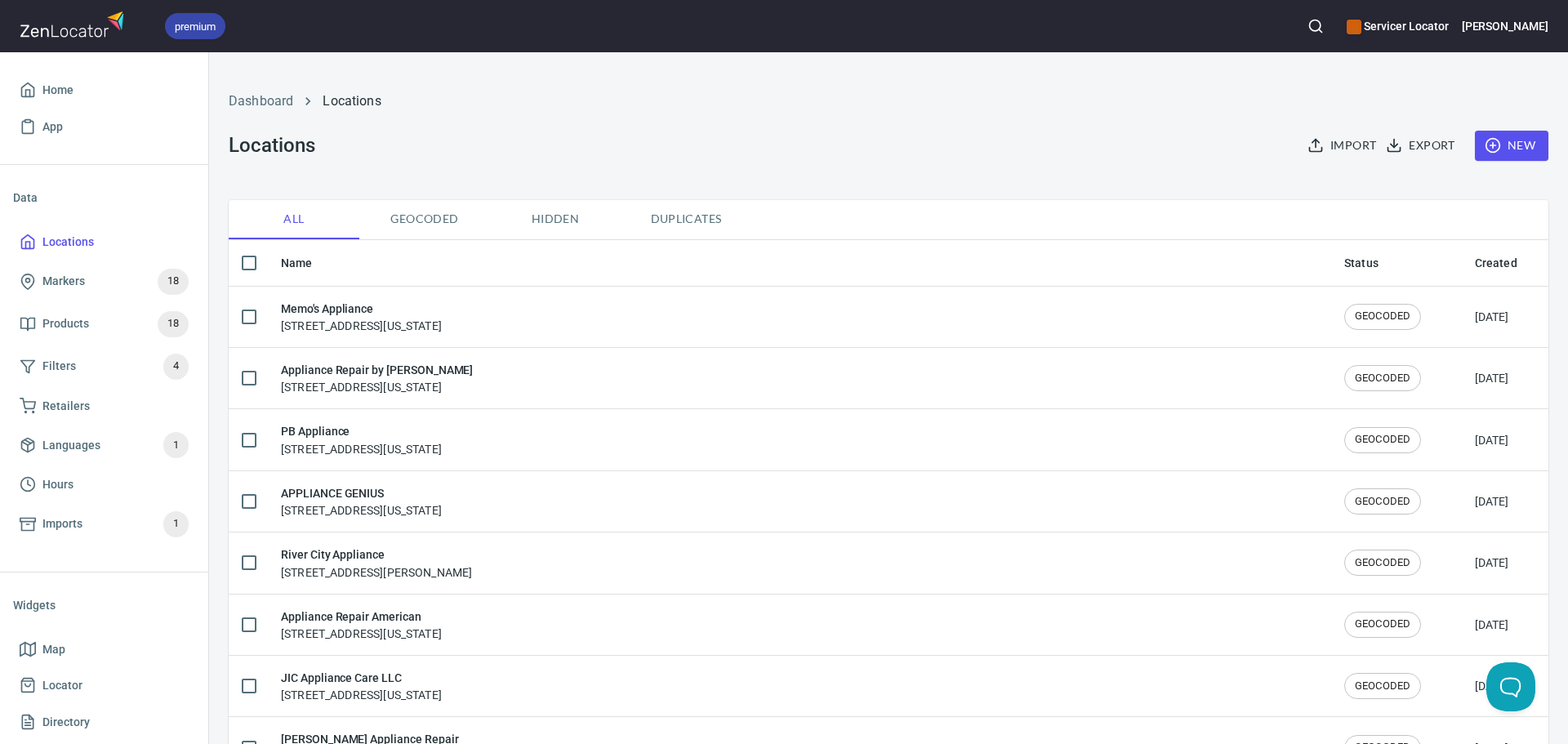
click at [1529, 145] on button "New" at bounding box center [1511, 145] width 74 height 30
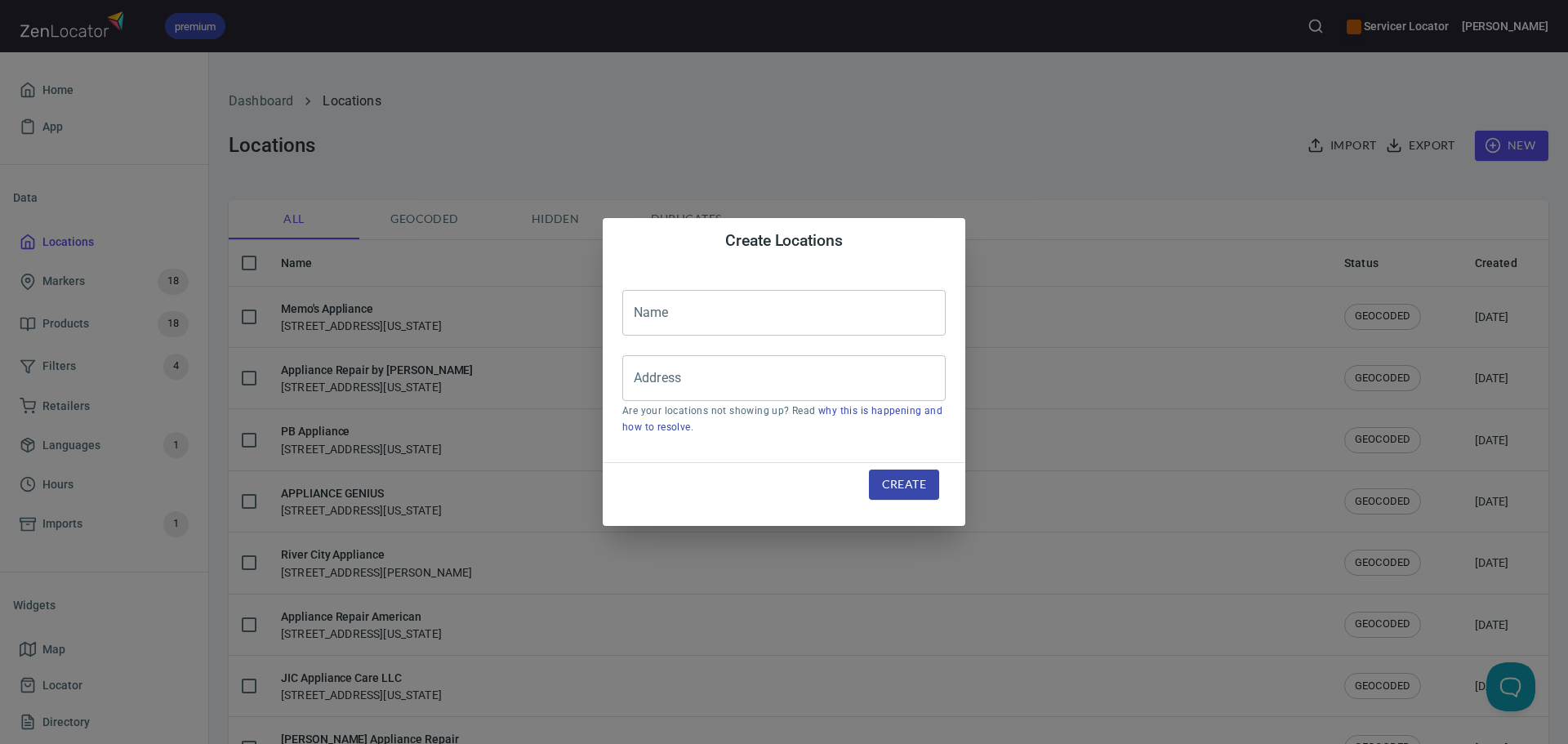
click at [759, 301] on input "text" at bounding box center [784, 313] width 324 height 46
type input "Mr. Appliance of Lititz"
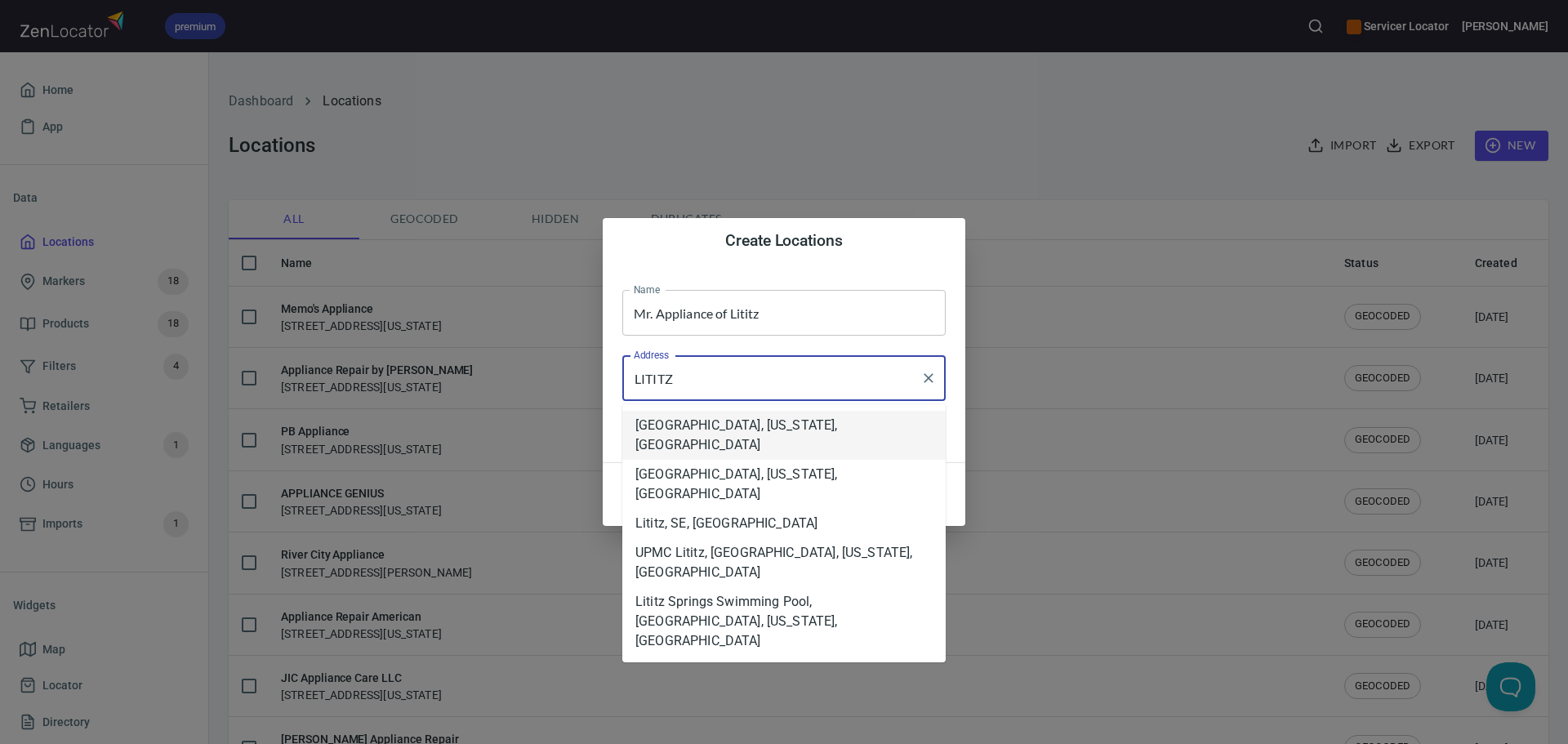
click at [725, 432] on li "[GEOGRAPHIC_DATA], [US_STATE], [GEOGRAPHIC_DATA]" at bounding box center [784, 435] width 324 height 49
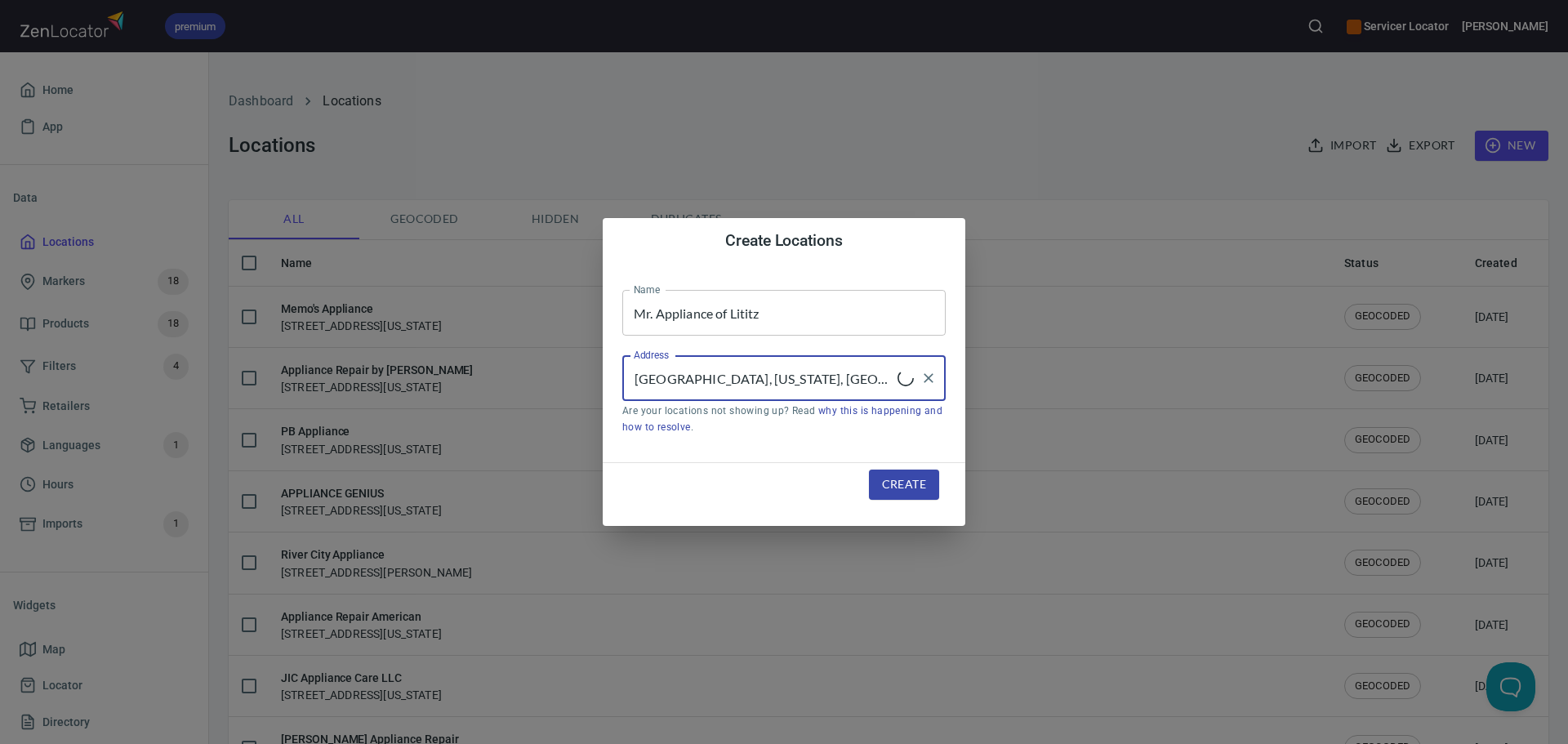
type input "[GEOGRAPHIC_DATA], [US_STATE], [GEOGRAPHIC_DATA]"
click at [892, 484] on span "Create" at bounding box center [904, 484] width 44 height 20
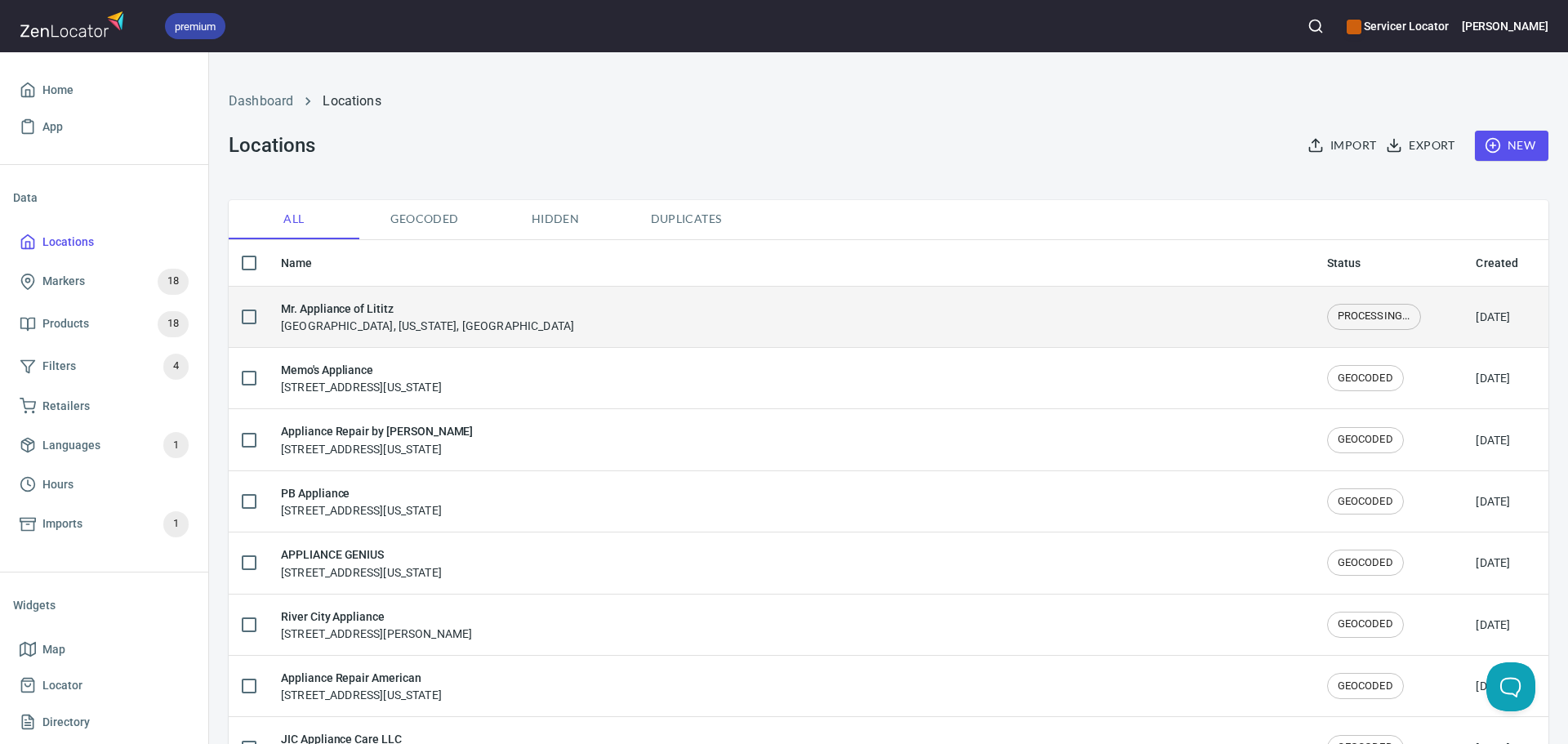
click at [508, 327] on div "Mr. Appliance of Lititz Lititz, [US_STATE], [GEOGRAPHIC_DATA]" at bounding box center [791, 317] width 1020 height 35
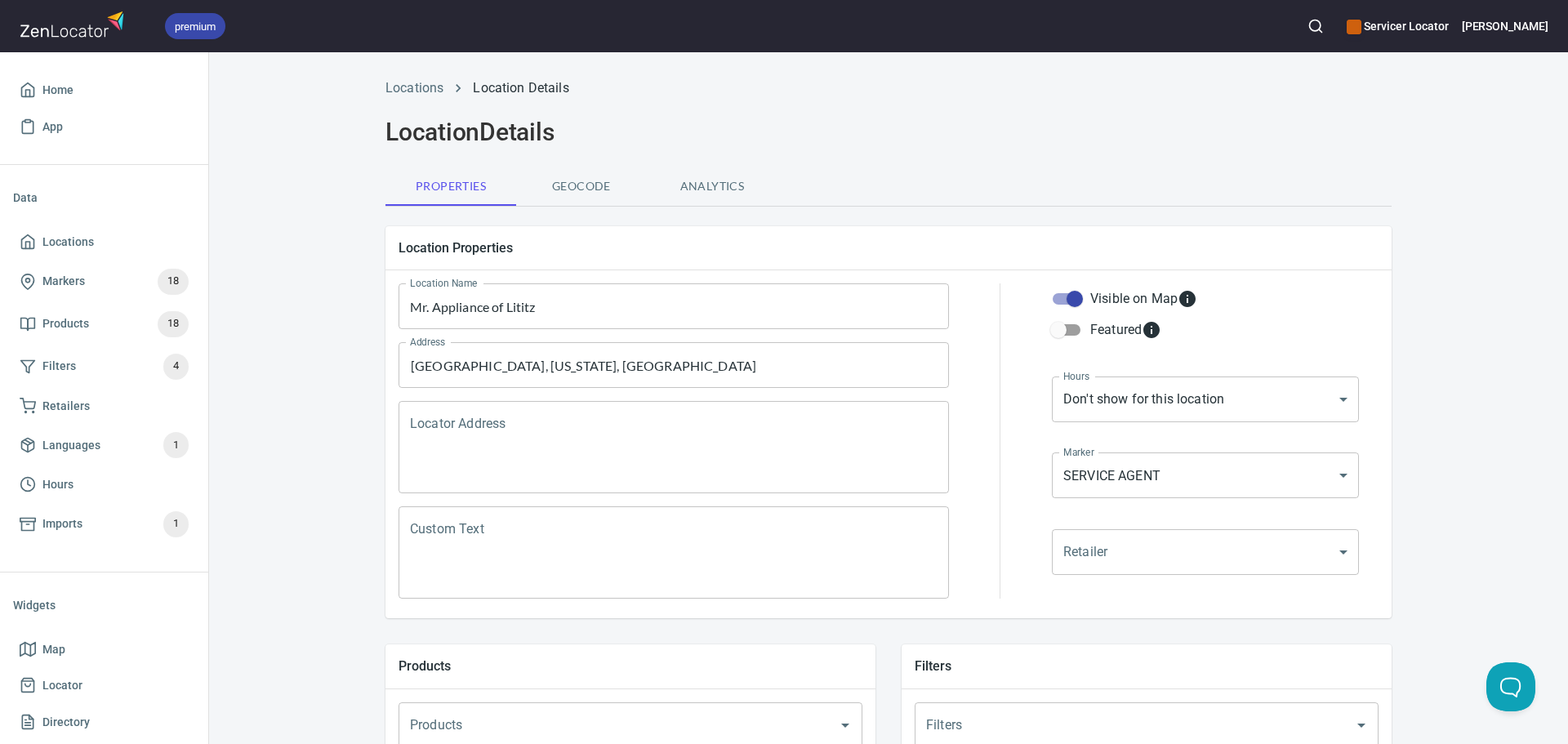
click at [431, 568] on textarea "Custom Text" at bounding box center [673, 552] width 528 height 62
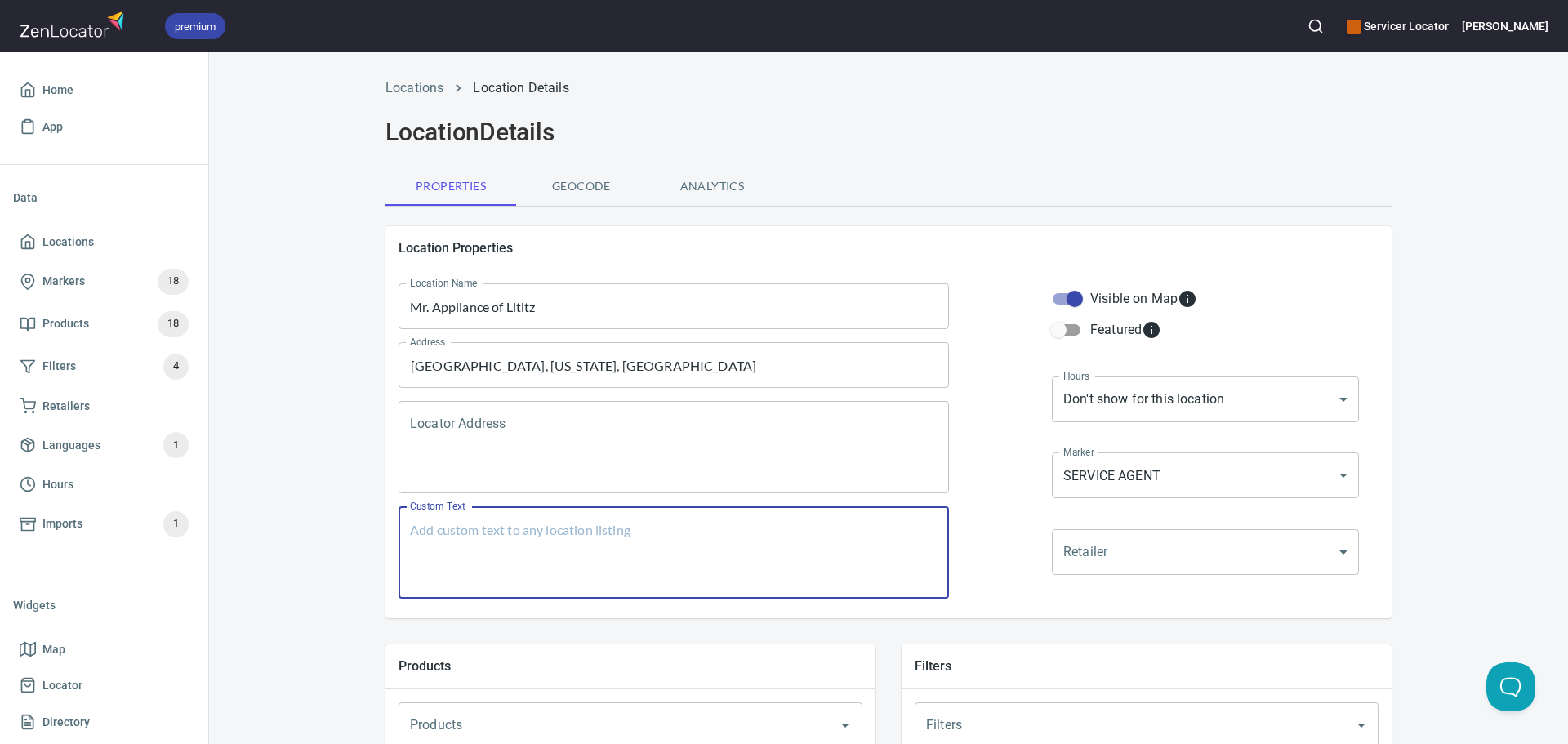
click at [435, 559] on textarea "Custom Text" at bounding box center [673, 552] width 528 height 62
paste textarea "Shipping address is the same for all ( [STREET_ADDRESS] )"
click at [402, 533] on div "Shipping address is the same for all ( [STREET_ADDRESS] ) Custom Text" at bounding box center [673, 552] width 551 height 92
click at [410, 528] on textarea "Shipping address is the same for all ( [STREET_ADDRESS] )" at bounding box center [673, 552] width 528 height 62
click at [426, 521] on div "Shipping address is the same for all ( [STREET_ADDRESS] ) Custom Text" at bounding box center [673, 552] width 551 height 92
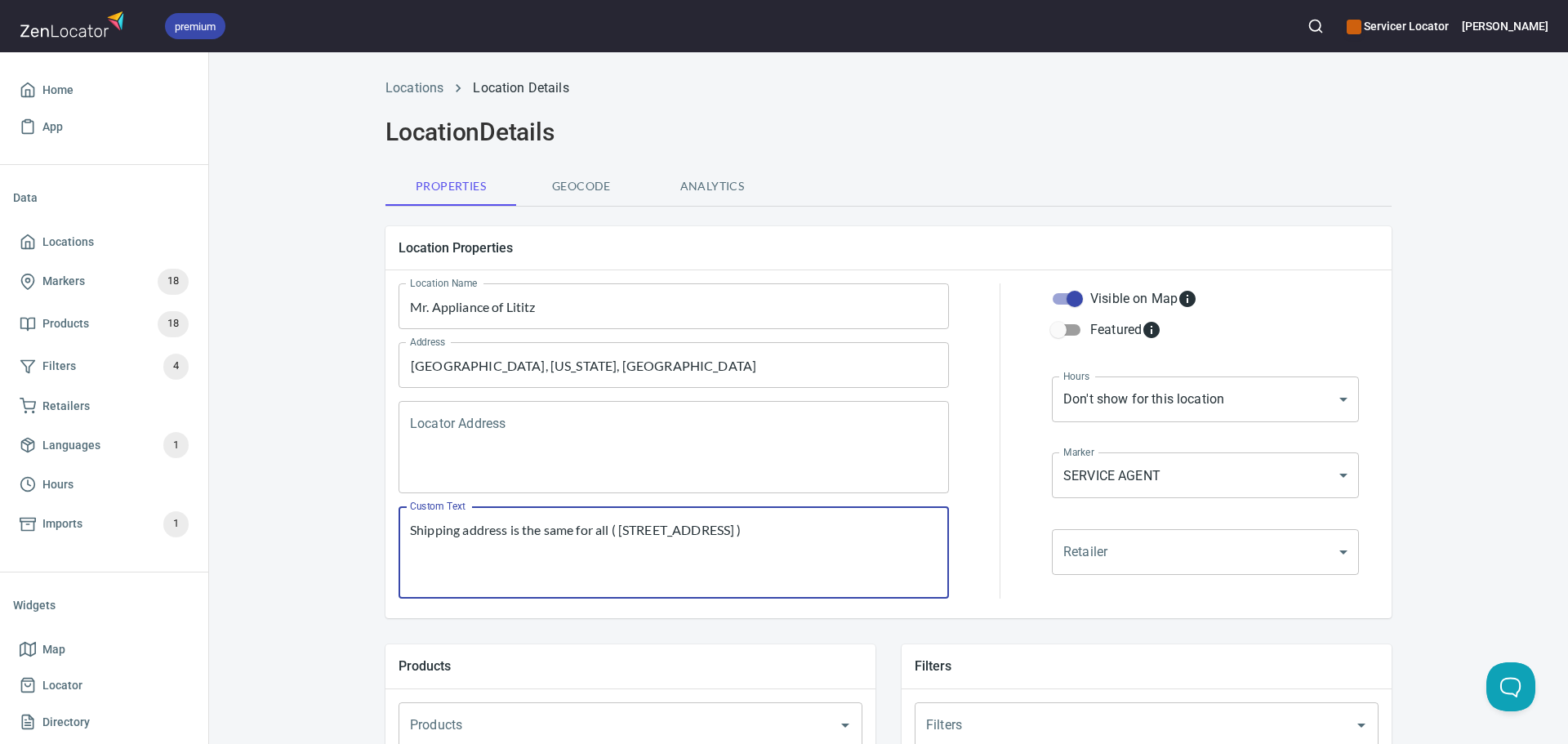
click at [426, 525] on textarea "Shipping address is the same for all ( [STREET_ADDRESS] )" at bounding box center [673, 552] width 528 height 62
paste textarea "[PERSON_NAME] and [PERSON_NAME] own MRA of [GEOGRAPHIC_DATA], [GEOGRAPHIC_DATA]…"
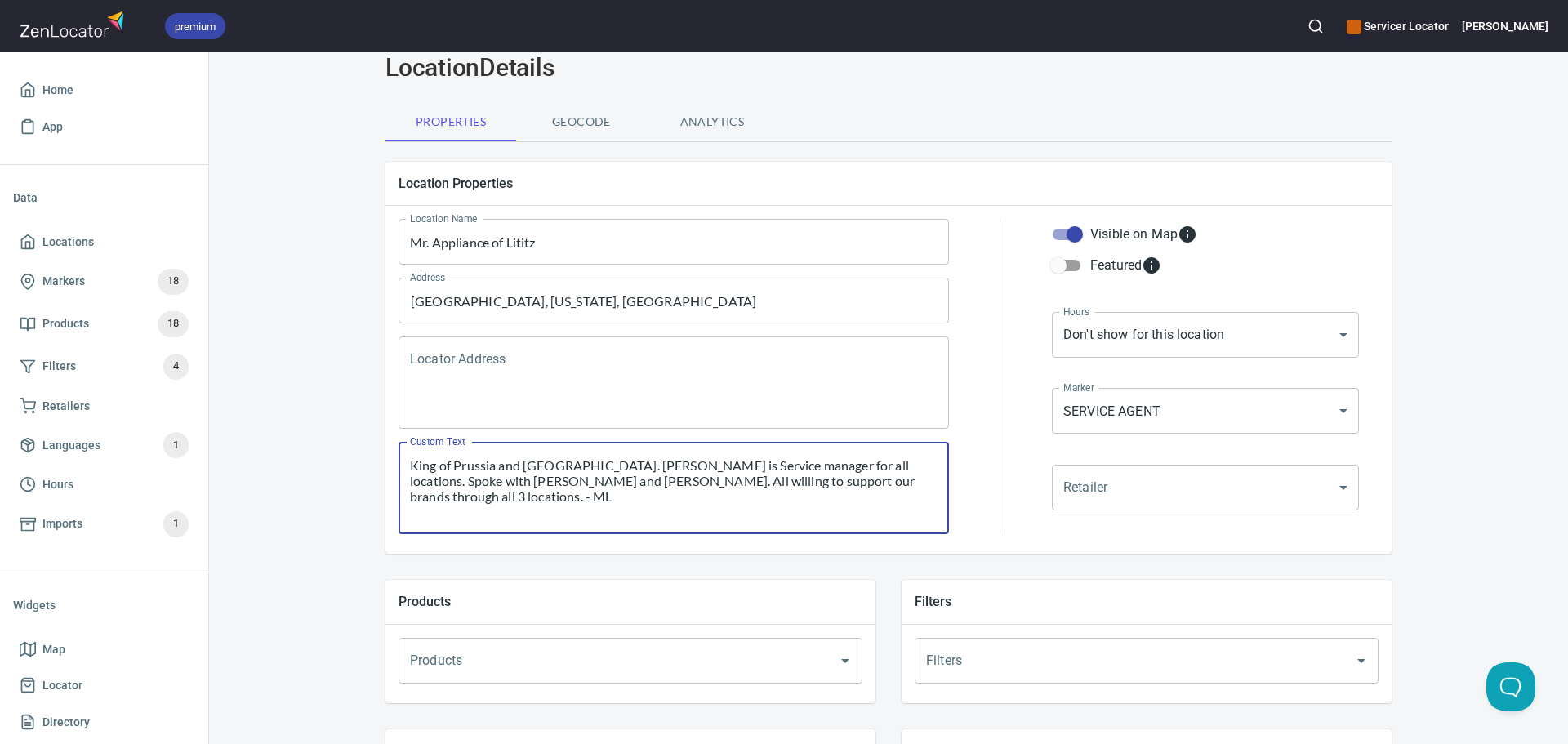
scroll to position [245, 0]
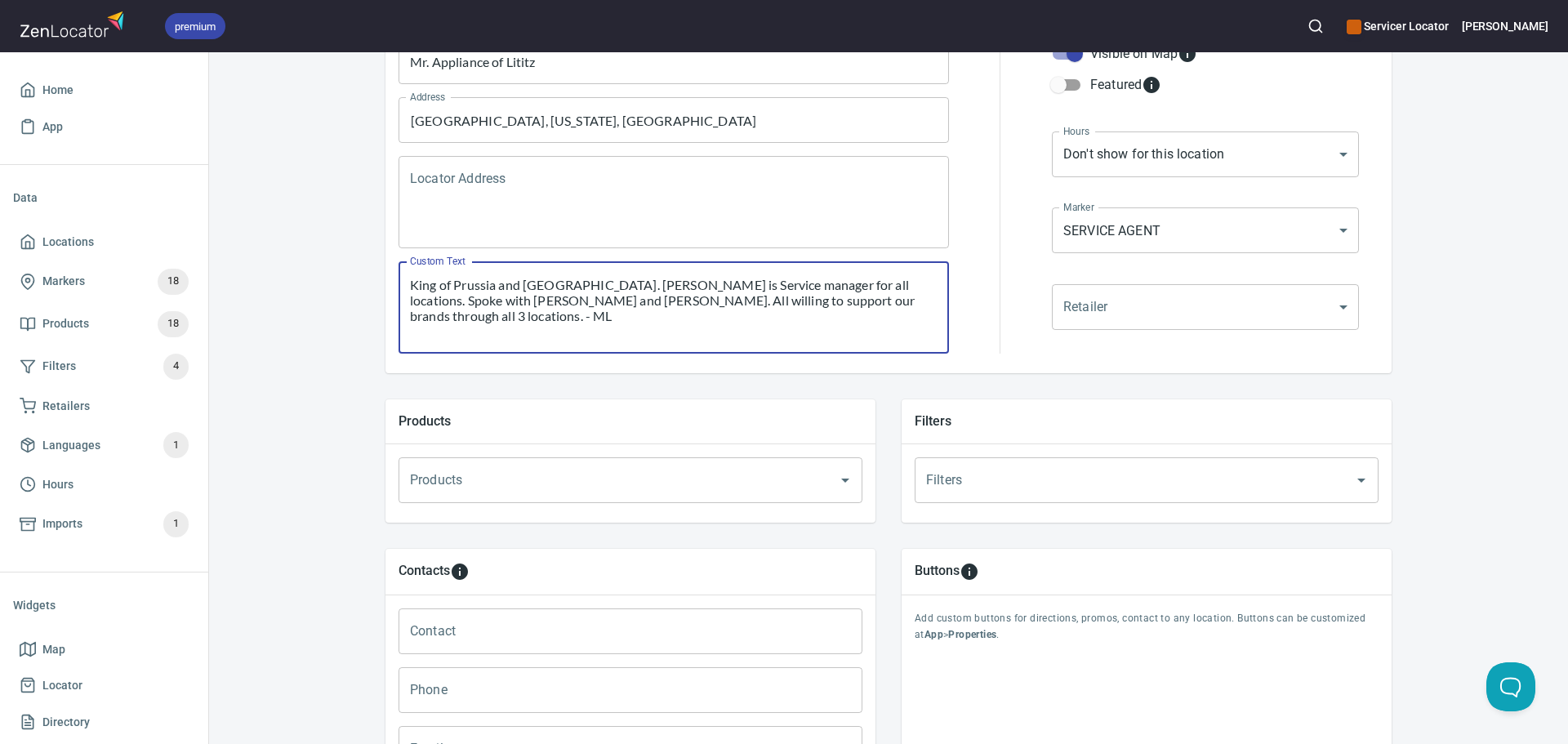
type textarea "[DATE] - [PERSON_NAME] and [PERSON_NAME] own MRA of [GEOGRAPHIC_DATA], King of …"
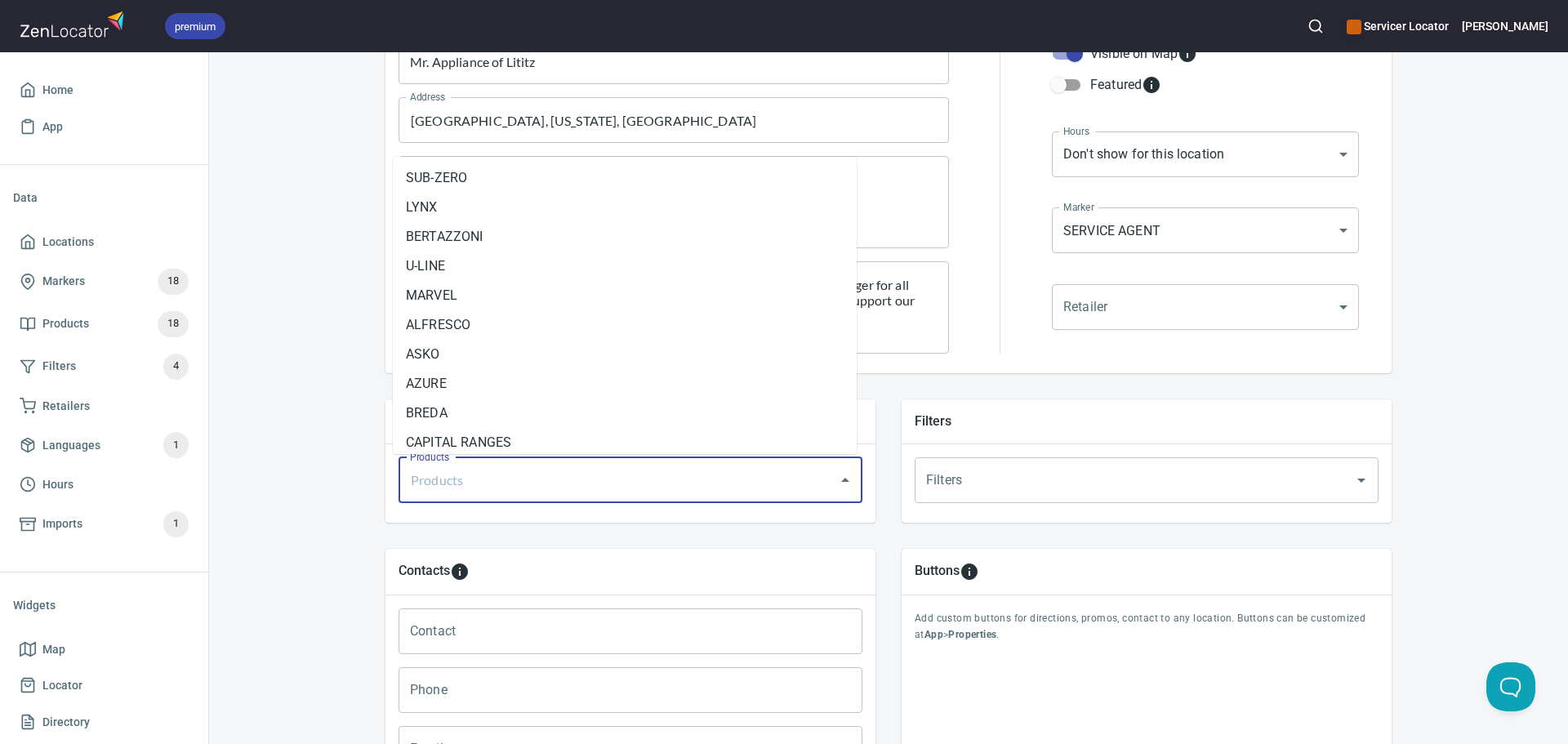
click at [476, 488] on input "Products" at bounding box center [608, 480] width 404 height 31
click at [480, 356] on li "ASKO" at bounding box center [624, 354] width 464 height 29
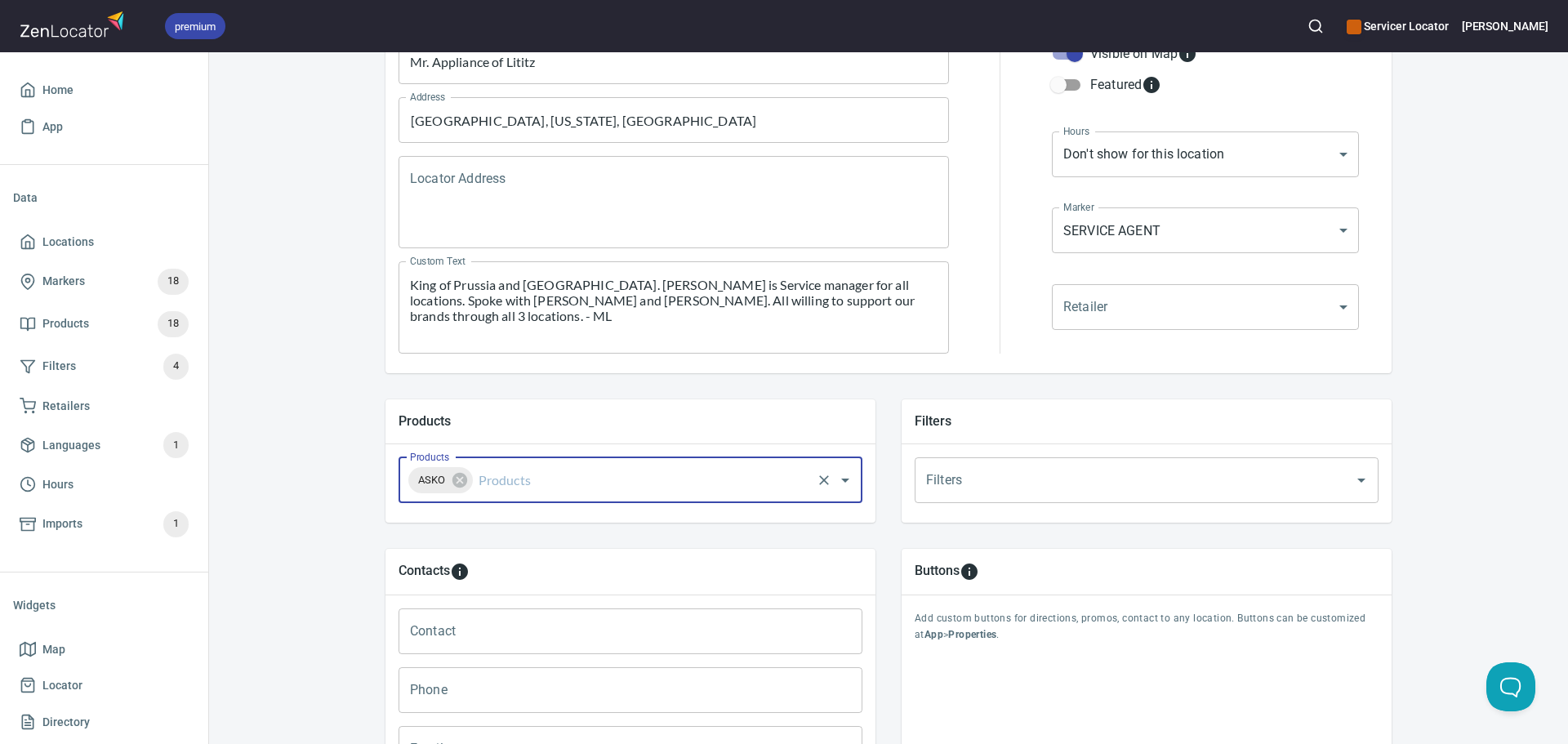
click at [526, 480] on input "Products" at bounding box center [642, 480] width 334 height 31
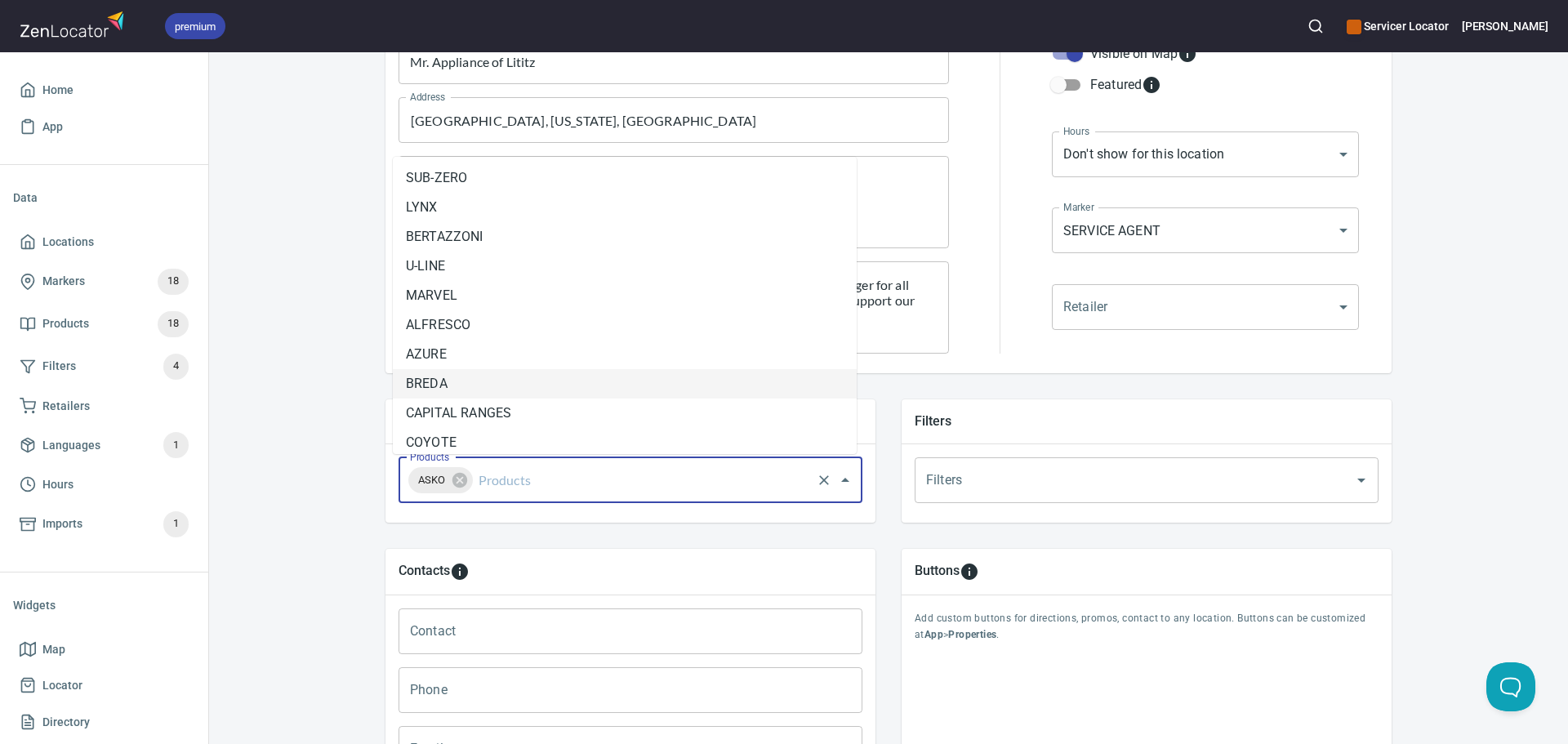
click at [518, 387] on li "BREDA" at bounding box center [624, 383] width 464 height 29
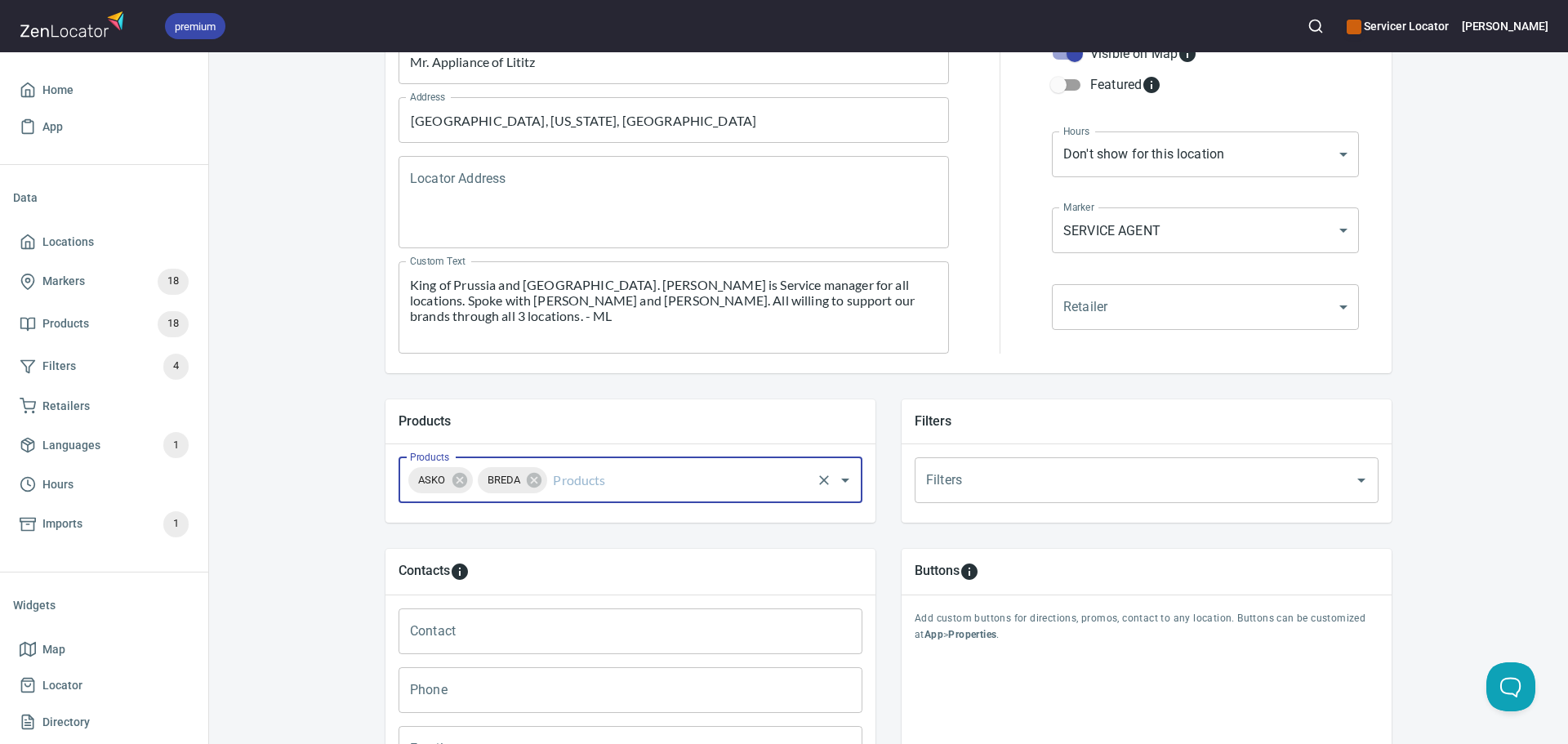
click at [564, 477] on input "Products" at bounding box center [679, 480] width 260 height 31
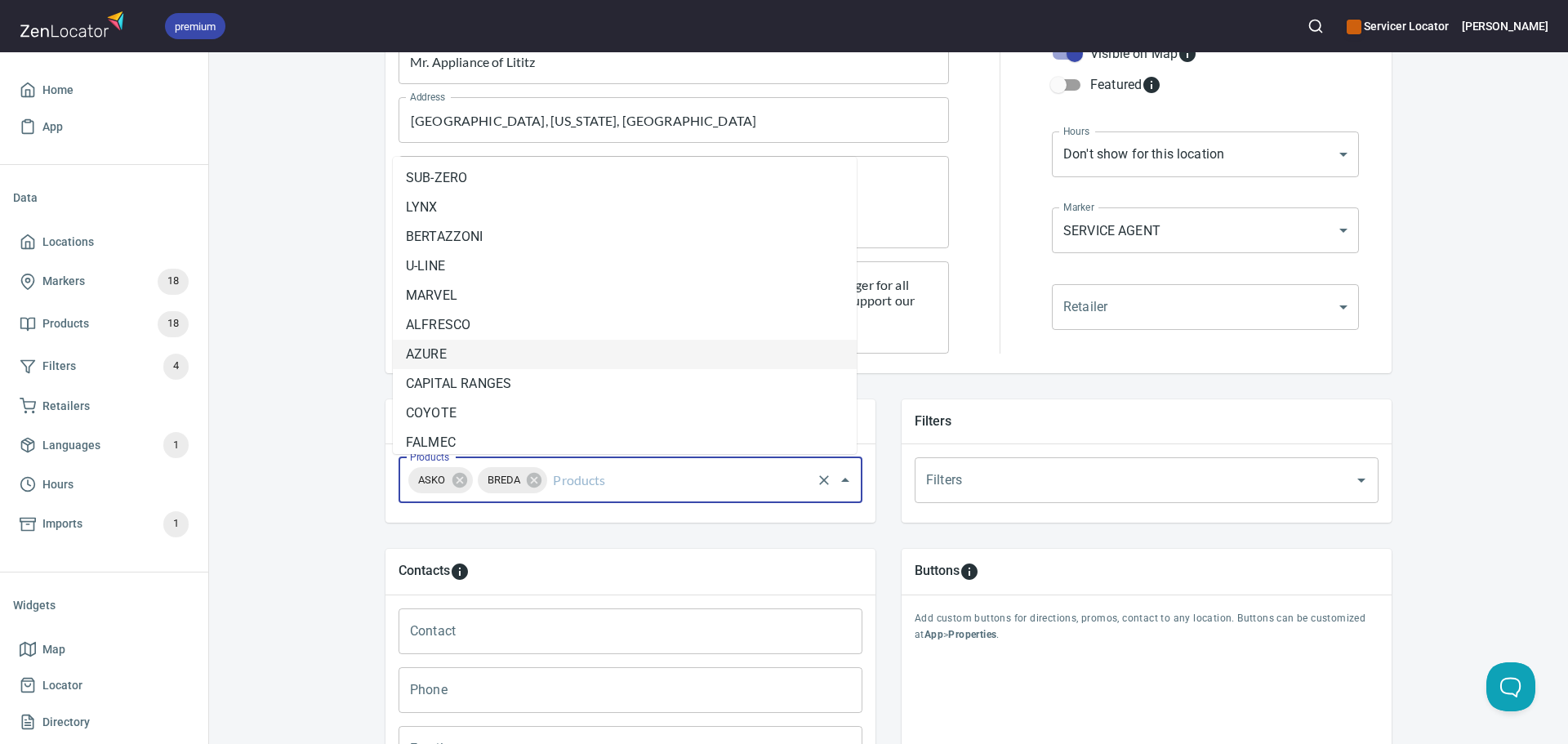
scroll to position [186, 0]
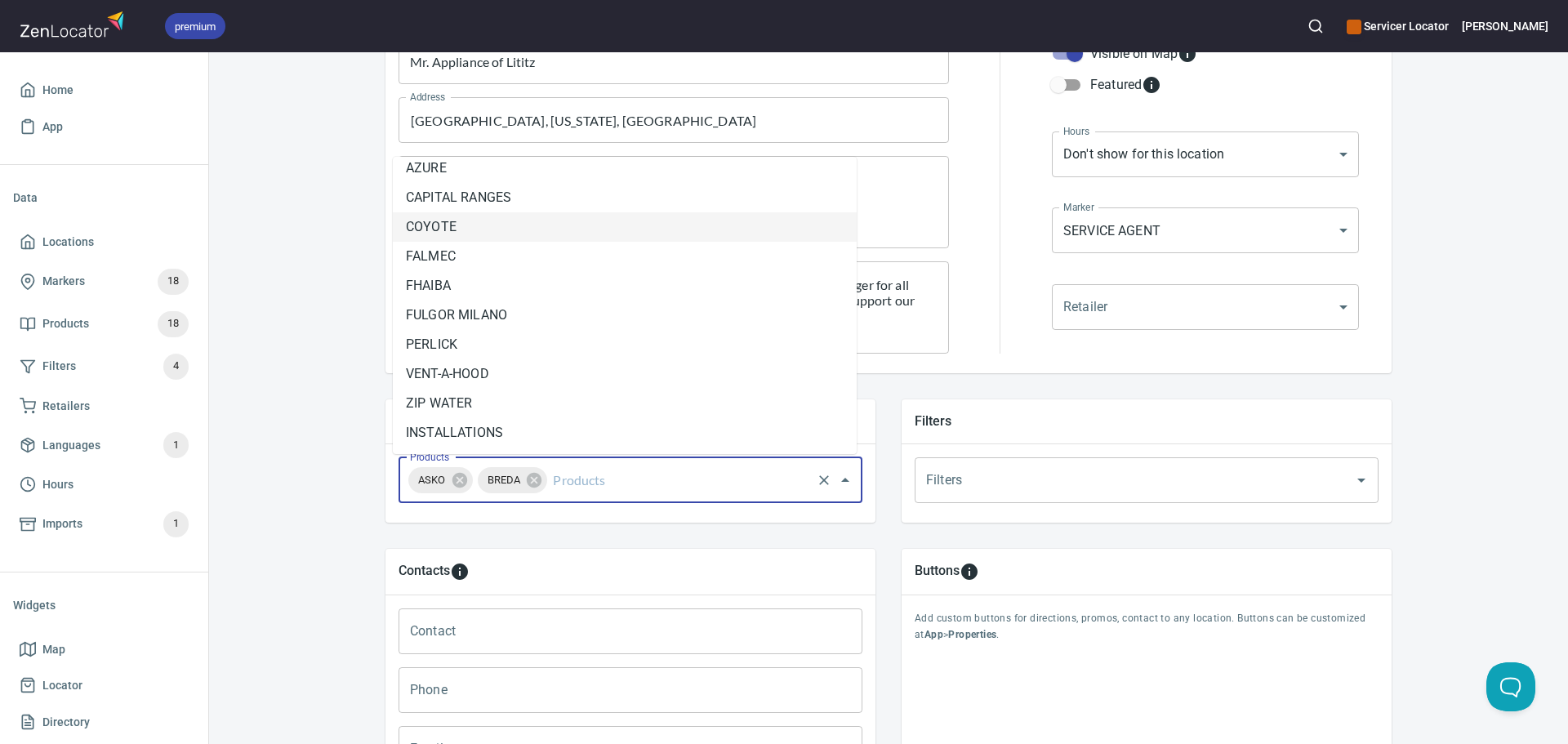
click at [562, 219] on li "COYOTE" at bounding box center [624, 226] width 464 height 29
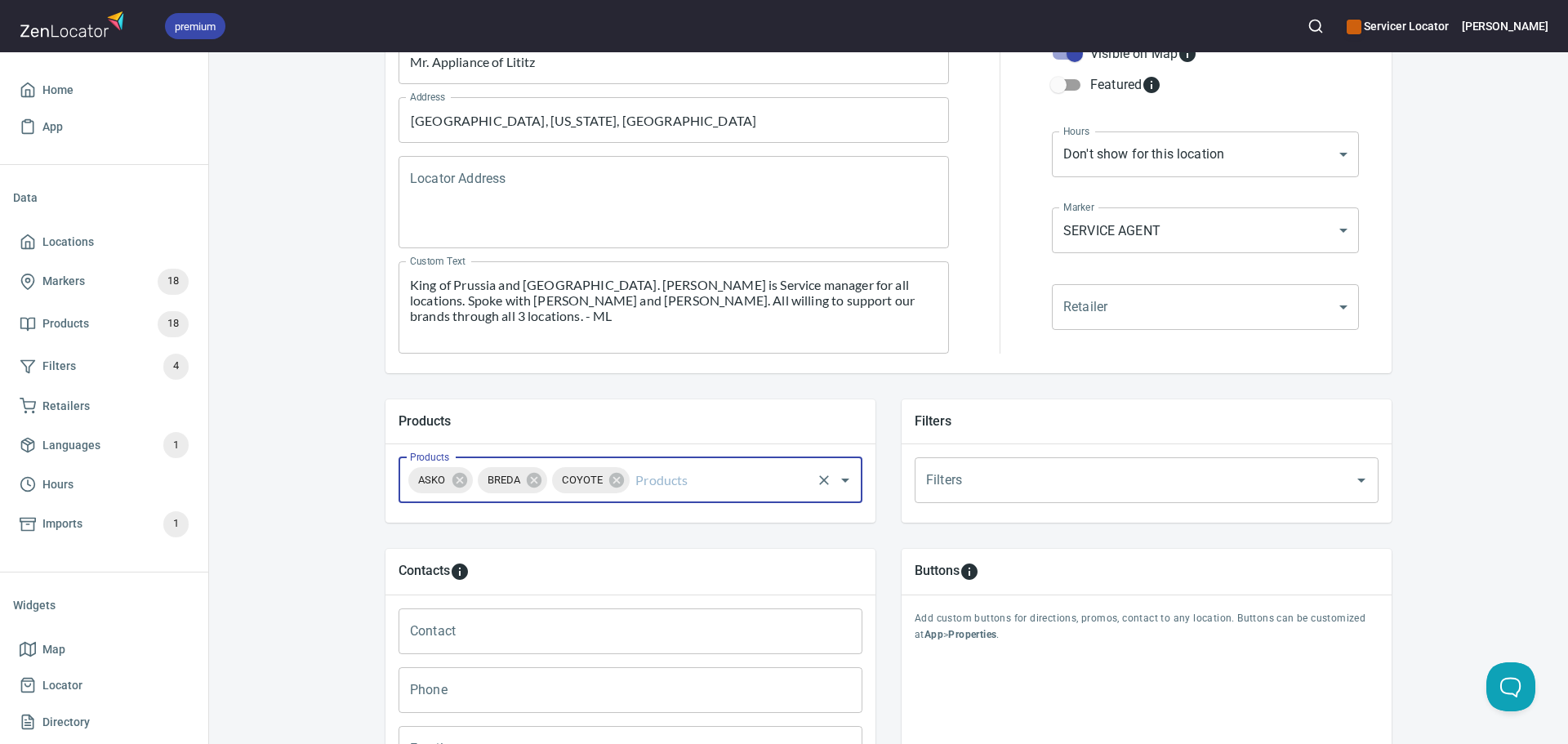
click at [670, 502] on div "ASKO BREDA COYOTE Products" at bounding box center [630, 481] width 464 height 46
click at [670, 486] on input "Products" at bounding box center [721, 480] width 177 height 31
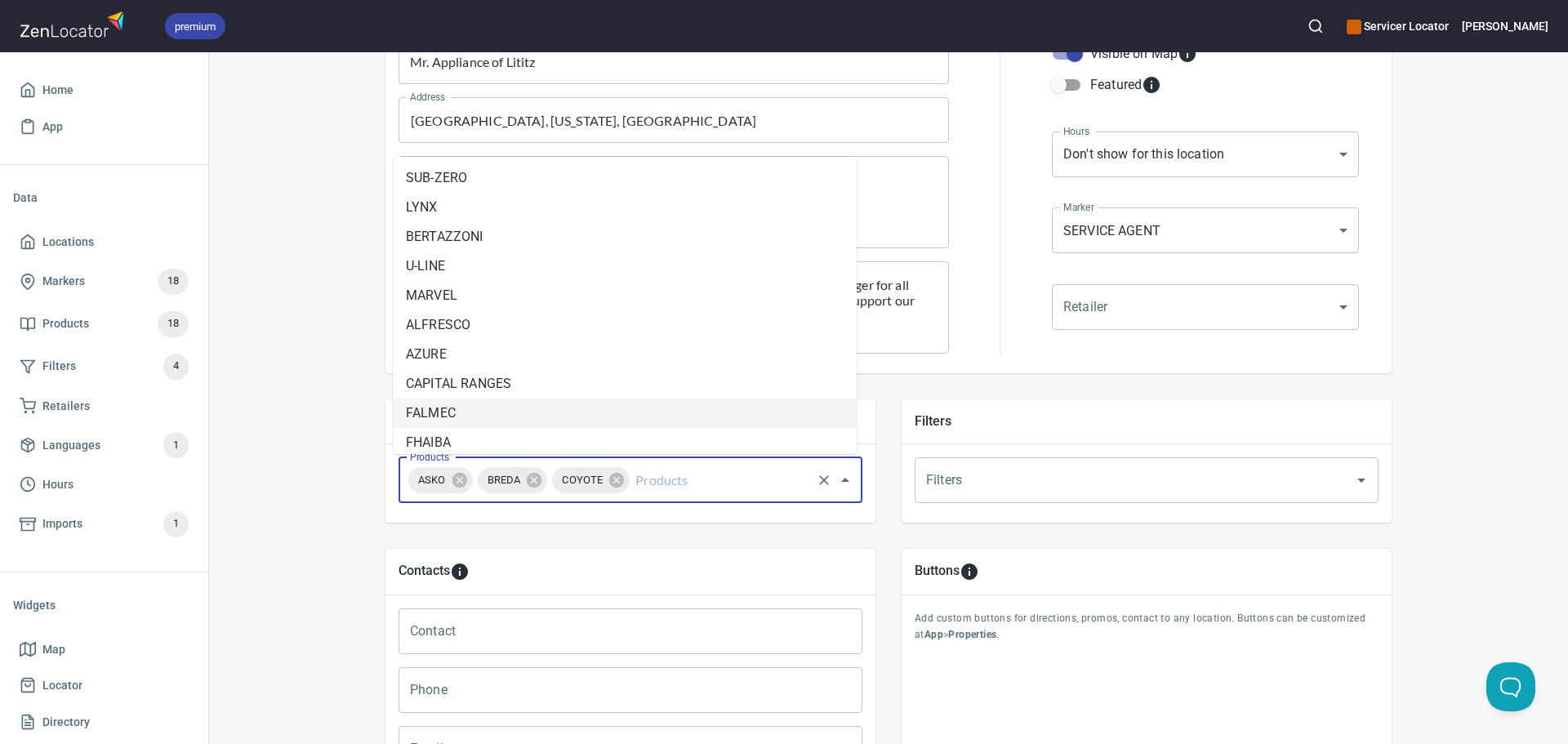
click at [572, 409] on li "FALMEC" at bounding box center [624, 412] width 464 height 29
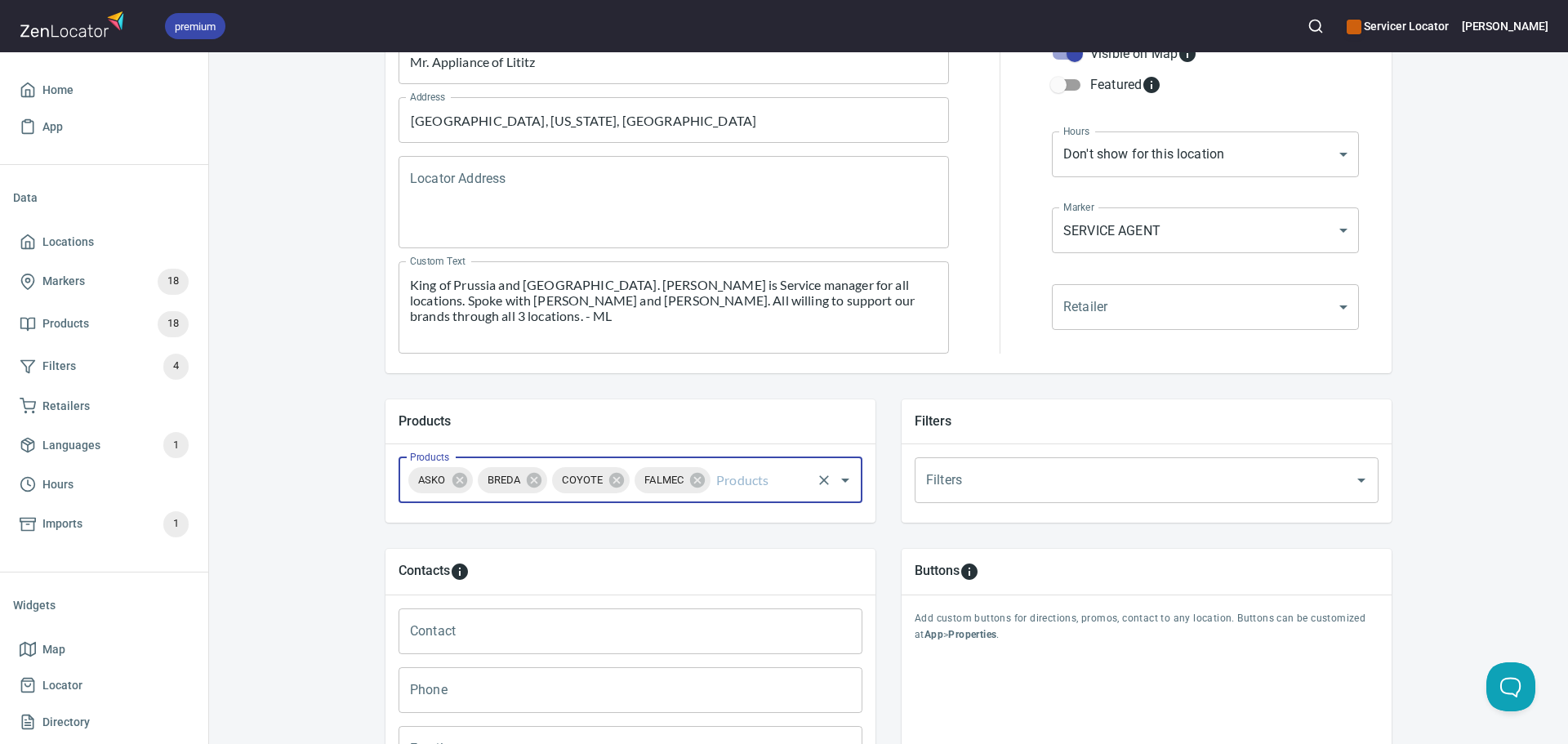
click at [723, 485] on input "Products" at bounding box center [761, 480] width 97 height 31
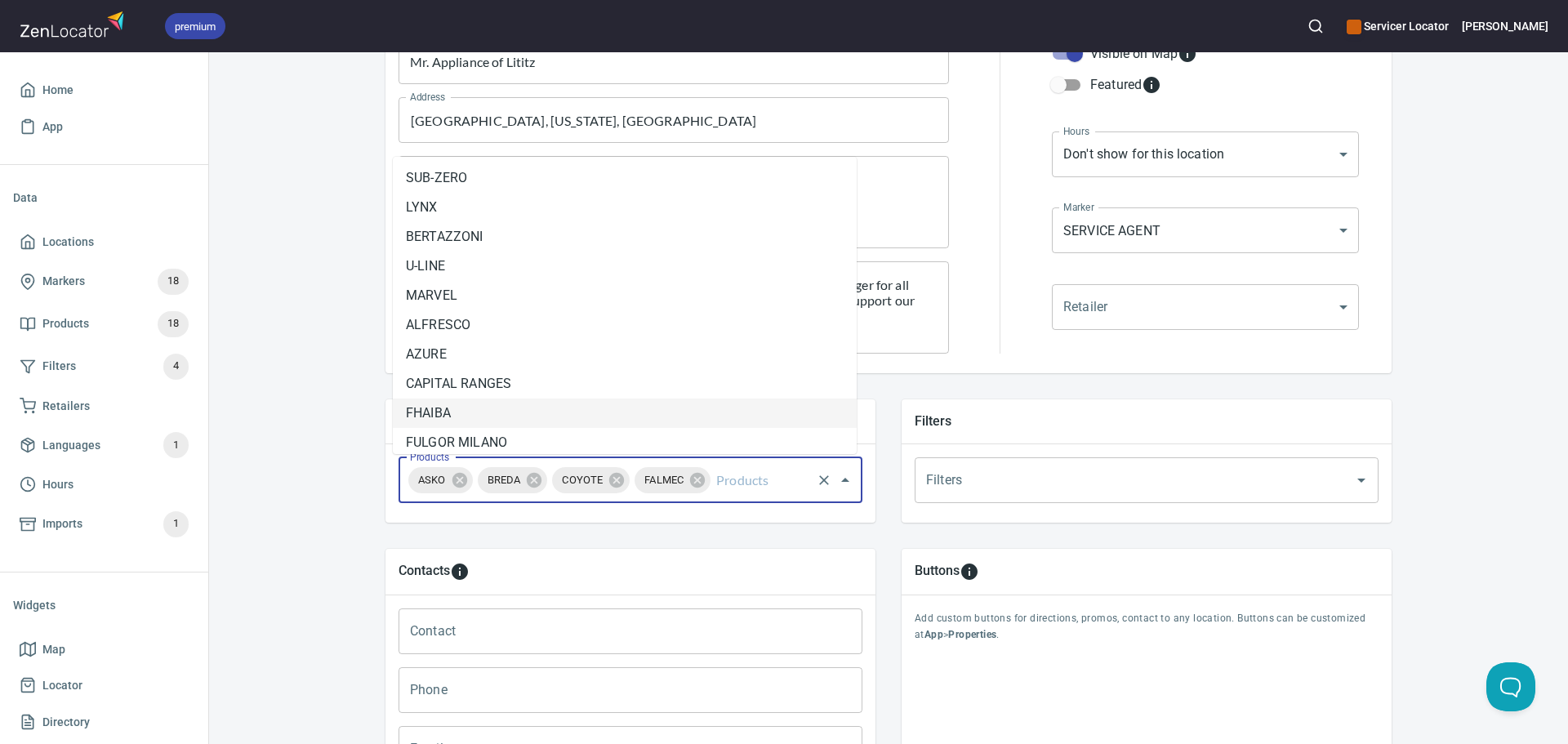
click at [553, 419] on li "FHAIBA" at bounding box center [624, 412] width 464 height 29
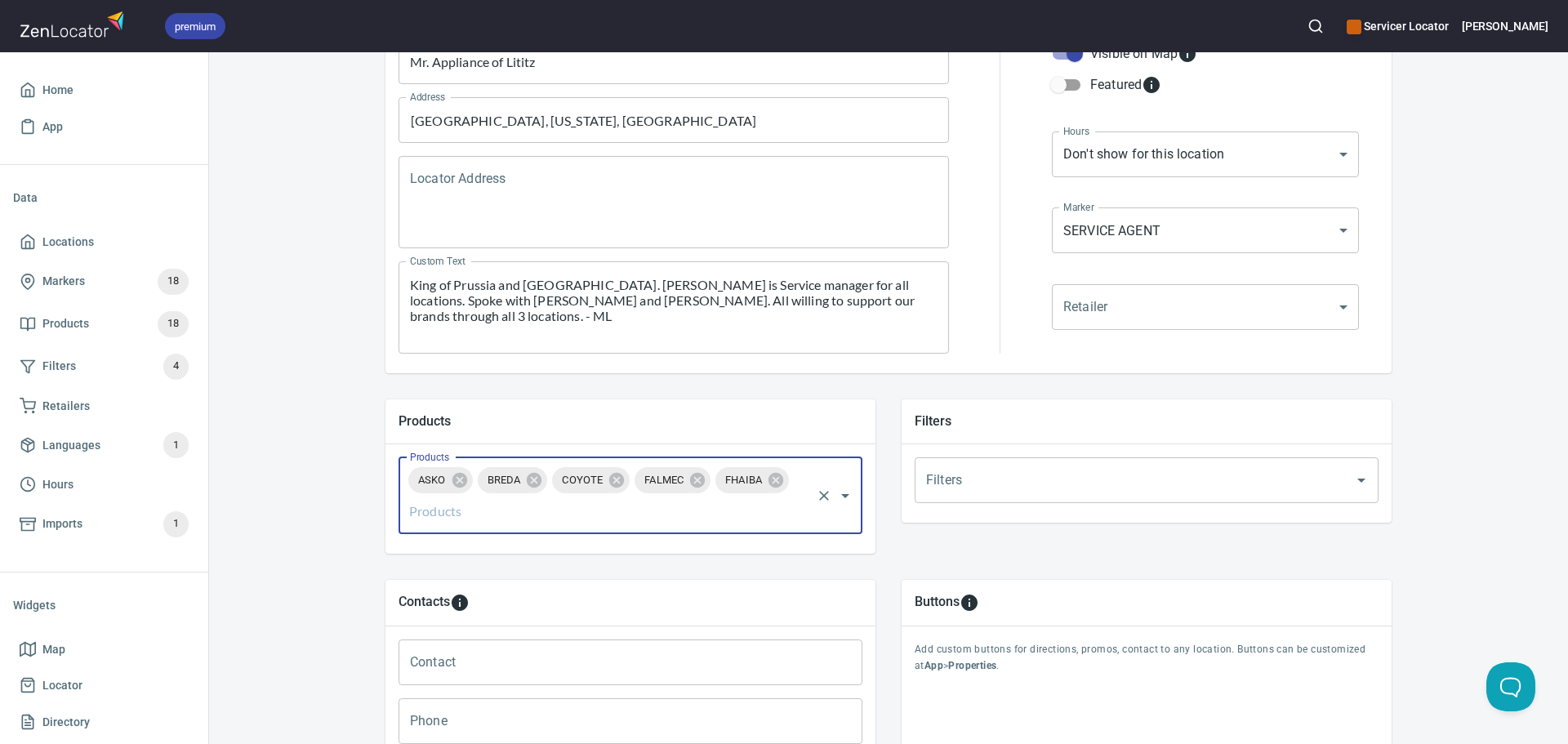
click at [710, 507] on input "Products" at bounding box center [608, 511] width 404 height 31
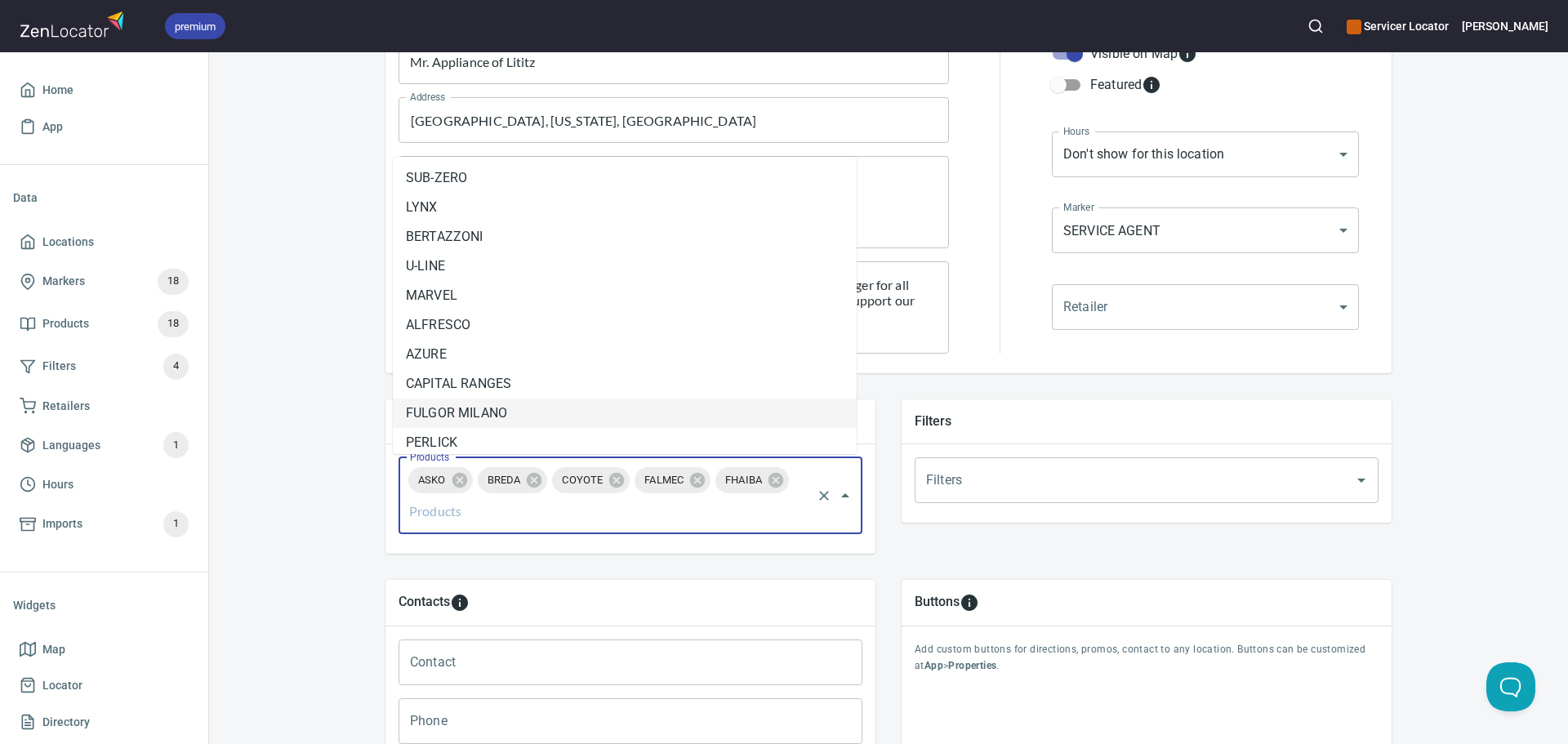
click at [617, 424] on li "FULGOR MILANO" at bounding box center [624, 412] width 464 height 29
click at [614, 510] on input "Products" at bounding box center [670, 511] width 279 height 31
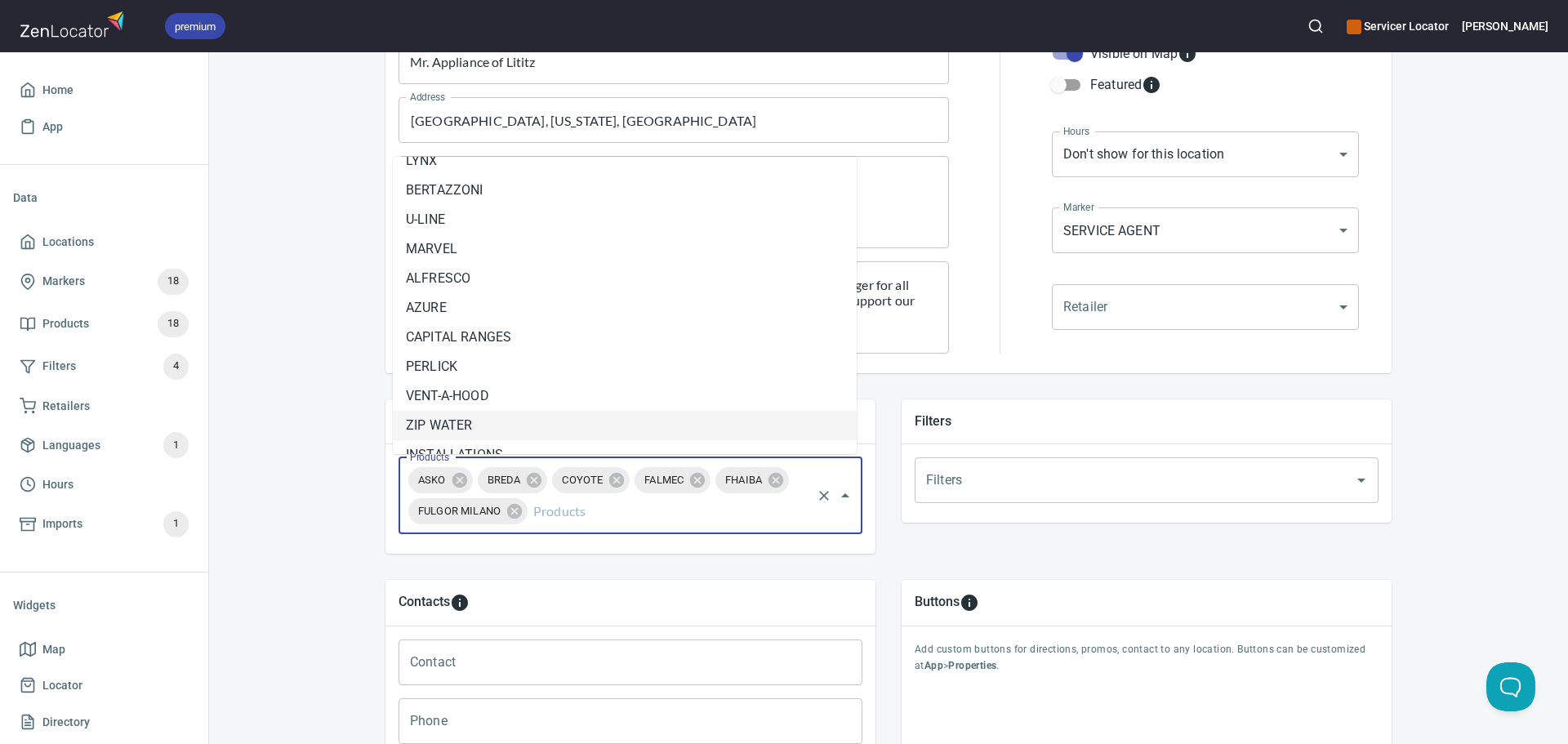
scroll to position [68, 0]
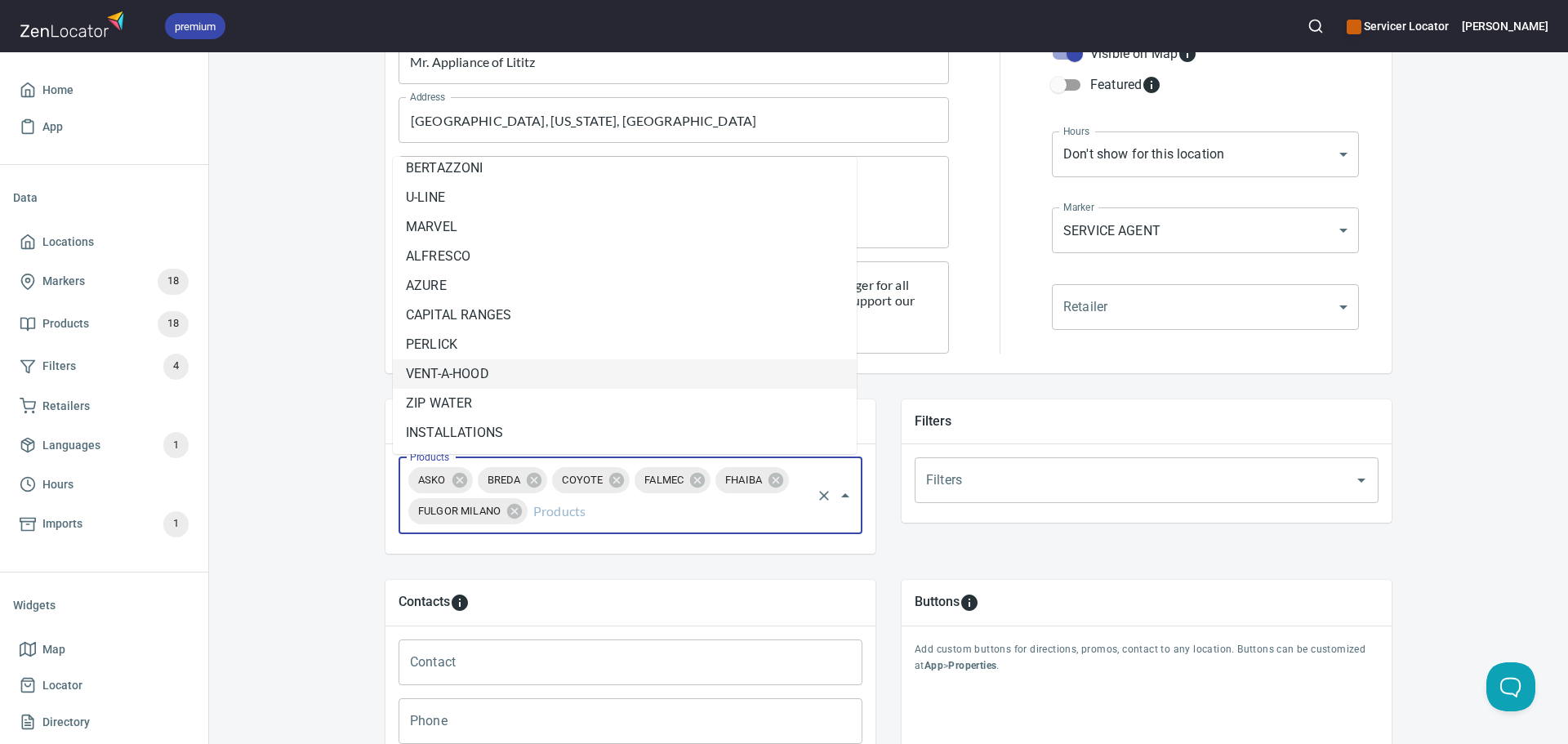
click at [598, 385] on li "VENT-A-HOOD" at bounding box center [624, 373] width 464 height 29
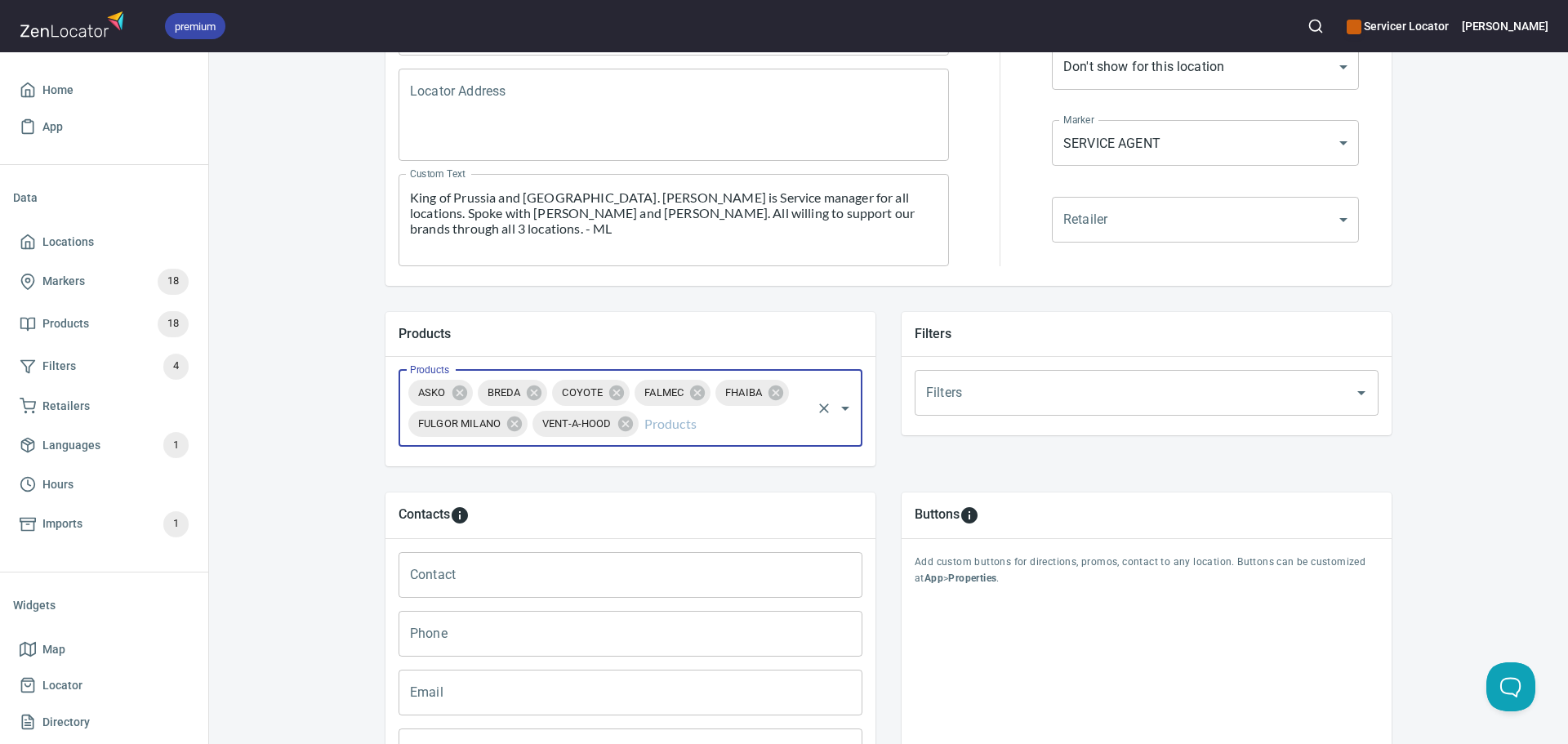
scroll to position [489, 0]
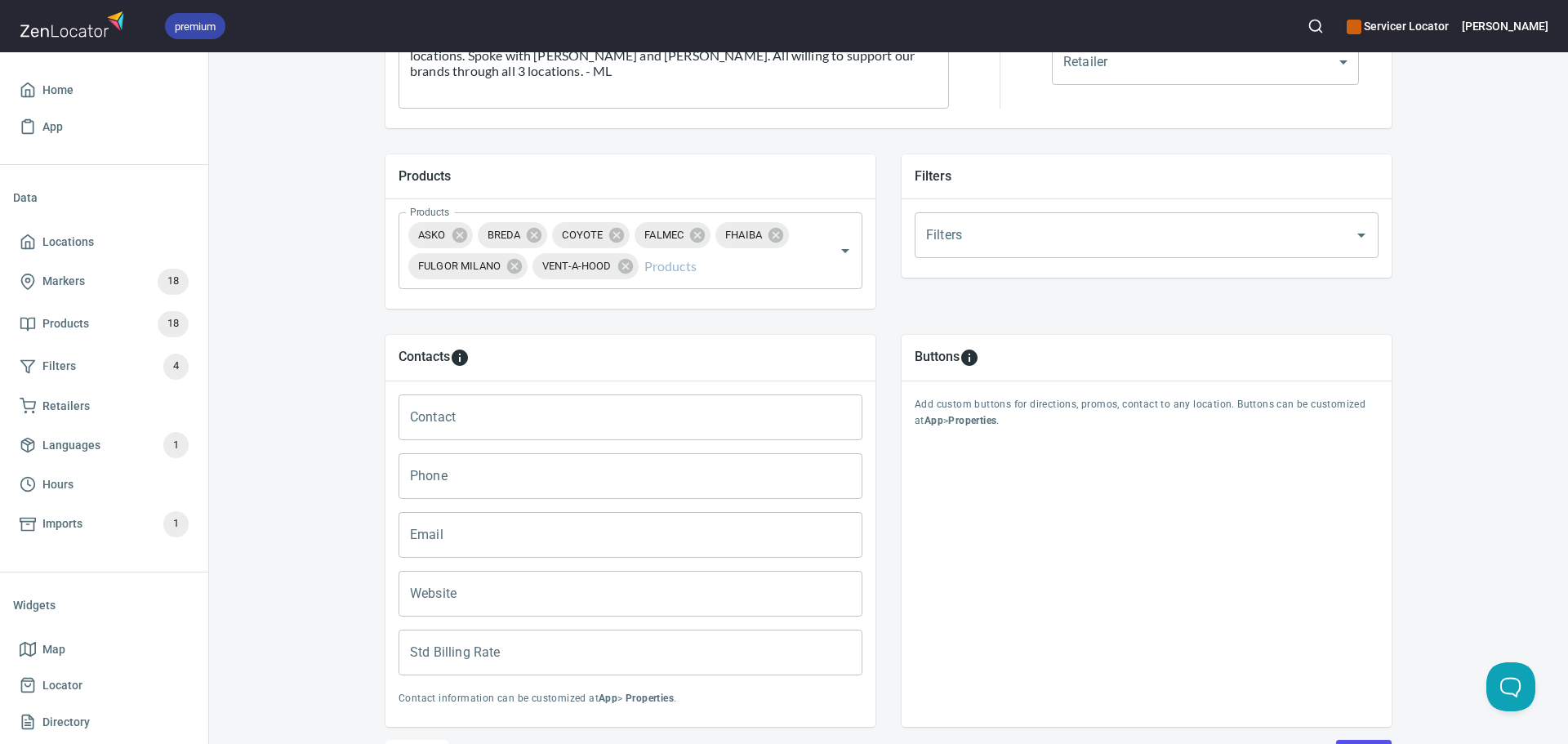
click at [452, 480] on input "Phone" at bounding box center [630, 476] width 464 height 46
paste input "717.405.3560"
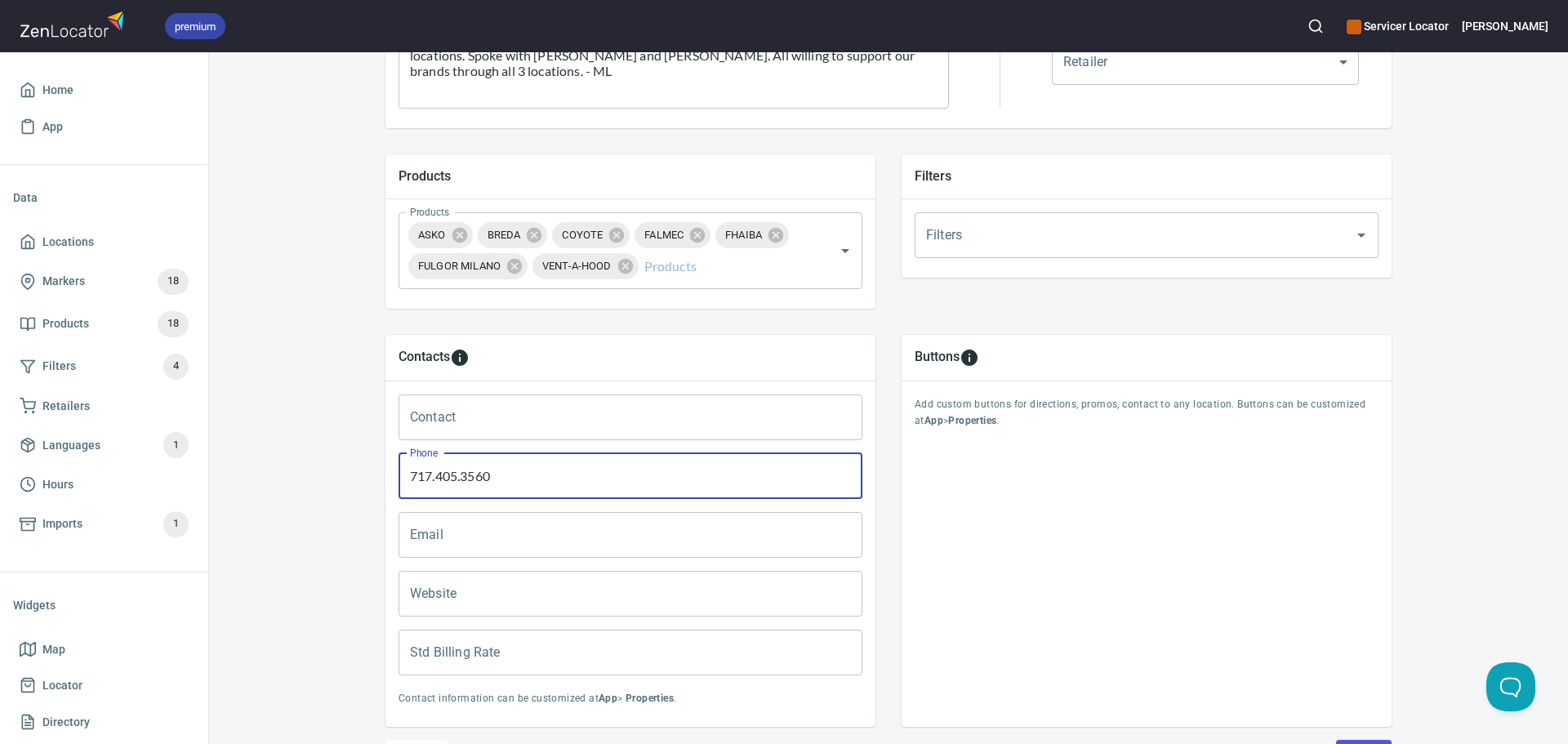
click at [429, 476] on input "717.405.3560" at bounding box center [630, 476] width 464 height 46
click at [459, 478] on input "717-405.3560" at bounding box center [630, 476] width 464 height 46
type input "[PHONE_NUMBER]"
click at [451, 534] on input "Email" at bounding box center [630, 535] width 464 height 46
paste input "[EMAIL_ADDRESS][DOMAIN_NAME]"
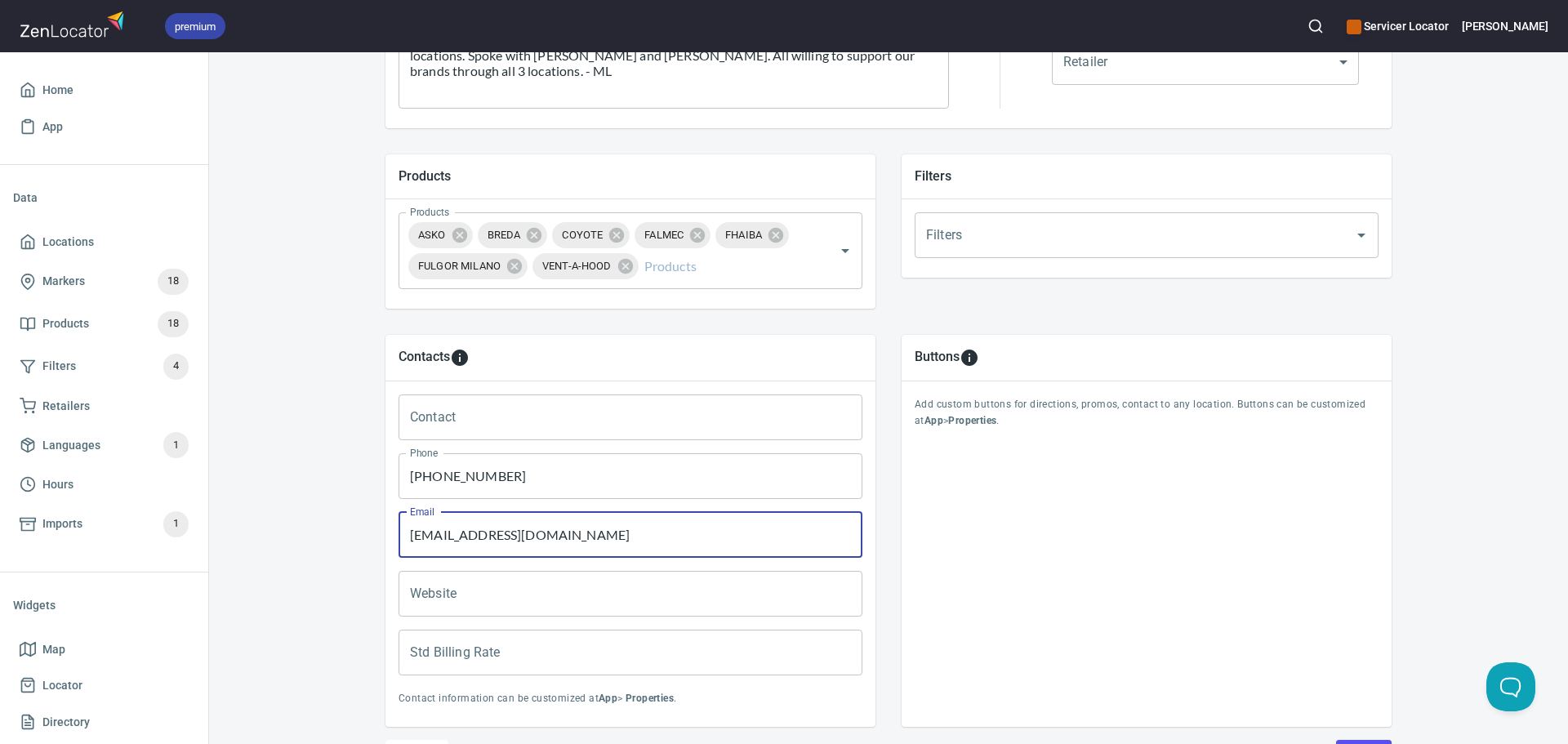
type input "[EMAIL_ADDRESS][DOMAIN_NAME]"
click at [499, 423] on input "Contact" at bounding box center [630, 418] width 464 height 46
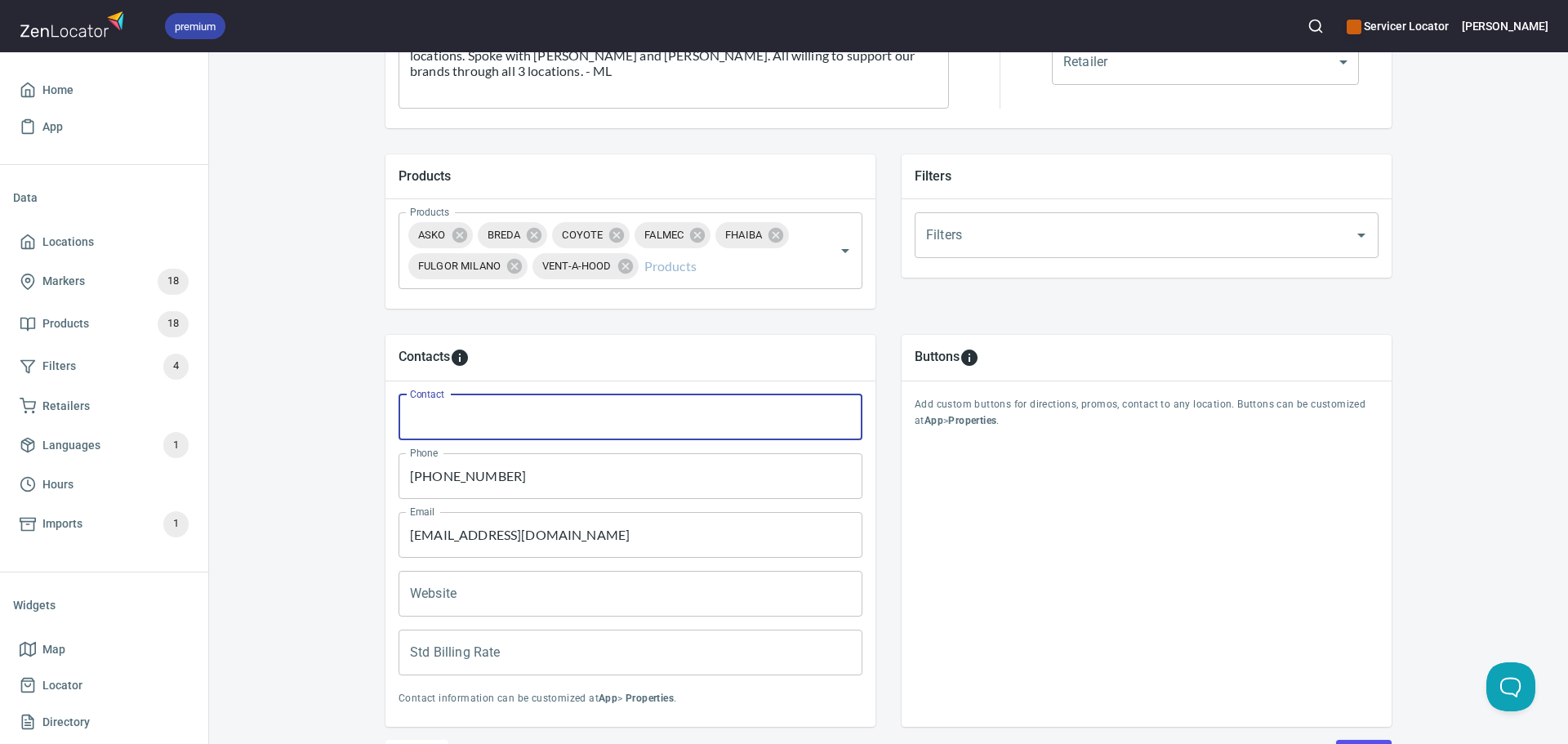
paste input "[PERSON_NAME] / [PERSON_NAME]"
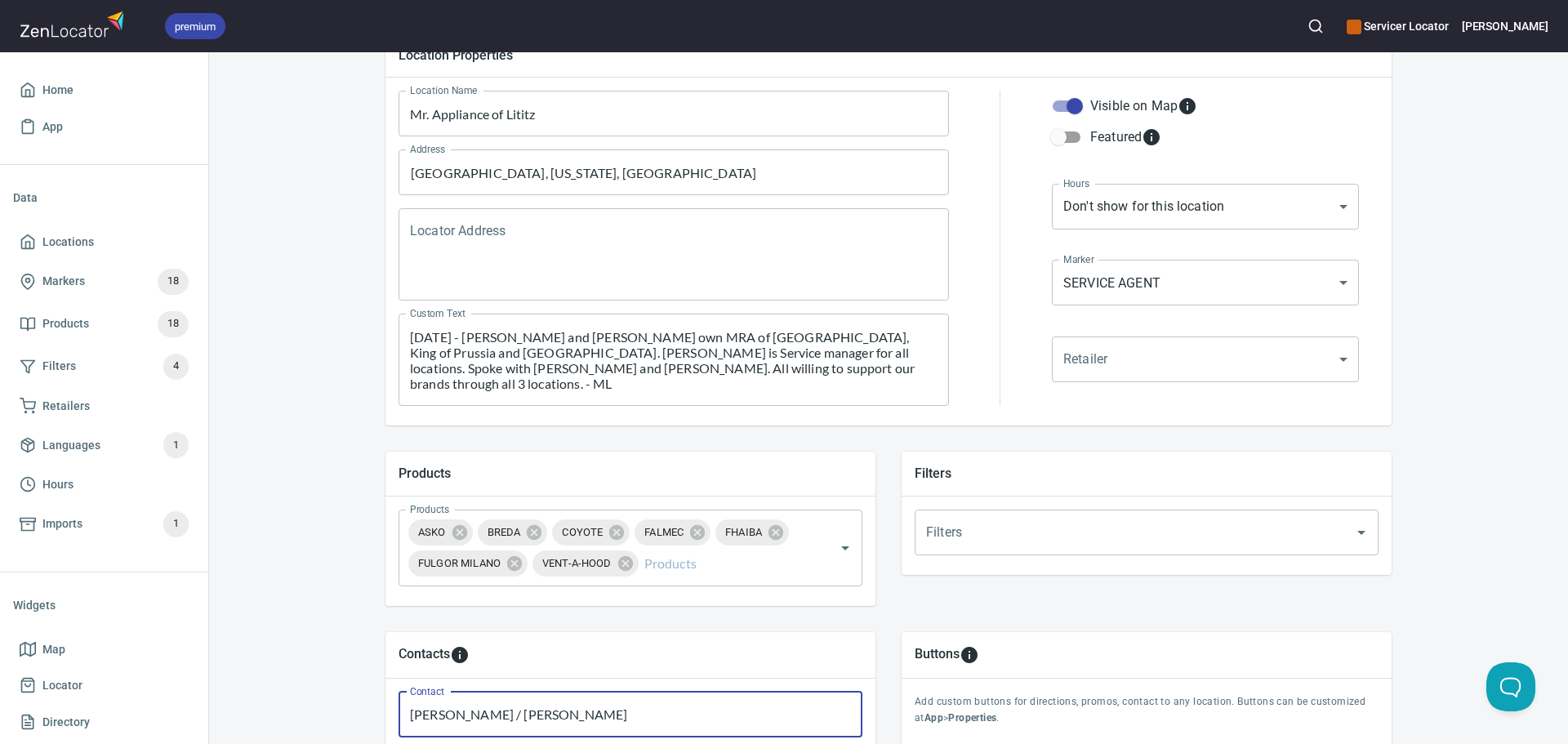
scroll to position [180, 0]
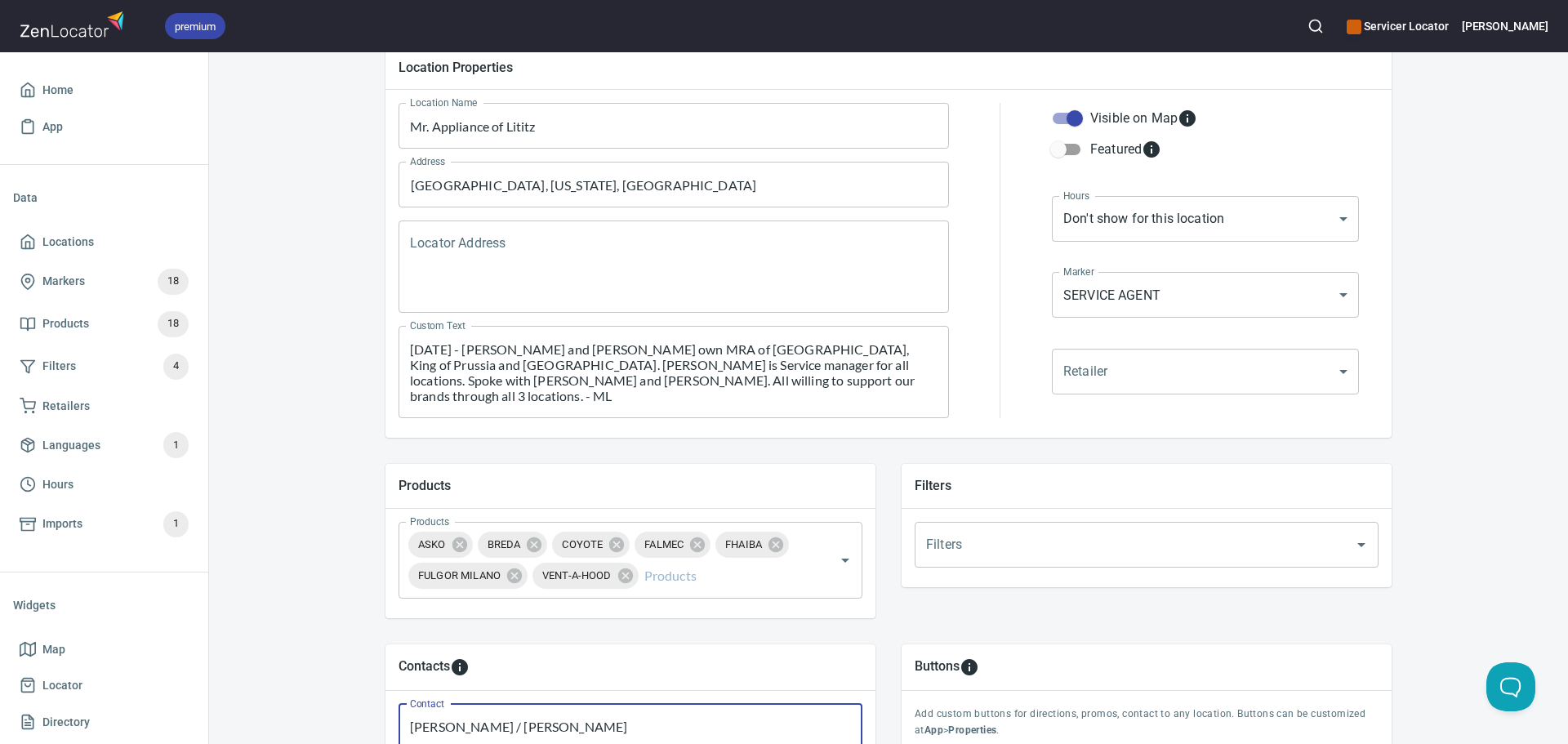
type input "[PERSON_NAME] / [PERSON_NAME]"
click at [1060, 145] on input "Featured" at bounding box center [1058, 149] width 93 height 31
checkbox input "true"
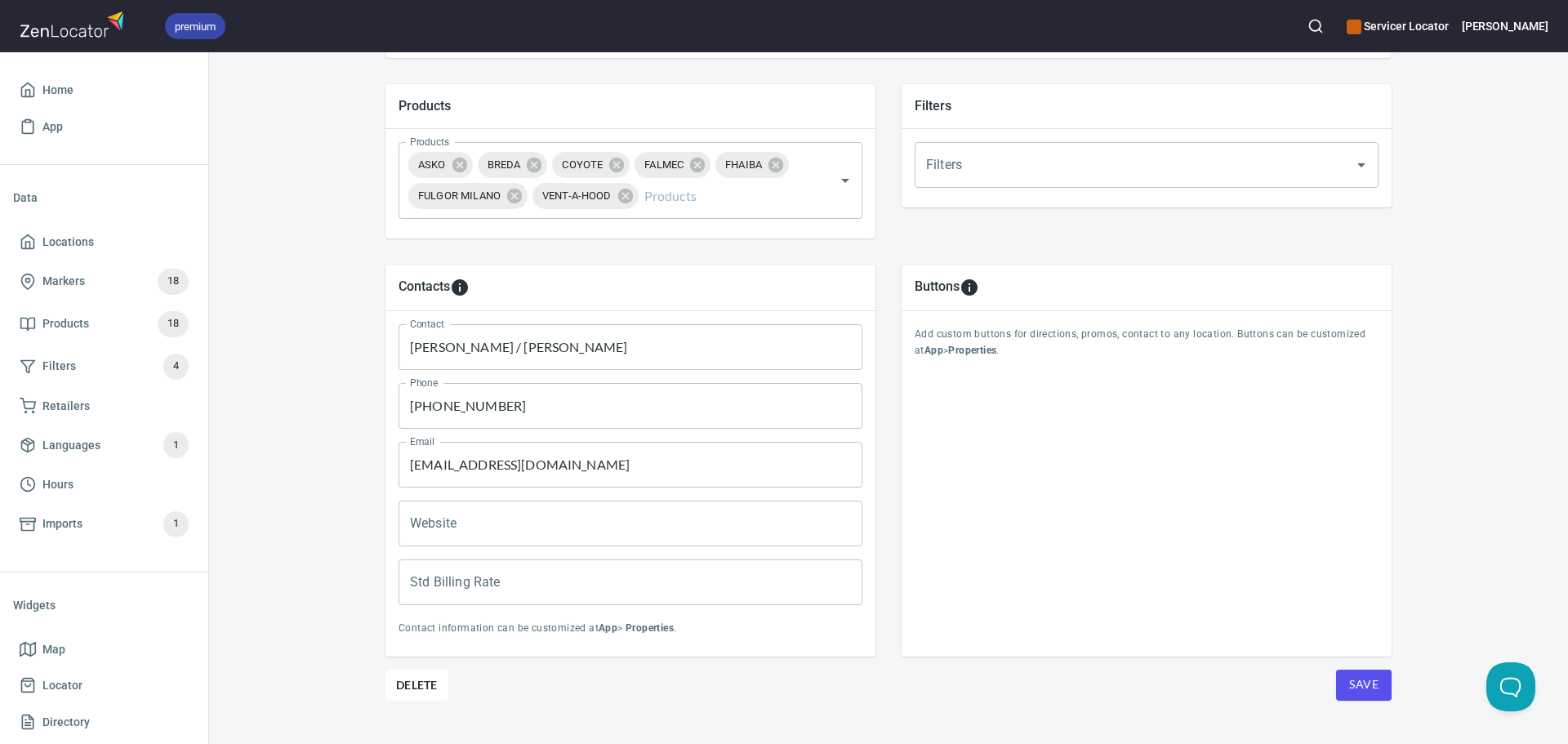
scroll to position [589, 0]
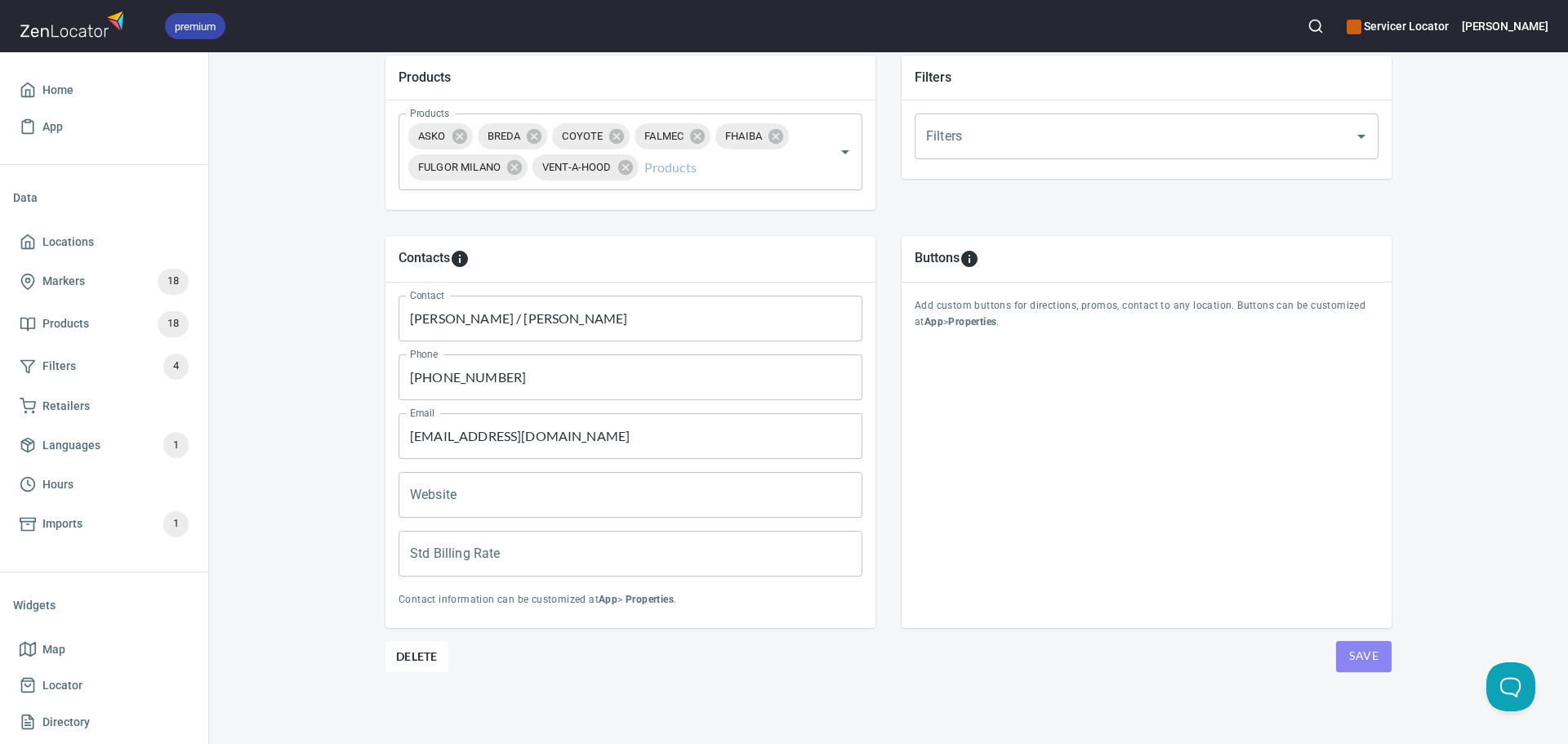
click at [1352, 649] on span "Save" at bounding box center [1363, 655] width 29 height 20
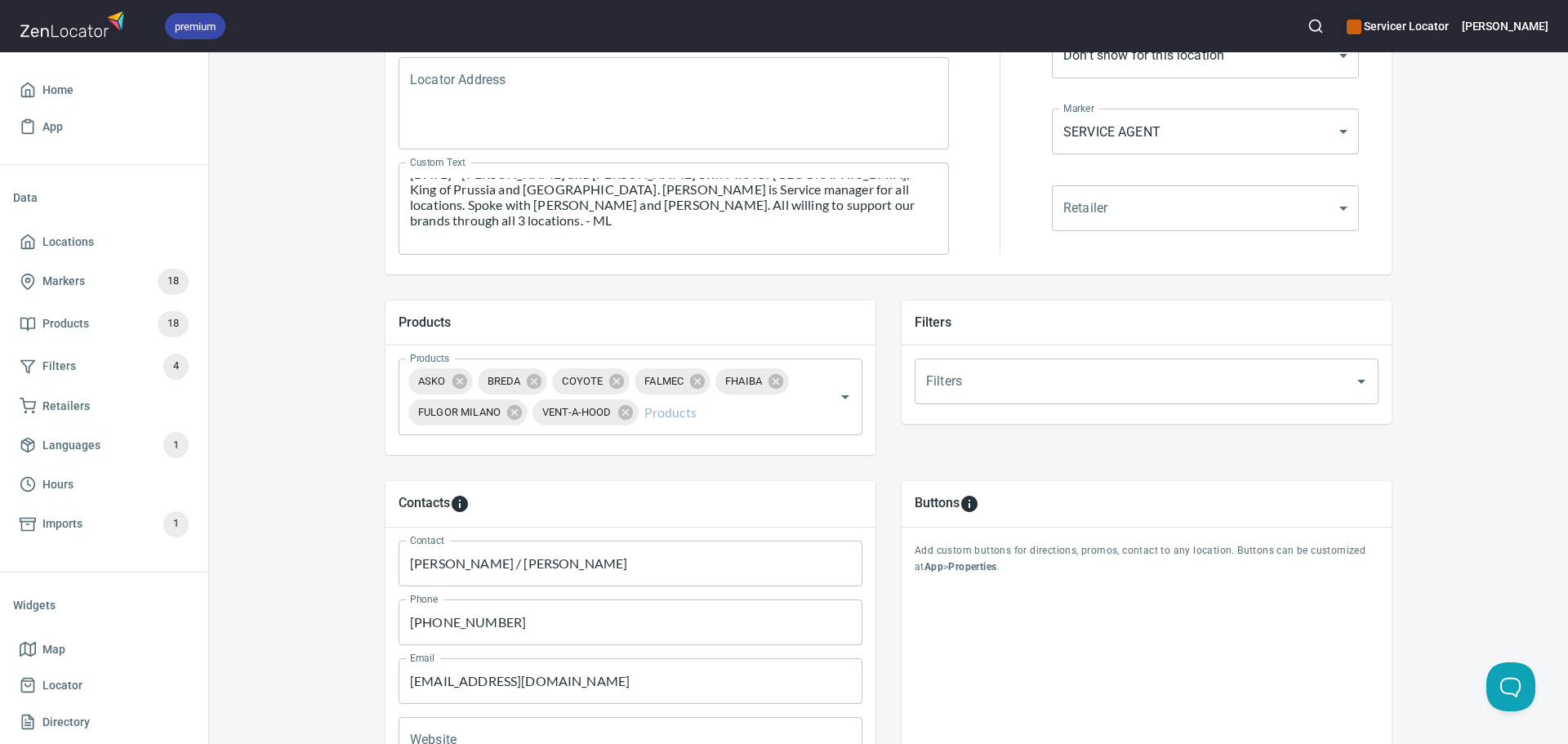
scroll to position [15, 0]
click at [906, 243] on div "[DATE] - [PERSON_NAME] and [PERSON_NAME] own MRA of [GEOGRAPHIC_DATA], King of …" at bounding box center [673, 208] width 551 height 92
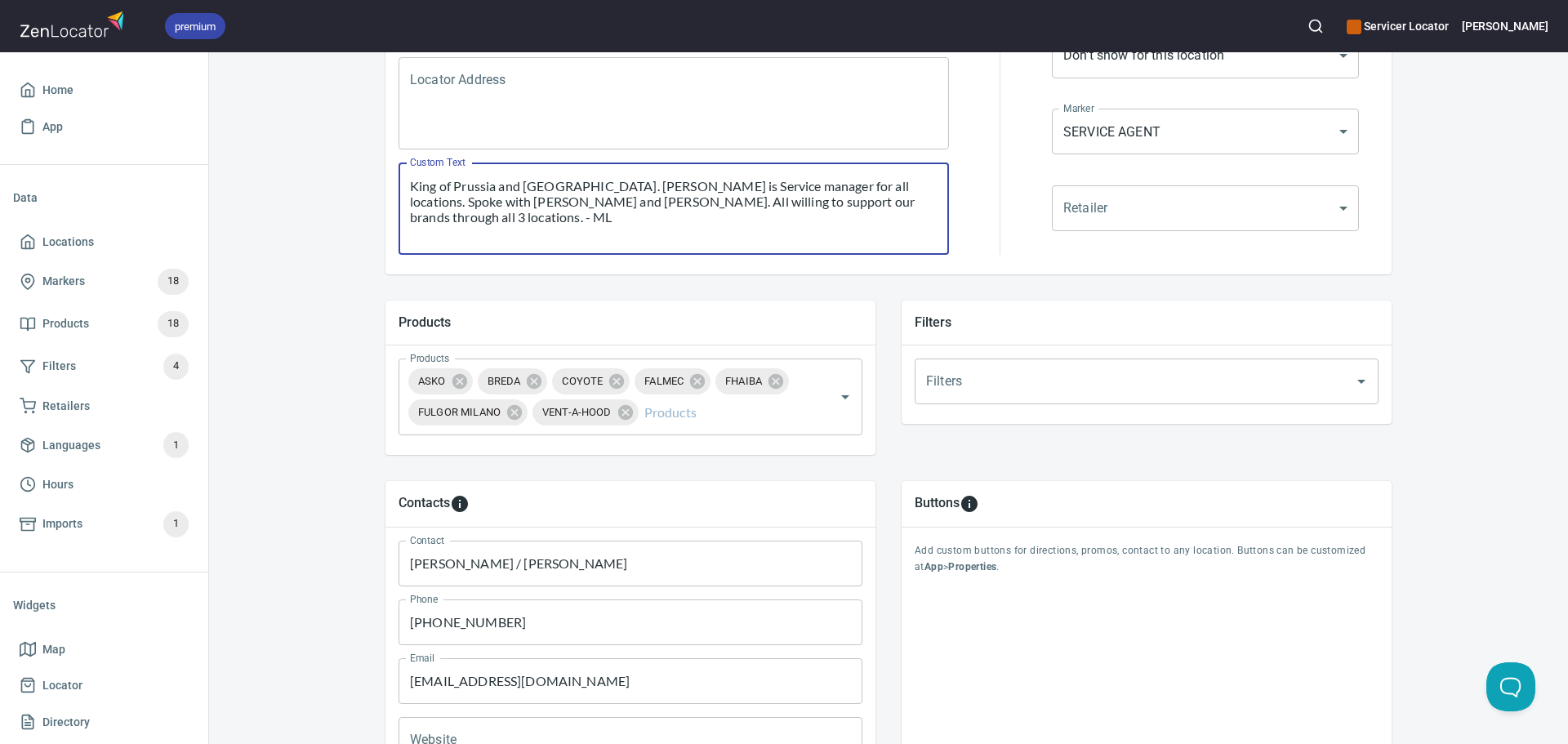
click at [906, 237] on textarea "[DATE] - [PERSON_NAME] and [PERSON_NAME] own MRA of [GEOGRAPHIC_DATA], King of …" at bounding box center [673, 209] width 528 height 62
paste textarea "Office KOP - 610.290.8500 Office Lititz - 717.405.3560 Office [GEOGRAPHIC_DATA]…"
drag, startPoint x: 599, startPoint y: 217, endPoint x: 397, endPoint y: 223, distance: 202.1
click at [398, 223] on div "[DATE] - [PERSON_NAME] and [PERSON_NAME] own MRA of [GEOGRAPHIC_DATA], King of …" at bounding box center [673, 208] width 551 height 92
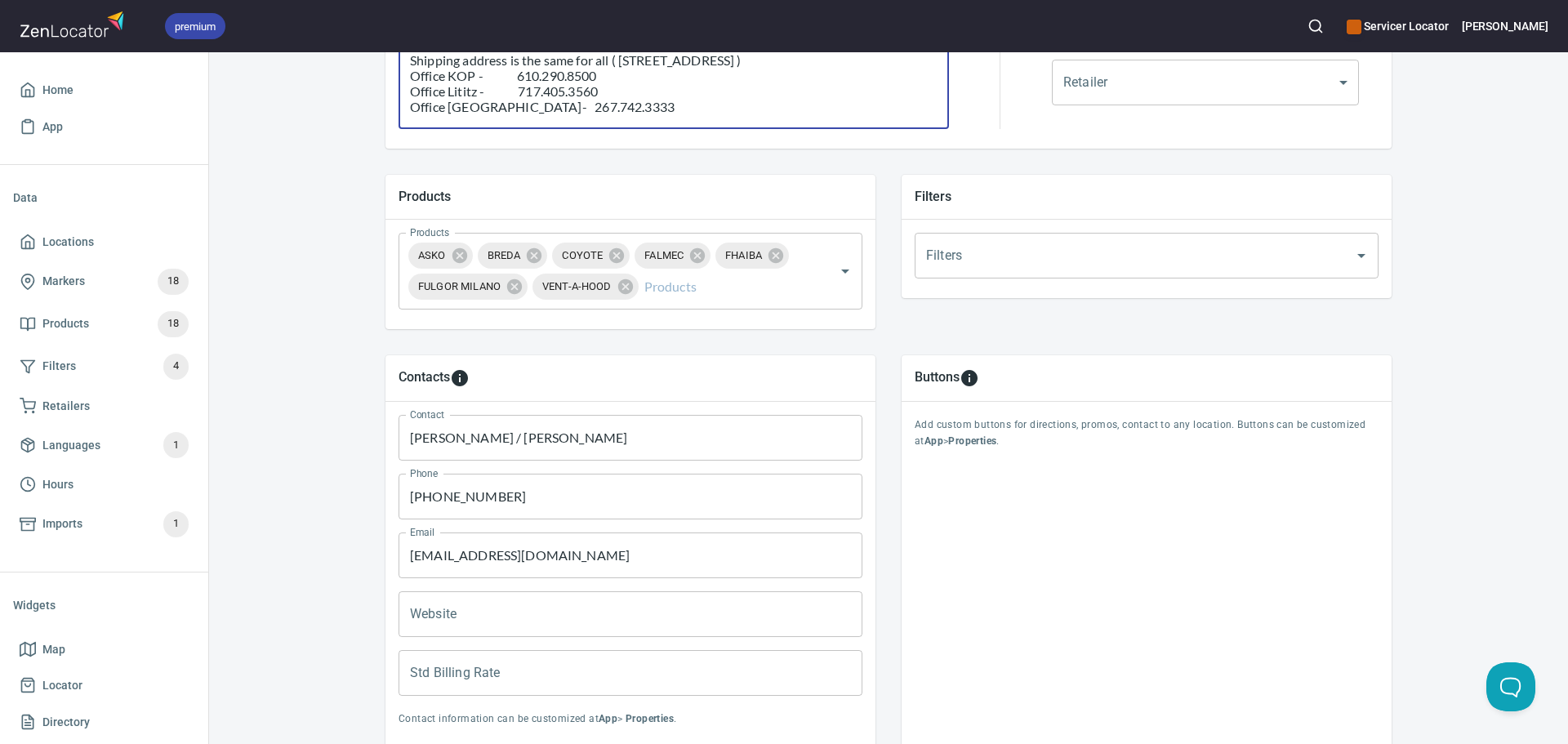
scroll to position [589, 0]
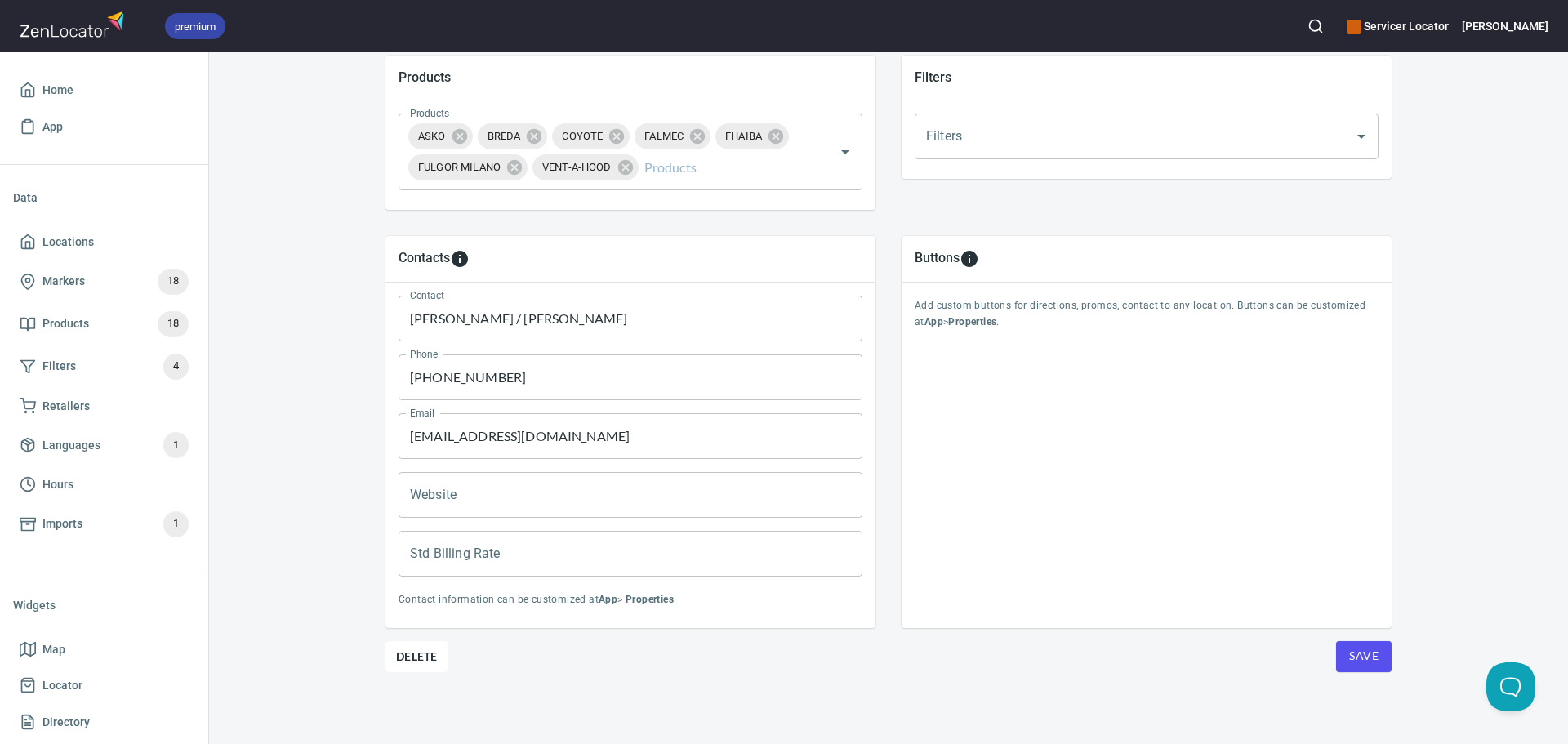
type textarea "[DATE] - [PERSON_NAME] and [PERSON_NAME] own MRA of [GEOGRAPHIC_DATA], King of …"
click at [1349, 654] on span "Save" at bounding box center [1363, 655] width 29 height 20
